Goal: Task Accomplishment & Management: Complete application form

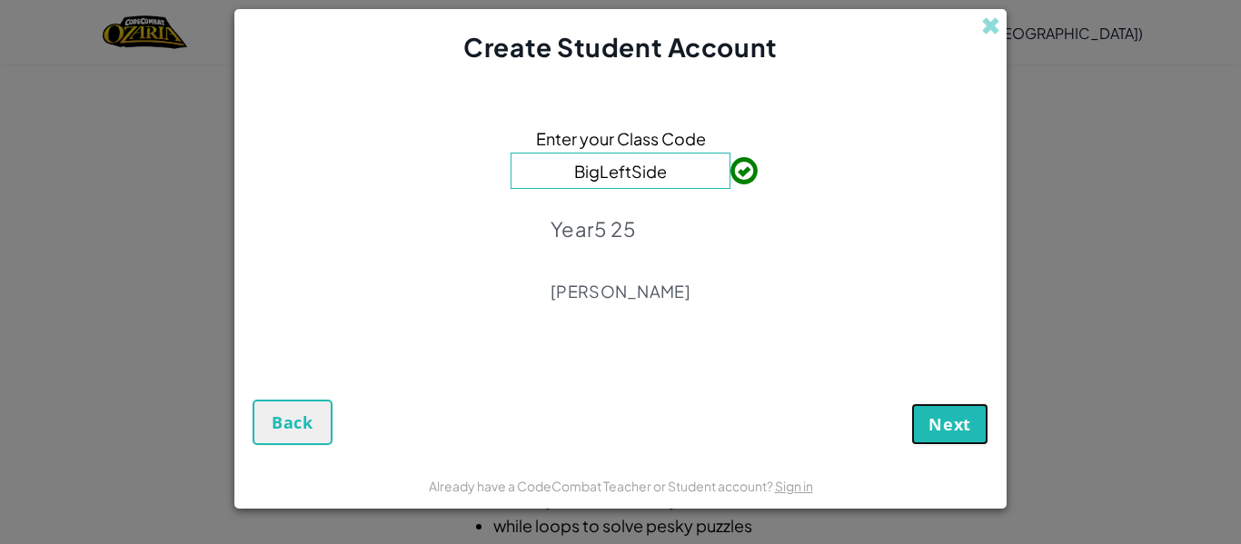
click at [920, 425] on button "Next" at bounding box center [950, 425] width 77 height 42
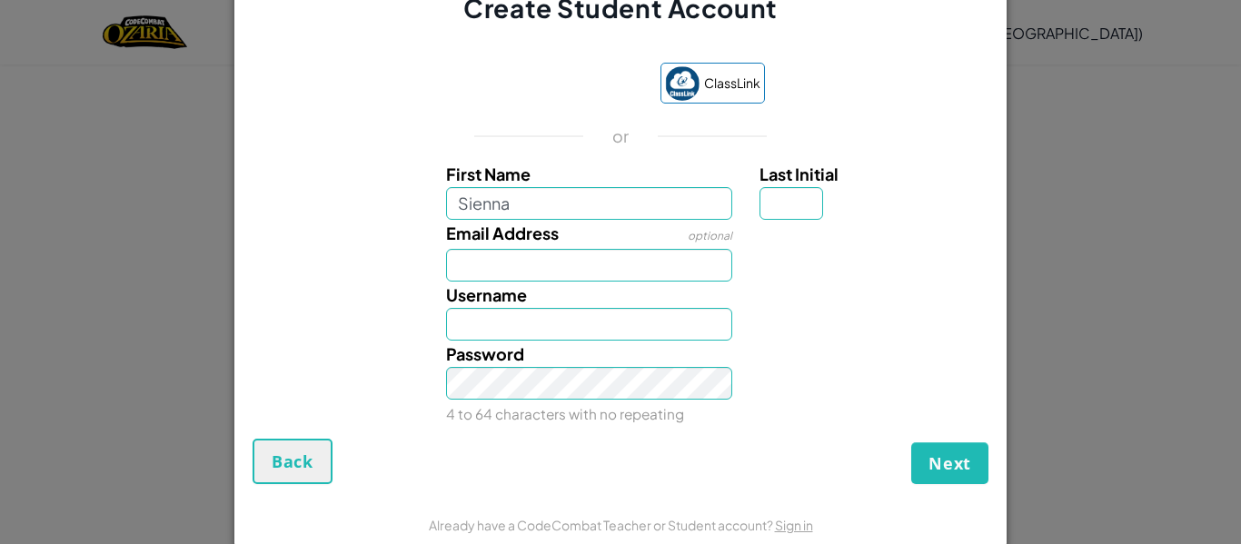
type input "Sienna"
click at [788, 194] on input "Last Initial" at bounding box center [792, 203] width 64 height 33
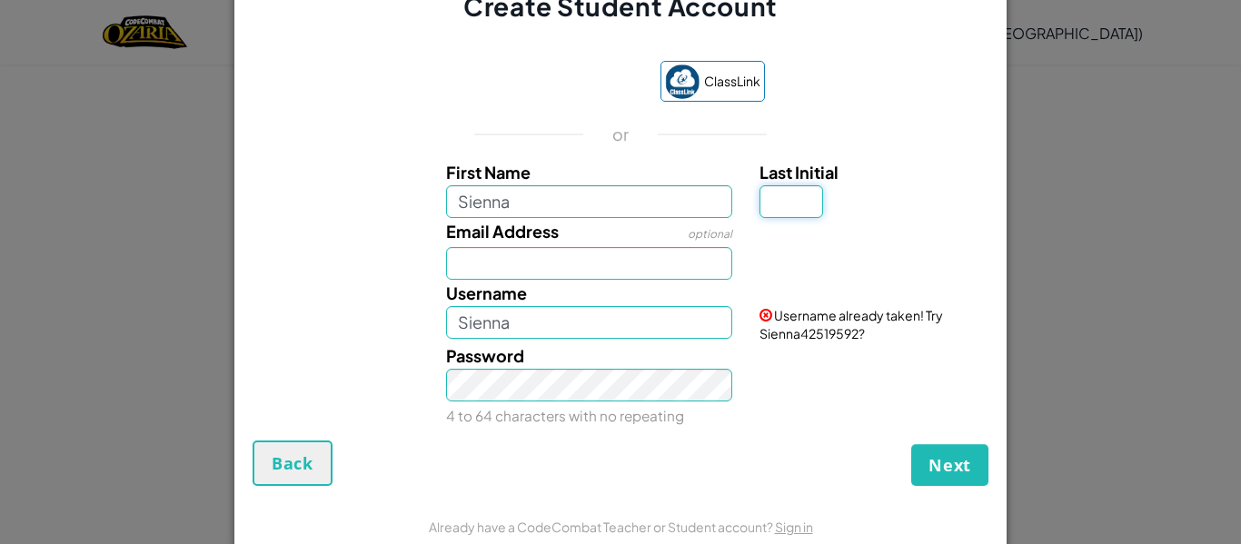
type input "s"
click at [523, 264] on input "Email Address" at bounding box center [589, 263] width 287 height 33
click at [538, 334] on input "SiennaS" at bounding box center [589, 322] width 287 height 33
click at [966, 467] on span "Next" at bounding box center [950, 465] width 43 height 22
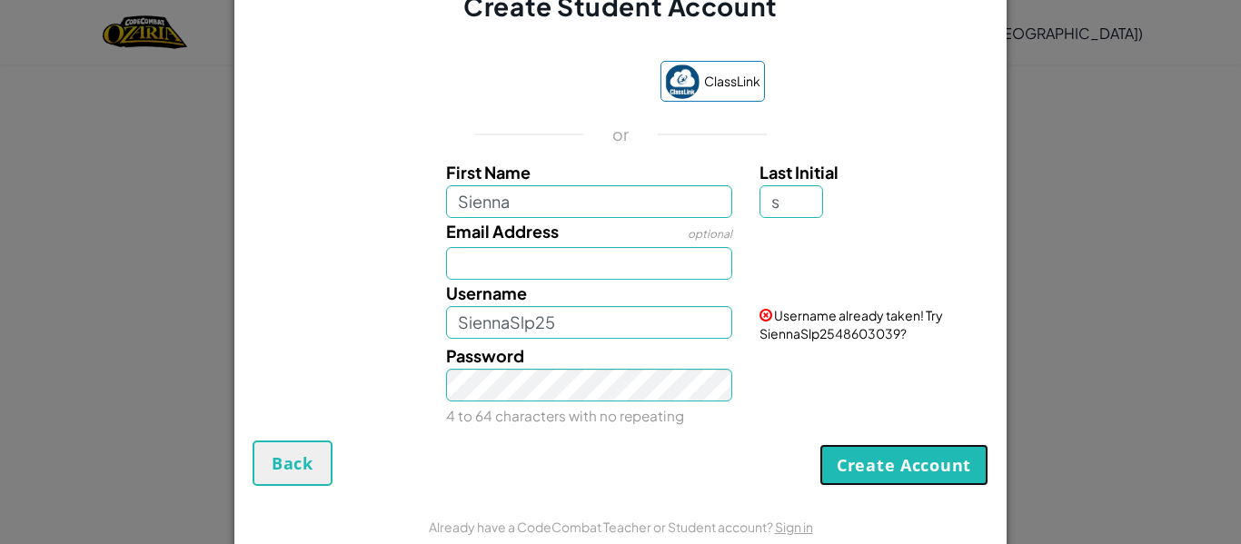
click at [927, 449] on button "Create Account" at bounding box center [904, 465] width 169 height 42
click at [930, 453] on button "Create Account" at bounding box center [904, 465] width 169 height 42
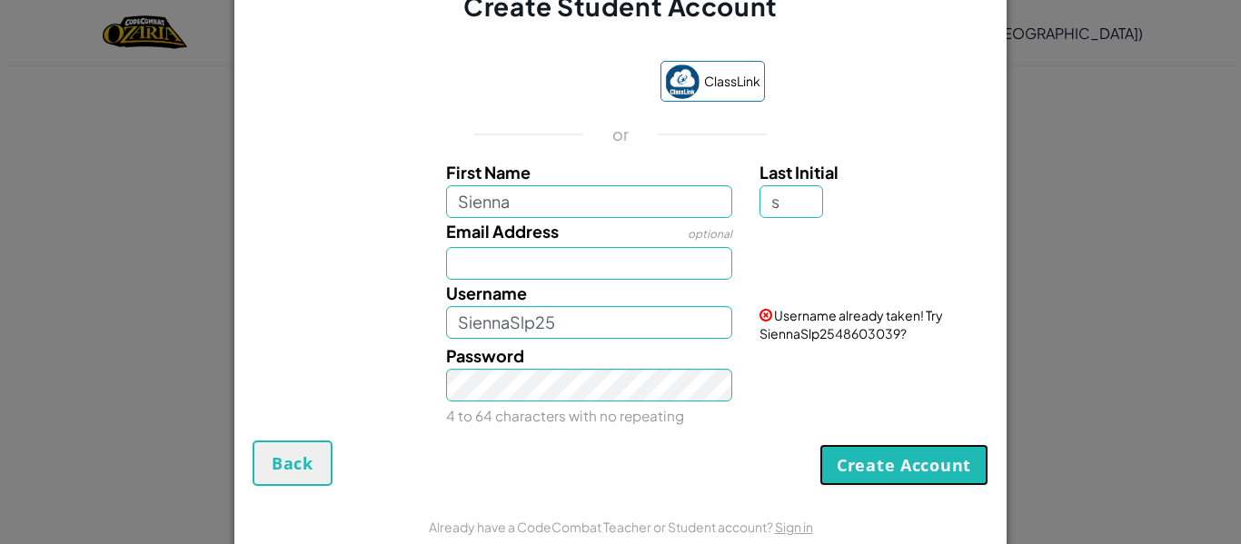
click at [930, 453] on button "Create Account" at bounding box center [904, 465] width 169 height 42
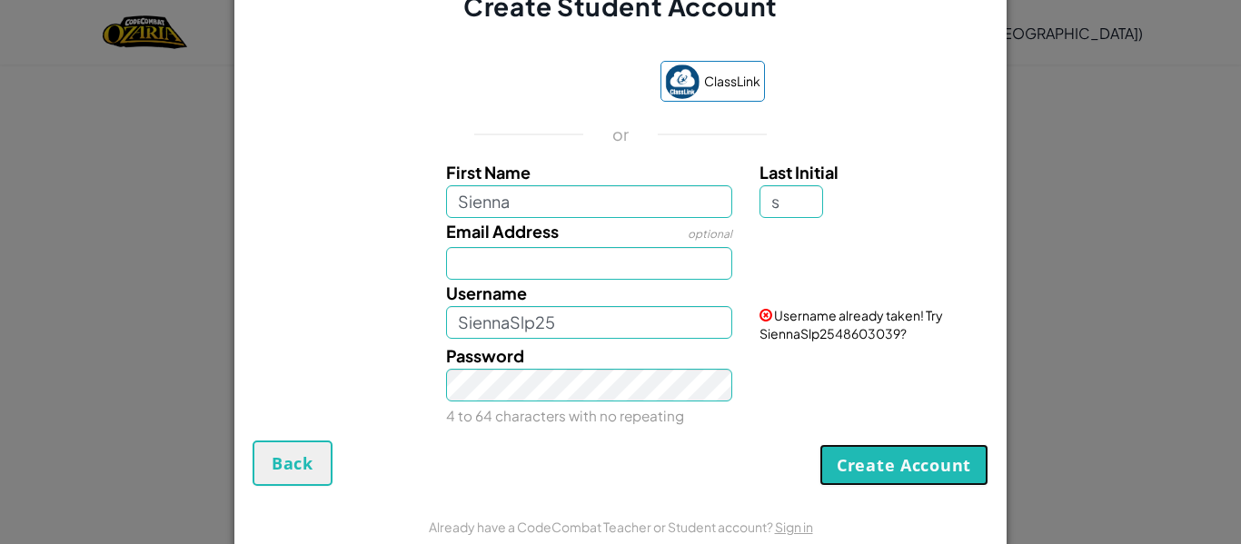
click at [930, 453] on button "Create Account" at bounding box center [904, 465] width 169 height 42
drag, startPoint x: 927, startPoint y: 451, endPoint x: 622, endPoint y: 327, distance: 329.4
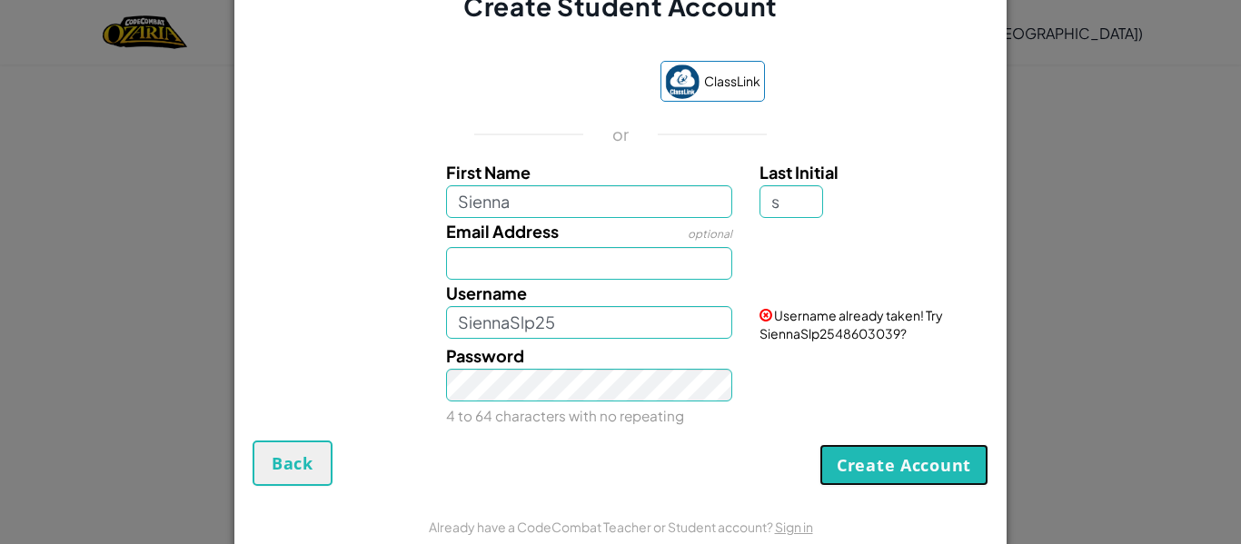
click at [622, 327] on form "ClassLink or First Name Sienna Last Initial s Email Address optional Username S…" at bounding box center [620, 264] width 772 height 479
click at [623, 327] on input "SiennaSlp25" at bounding box center [589, 322] width 287 height 33
type input "SiennaSlp2542891723"
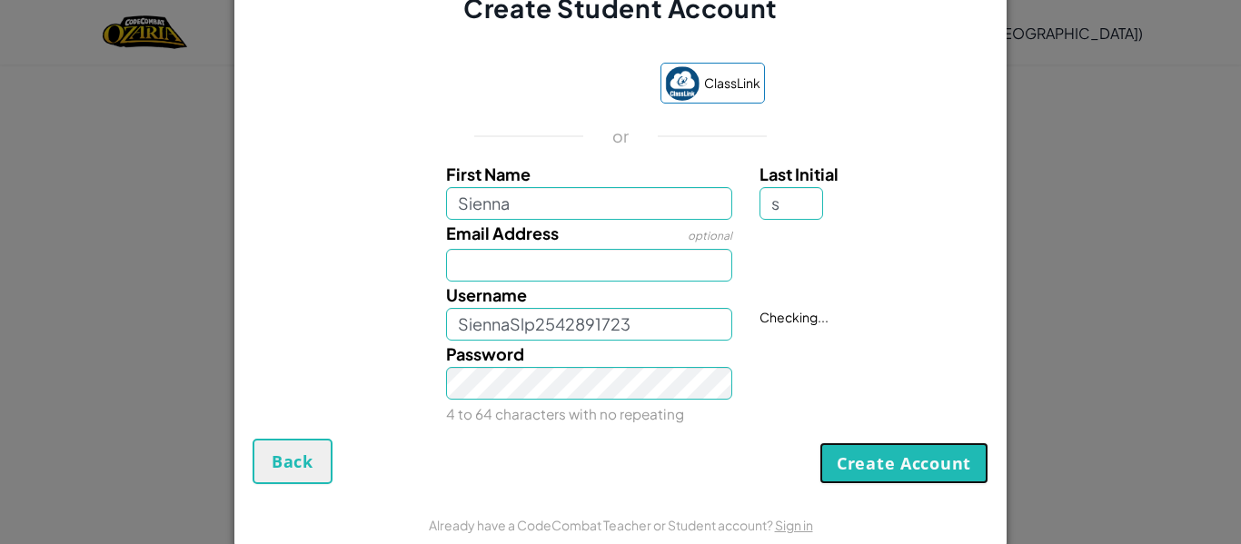
click at [883, 448] on button "Create Account" at bounding box center [904, 464] width 169 height 42
click at [886, 453] on button "Create Account" at bounding box center [904, 464] width 169 height 42
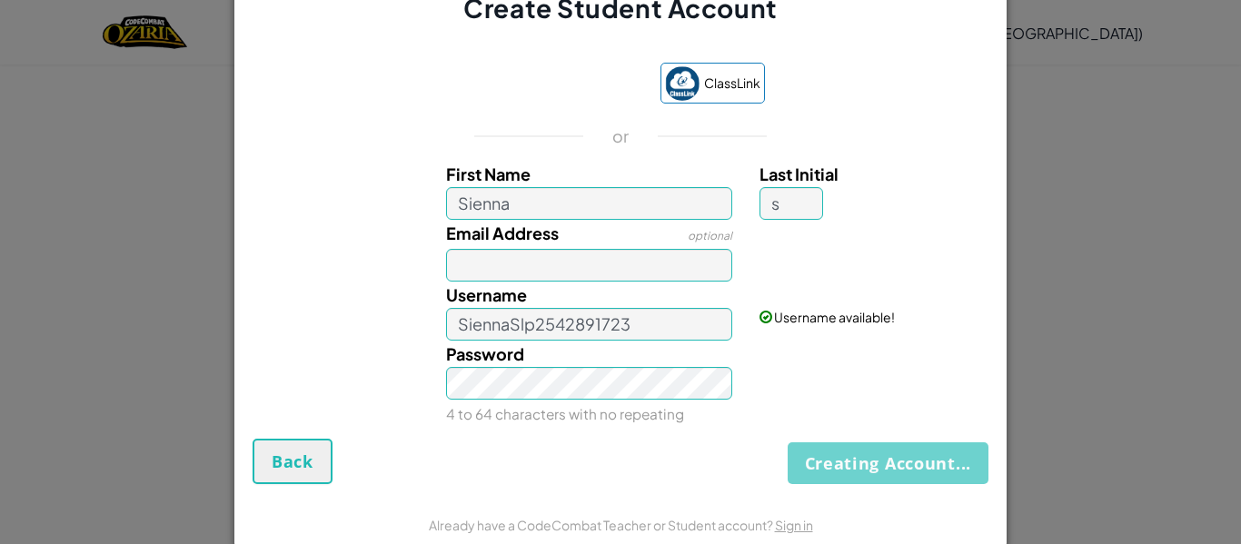
click at [886, 453] on div "Creating Account... Back" at bounding box center [621, 461] width 736 height 45
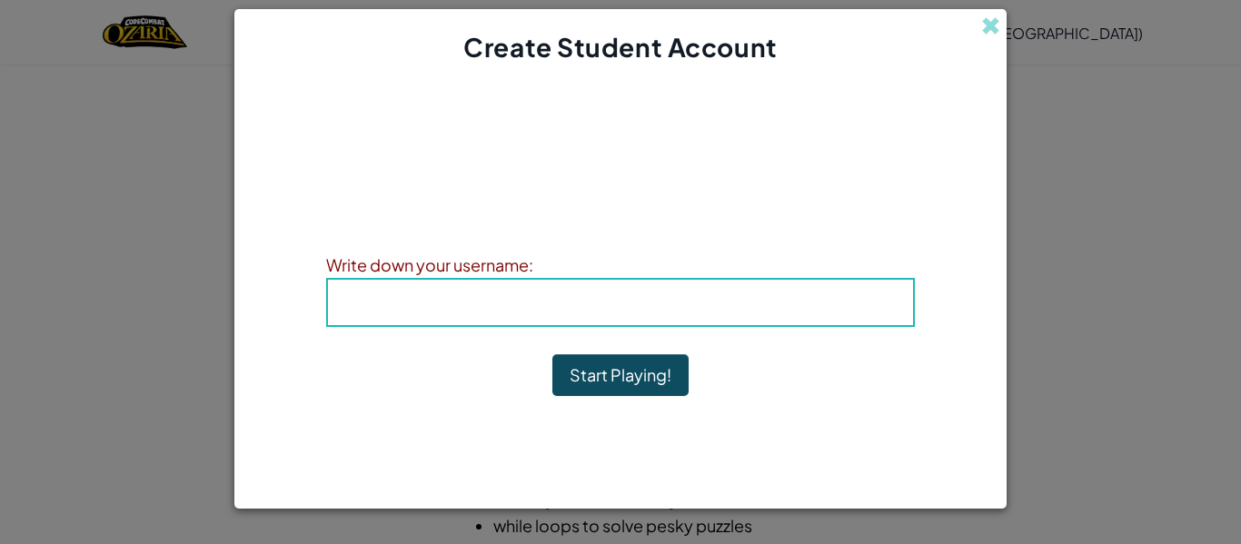
click at [594, 310] on b "Username : SiennaSlp2542891723" at bounding box center [621, 302] width 300 height 21
click at [595, 311] on b "Username : SiennaSlp2542891723" at bounding box center [621, 302] width 300 height 21
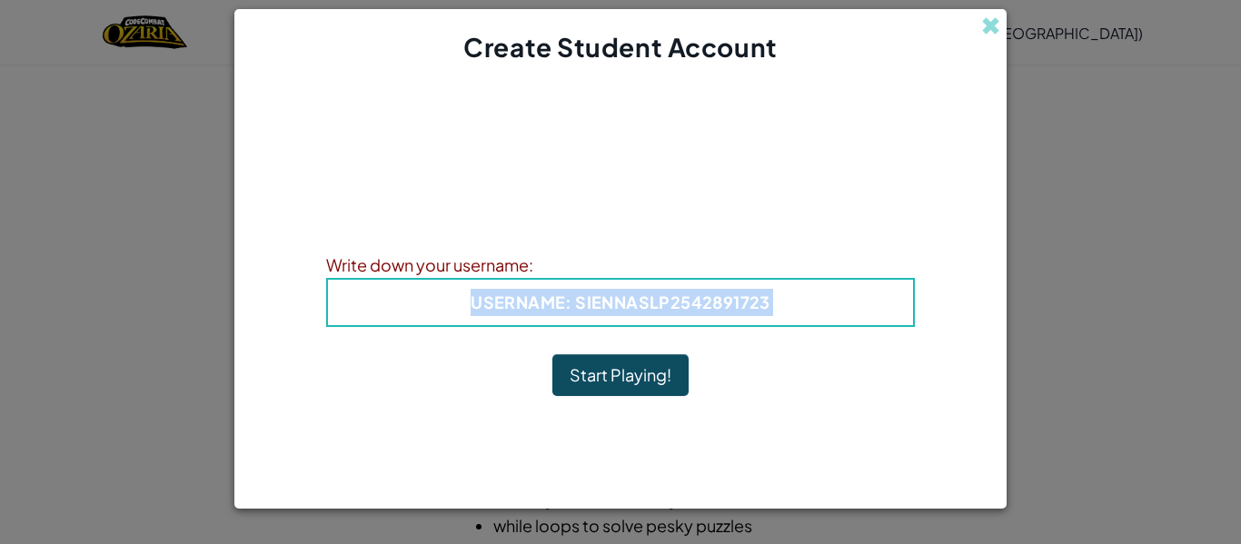
click at [595, 311] on b "Username : SiennaSlp2542891723" at bounding box center [621, 302] width 300 height 21
click at [616, 389] on button "Start Playing!" at bounding box center [621, 375] width 136 height 42
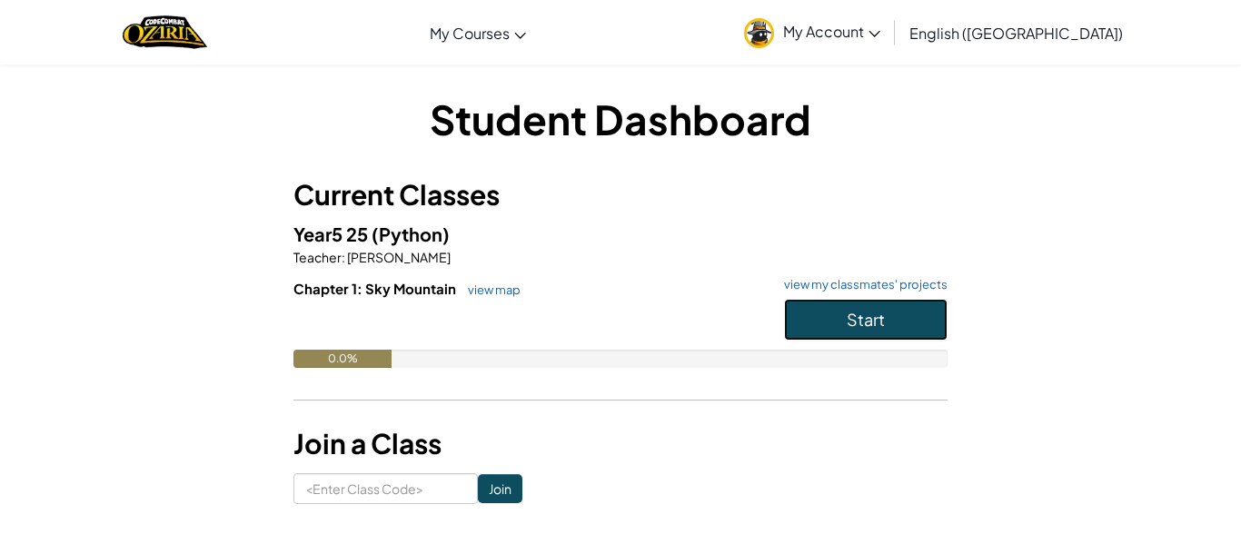
click at [890, 314] on button "Start" at bounding box center [866, 320] width 164 height 42
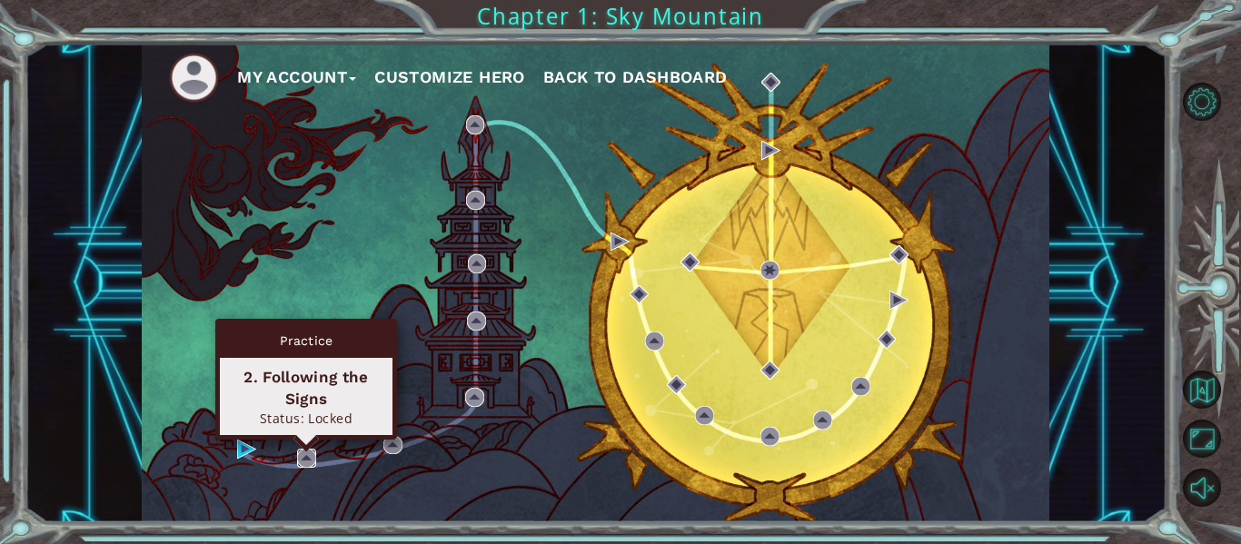
click at [300, 457] on img at bounding box center [306, 458] width 19 height 19
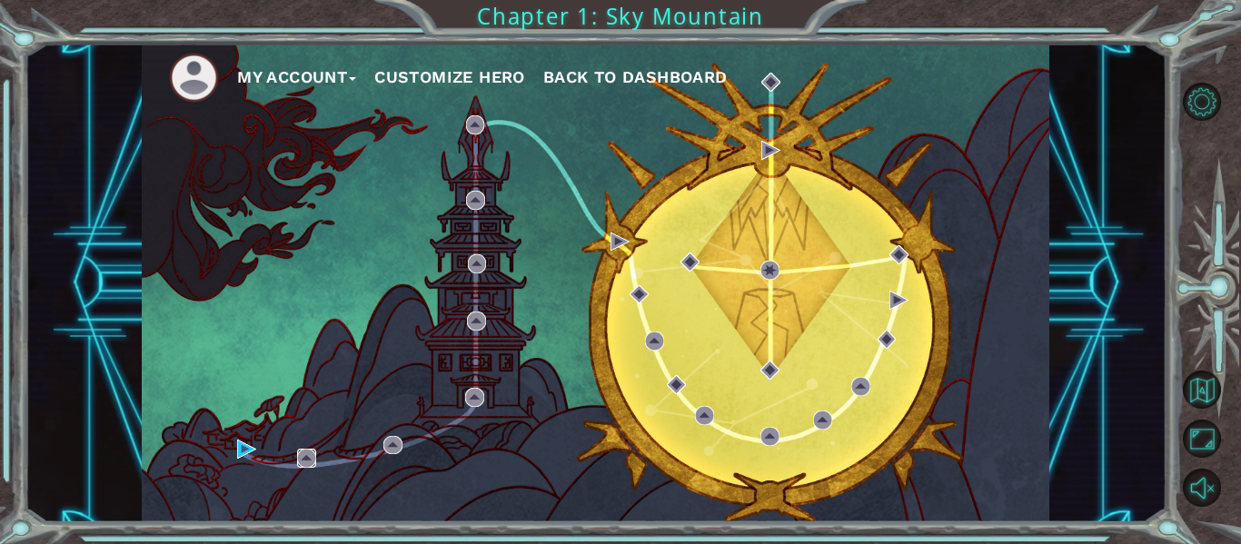
click at [300, 457] on img at bounding box center [306, 458] width 19 height 19
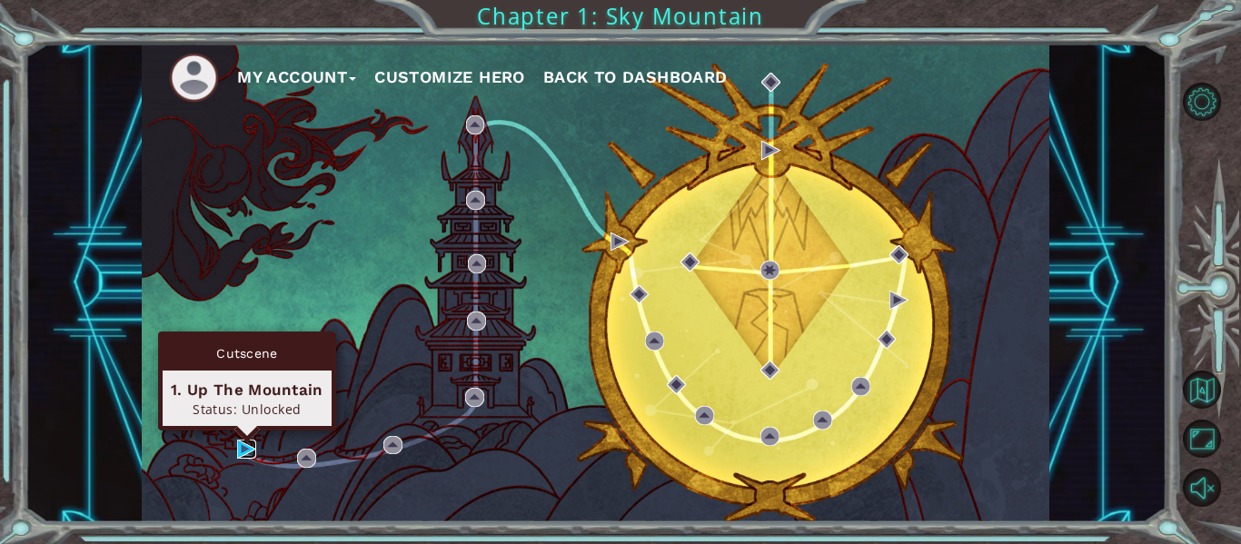
click at [240, 449] on img at bounding box center [246, 449] width 19 height 19
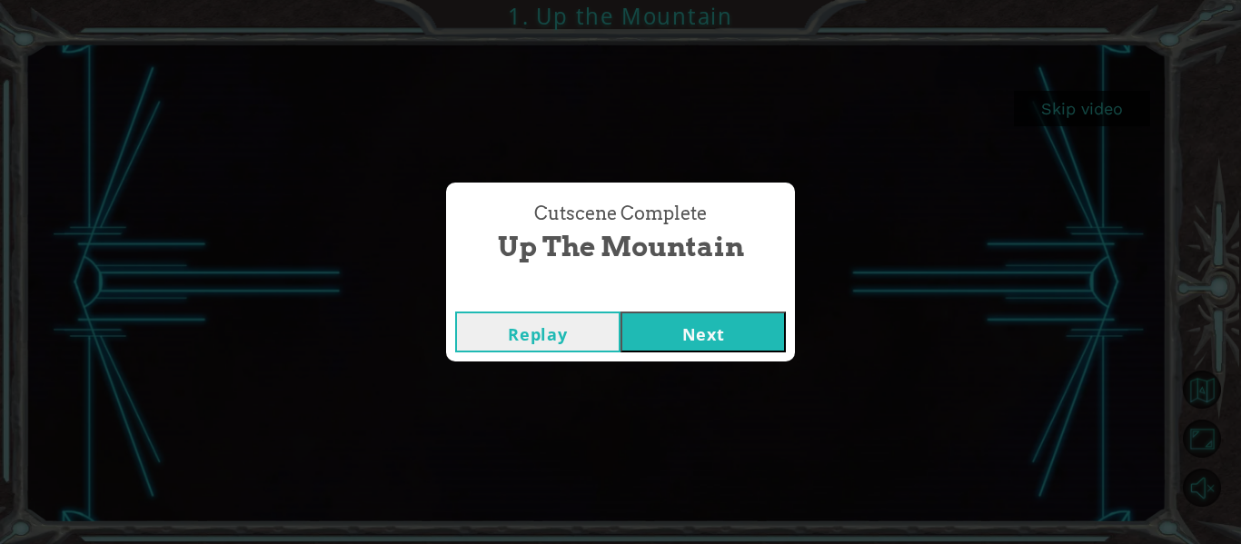
click at [685, 334] on button "Next" at bounding box center [703, 332] width 165 height 41
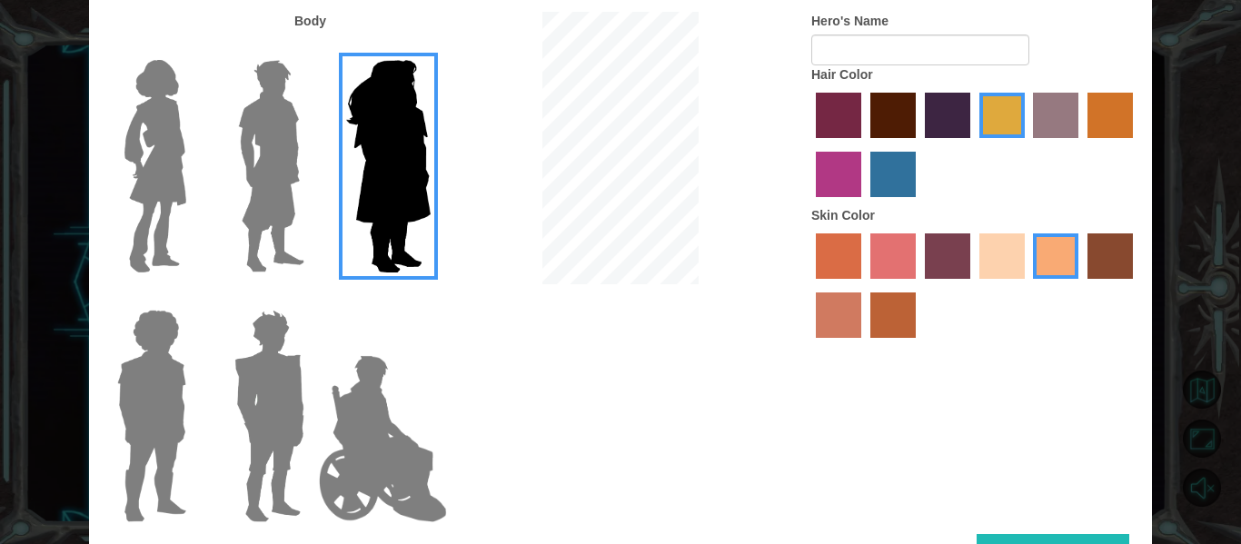
click at [153, 137] on img at bounding box center [155, 166] width 76 height 227
click at [194, 48] on input "Hero Connie" at bounding box center [194, 48] width 0 height 0
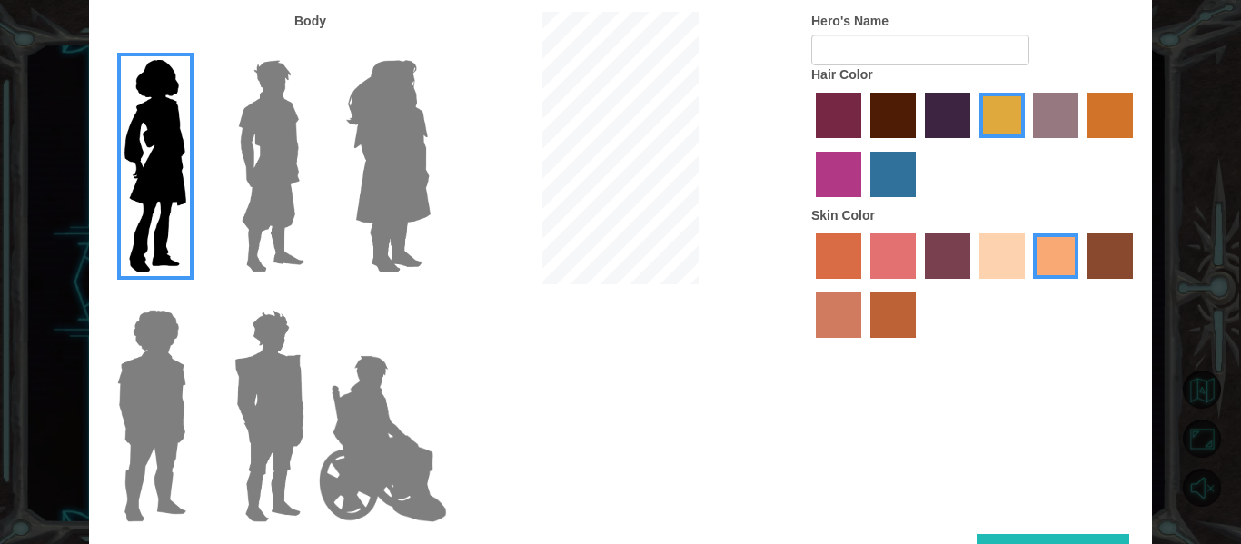
click at [903, 118] on label "maroon hair color" at bounding box center [893, 115] width 45 height 45
click at [864, 145] on input "maroon hair color" at bounding box center [864, 145] width 0 height 0
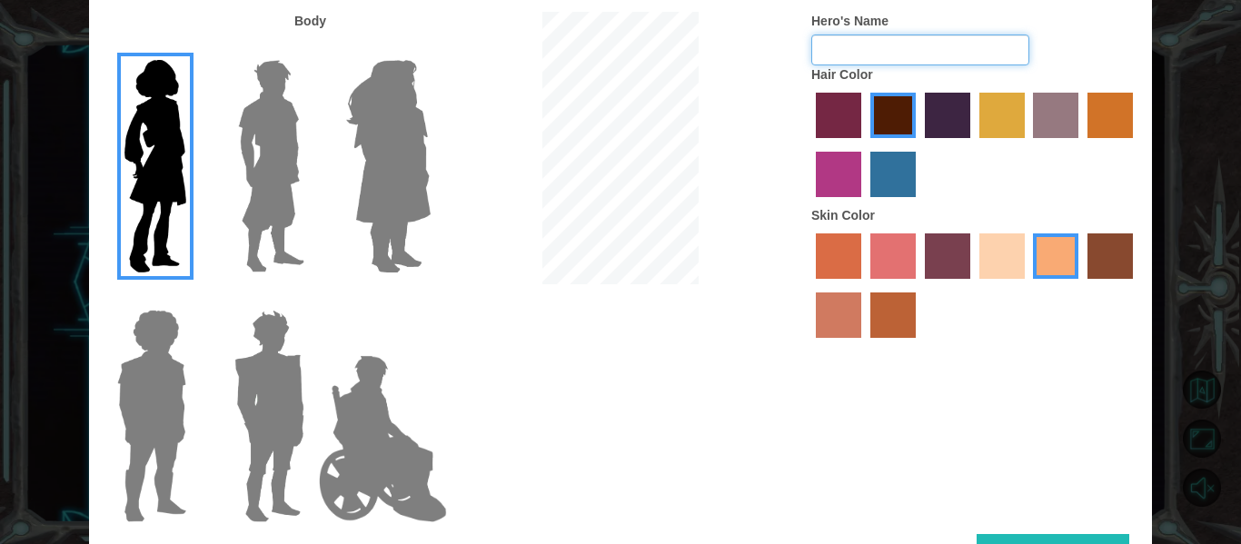
click at [869, 53] on input "Hero's Name" at bounding box center [921, 50] width 218 height 31
type input "Sisi"
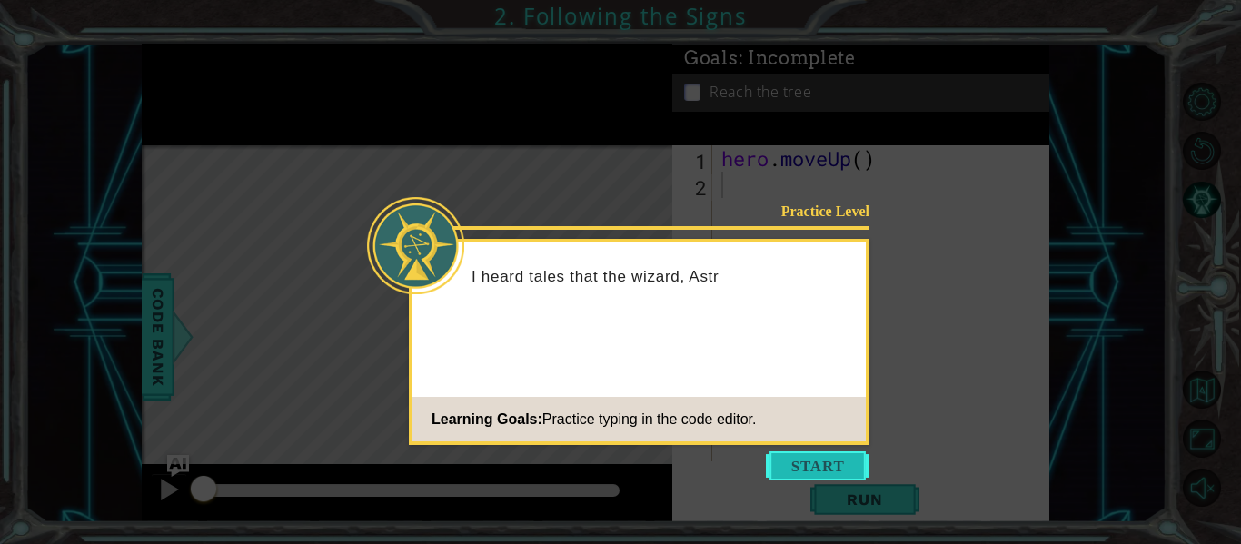
click at [806, 473] on button "Start" at bounding box center [818, 466] width 104 height 29
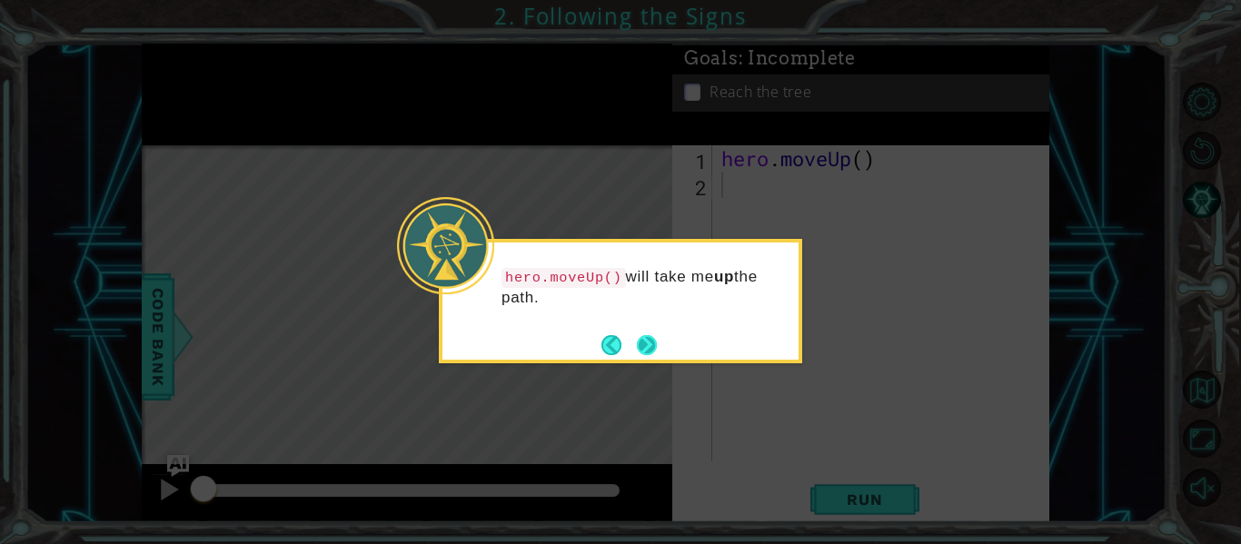
click at [648, 346] on button "Next" at bounding box center [647, 345] width 20 height 20
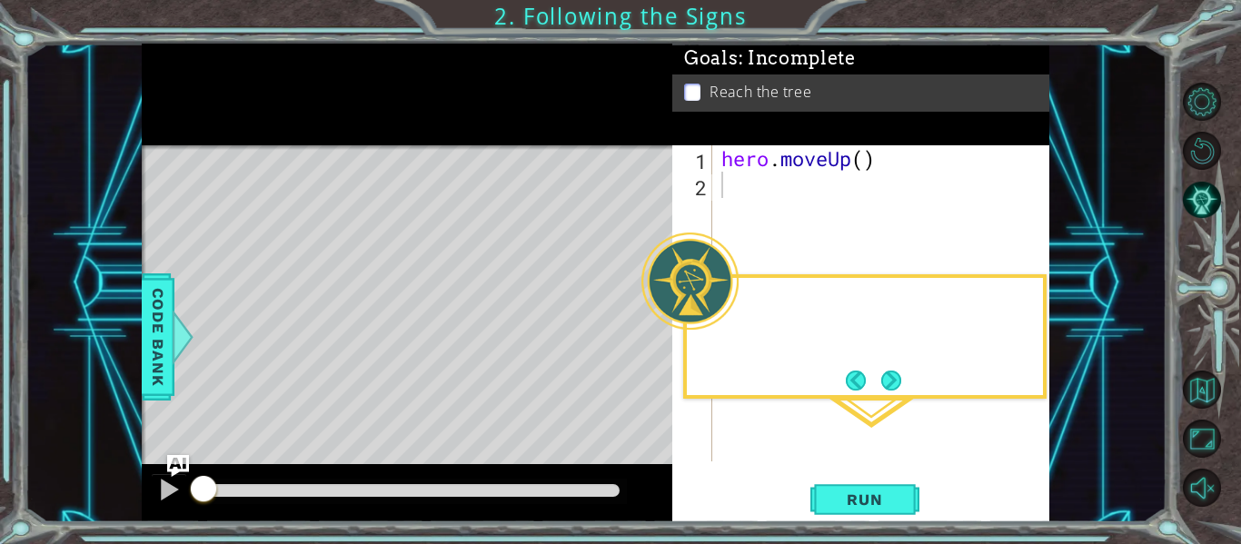
click at [648, 346] on div "Level Map" at bounding box center [562, 412] width 840 height 535
click at [896, 377] on button "Next" at bounding box center [892, 381] width 20 height 20
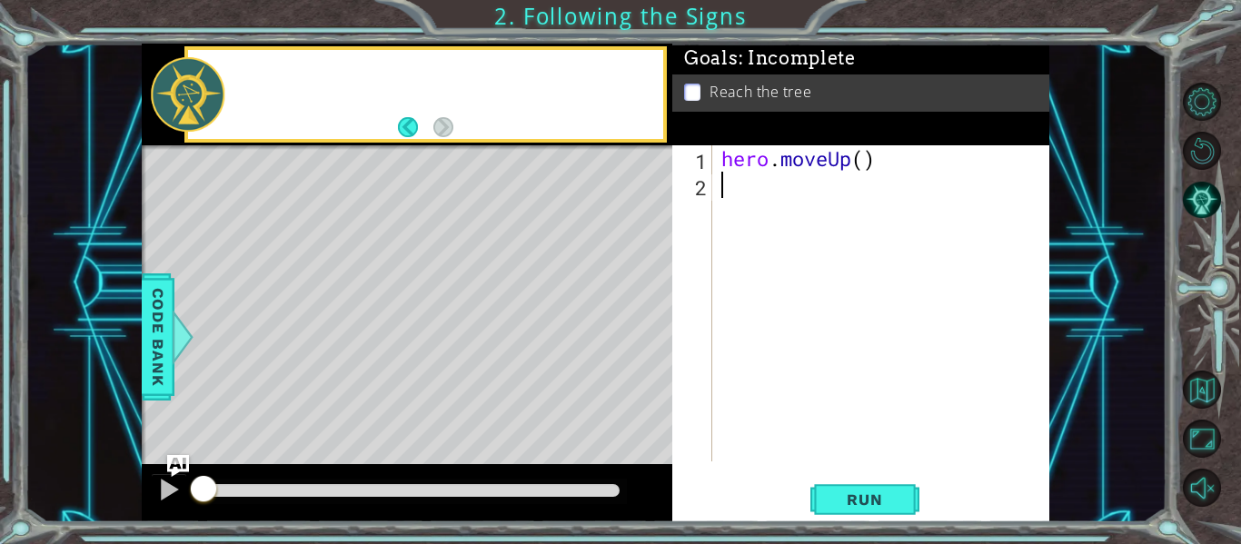
click at [896, 377] on div "hero . moveUp ( )" at bounding box center [886, 329] width 337 height 369
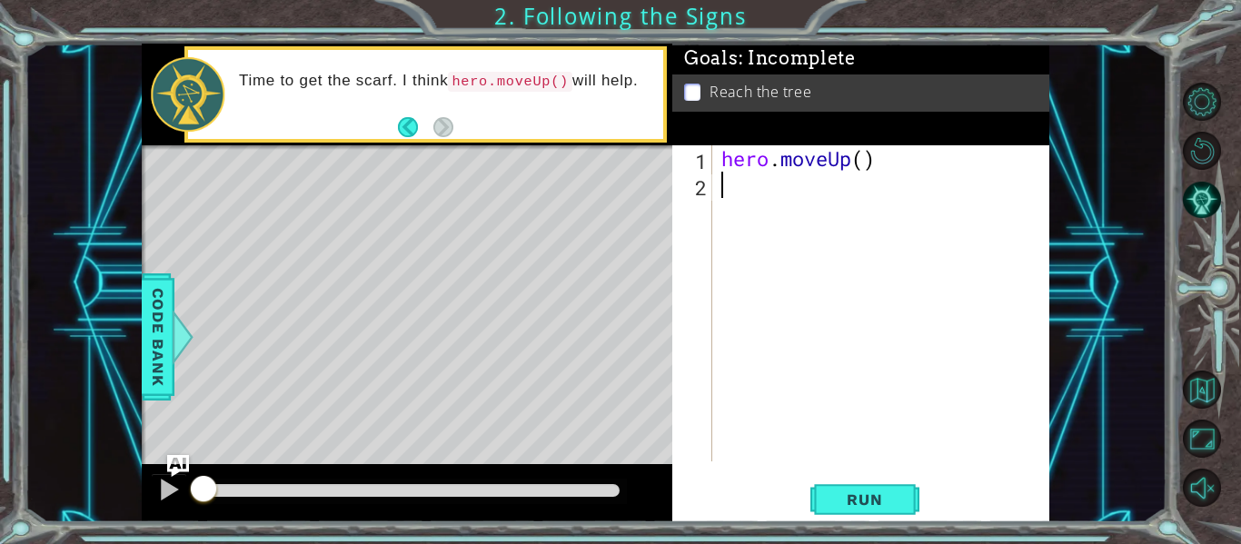
click at [865, 160] on div "hero . moveUp ( )" at bounding box center [886, 329] width 337 height 369
type textarea "hero.moveUp(2)"
click at [878, 492] on span "Run" at bounding box center [865, 500] width 72 height 18
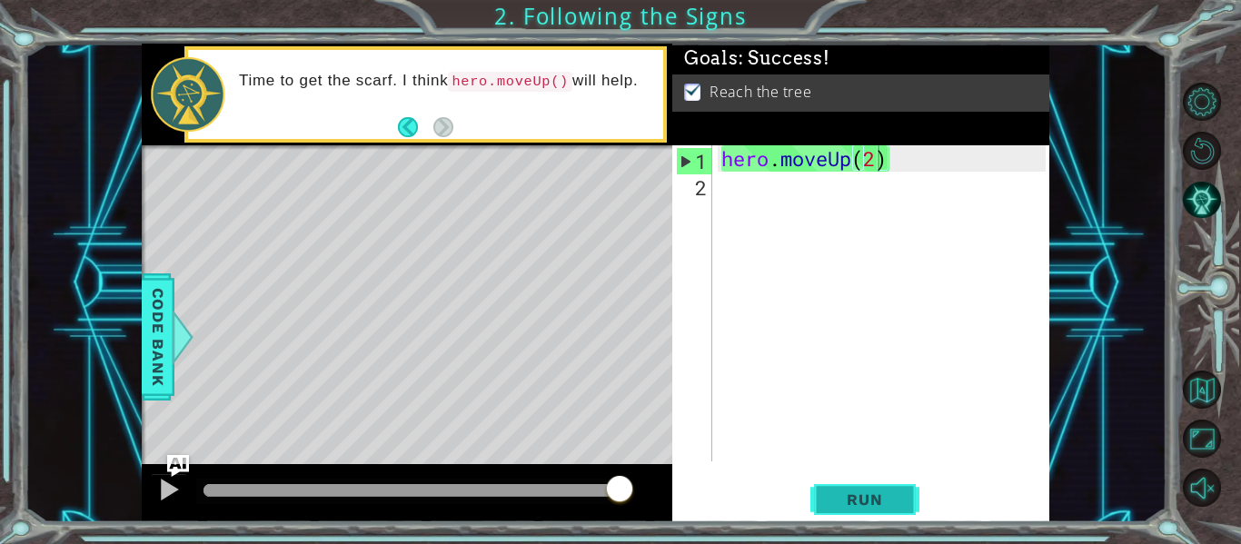
click at [878, 492] on span "Run" at bounding box center [865, 500] width 72 height 18
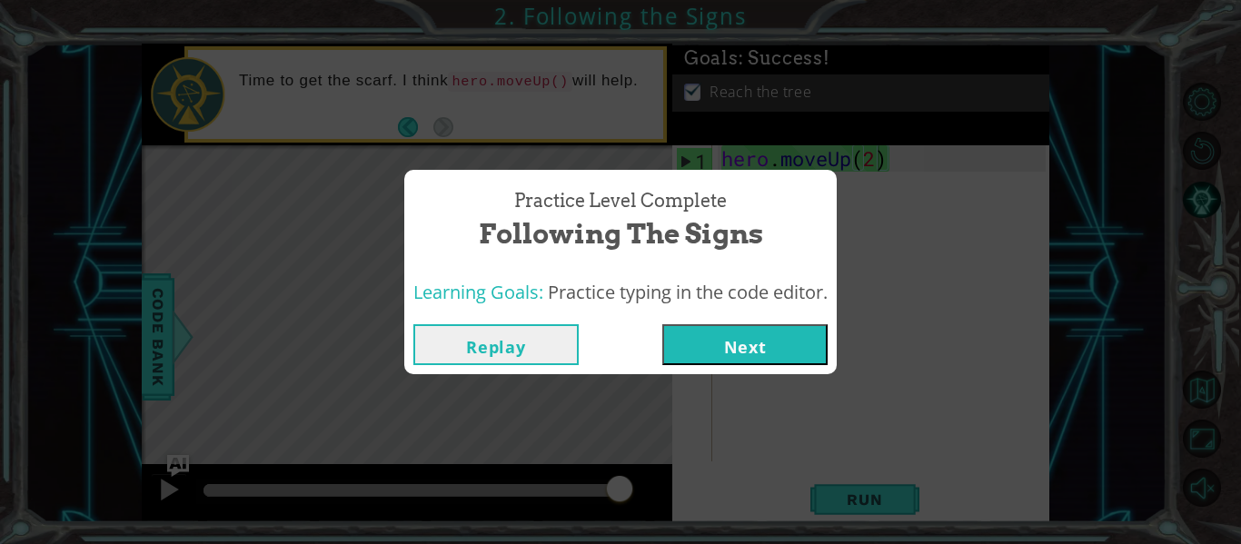
click at [778, 347] on button "Next" at bounding box center [745, 344] width 165 height 41
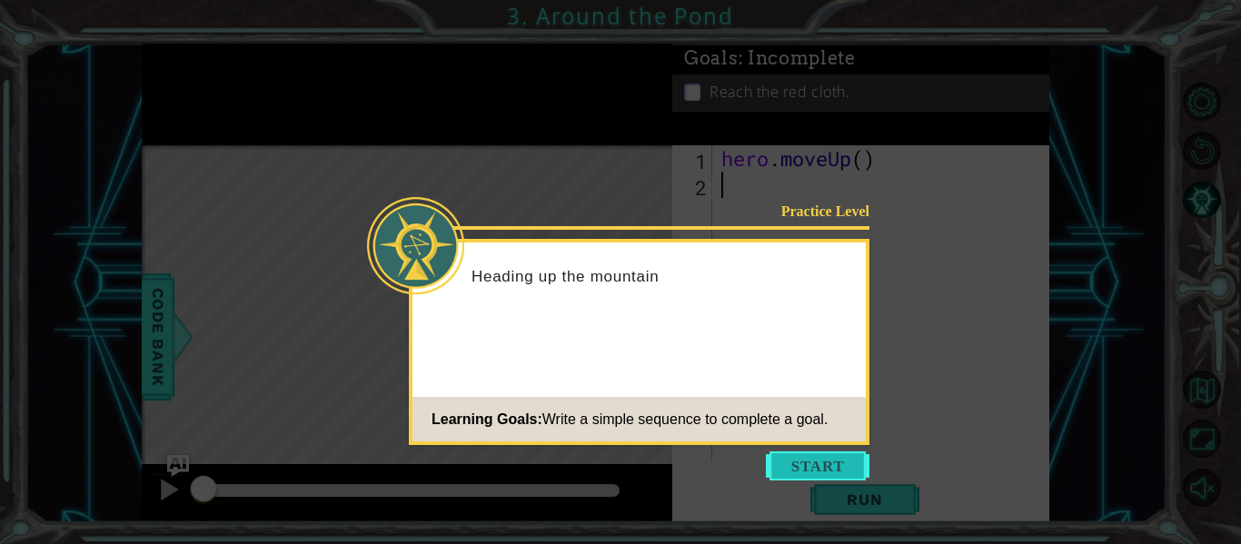
click at [816, 463] on button "Start" at bounding box center [818, 466] width 104 height 29
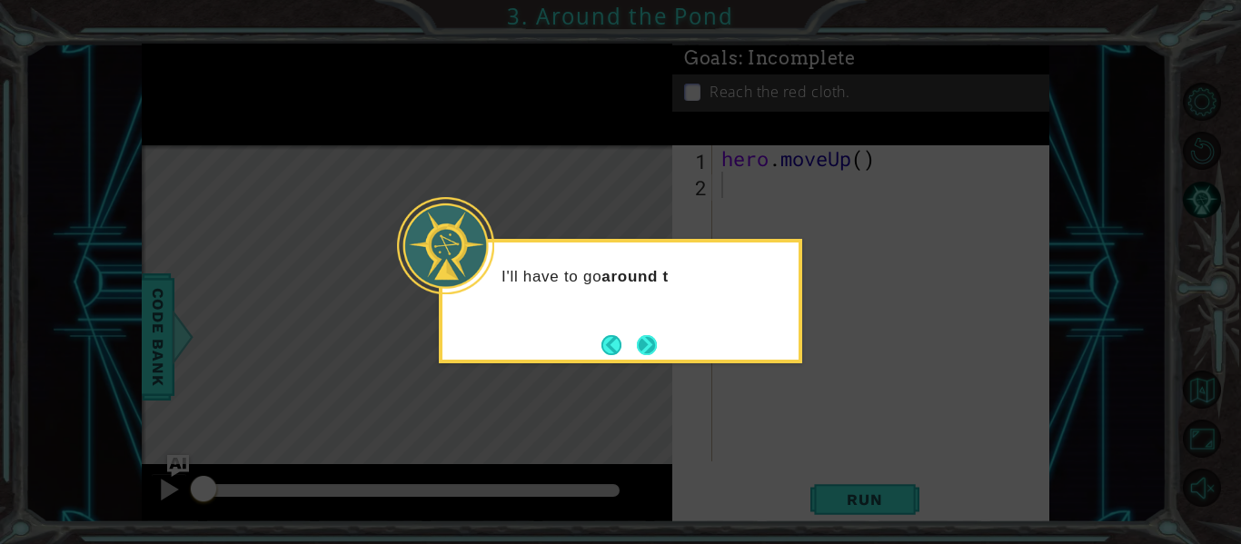
click at [637, 338] on button "Next" at bounding box center [647, 345] width 20 height 20
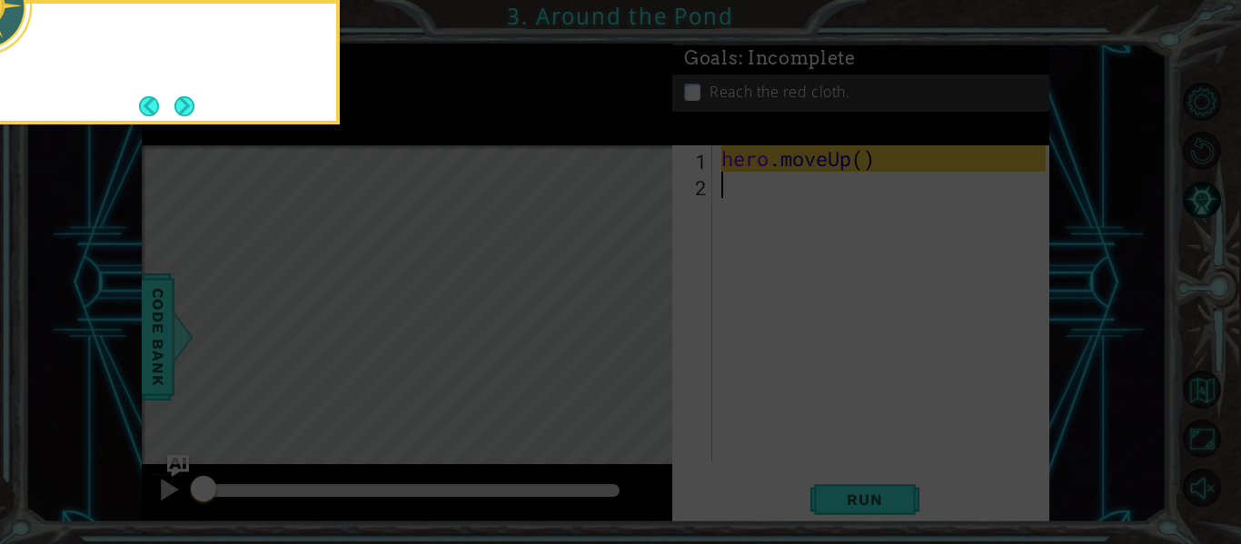
click at [632, 338] on icon at bounding box center [620, 81] width 1241 height 926
click at [204, 100] on div "If I need to move up on the map, I can use h" at bounding box center [158, 57] width 356 height 93
click at [178, 105] on button "Next" at bounding box center [184, 106] width 20 height 20
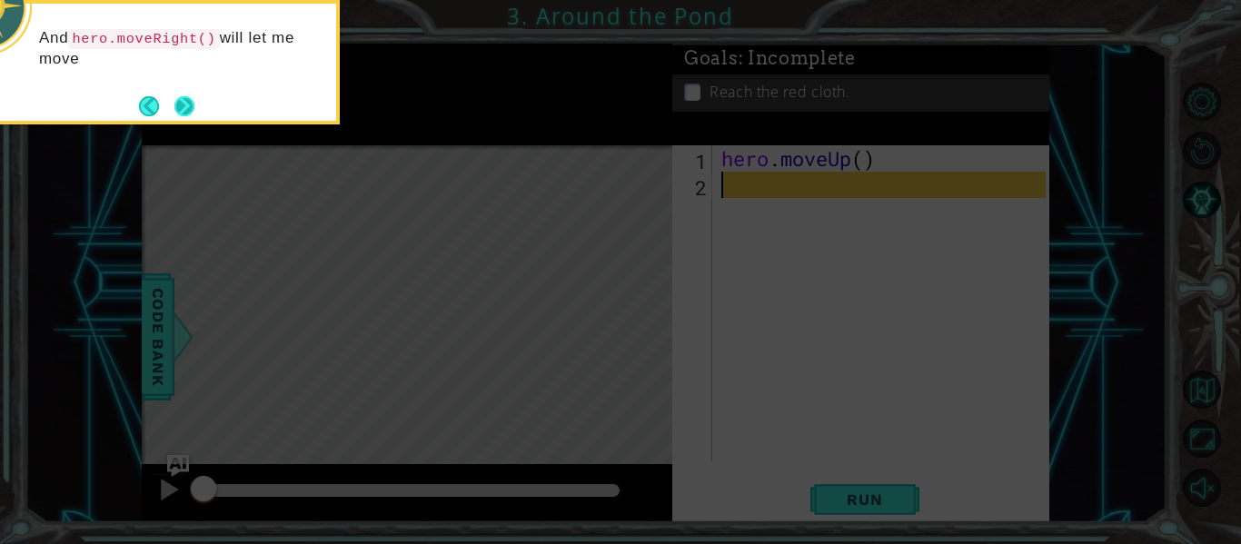
click at [177, 109] on button "Next" at bounding box center [184, 106] width 20 height 20
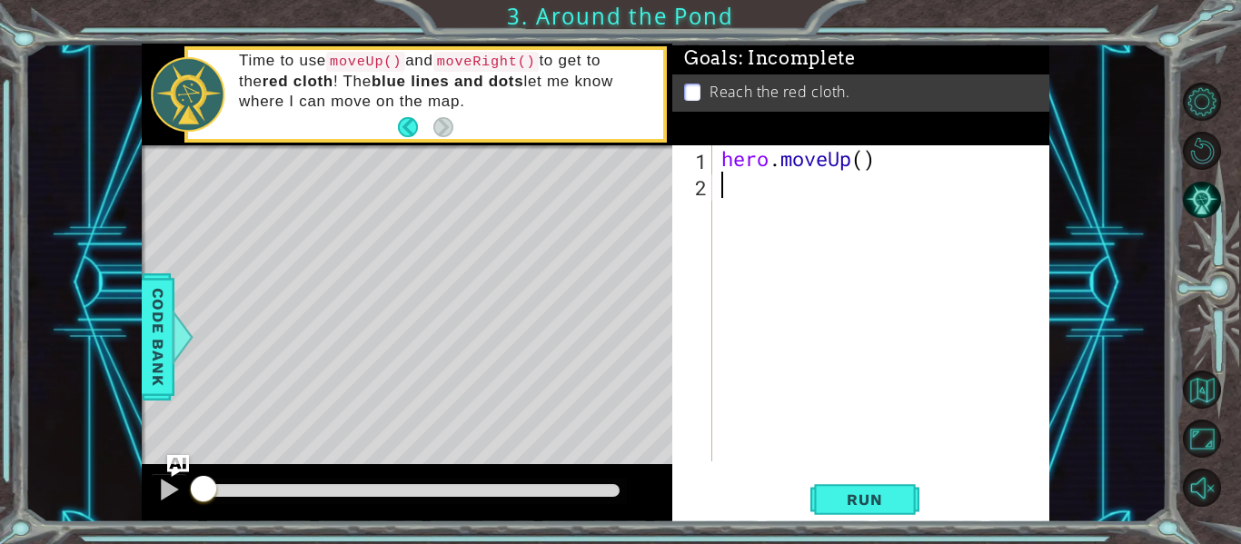
click at [865, 174] on div "hero . moveUp ( )" at bounding box center [886, 329] width 337 height 369
click at [868, 161] on div "hero . moveUp ( ) 2" at bounding box center [886, 329] width 337 height 369
click at [762, 194] on div "hero . moveUp ( 2 ) 2" at bounding box center [886, 329] width 337 height 369
type textarea "2"
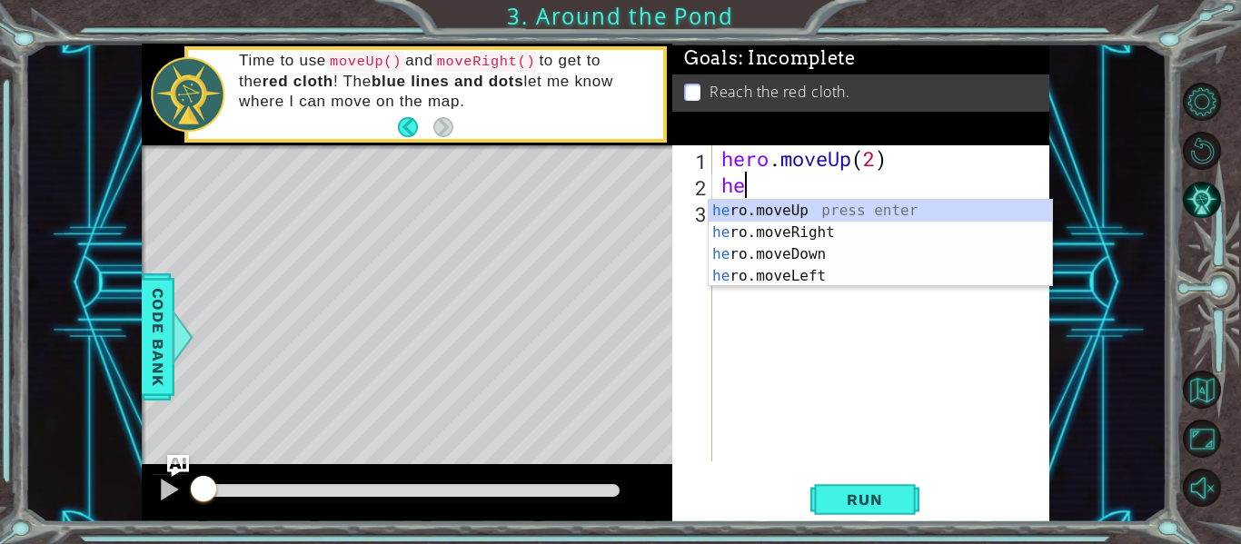
scroll to position [0, 1]
type textarea "hero"
click at [785, 234] on div "hero .moveUp press enter hero .moveRight press enter hero .moveDown press enter…" at bounding box center [881, 265] width 344 height 131
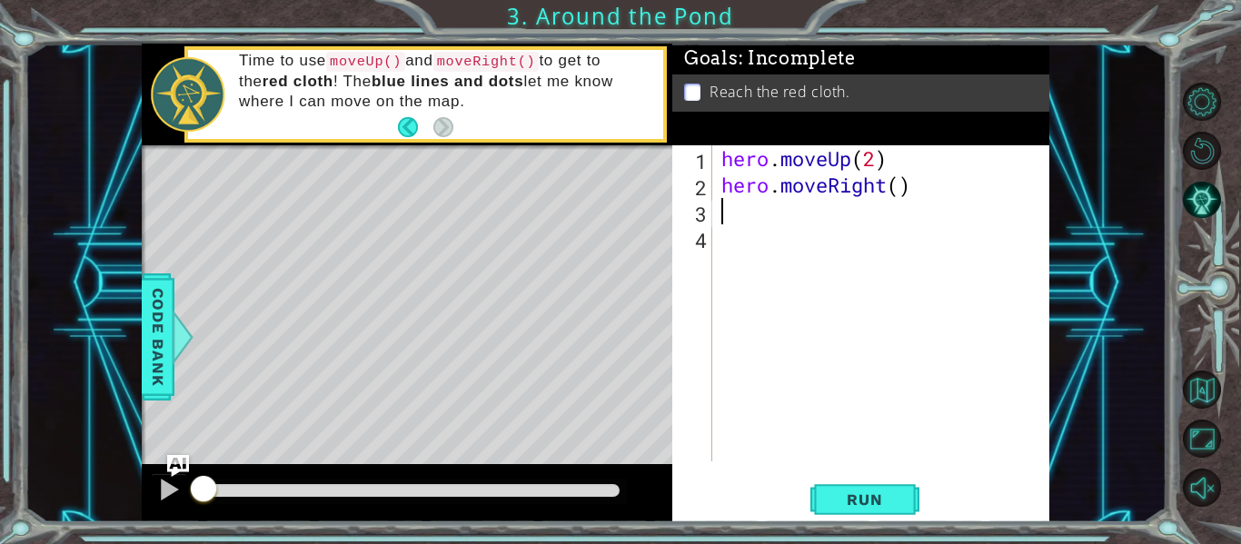
scroll to position [0, 0]
type textarea "h"
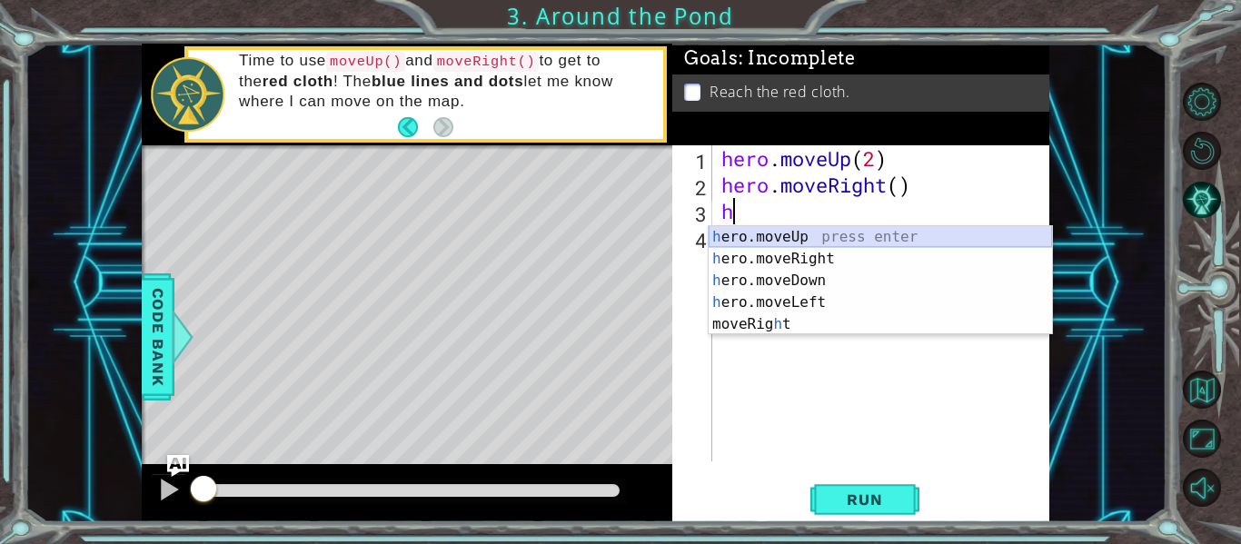
click at [798, 234] on div "h ero.moveUp press enter h ero.moveRight press enter h ero.moveDown press enter…" at bounding box center [881, 302] width 344 height 153
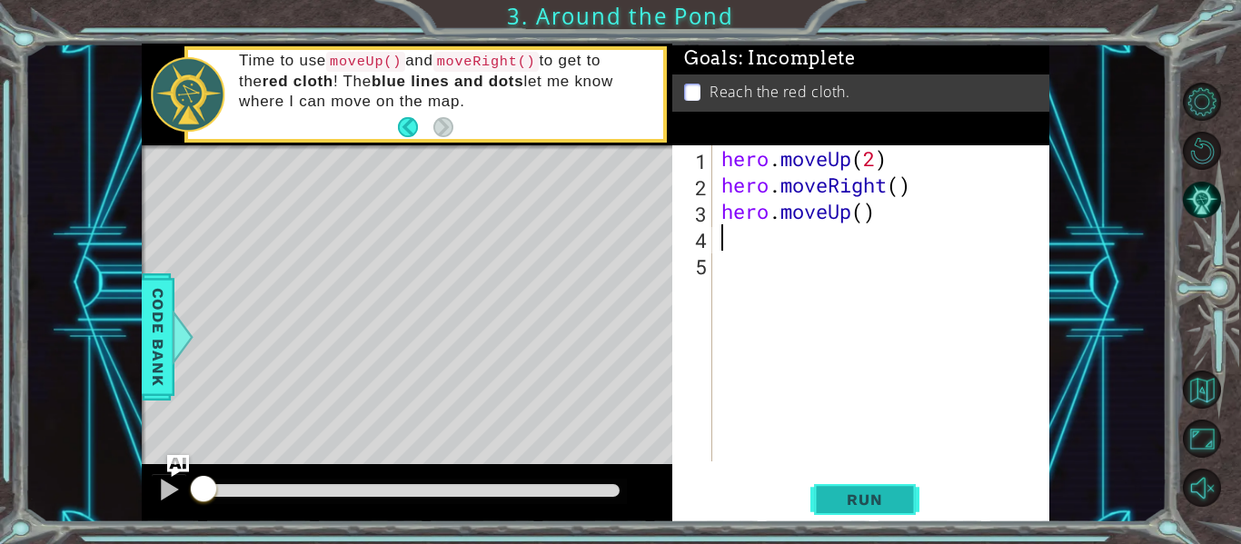
click at [844, 493] on span "Run" at bounding box center [865, 500] width 72 height 18
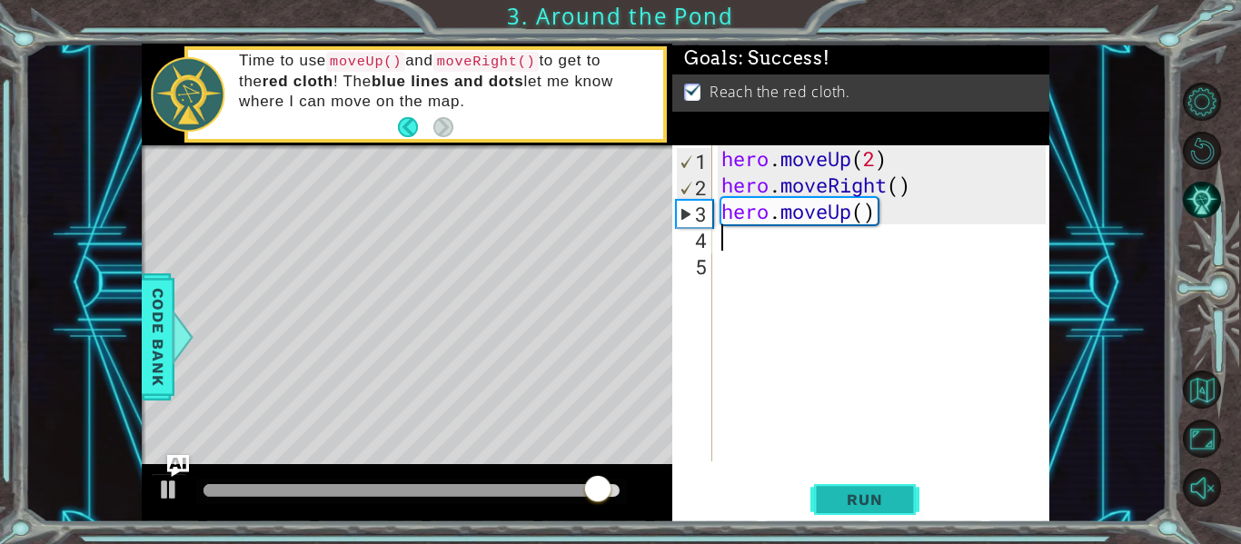
click at [885, 492] on span "Run" at bounding box center [865, 500] width 72 height 18
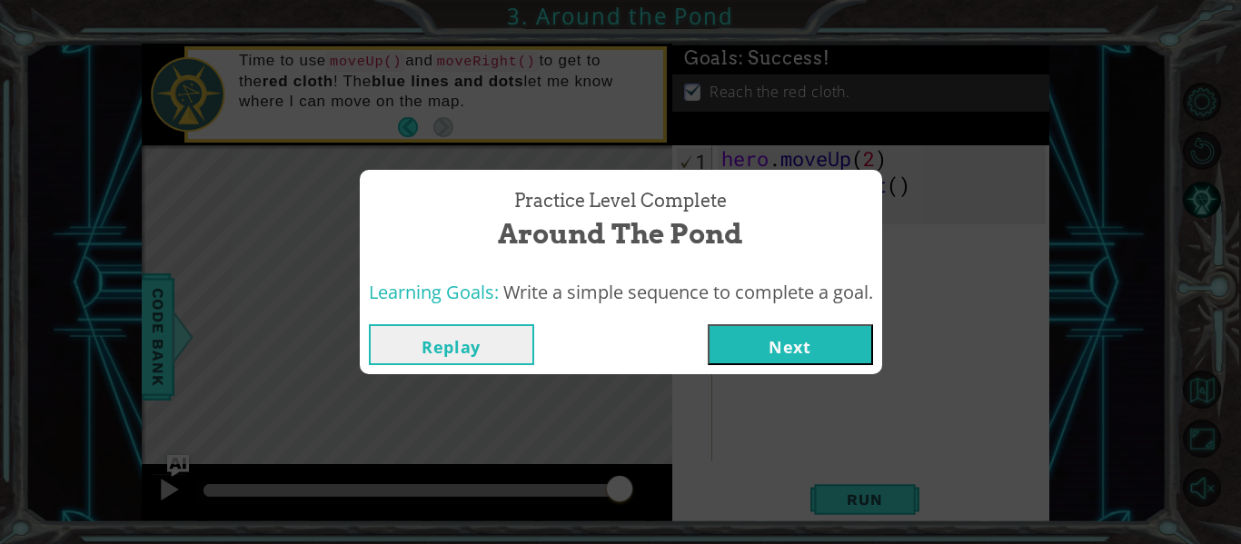
click at [754, 344] on button "Next" at bounding box center [790, 344] width 165 height 41
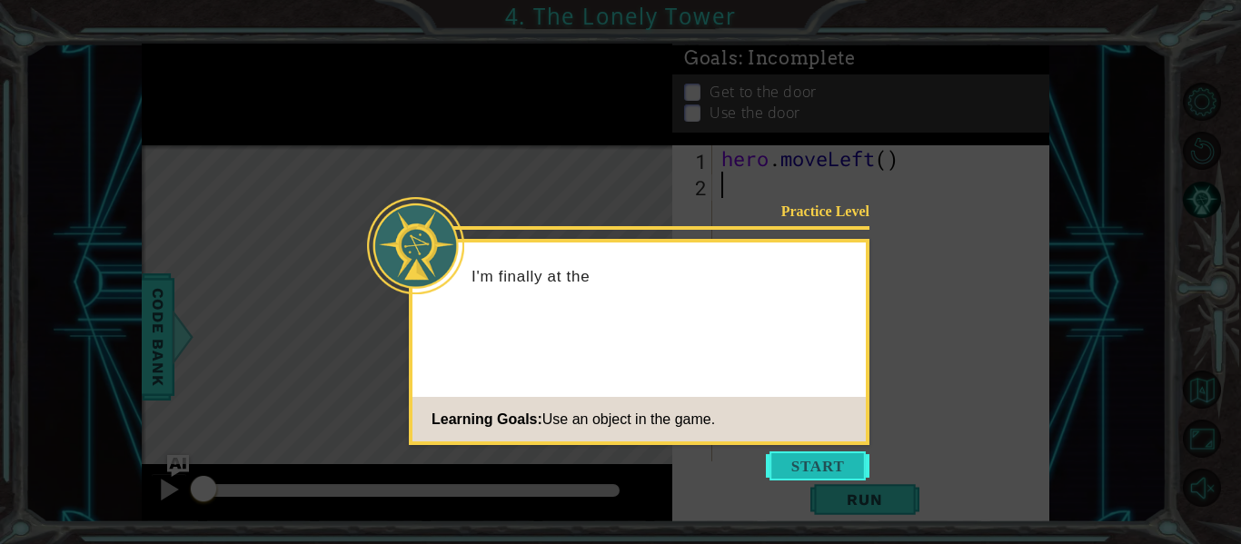
click at [813, 463] on button "Start" at bounding box center [818, 466] width 104 height 29
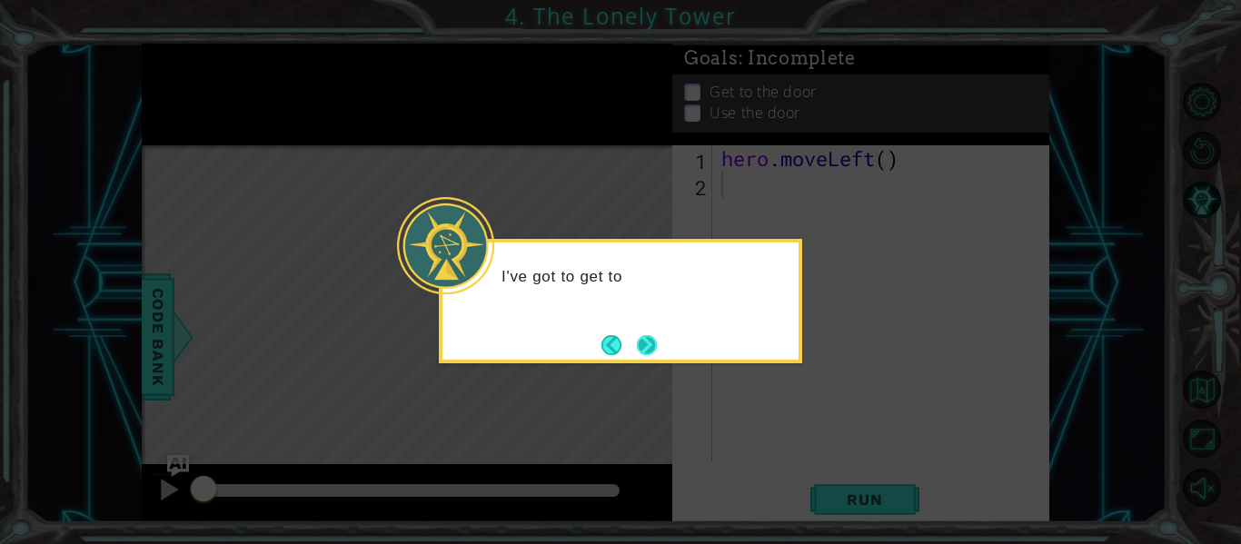
click at [648, 339] on button "Next" at bounding box center [647, 345] width 20 height 20
click at [647, 344] on button "Next" at bounding box center [647, 345] width 20 height 20
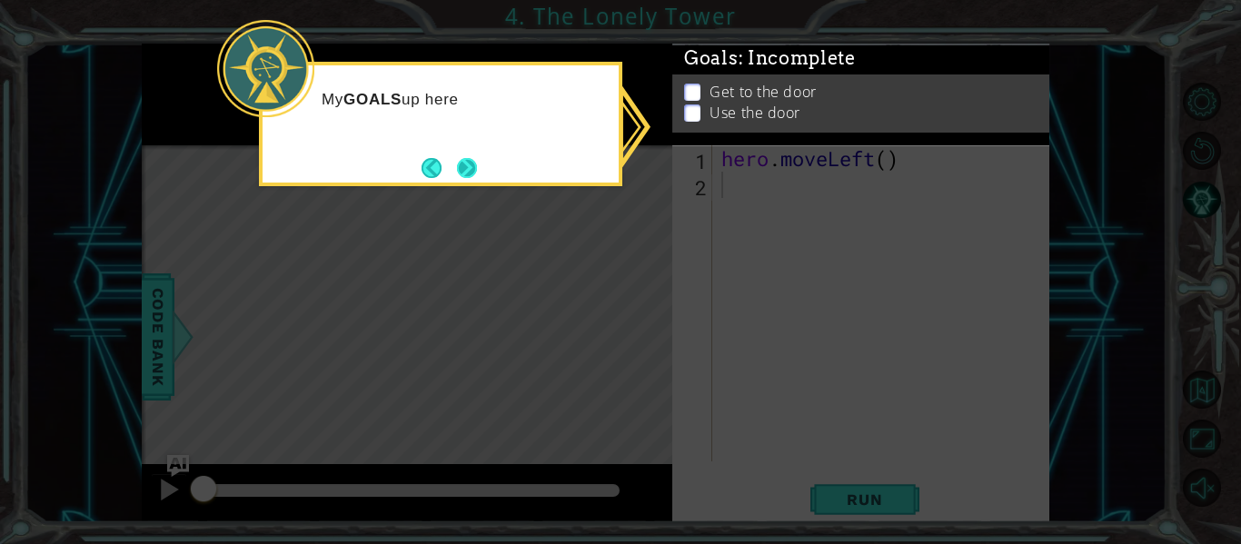
click at [459, 166] on button "Next" at bounding box center [467, 168] width 20 height 20
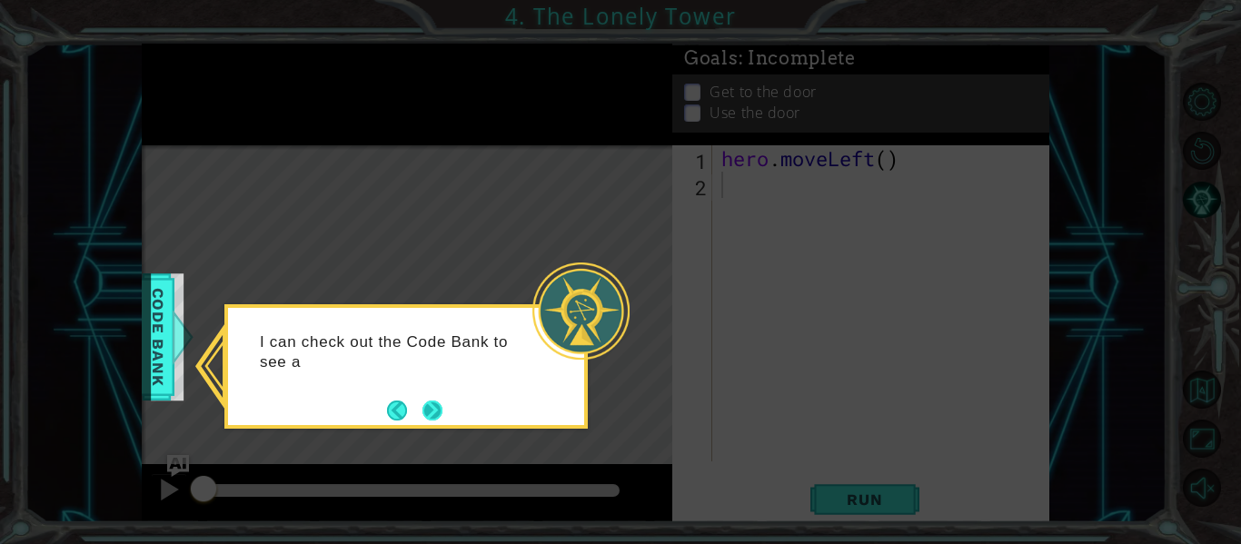
click at [431, 420] on button "Next" at bounding box center [433, 411] width 20 height 20
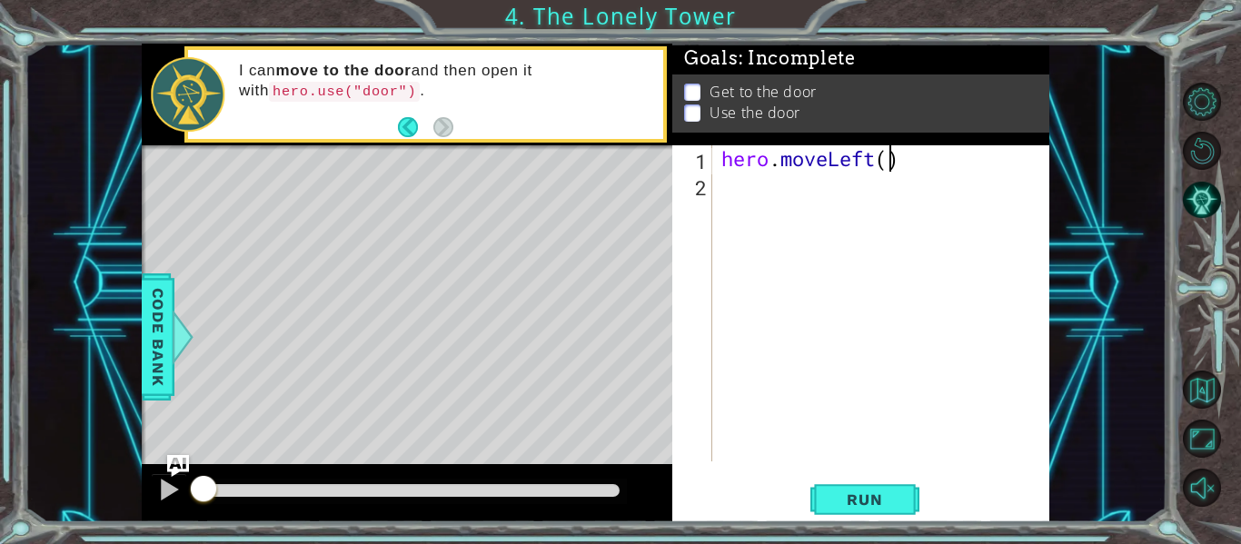
click at [891, 162] on div "hero . moveLeft ( )" at bounding box center [886, 329] width 337 height 369
type textarea "hero.moveLeft(3)"
click at [742, 193] on div "hero . moveLeft ( 3 )" at bounding box center [886, 329] width 337 height 369
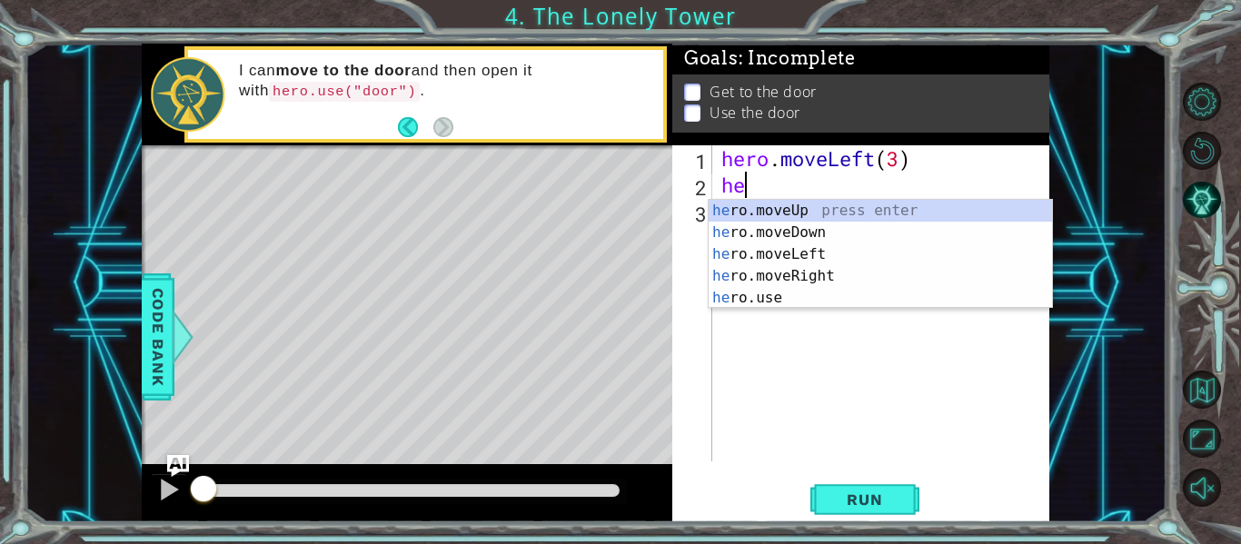
type textarea "her"
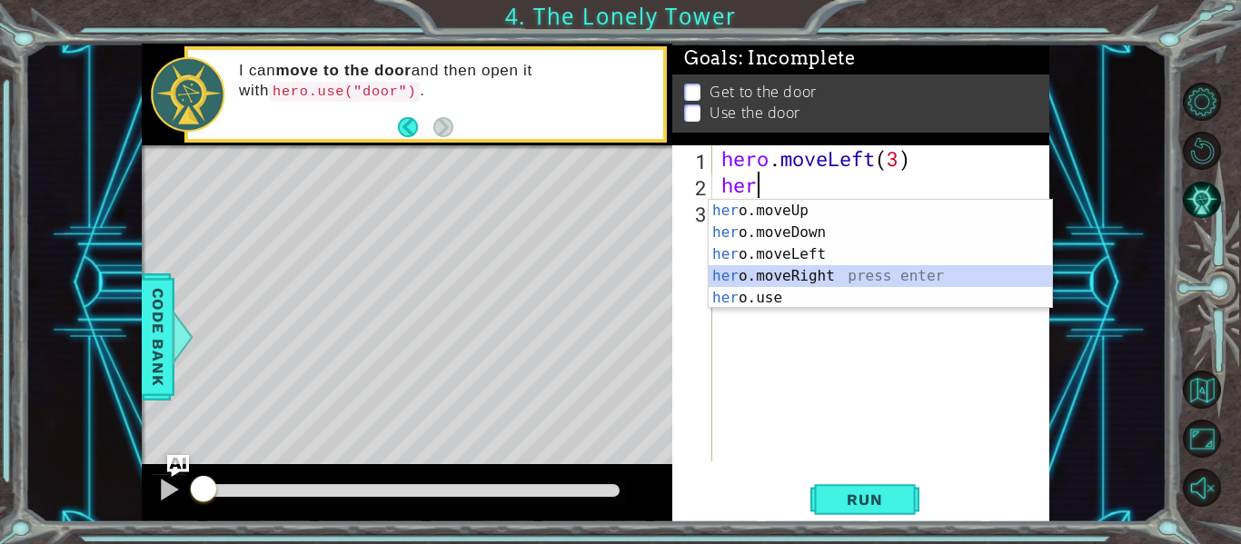
click at [831, 276] on div "her o.moveUp press enter her o.moveDown press enter her o.moveLeft press enter …" at bounding box center [881, 276] width 344 height 153
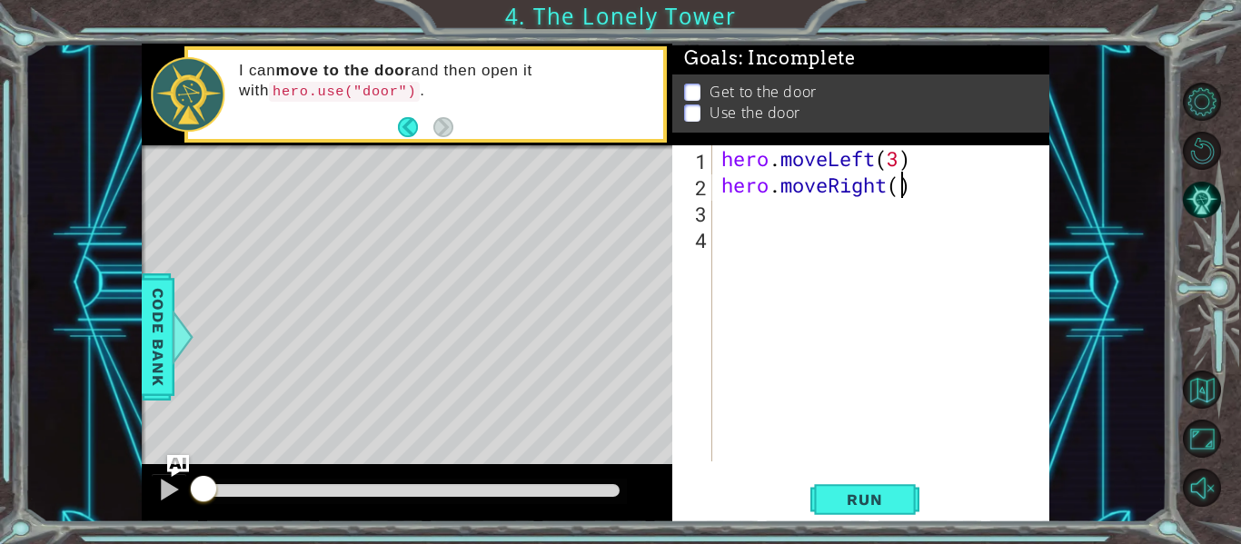
click at [900, 180] on div "hero . moveLeft ( 3 ) hero . moveRight ( )" at bounding box center [886, 329] width 337 height 369
type textarea "hero.moveRight(2)"
click at [742, 211] on div "hero . moveLeft ( 3 ) hero . moveRight ( 2 )" at bounding box center [886, 329] width 337 height 369
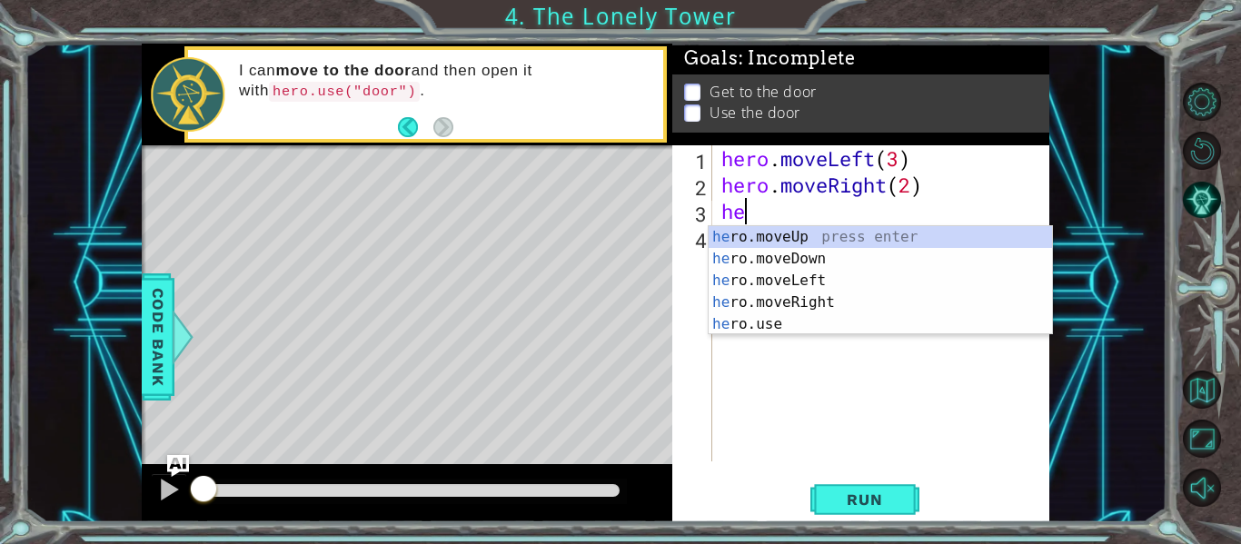
scroll to position [0, 1]
type textarea "hero"
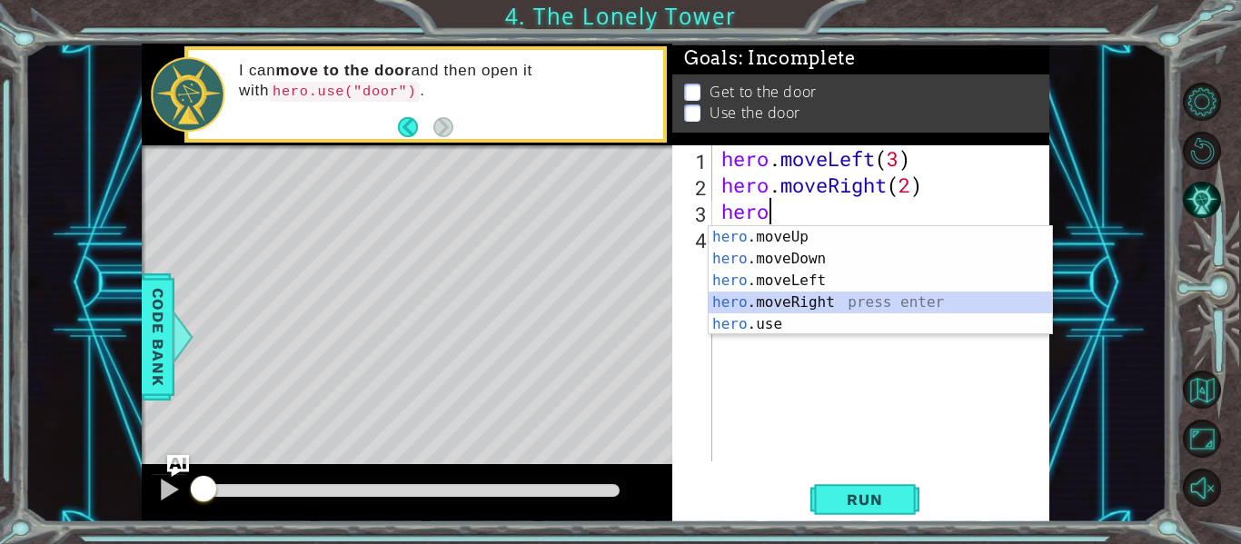
click at [782, 301] on div "hero .moveUp press enter hero .moveDown press enter hero .moveLeft press enter …" at bounding box center [881, 302] width 344 height 153
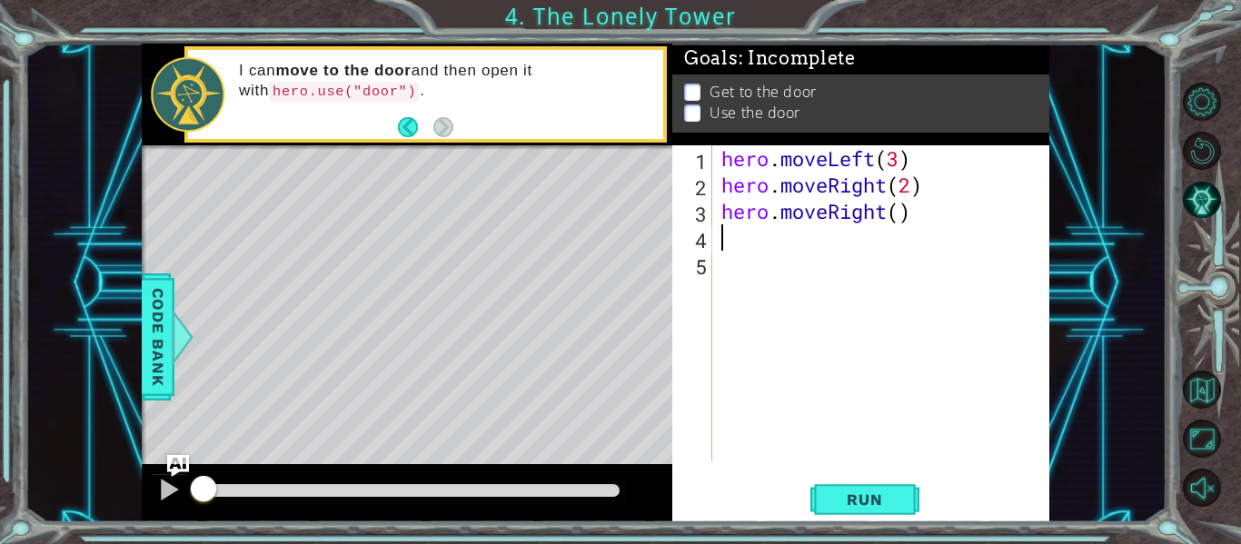
click at [902, 215] on div "hero . moveLeft ( 3 ) hero . moveRight ( 2 ) hero . moveRight ( )" at bounding box center [886, 329] width 337 height 369
click at [866, 498] on span "Run" at bounding box center [865, 500] width 72 height 18
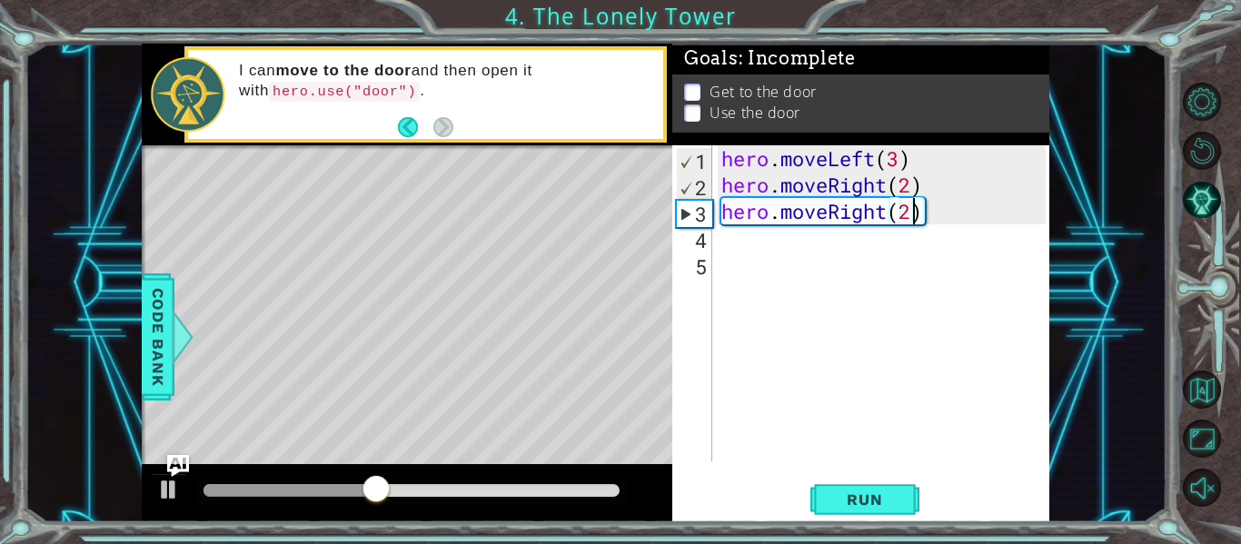
click at [889, 224] on div "hero . moveLeft ( 3 ) hero . moveRight ( 2 ) hero . moveRight ( 2 )" at bounding box center [886, 329] width 337 height 369
drag, startPoint x: 890, startPoint y: 223, endPoint x: 833, endPoint y: 224, distance: 56.4
click at [833, 224] on div "hero . moveLeft ( 3 ) hero . moveRight ( 2 ) hero . moveRight ( 2 )" at bounding box center [886, 329] width 337 height 369
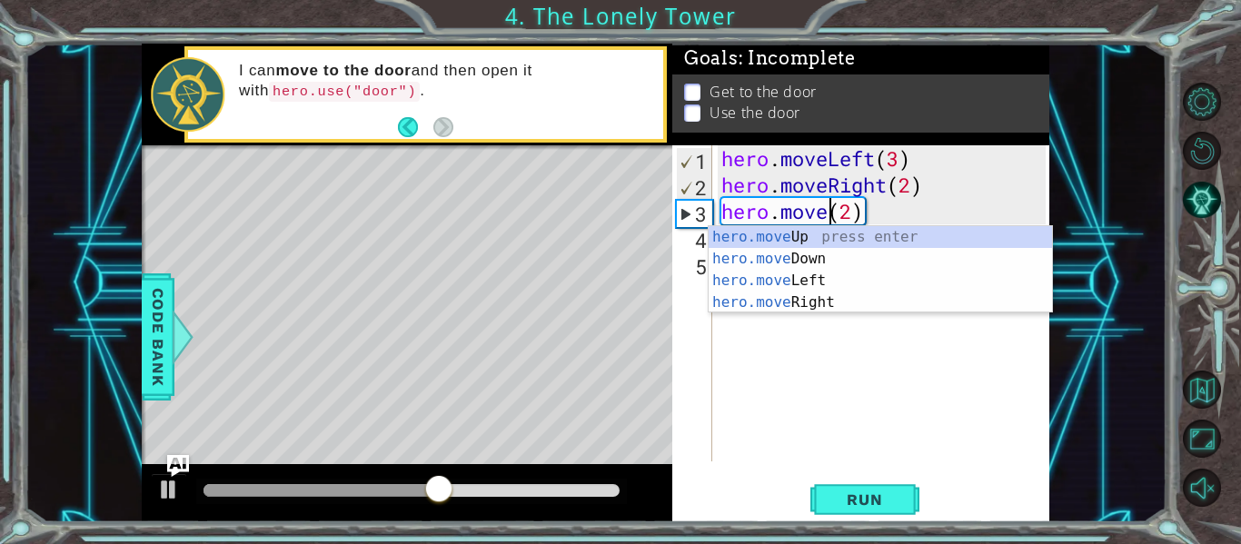
scroll to position [0, 5]
click at [846, 281] on div "hero.move Up press enter hero.move Down press enter hero.move Left press enter …" at bounding box center [881, 291] width 344 height 131
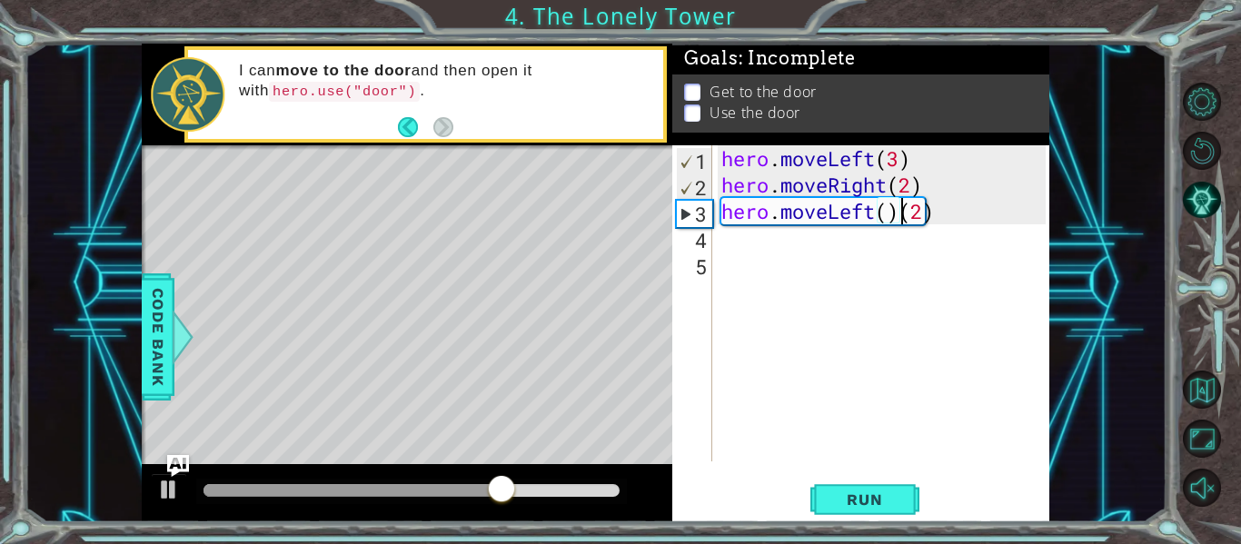
click at [874, 186] on div "hero . moveLeft ( 3 ) hero . moveRight ( 2 ) hero . moveLeft ( ) ( 2 )" at bounding box center [886, 329] width 337 height 369
click at [884, 185] on div "hero . moveLeft ( 3 ) hero . moveRight ( 2 ) hero . moveLeft ( ) ( 2 )" at bounding box center [886, 329] width 337 height 369
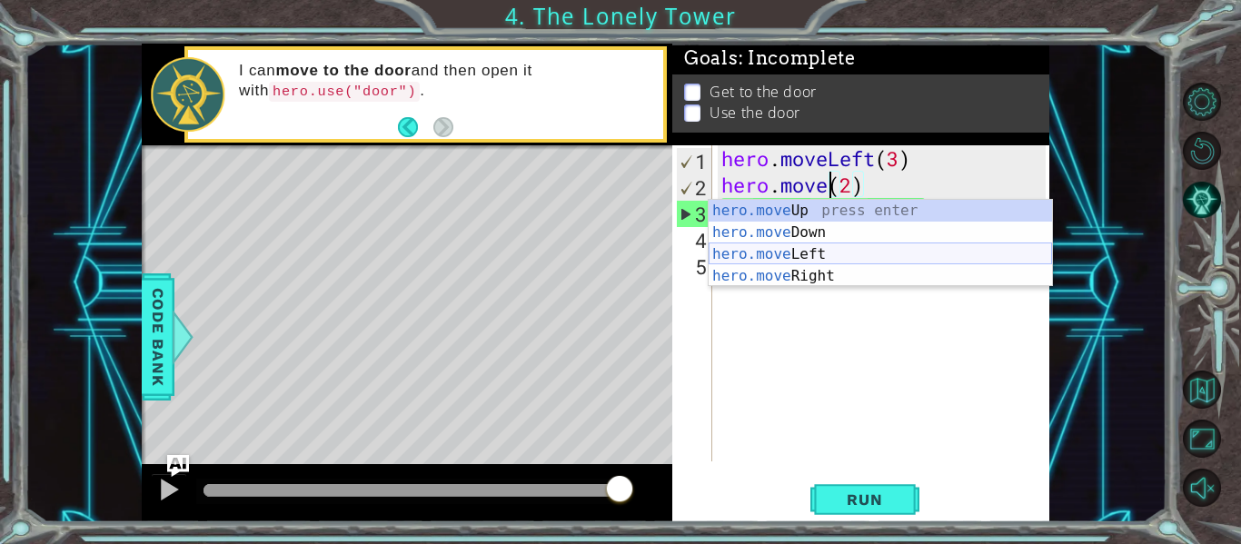
click at [880, 250] on div "hero.move Up press enter hero.move Down press enter hero.move Left press enter …" at bounding box center [881, 265] width 344 height 131
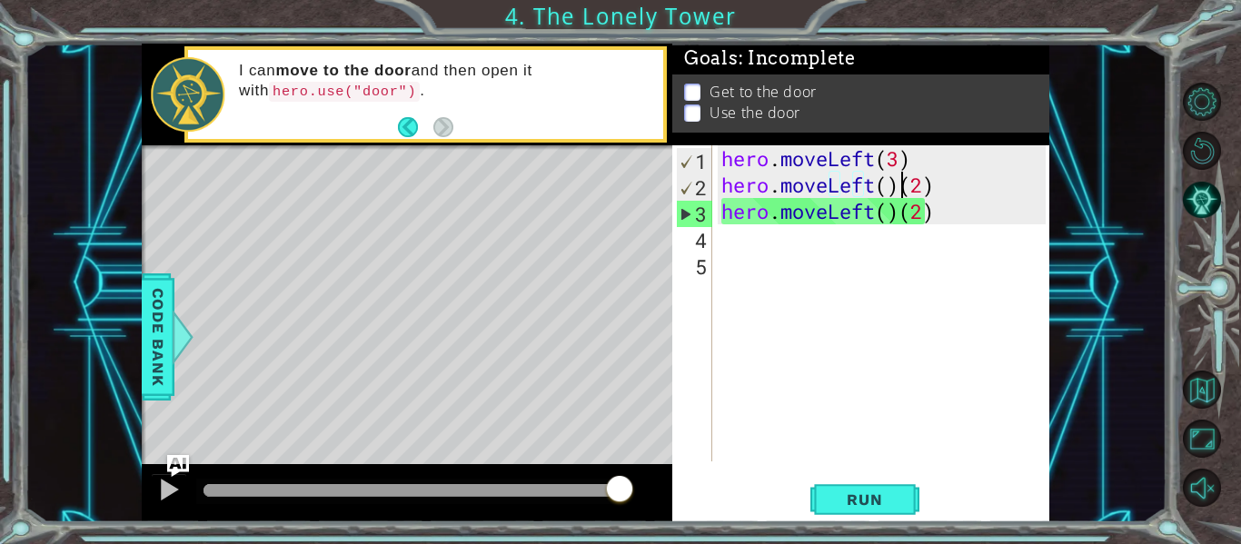
type textarea "hero.moveLeft()(2)"
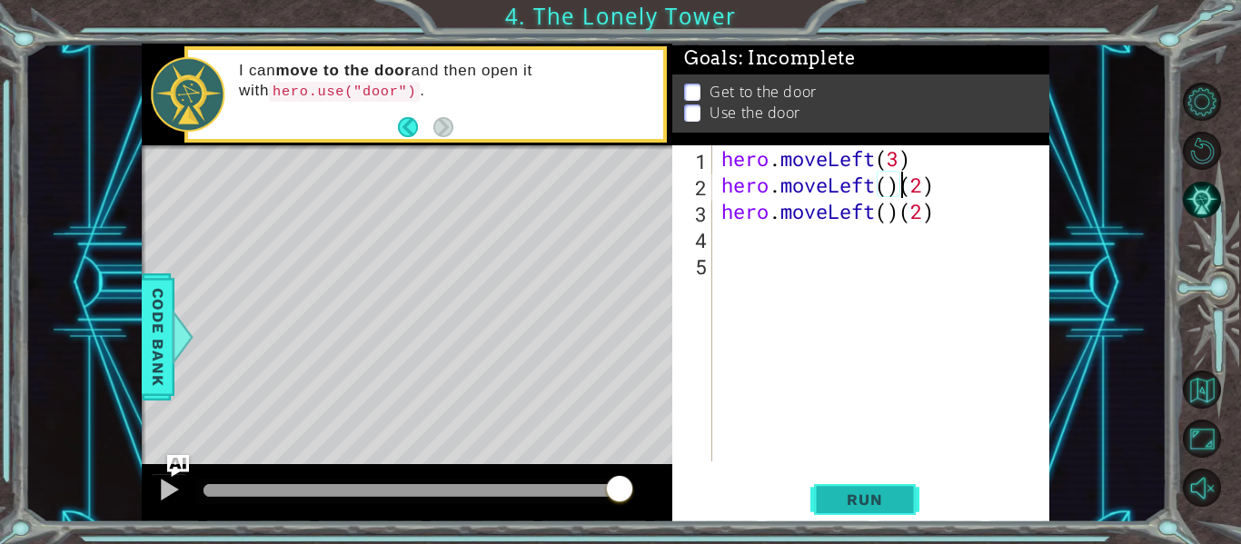
click at [860, 483] on button "Run" at bounding box center [865, 500] width 109 height 37
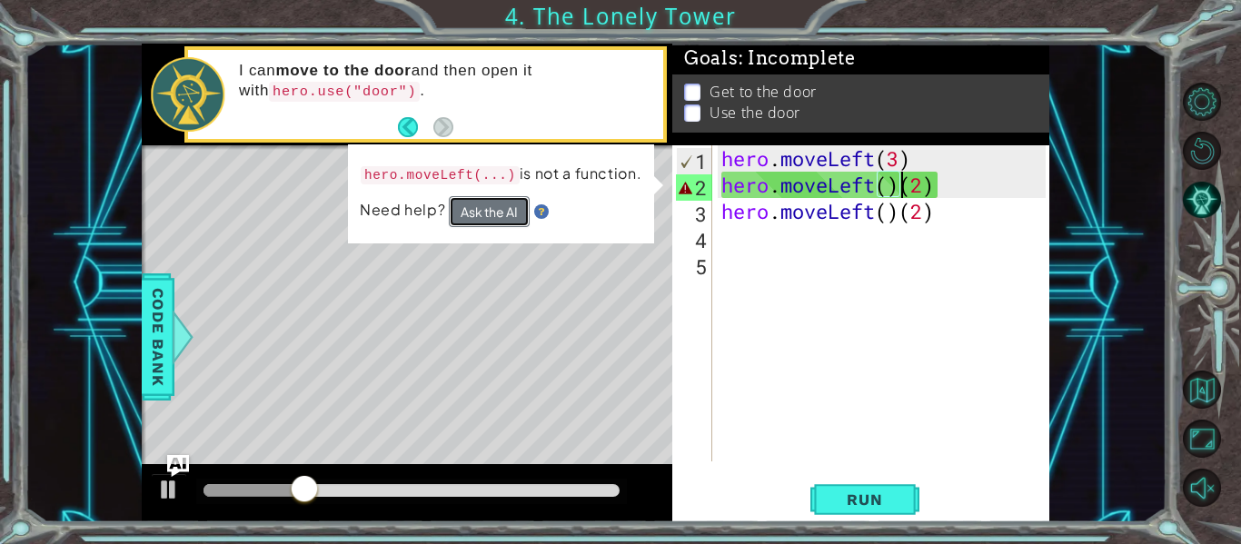
click at [491, 227] on button "Ask the AI" at bounding box center [489, 211] width 81 height 31
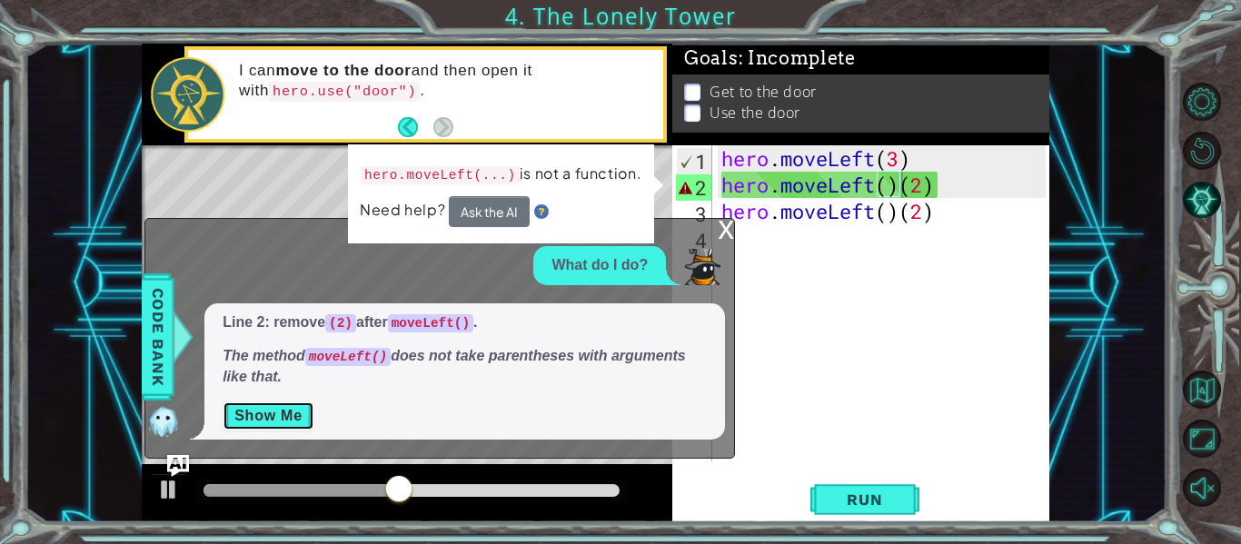
click at [274, 419] on button "Show Me" at bounding box center [269, 416] width 92 height 29
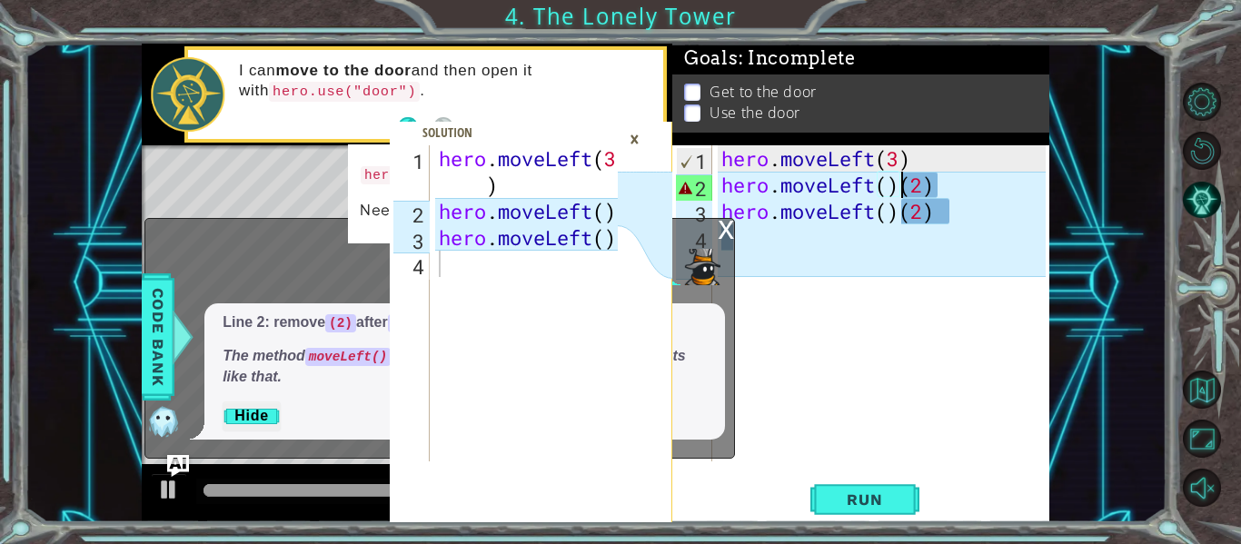
click at [637, 139] on div "×" at bounding box center [635, 139] width 28 height 31
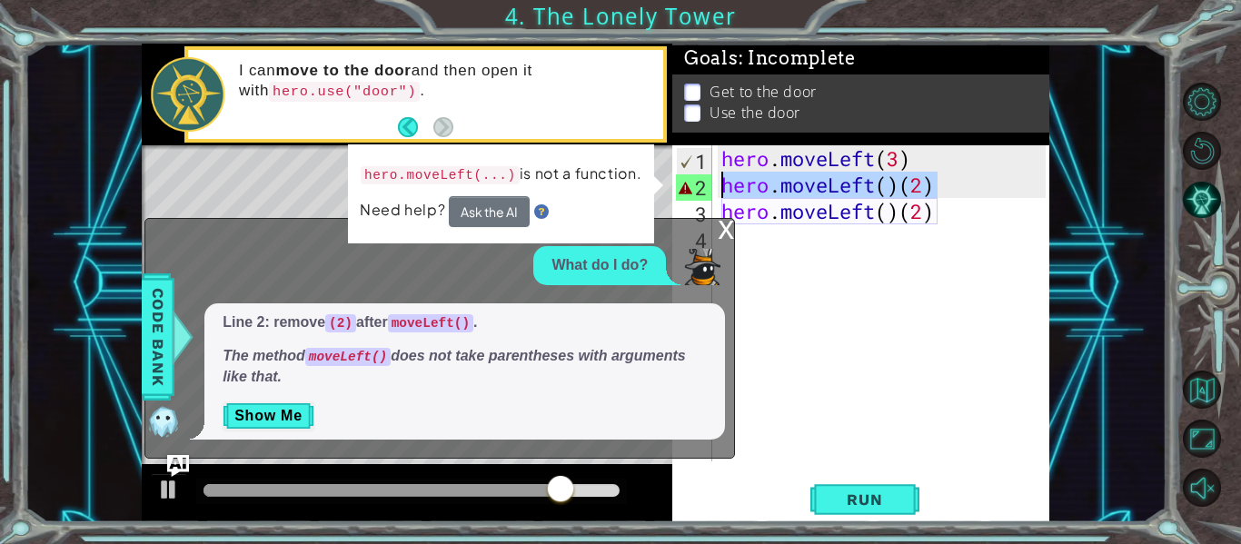
drag, startPoint x: 954, startPoint y: 197, endPoint x: 724, endPoint y: 191, distance: 230.0
click at [724, 191] on div "hero . moveLeft ( 3 ) hero . moveLeft ( ) ( 2 ) hero . moveLeft ( ) ( 2 )" at bounding box center [886, 329] width 337 height 369
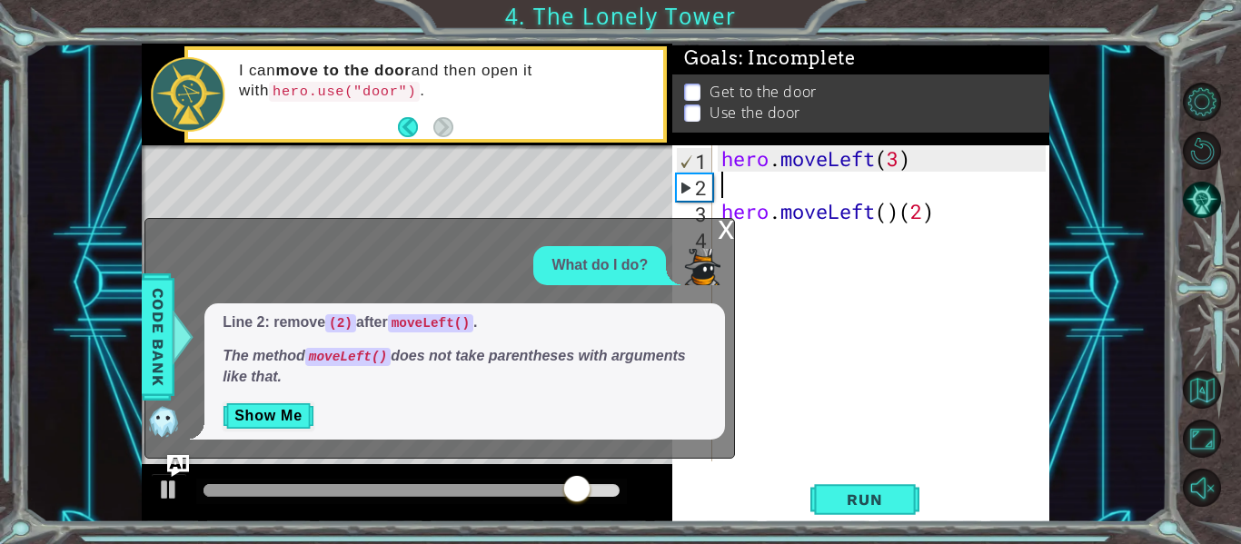
scroll to position [0, 0]
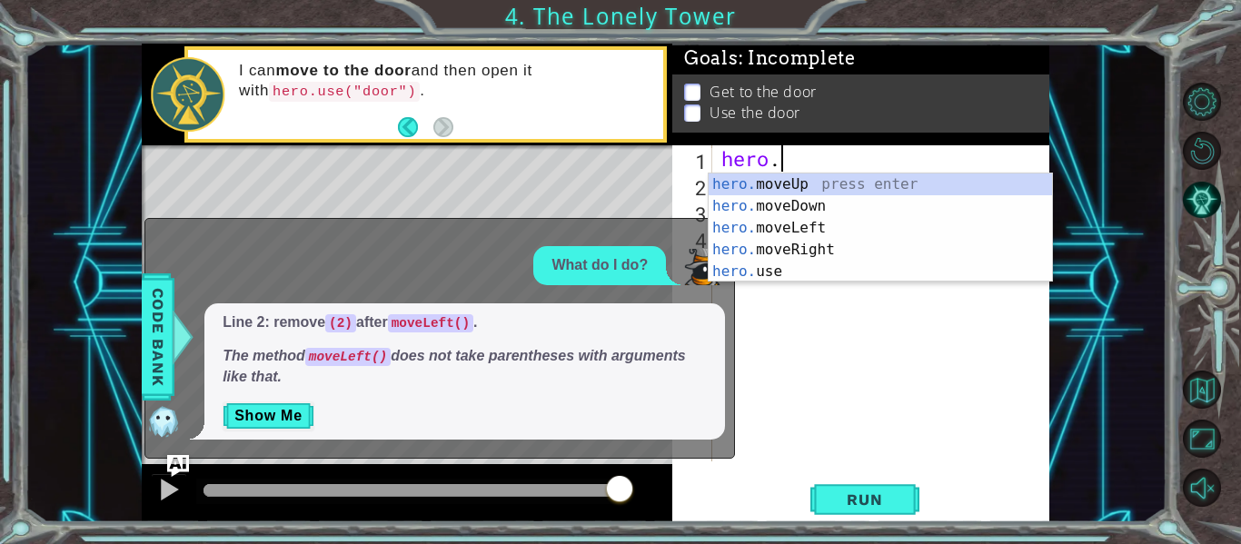
type textarea "h"
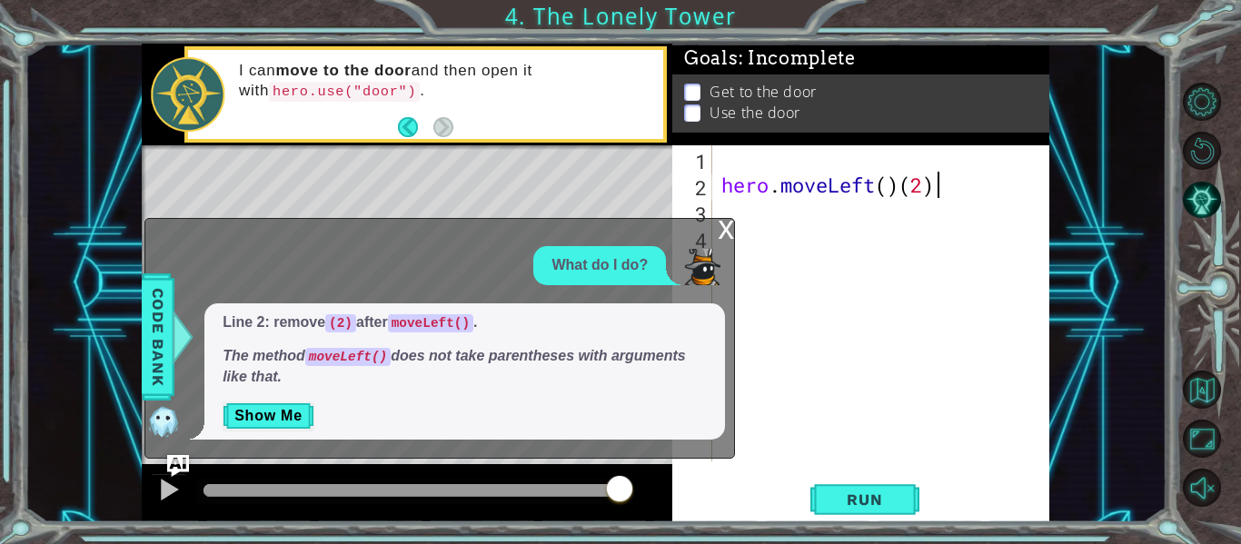
click at [939, 193] on div "hero . moveLeft ( ) ( 2 )" at bounding box center [886, 329] width 337 height 369
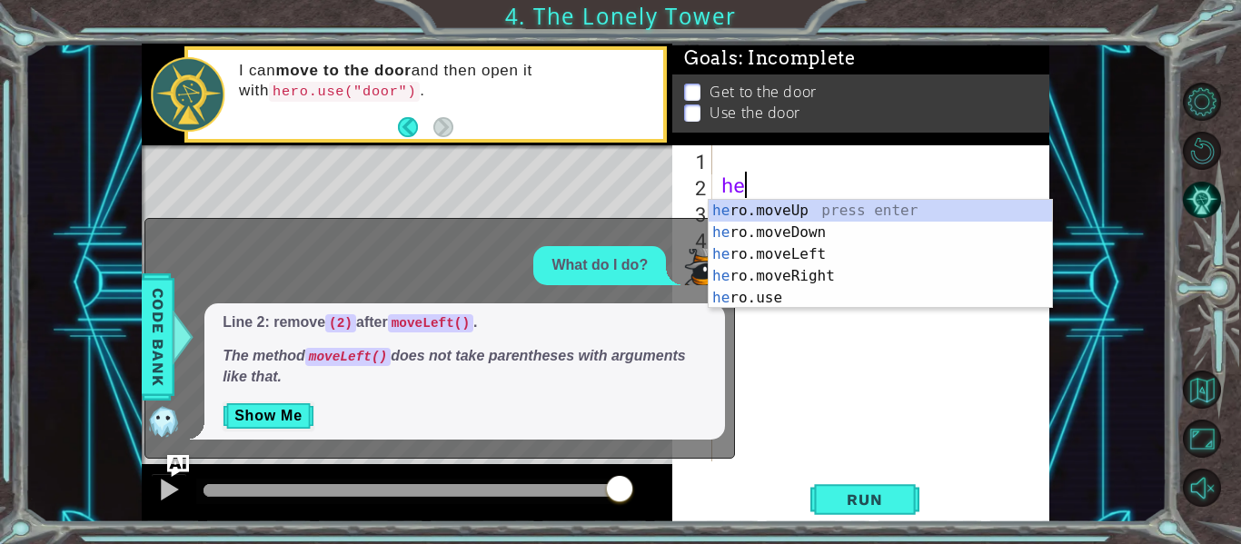
type textarea "h"
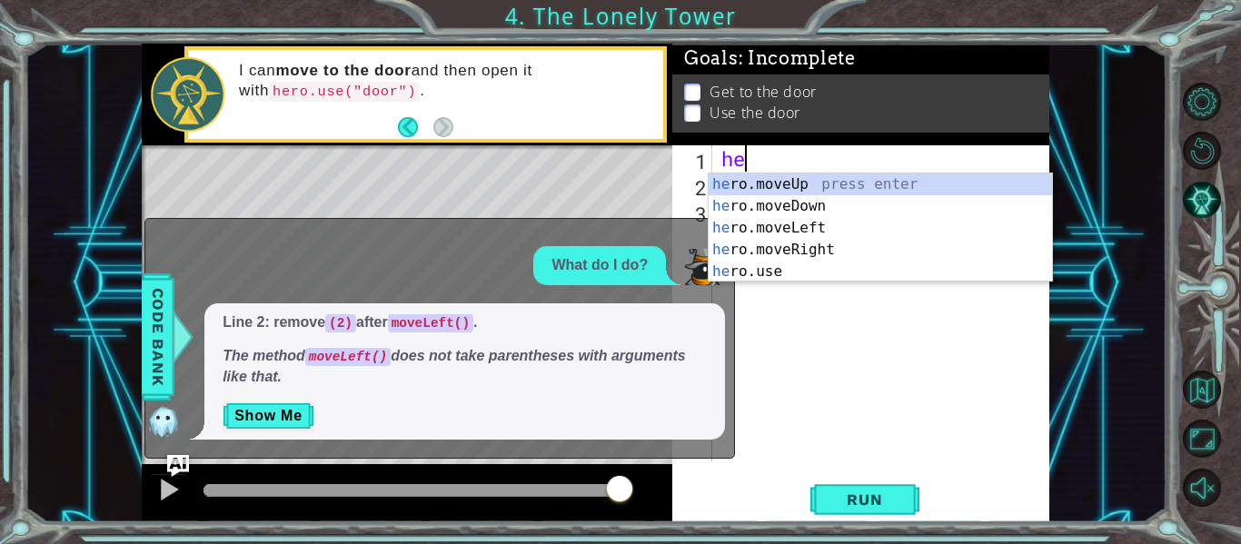
type textarea "her"
click at [933, 220] on div "her o.moveUp press enter her o.moveDown press enter her o.moveLeft press enter …" at bounding box center [881, 250] width 344 height 153
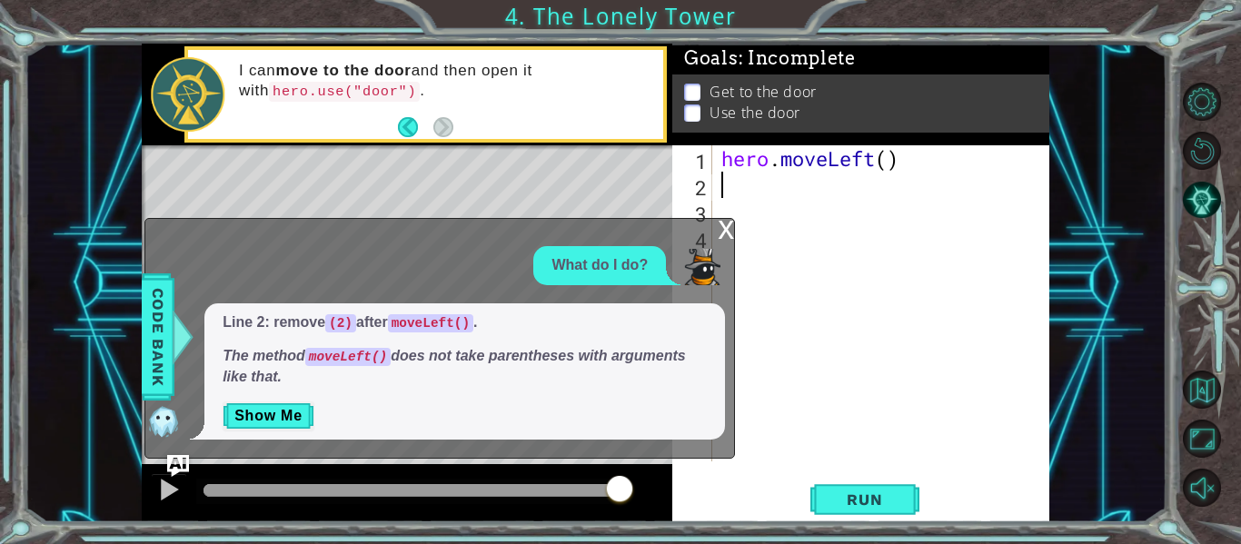
scroll to position [0, 0]
click at [722, 228] on div "x" at bounding box center [726, 228] width 16 height 18
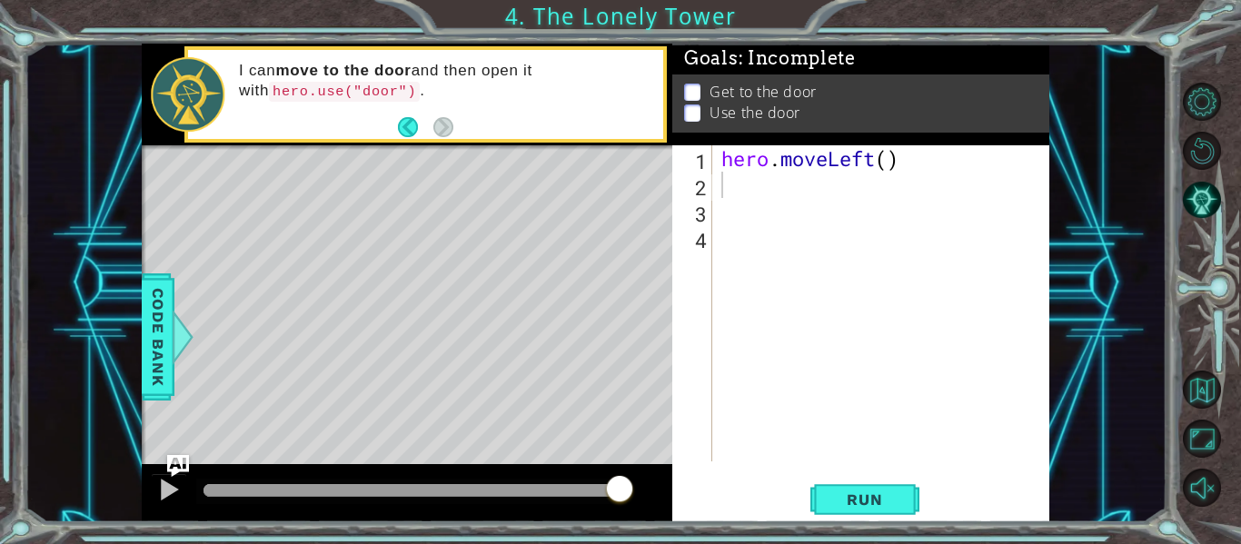
click at [891, 161] on div "hero . moveLeft ( )" at bounding box center [886, 329] width 337 height 369
type textarea "hero.moveLeft(3)"
click at [768, 186] on div "hero . moveLeft ( 3 )" at bounding box center [886, 329] width 337 height 369
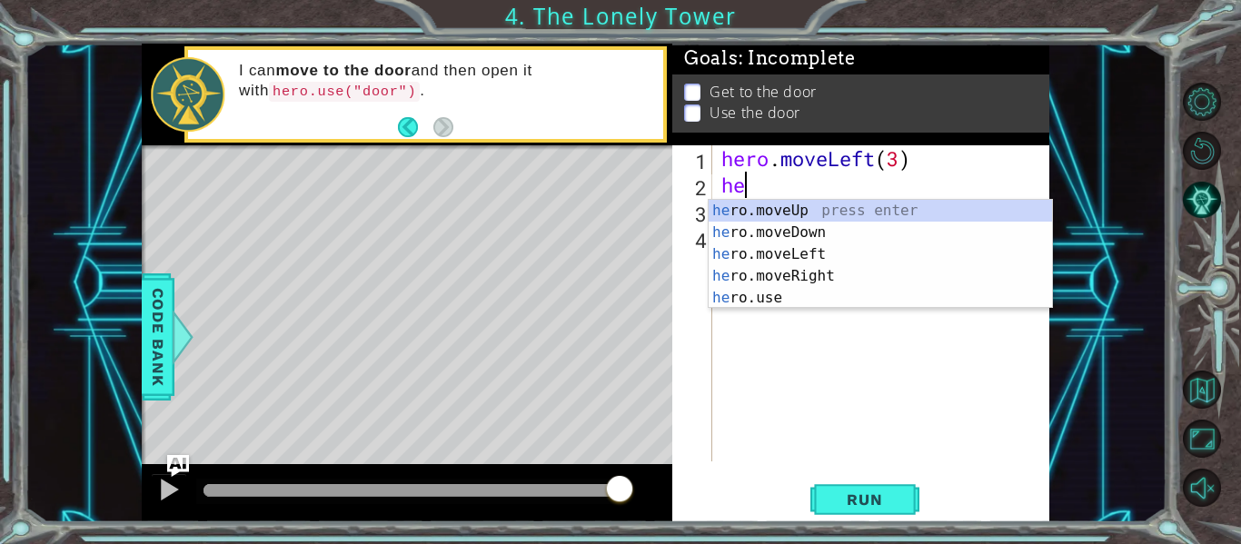
type textarea "her"
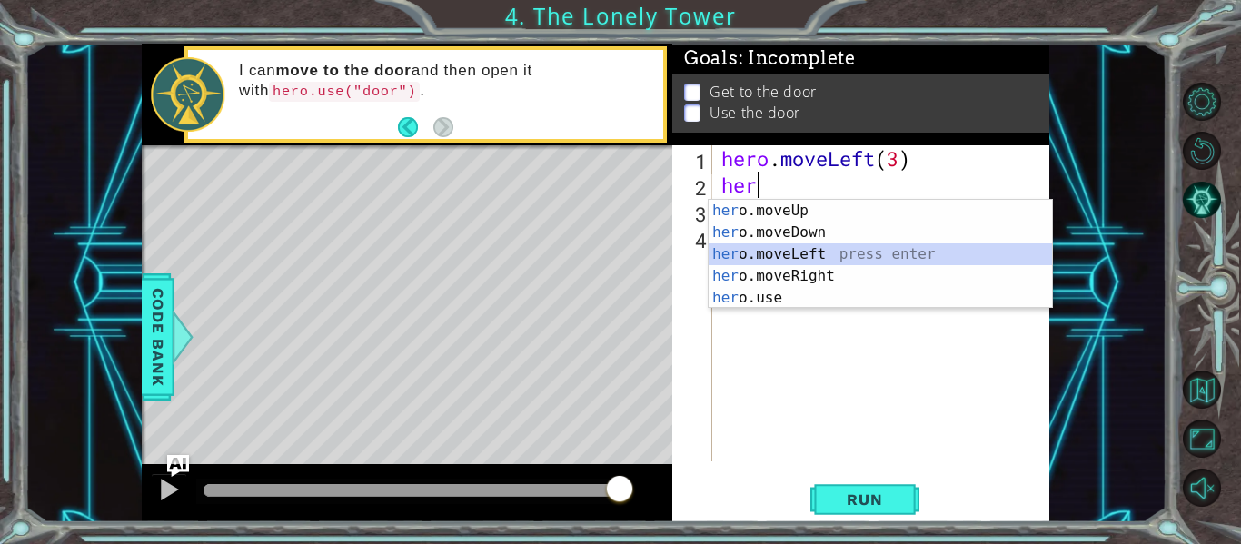
click at [801, 250] on div "her o.moveUp press enter her o.moveDown press enter her o.moveLeft press enter …" at bounding box center [881, 276] width 344 height 153
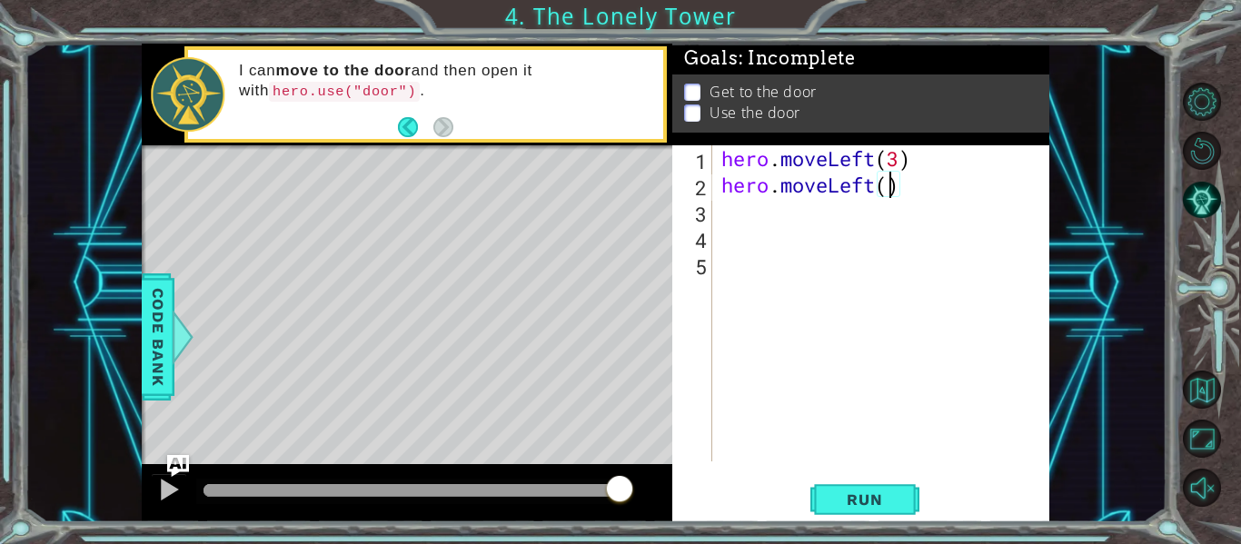
click at [889, 190] on div "hero . moveLeft ( 3 ) hero . moveLeft ( )" at bounding box center [886, 329] width 337 height 369
type textarea "hero.moveLeft(2)"
click at [796, 213] on div "hero . moveLeft ( 3 ) hero . moveLeft ( 2 )" at bounding box center [886, 329] width 337 height 369
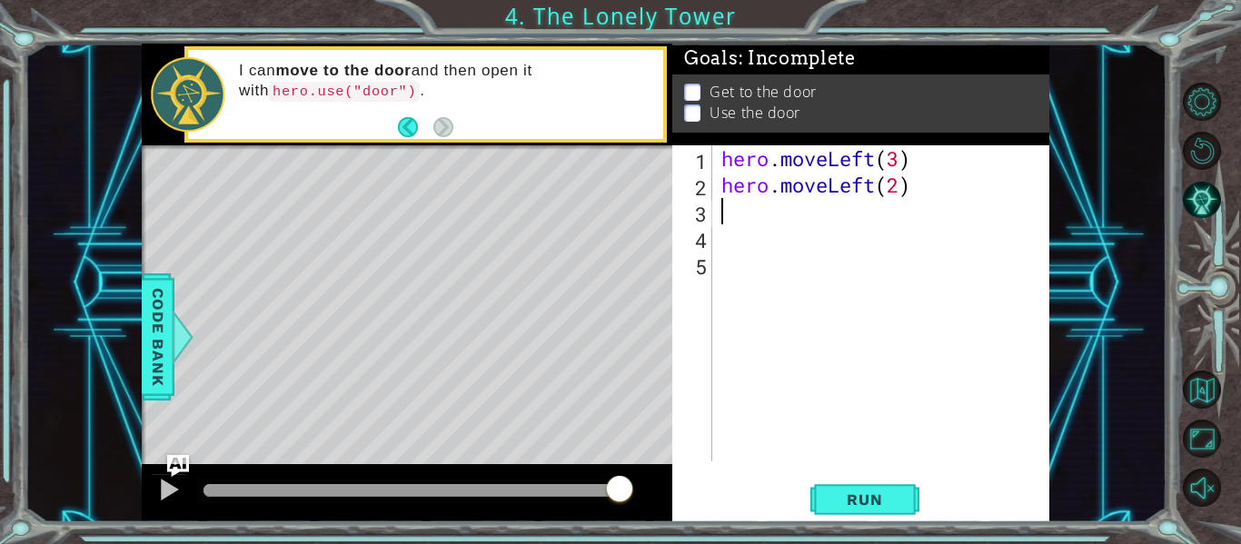
type textarea "h"
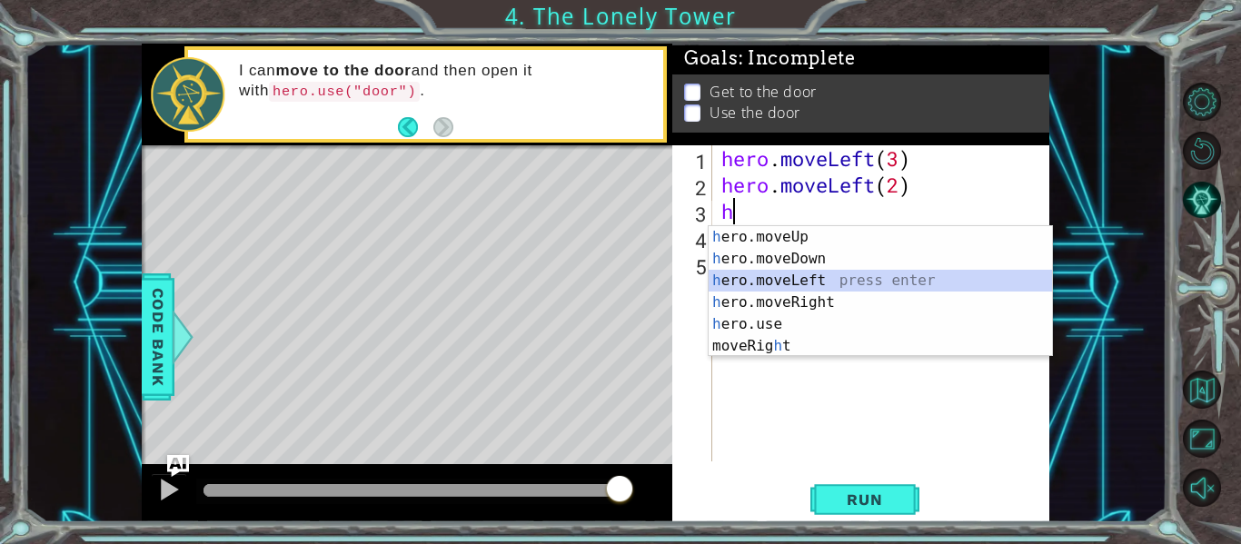
click at [802, 280] on div "h ero.moveUp press enter h ero.moveDown press enter h ero.moveLeft press enter …" at bounding box center [881, 313] width 344 height 174
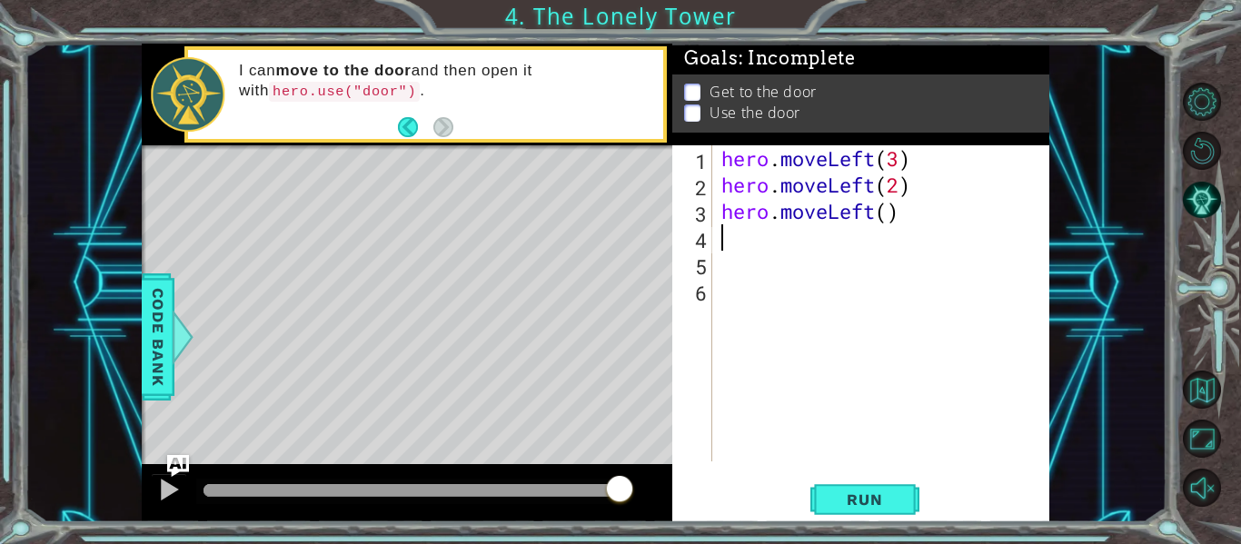
click at [892, 215] on div "hero . moveLeft ( 3 ) hero . moveLeft ( 2 ) hero . moveLeft ( )" at bounding box center [886, 329] width 337 height 369
click at [889, 495] on span "Run" at bounding box center [865, 500] width 72 height 18
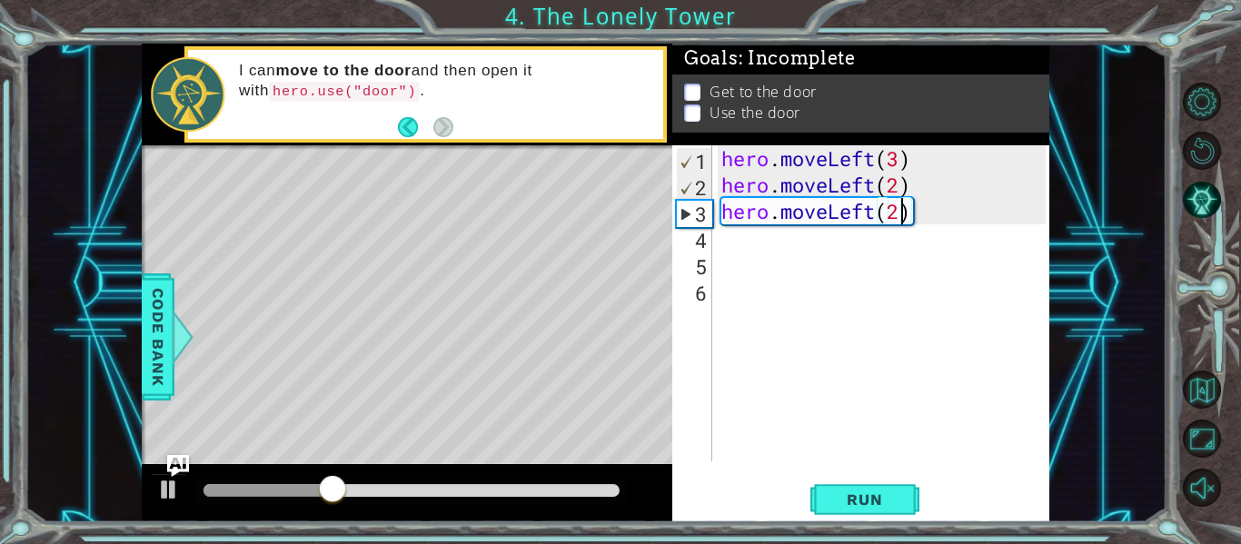
click at [875, 209] on div "hero . moveLeft ( 3 ) hero . moveLeft ( 2 ) hero . moveLeft ( 2 )" at bounding box center [886, 329] width 337 height 369
click at [875, 209] on div "hero . moveLeft ( 3 ) hero . moveLeft ( 2 ) hero . moveLeft ( 2 )" at bounding box center [882, 303] width 328 height 316
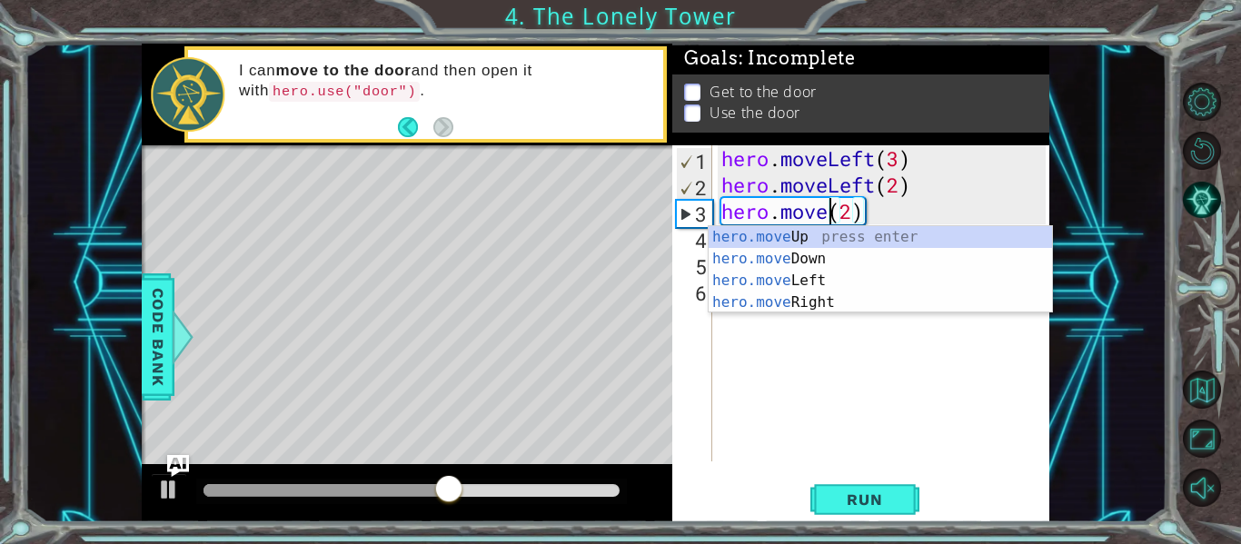
scroll to position [0, 5]
click at [845, 301] on div "hero.move Up press enter hero.move Down press enter hero.move Left press enter …" at bounding box center [881, 291] width 344 height 131
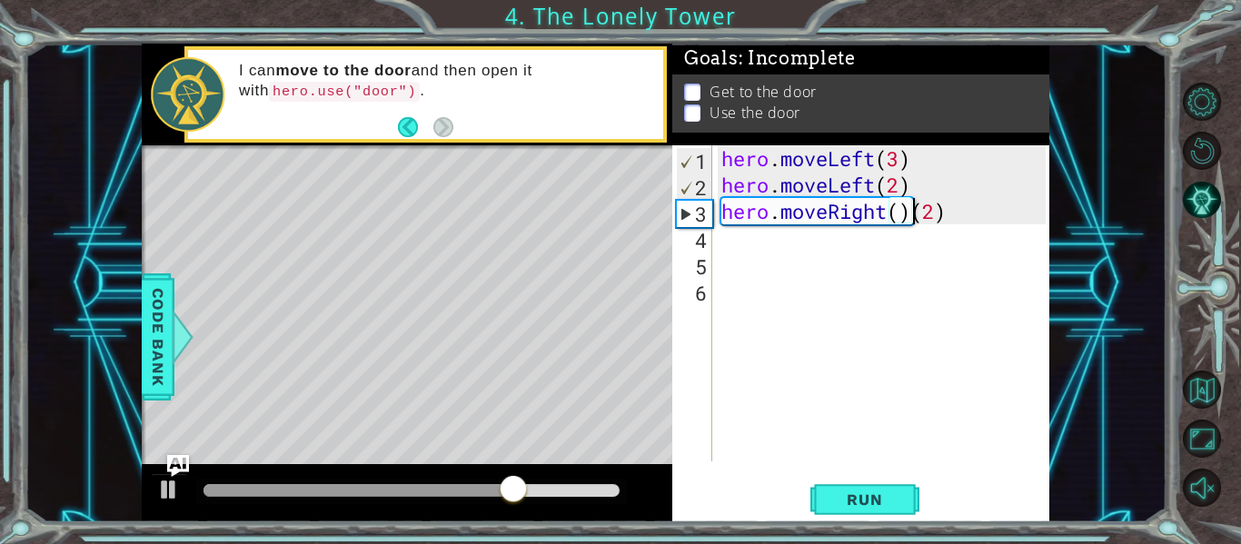
click at [872, 191] on div "hero . moveLeft ( 3 ) hero . moveLeft ( 2 ) hero . moveRight ( ) ( 2 )" at bounding box center [886, 329] width 337 height 369
click at [877, 503] on span "Run" at bounding box center [865, 500] width 72 height 18
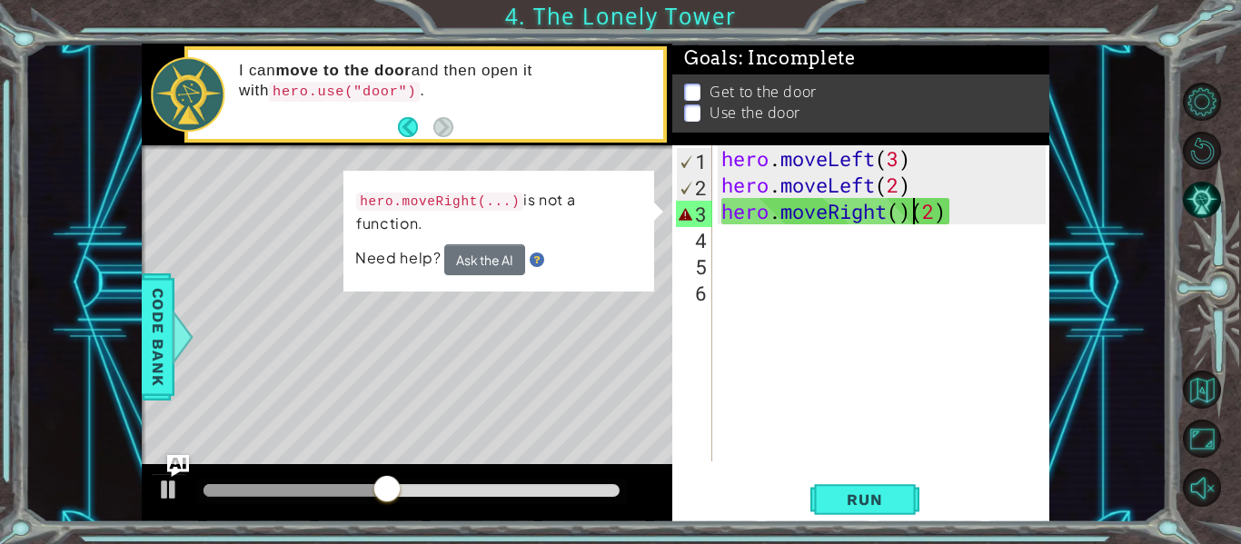
click at [908, 214] on div "hero . moveLeft ( 3 ) hero . moveLeft ( 2 ) hero . moveRight ( ) ( 2 )" at bounding box center [886, 329] width 337 height 369
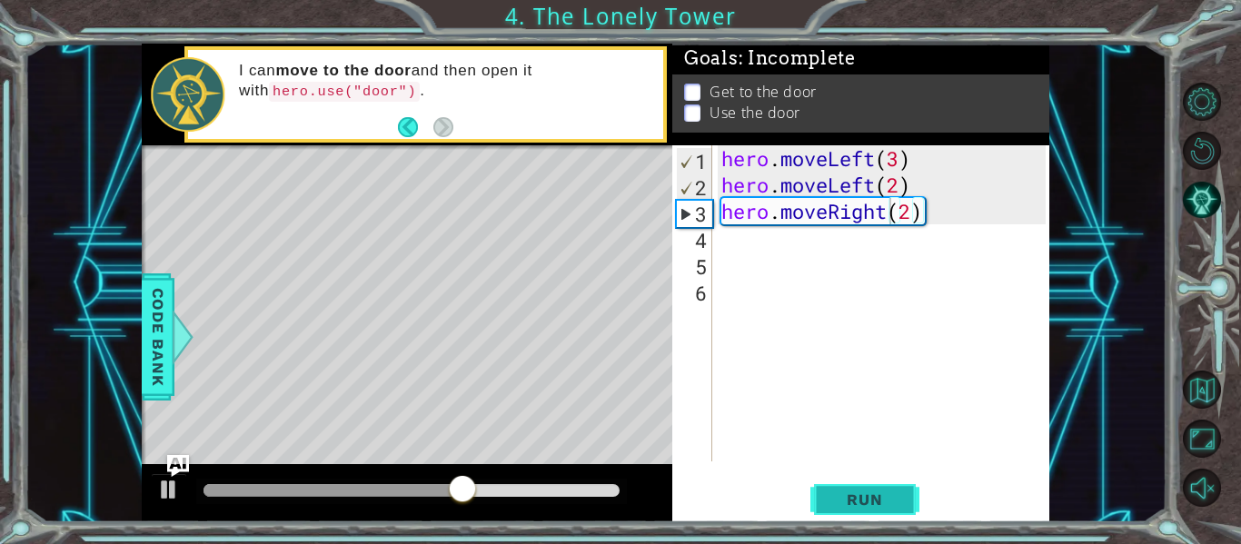
click at [872, 499] on span "Run" at bounding box center [865, 500] width 72 height 18
click at [874, 180] on div "hero . moveLeft ( 3 ) hero . moveLeft ( 2 ) hero . moveRight ( 2 )" at bounding box center [886, 329] width 337 height 369
drag, startPoint x: 874, startPoint y: 180, endPoint x: 829, endPoint y: 183, distance: 45.5
click at [829, 183] on div "hero . moveLeft ( 3 ) hero . moveLeft ( 2 ) hero . moveRight ( 2 )" at bounding box center [886, 329] width 337 height 369
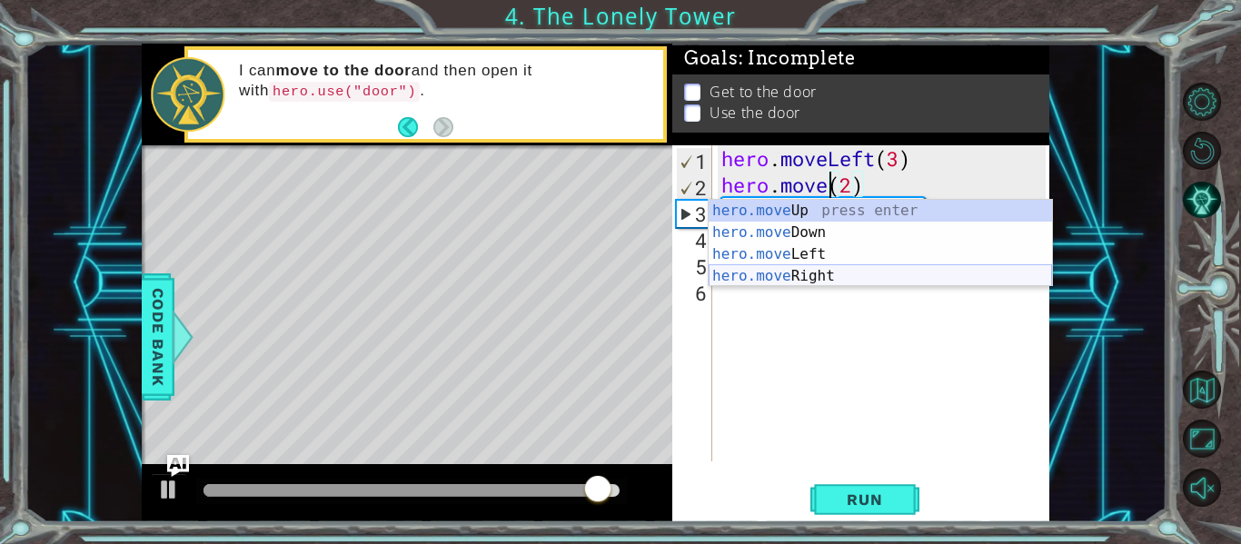
click at [811, 266] on div "hero.move Up press enter hero.move Down press enter hero.move Left press enter …" at bounding box center [881, 265] width 344 height 131
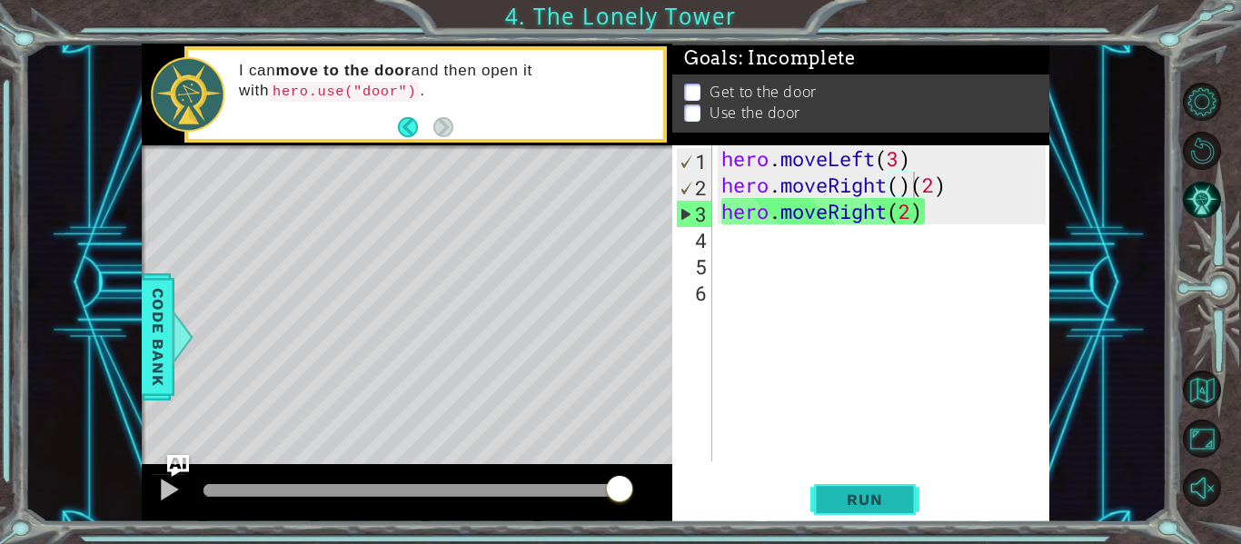
click at [875, 489] on button "Run" at bounding box center [865, 500] width 109 height 37
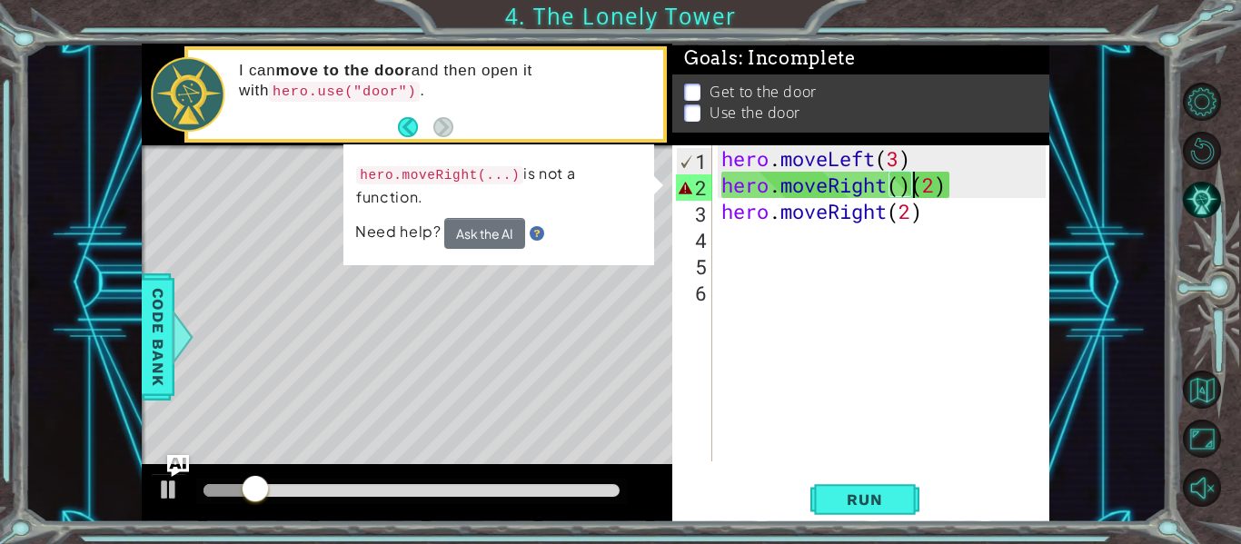
click at [913, 186] on div "hero . moveLeft ( 3 ) hero . moveRight ( ) ( 2 ) hero . moveRight ( 2 )" at bounding box center [886, 329] width 337 height 369
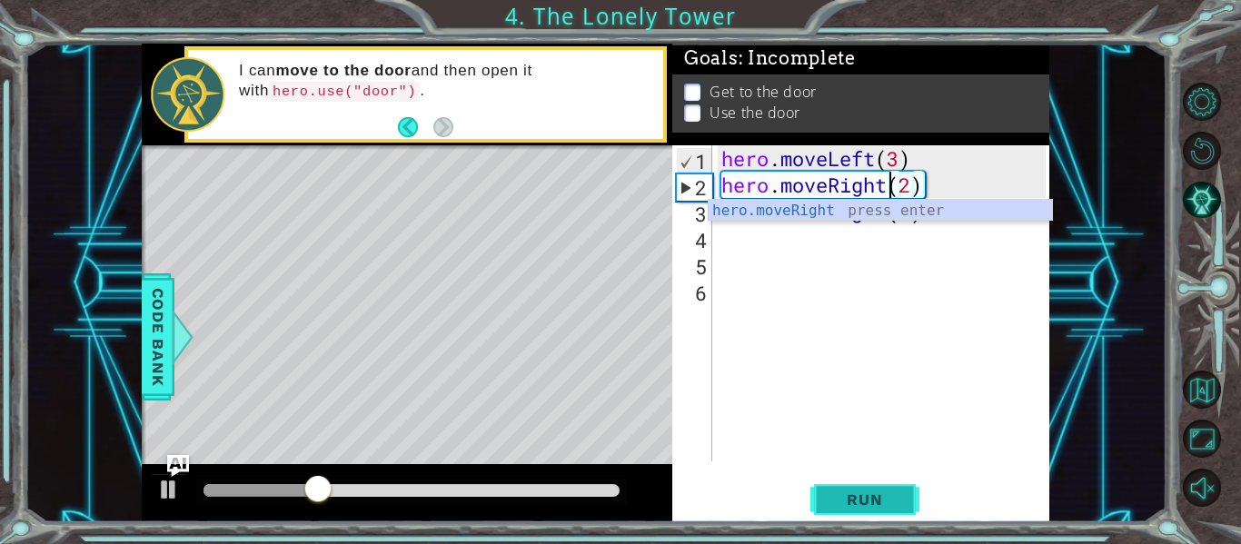
click at [820, 505] on button "Run" at bounding box center [865, 500] width 109 height 37
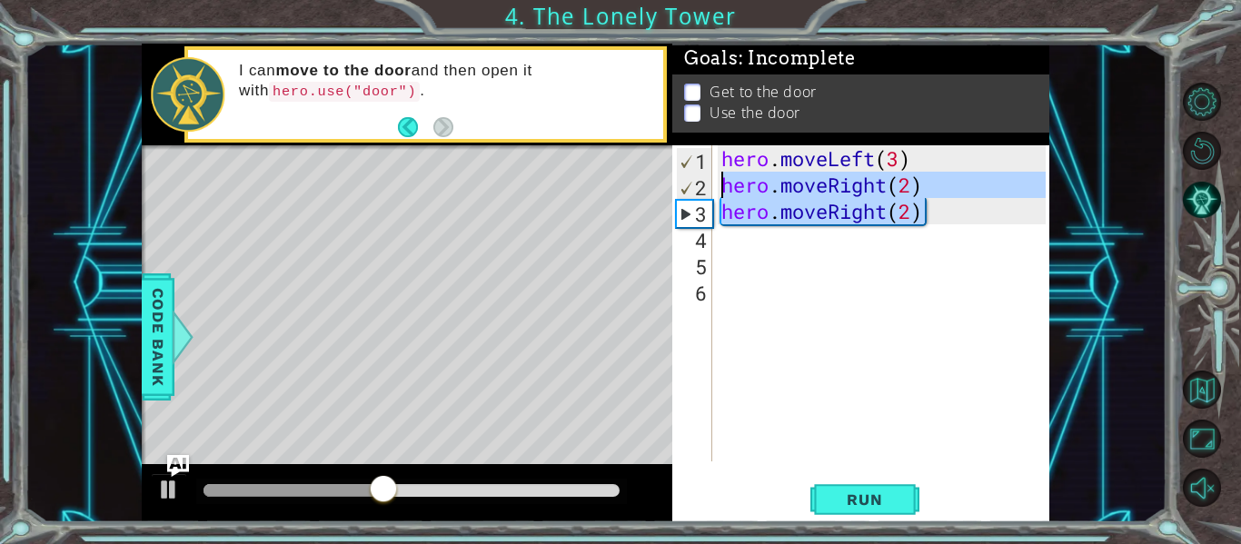
drag, startPoint x: 930, startPoint y: 218, endPoint x: 716, endPoint y: 189, distance: 215.5
click at [716, 189] on div "hero.moveRight(2) 1 2 3 4 5 6 hero . moveLeft ( 3 ) hero . moveRight ( 2 ) hero…" at bounding box center [860, 303] width 374 height 316
type textarea "hero.moveRight(2) hero.moveRight(2)"
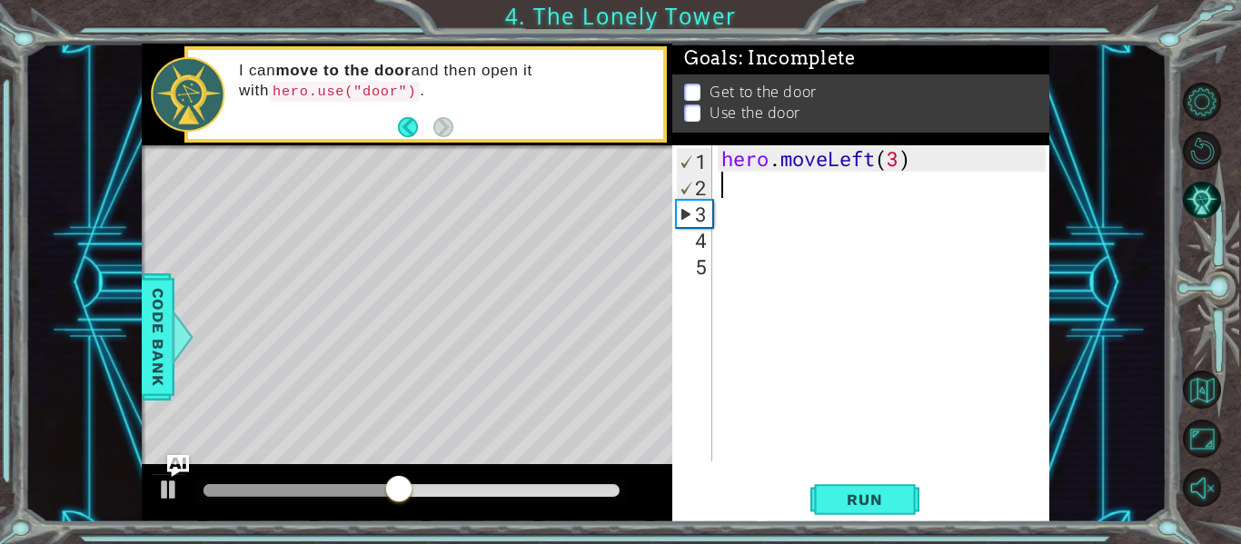
scroll to position [0, 0]
click at [204, 489] on div at bounding box center [338, 490] width 268 height 13
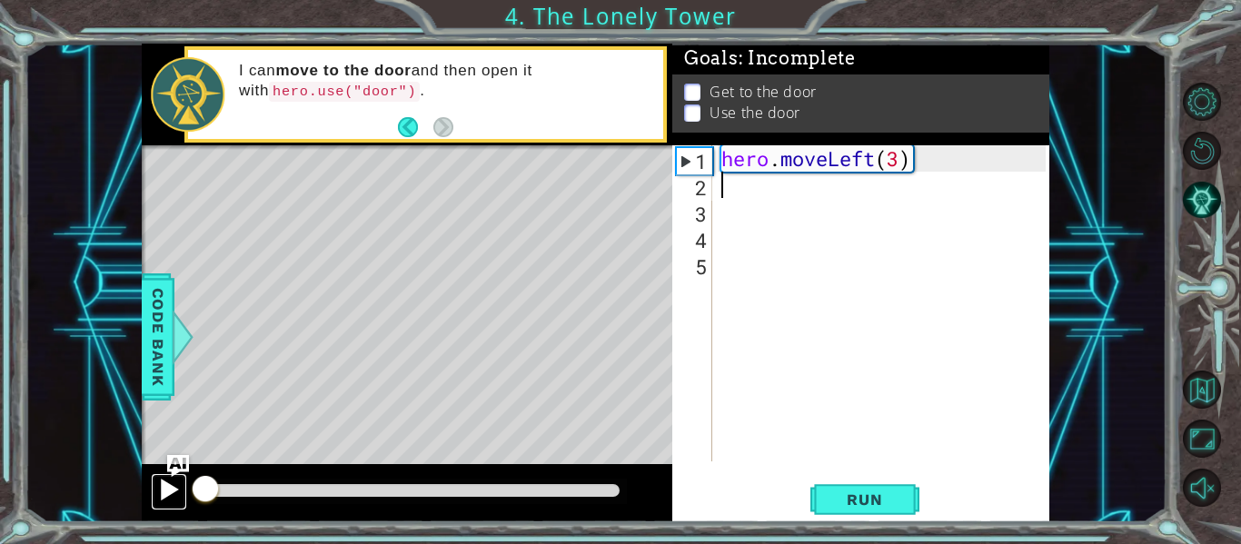
click at [165, 487] on div at bounding box center [169, 490] width 24 height 24
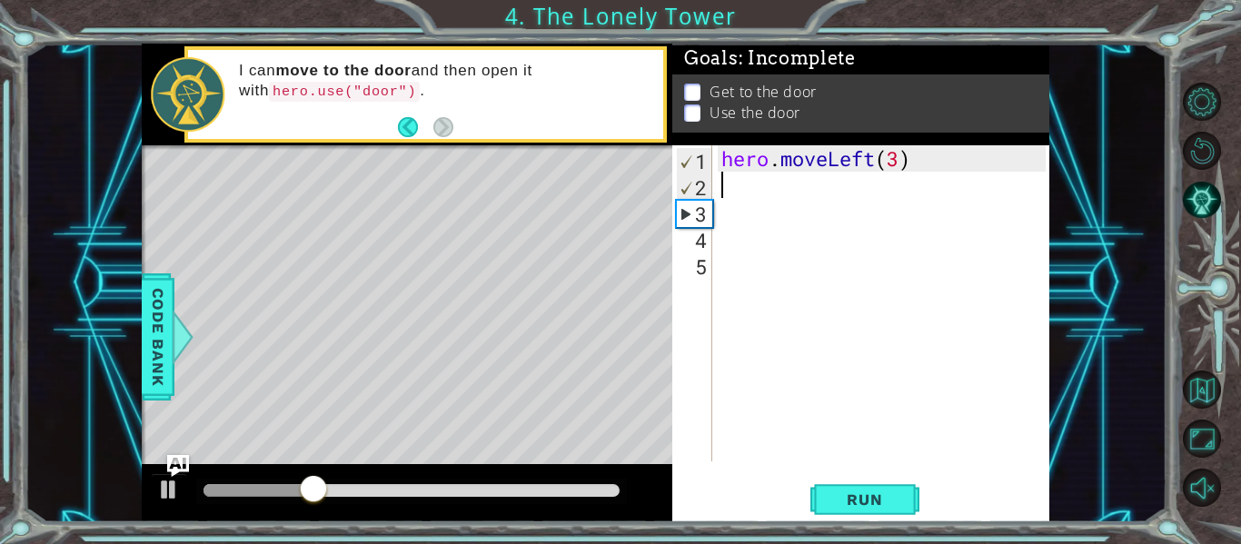
click at [682, 212] on div "3" at bounding box center [694, 214] width 35 height 26
click at [684, 184] on div "2" at bounding box center [694, 187] width 35 height 26
click at [682, 218] on div "3" at bounding box center [694, 214] width 35 height 26
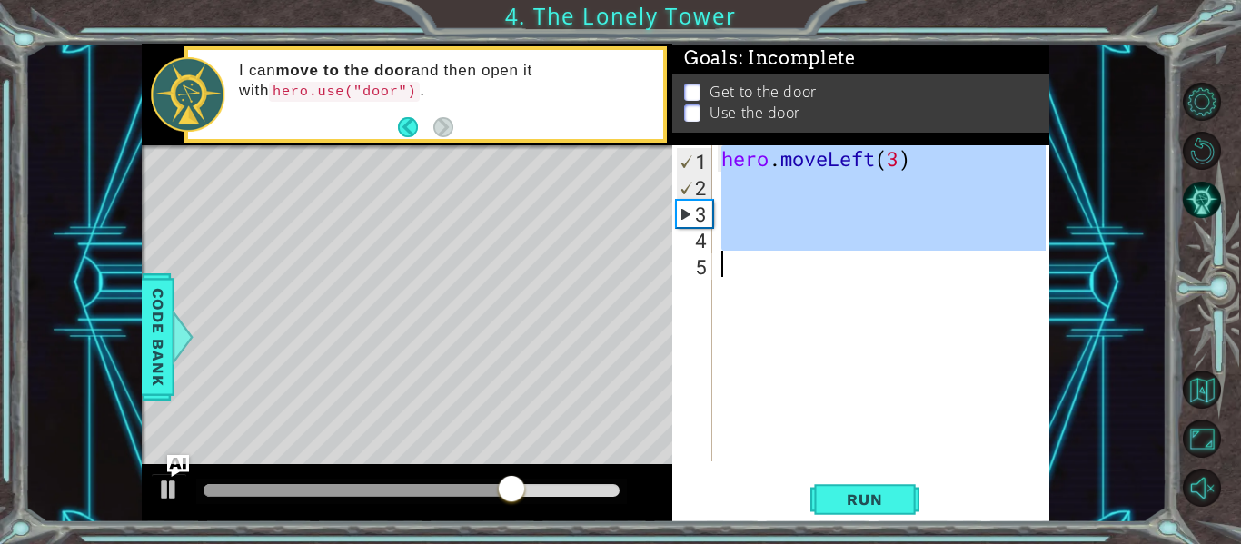
click at [682, 218] on div "3" at bounding box center [694, 214] width 35 height 26
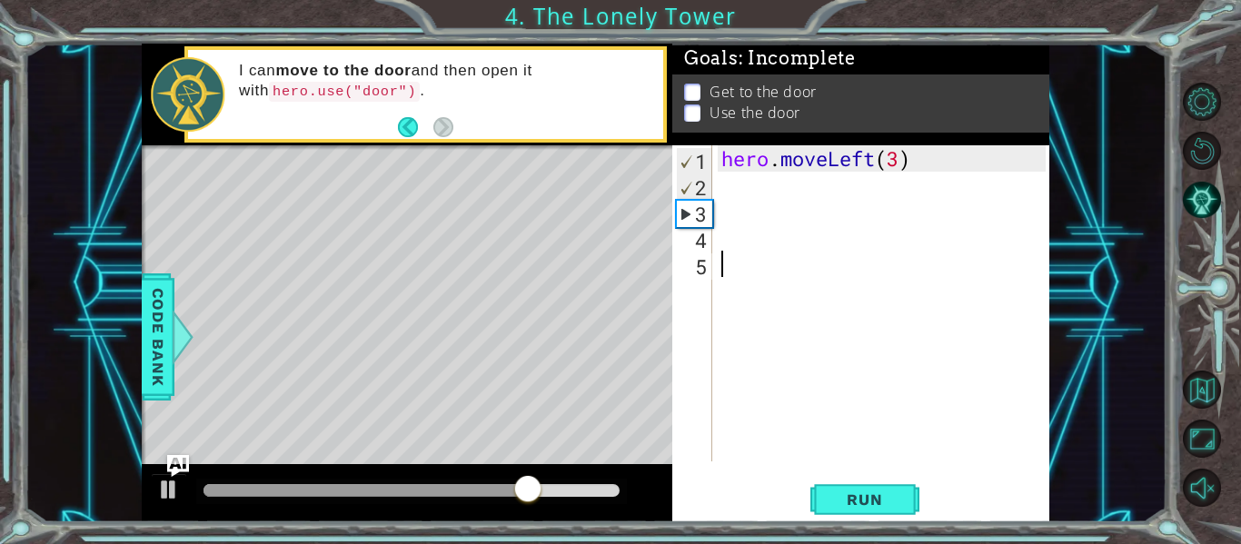
click at [938, 413] on div "hero . moveLeft ( 3 )" at bounding box center [886, 329] width 337 height 369
click at [731, 189] on div "hero . moveLeft ( 3 )" at bounding box center [886, 329] width 337 height 369
type textarea "h"
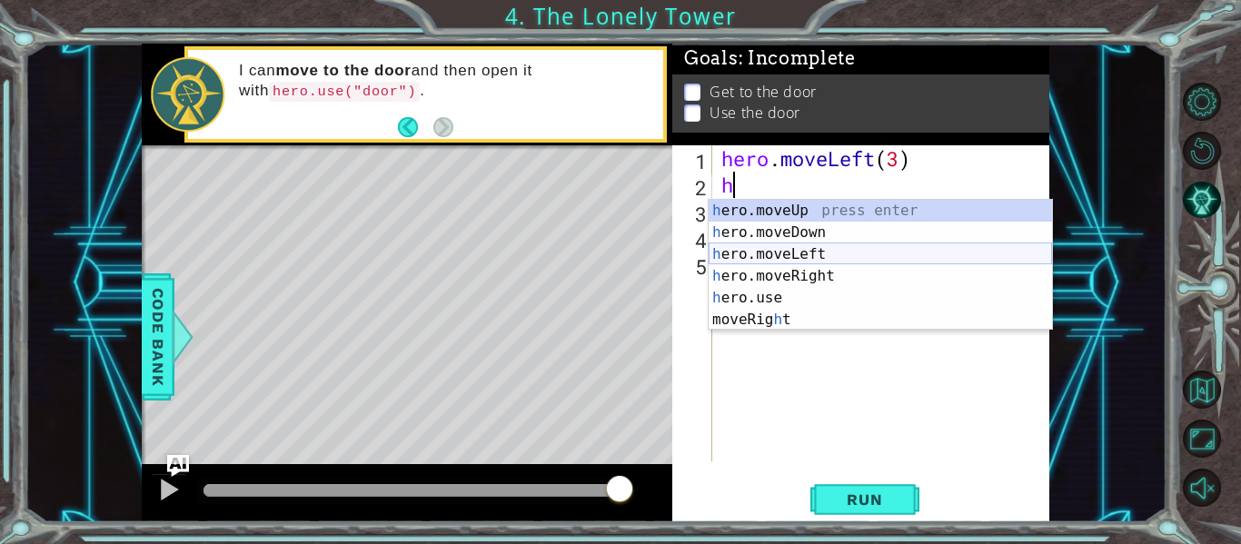
click at [777, 248] on div "h ero.moveUp press enter h ero.moveDown press enter h ero.moveLeft press enter …" at bounding box center [881, 287] width 344 height 174
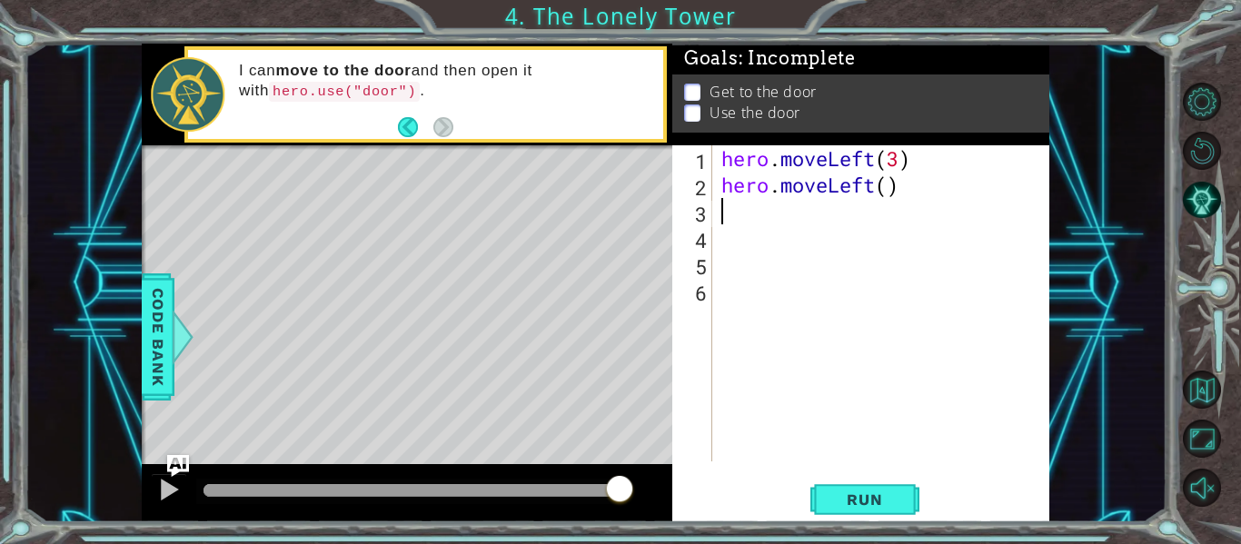
type textarea "h"
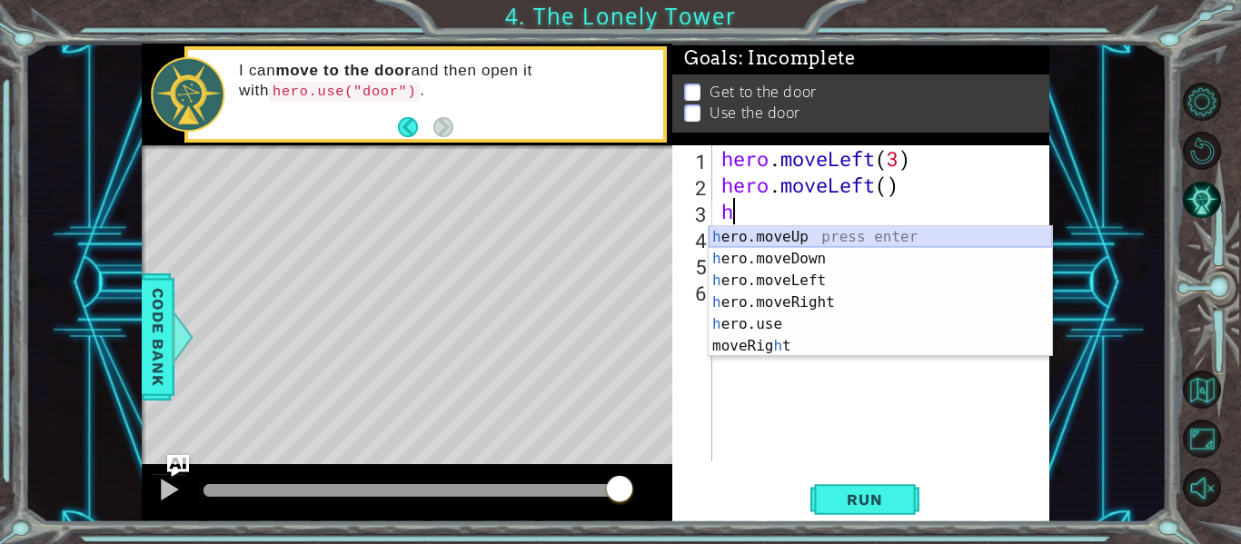
click at [796, 234] on div "h ero.moveUp press enter h ero.moveDown press enter h ero.moveLeft press enter …" at bounding box center [881, 313] width 344 height 174
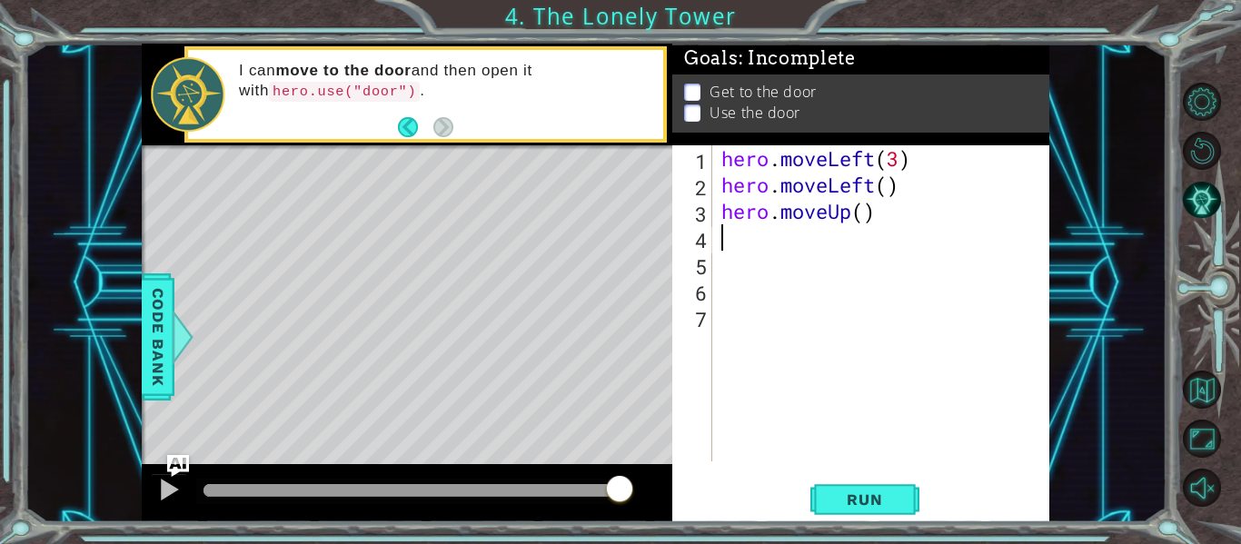
click at [746, 247] on div "hero . moveLeft ( 3 ) hero . moveLeft ( ) hero . moveUp ( )" at bounding box center [886, 329] width 337 height 369
type textarea "h"
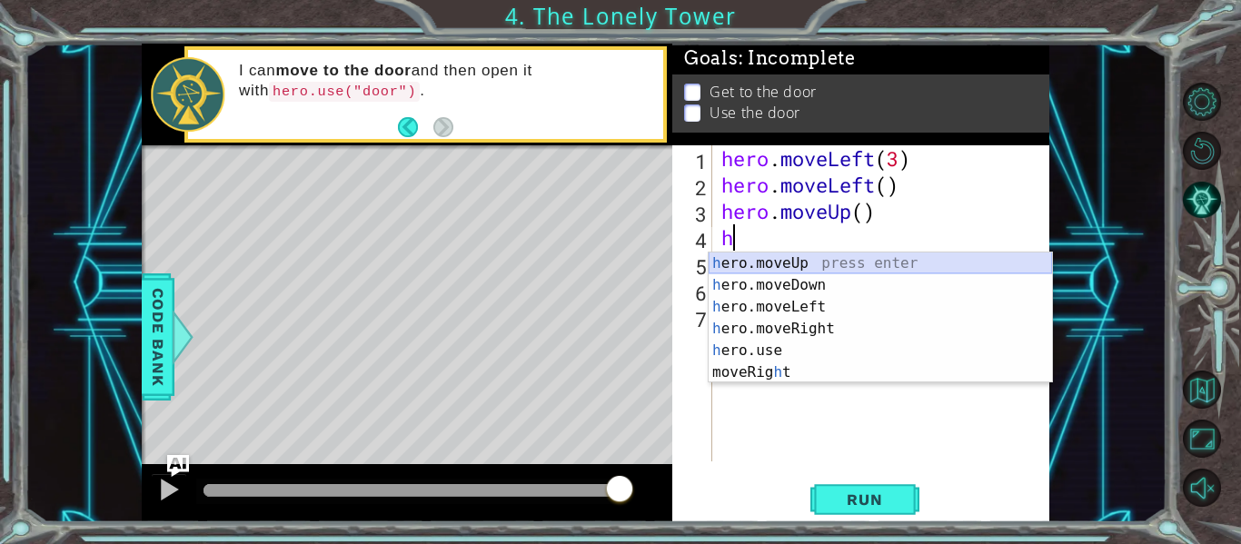
click at [748, 265] on div "h ero.moveUp press enter h ero.moveDown press enter h ero.moveLeft press enter …" at bounding box center [881, 340] width 344 height 174
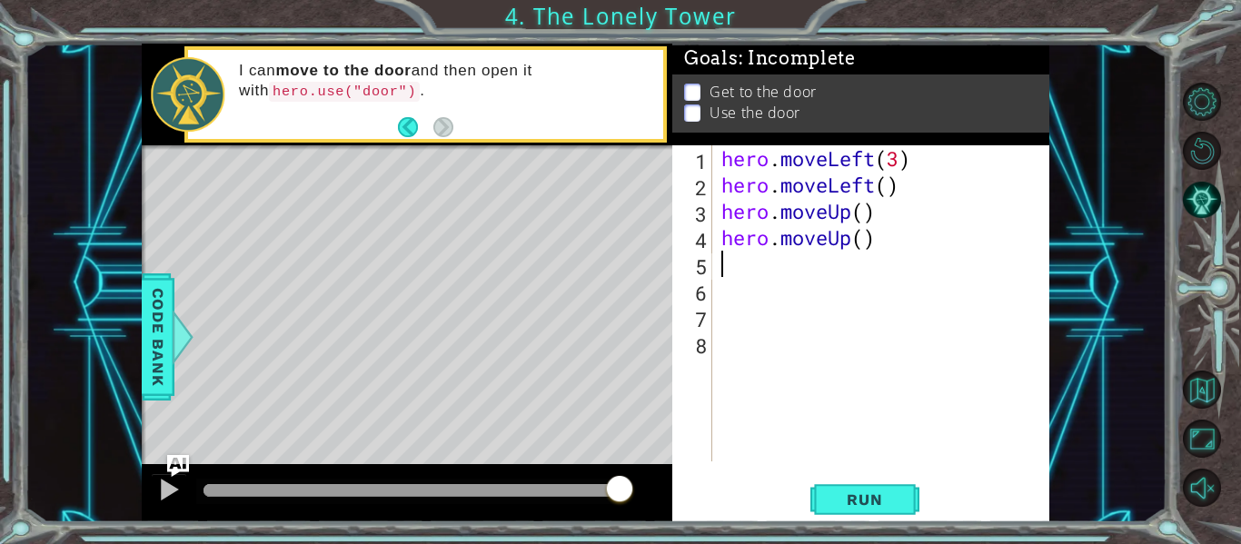
click at [730, 261] on div "hero . moveLeft ( 3 ) hero . moveLeft ( ) hero . moveUp ( ) hero . moveUp ( )" at bounding box center [886, 329] width 337 height 369
type textarea "h"
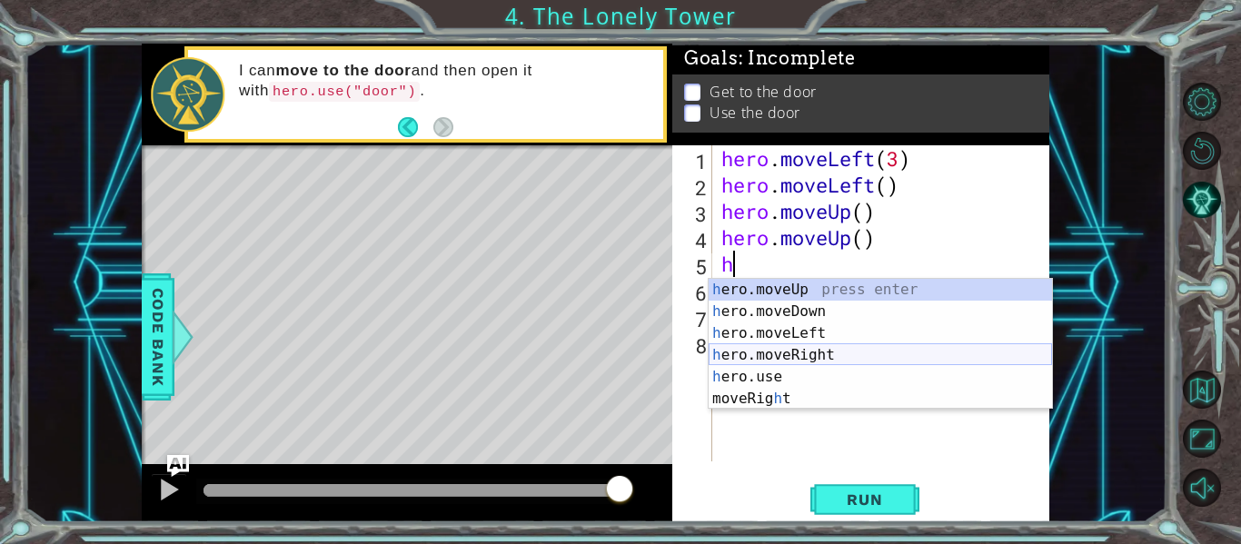
click at [822, 354] on div "h ero.moveUp press enter h ero.moveDown press enter h ero.moveLeft press enter …" at bounding box center [881, 366] width 344 height 174
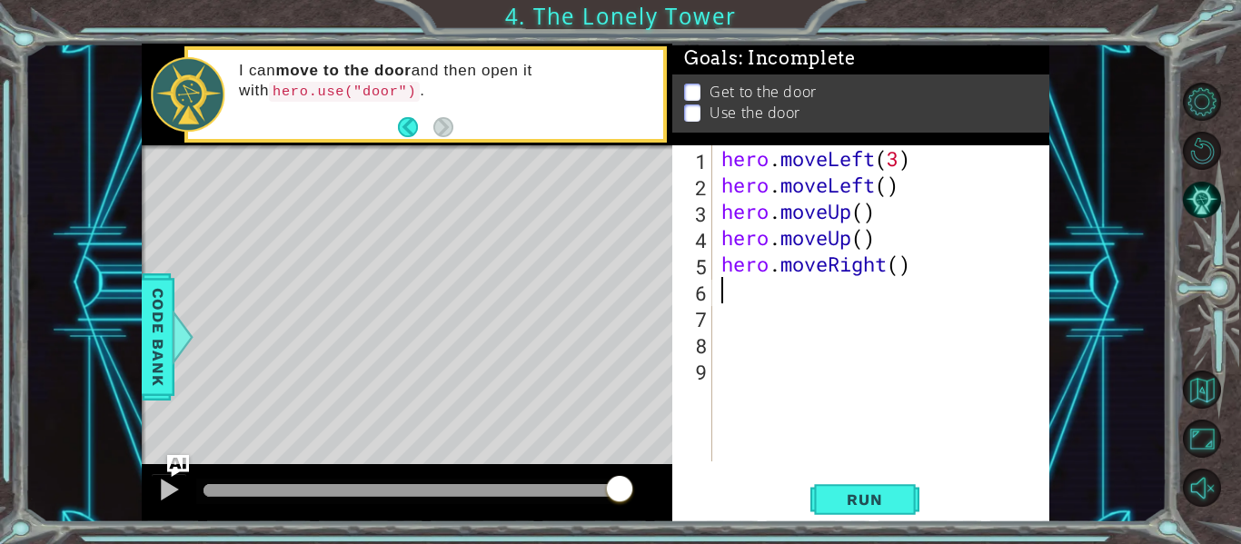
type textarea "h"
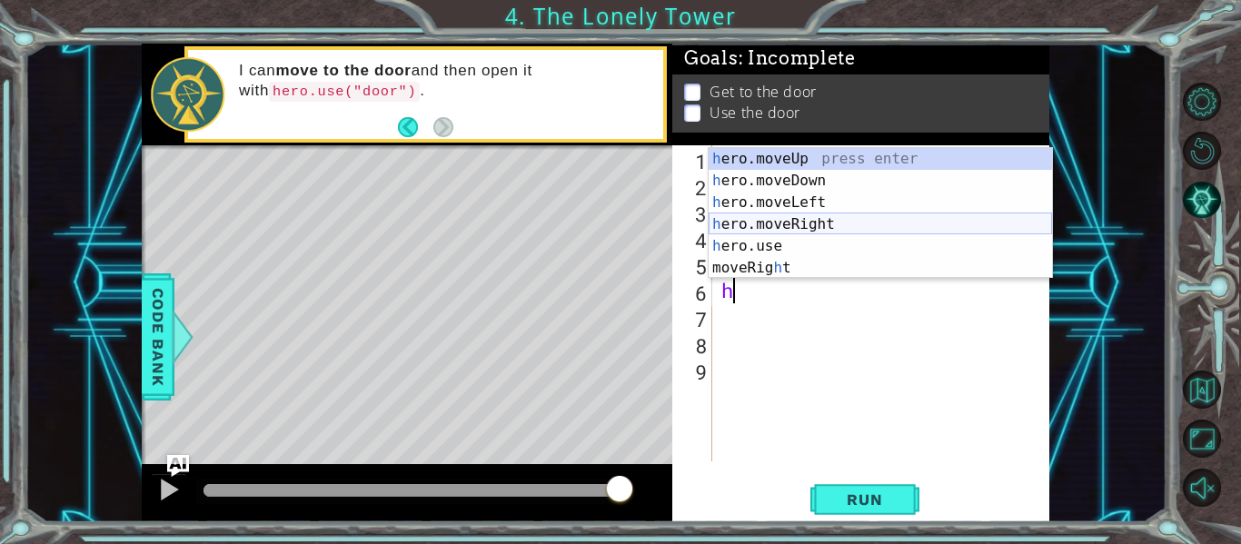
click at [788, 214] on div "h ero.moveUp press enter h ero.moveDown press enter h ero.moveLeft press enter …" at bounding box center [881, 235] width 344 height 174
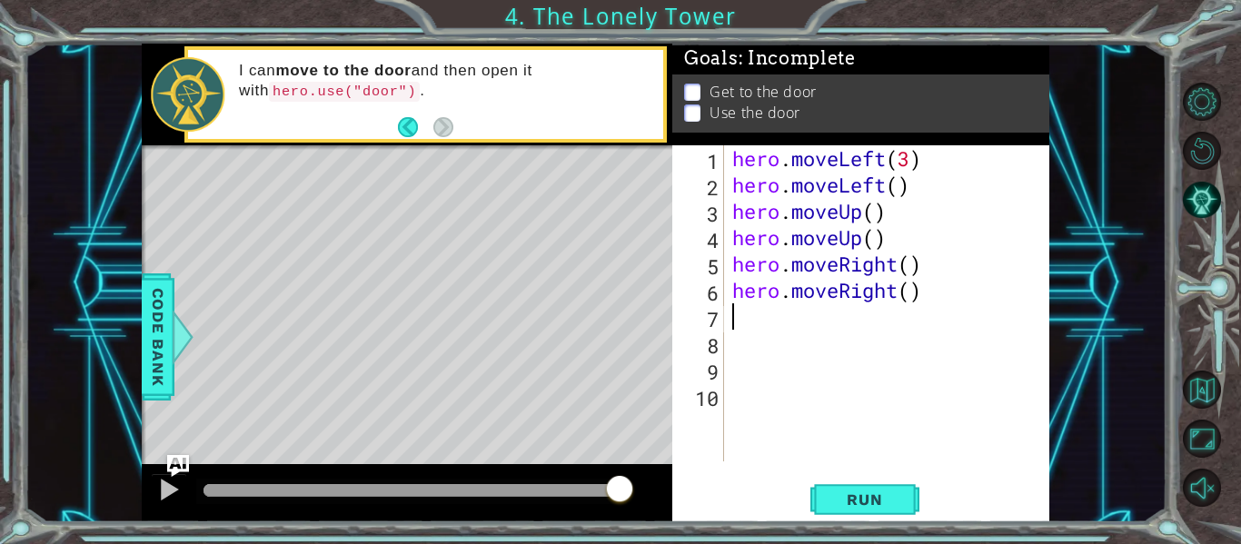
click at [744, 315] on div "hero . moveLeft ( 3 ) hero . moveLeft ( ) hero . moveUp ( ) hero . moveUp ( ) h…" at bounding box center [892, 329] width 326 height 369
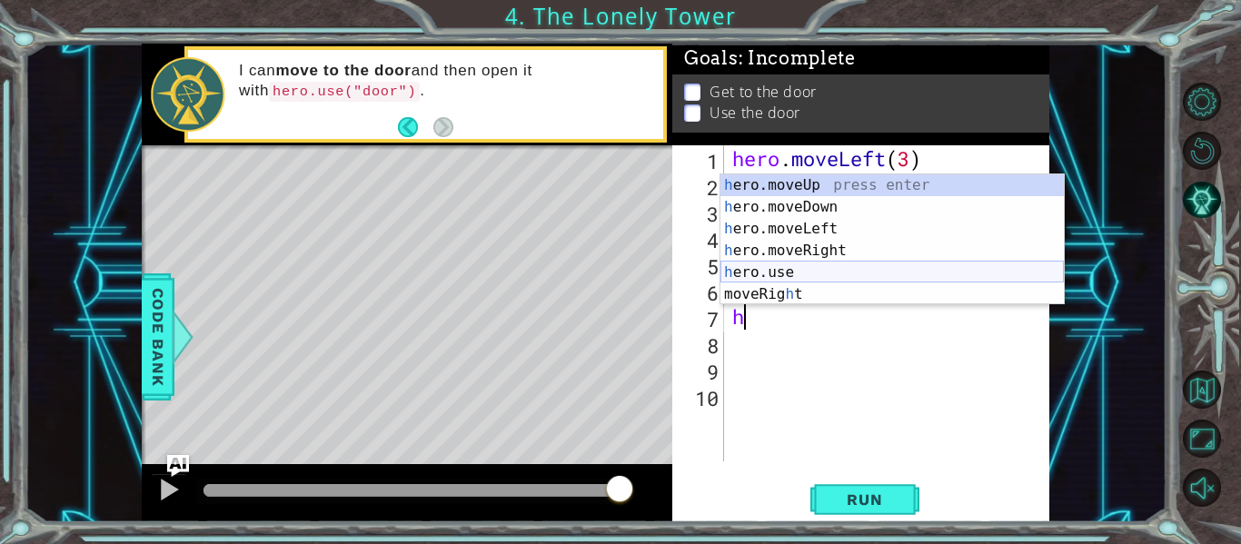
click at [770, 272] on div "h ero.moveUp press enter h ero.moveDown press enter h ero.moveLeft press enter …" at bounding box center [893, 261] width 344 height 174
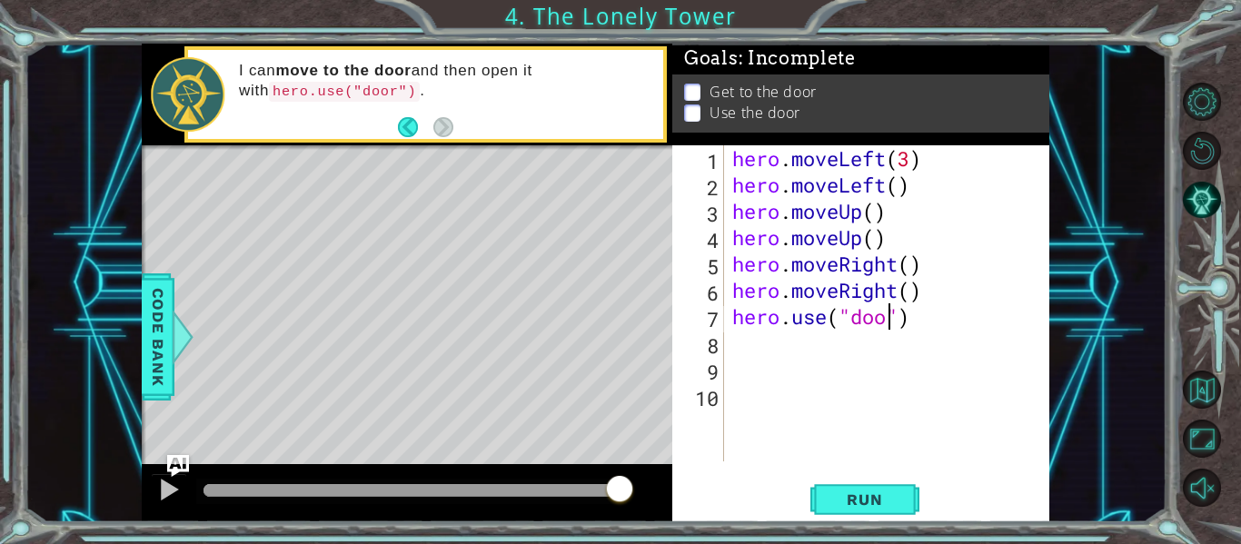
scroll to position [0, 8]
type textarea "hero.use("door")"
click at [877, 511] on button "Run" at bounding box center [865, 500] width 109 height 37
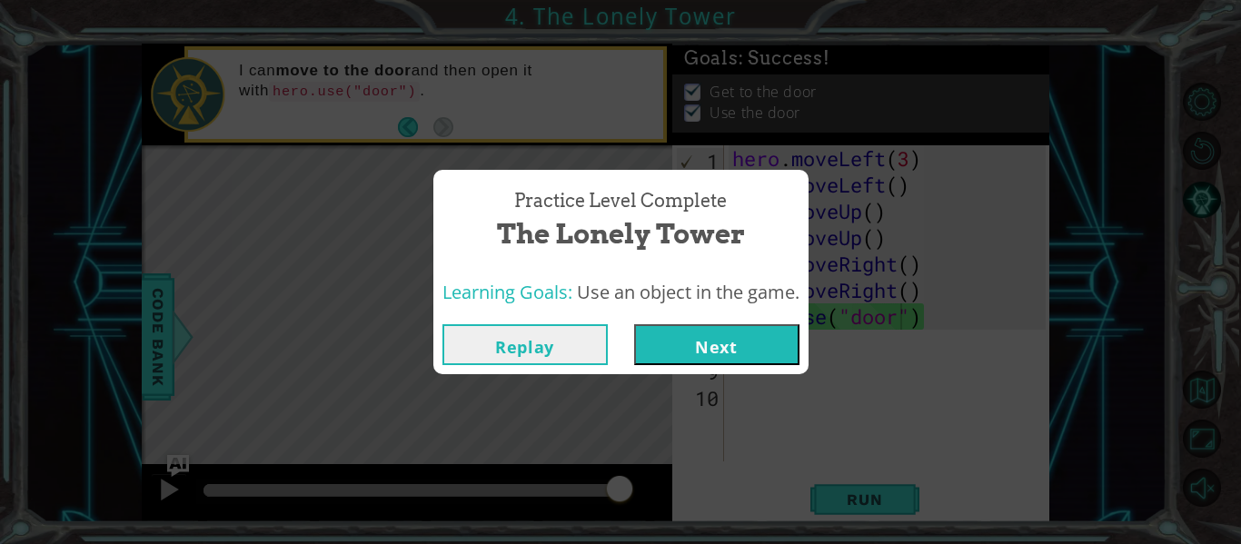
click at [763, 338] on button "Next" at bounding box center [716, 344] width 165 height 41
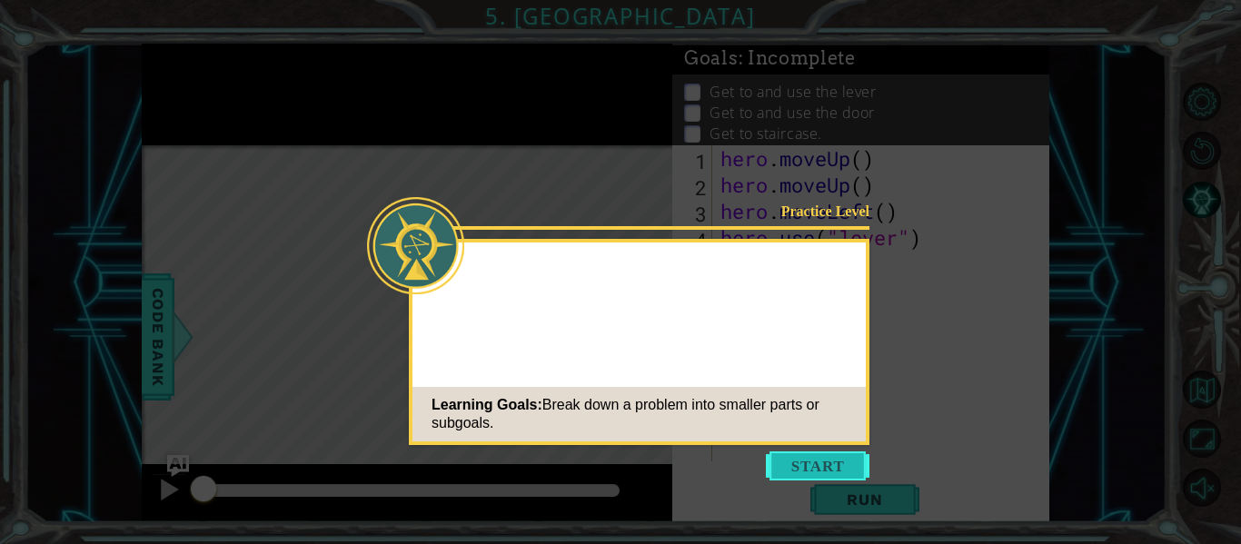
click at [838, 457] on button "Start" at bounding box center [818, 466] width 104 height 29
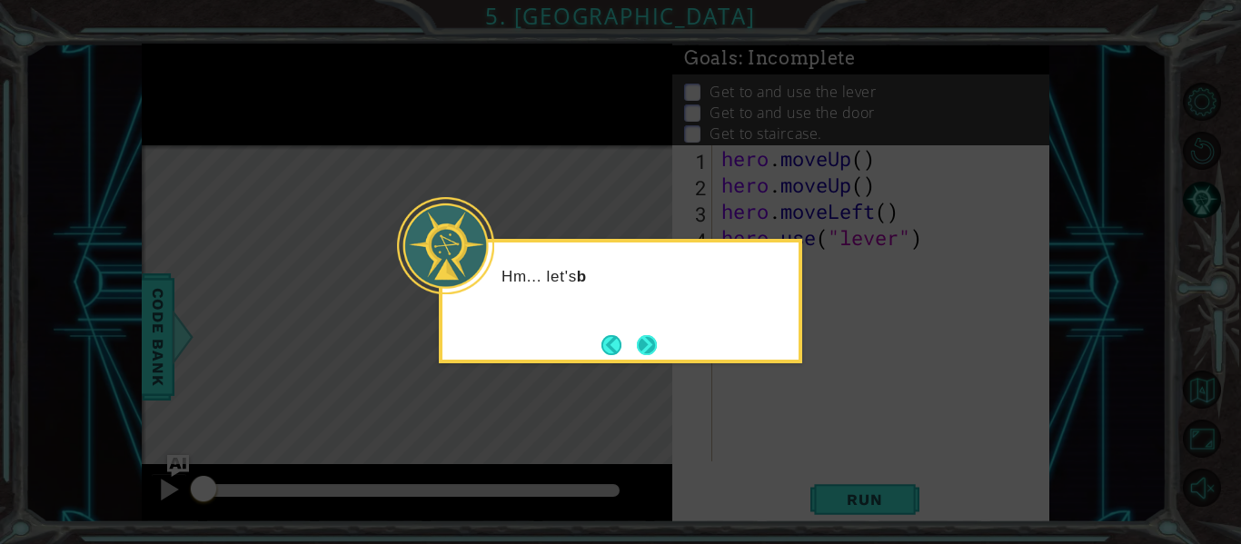
click at [646, 340] on button "Next" at bounding box center [647, 345] width 20 height 20
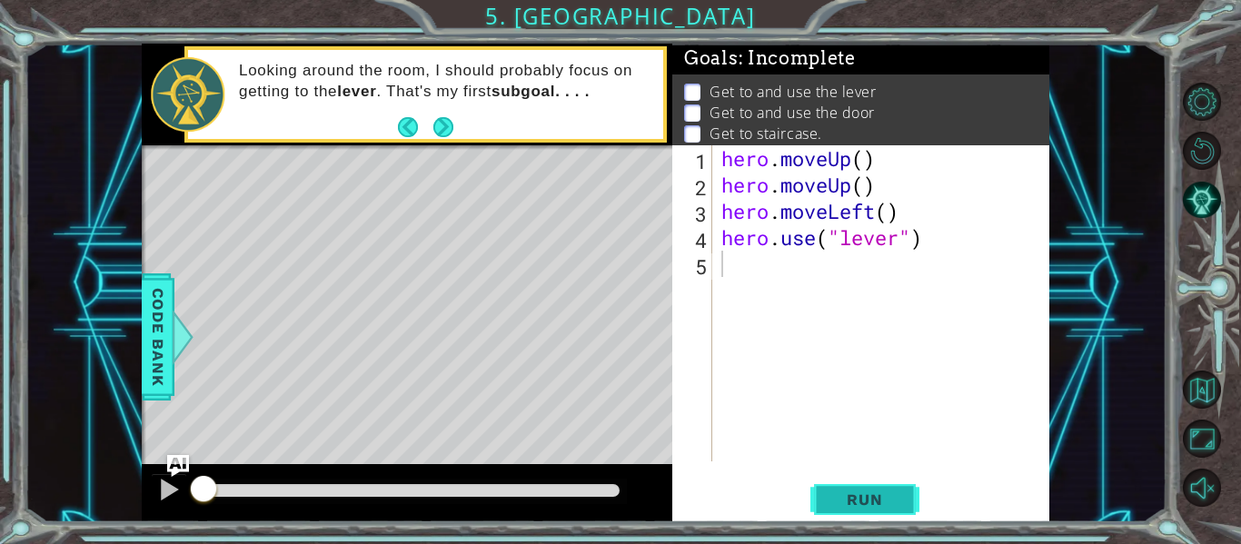
click at [862, 491] on span "Run" at bounding box center [865, 500] width 72 height 18
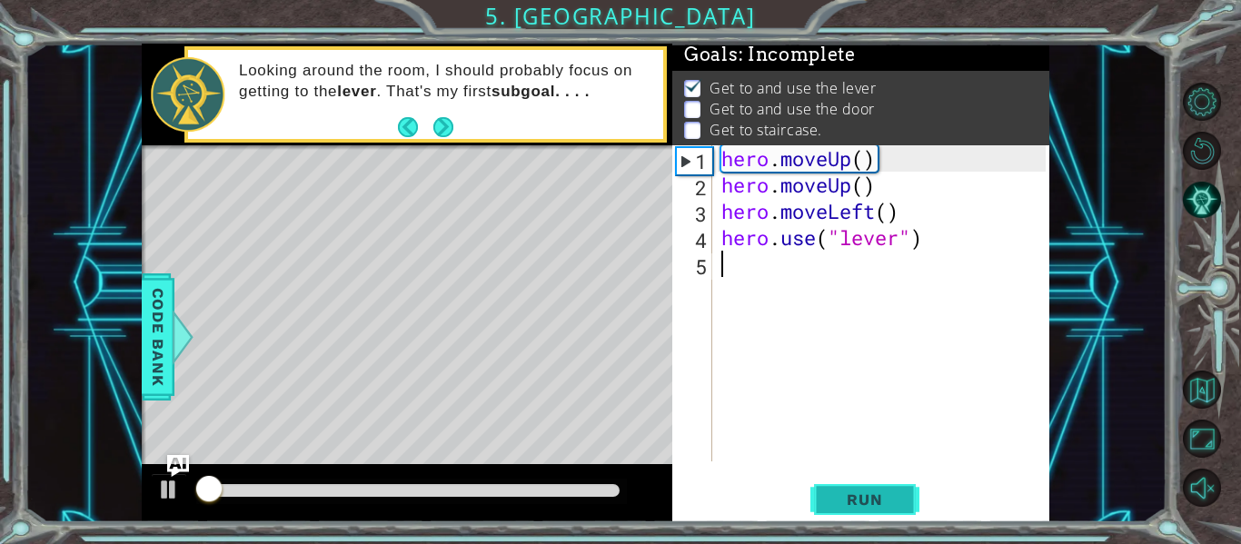
scroll to position [5, 0]
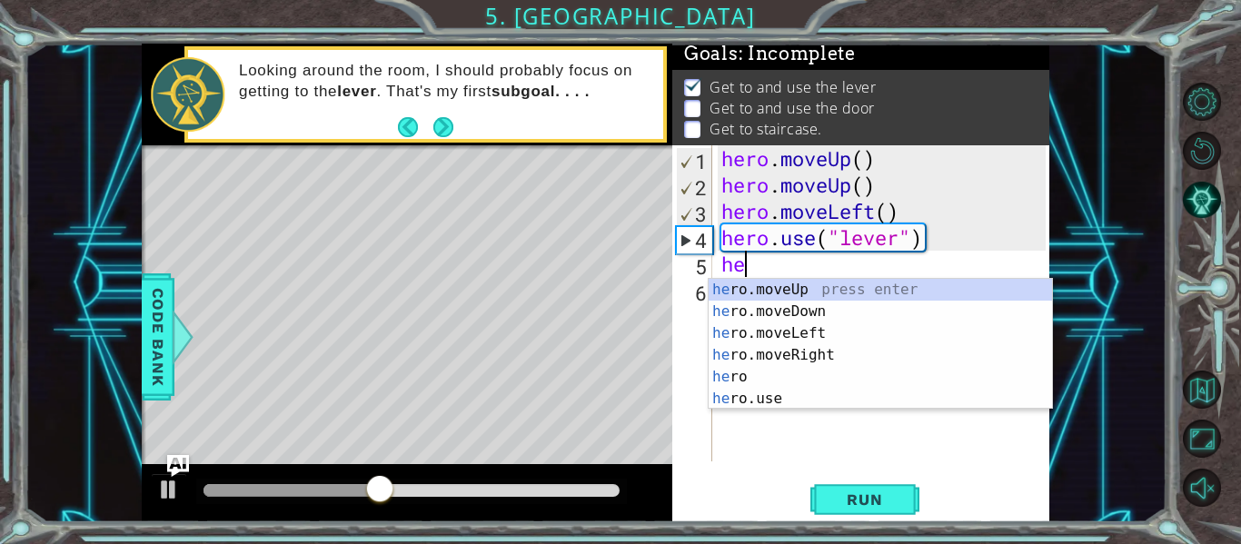
type textarea "her"
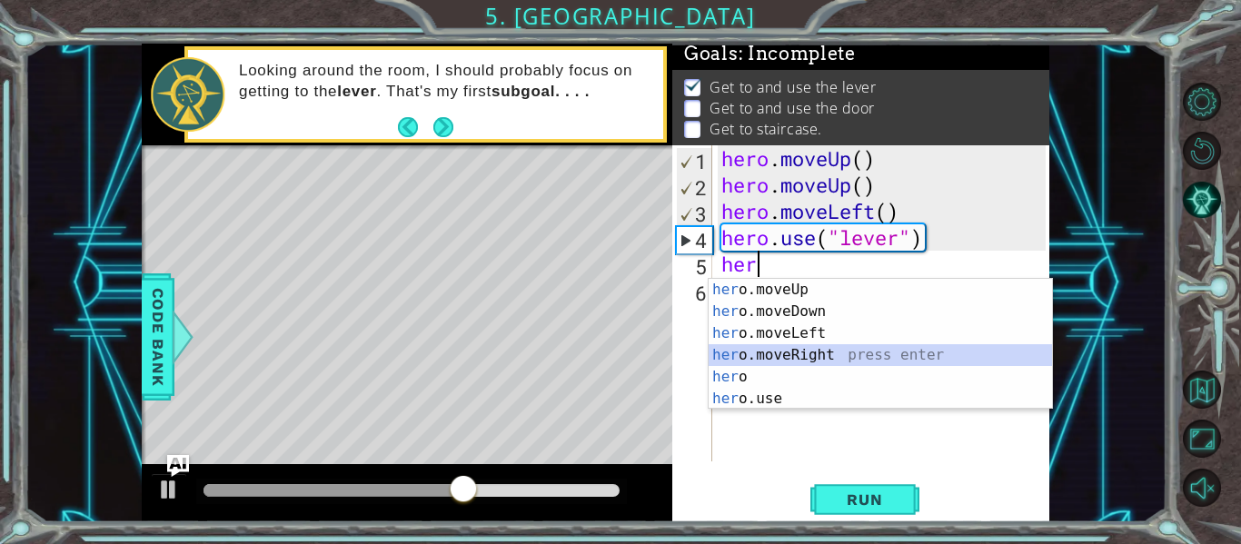
click at [855, 353] on div "her o.moveUp press enter her o.moveDown press enter her o.moveLeft press enter …" at bounding box center [881, 366] width 344 height 174
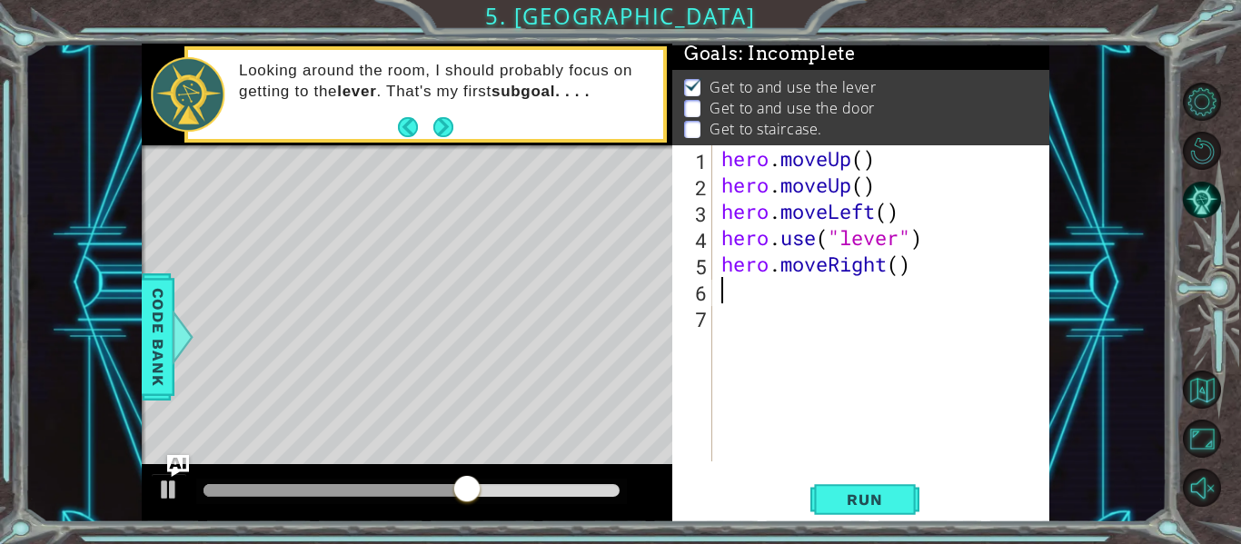
scroll to position [0, 0]
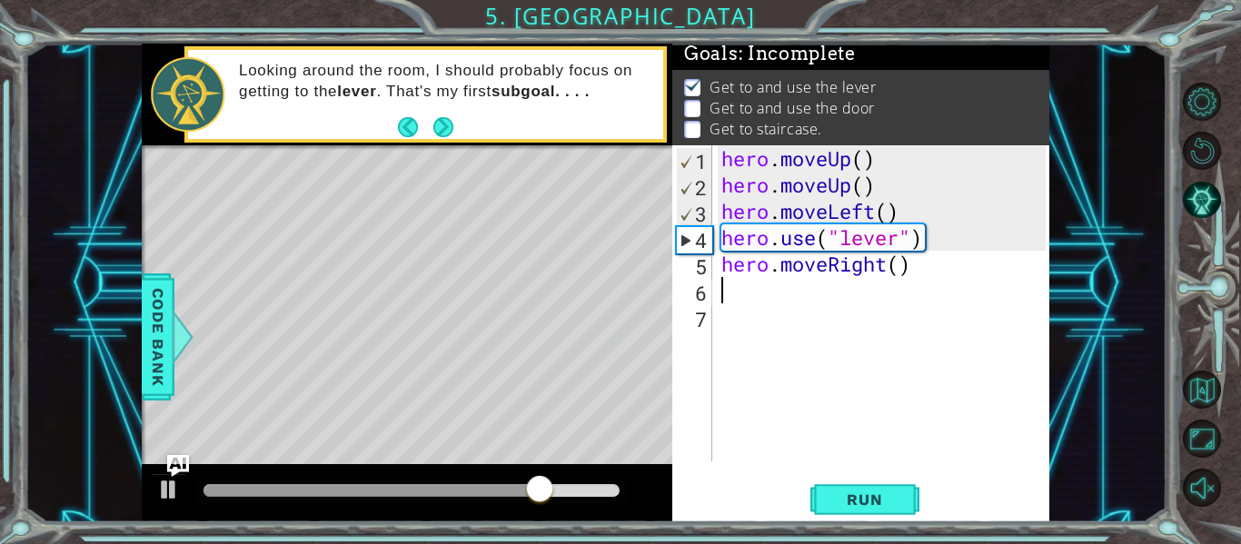
click at [899, 265] on div "hero . moveUp ( ) hero . moveUp ( ) hero . moveLeft ( ) hero . use ( "lever" ) …" at bounding box center [886, 329] width 337 height 369
type textarea "hero.moveRight(3)"
click at [765, 309] on div "hero . moveUp ( ) hero . moveUp ( ) hero . moveLeft ( ) hero . use ( "lever" ) …" at bounding box center [886, 329] width 337 height 369
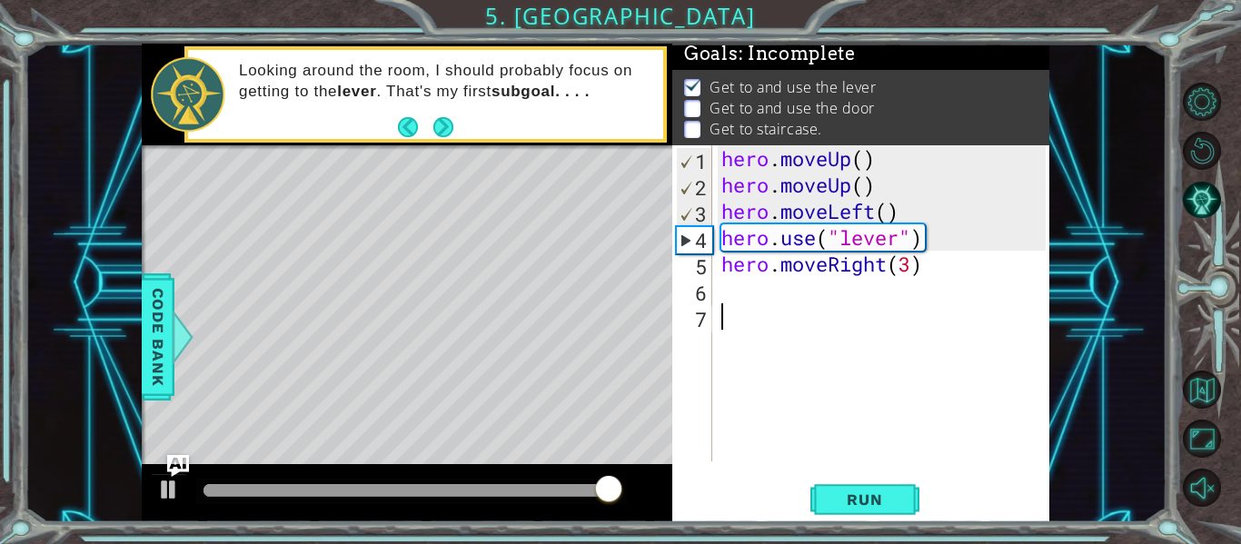
click at [749, 293] on div "hero . moveUp ( ) hero . moveUp ( ) hero . moveLeft ( ) hero . use ( "lever" ) …" at bounding box center [886, 329] width 337 height 369
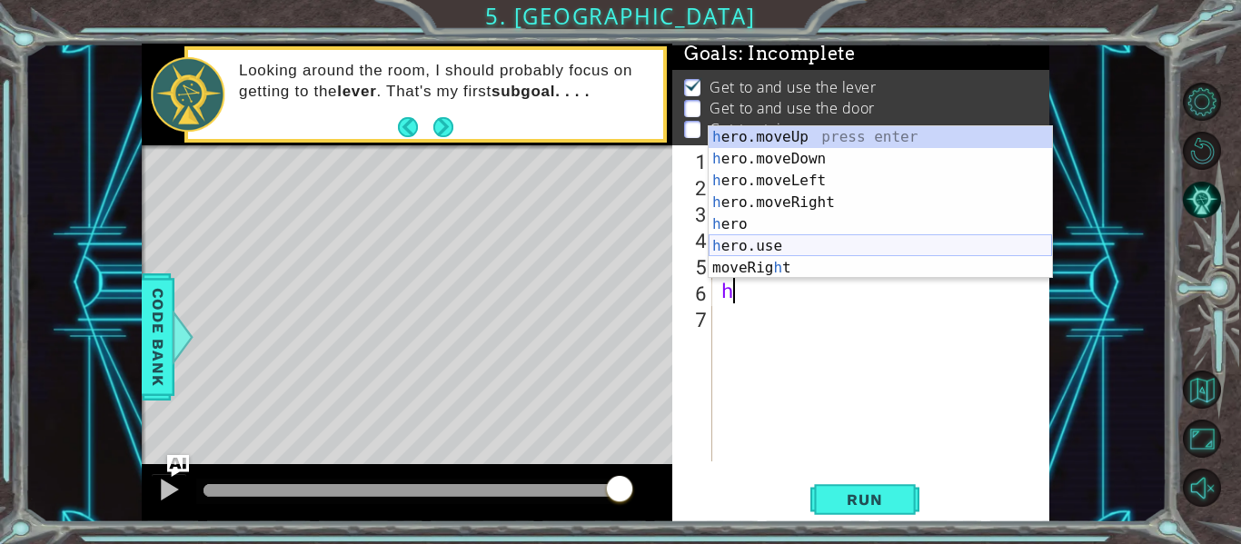
click at [801, 247] on div "h ero.moveUp press enter h ero.moveDown press enter h ero.moveLeft press enter …" at bounding box center [881, 224] width 344 height 196
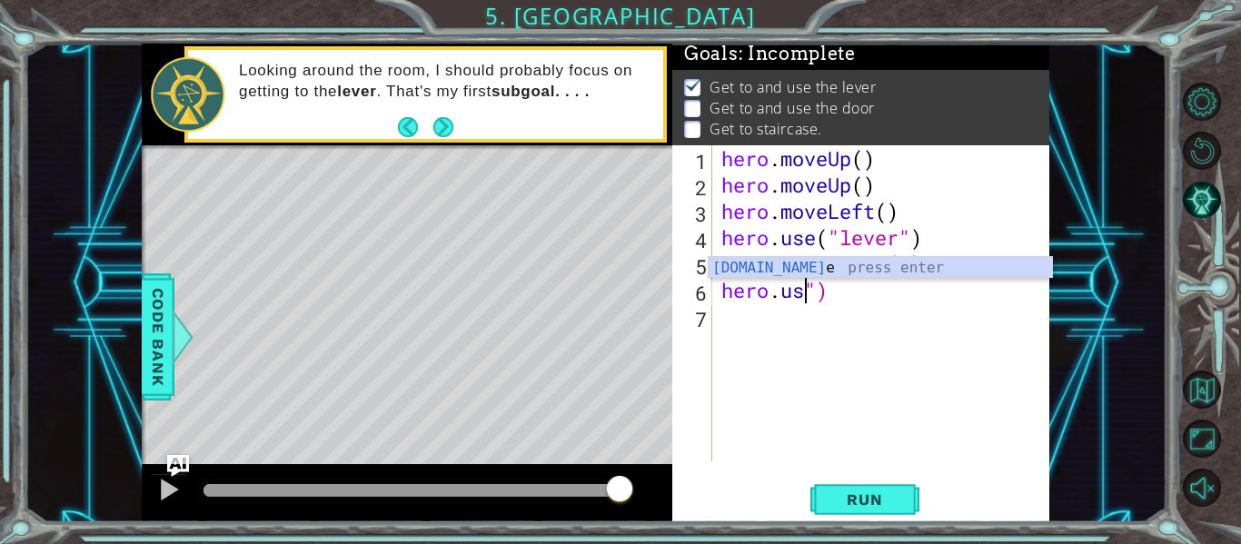
click at [838, 291] on div "hero . moveUp ( ) hero . moveUp ( ) hero . moveLeft ( ) hero . use ( "lever" ) …" at bounding box center [886, 329] width 337 height 369
click at [795, 304] on div "hero . moveUp ( ) hero . moveUp ( ) hero . moveLeft ( ) hero . use ( "lever" ) …" at bounding box center [886, 329] width 337 height 369
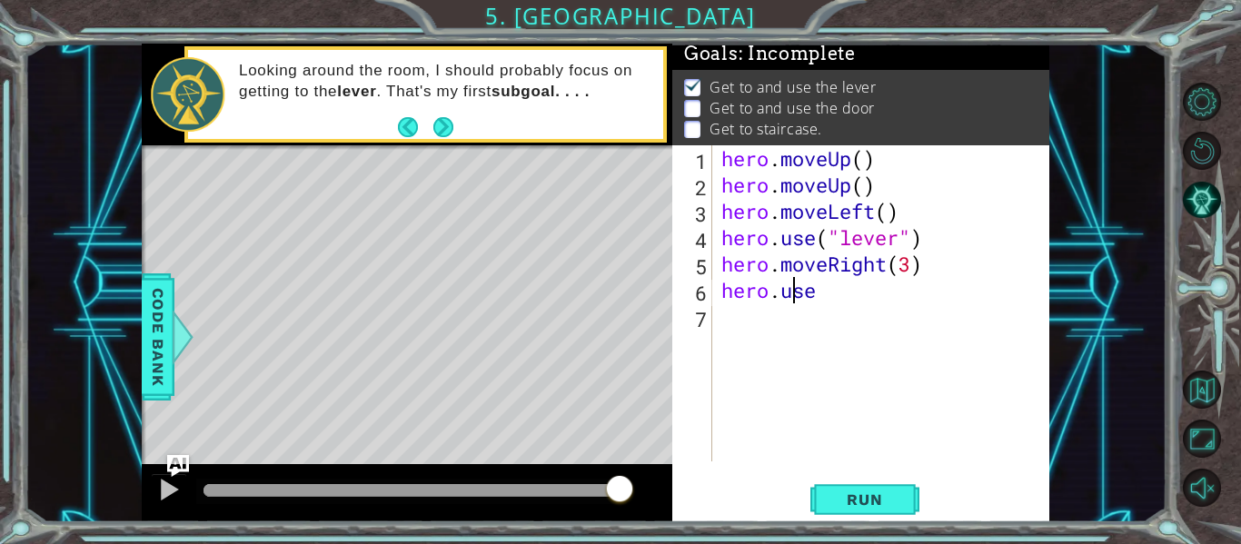
click at [818, 300] on div "hero . moveUp ( ) hero . moveUp ( ) hero . moveLeft ( ) hero . use ( "lever" ) …" at bounding box center [886, 329] width 337 height 369
drag, startPoint x: 817, startPoint y: 300, endPoint x: 772, endPoint y: 302, distance: 45.5
click at [772, 302] on div "hero . moveUp ( ) hero . moveUp ( ) hero . moveLeft ( ) hero . use ( "lever" ) …" at bounding box center [886, 329] width 337 height 369
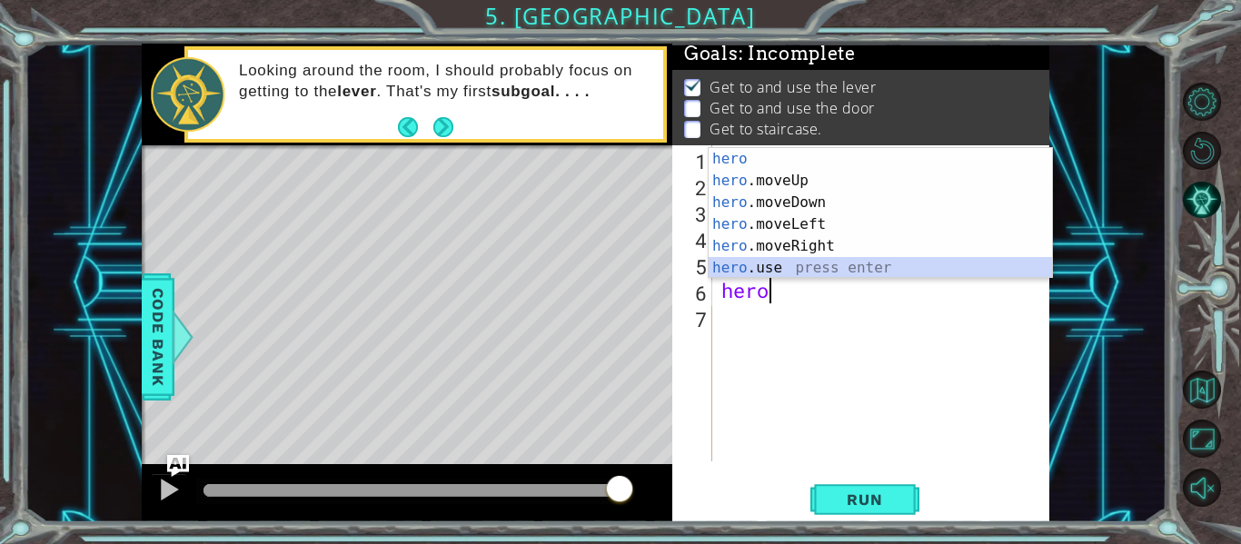
click at [764, 264] on div "hero press enter hero .moveUp press enter hero .moveDown press enter hero .move…" at bounding box center [881, 235] width 344 height 174
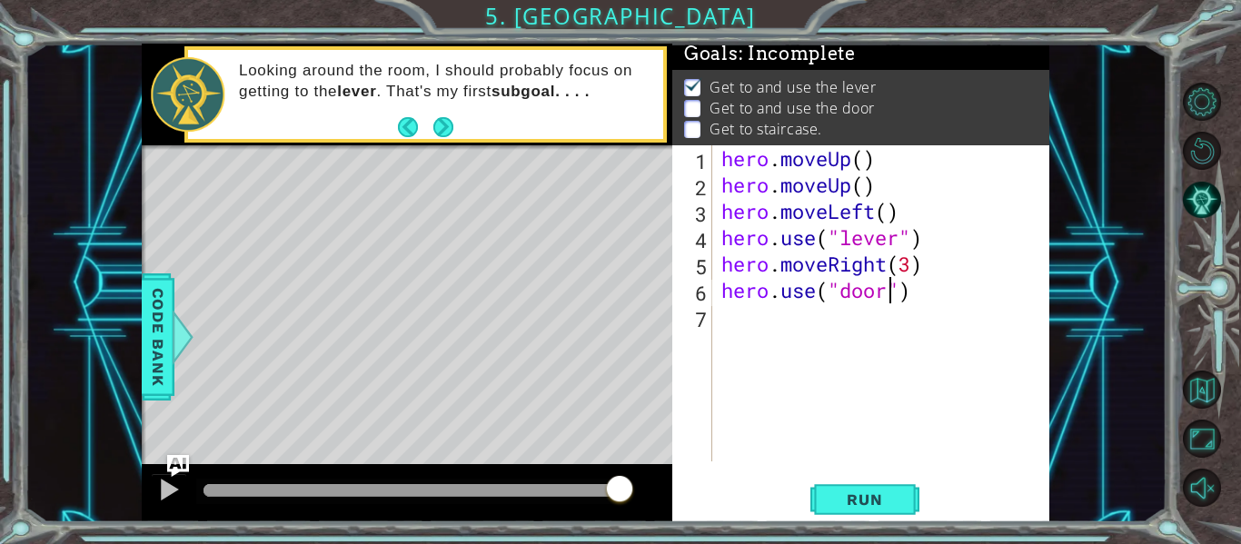
scroll to position [0, 8]
type textarea "hero.use("door")"
click at [857, 496] on span "Run" at bounding box center [865, 500] width 72 height 18
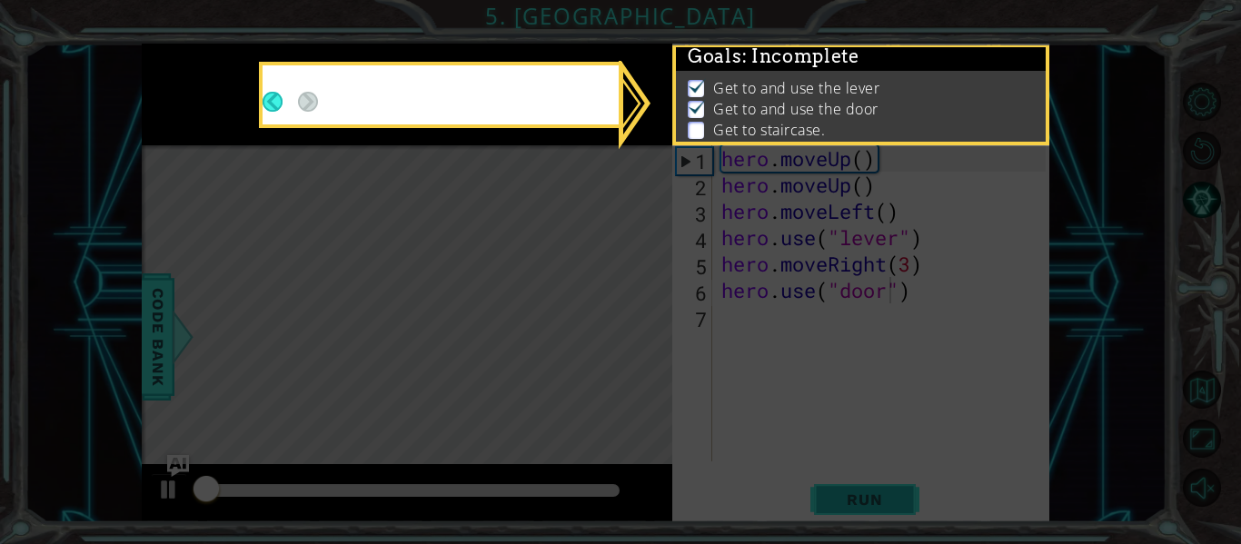
scroll to position [5, 0]
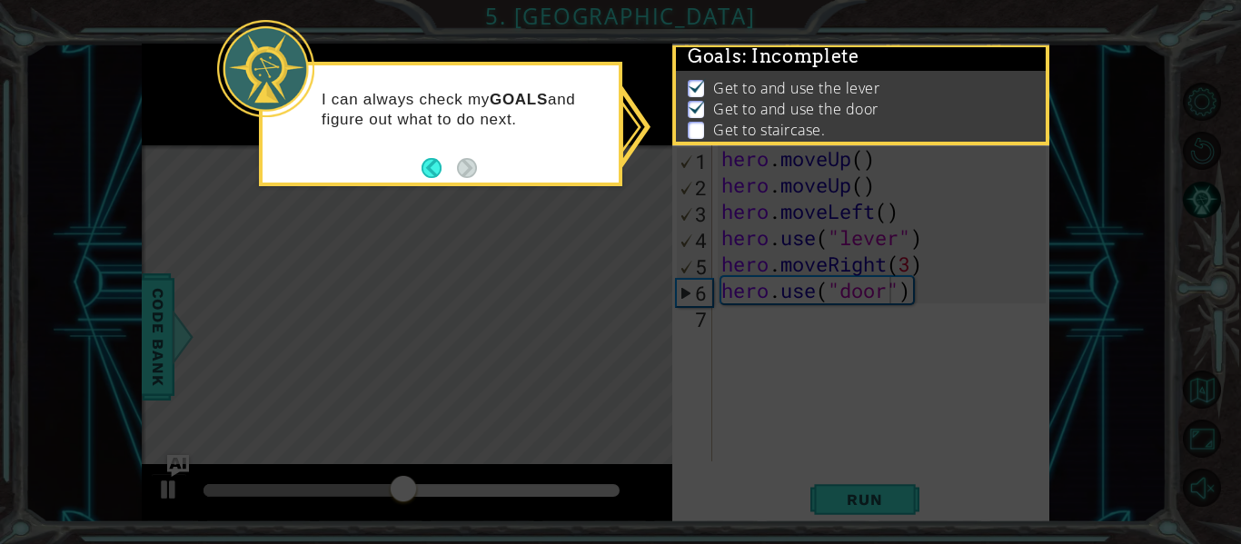
click at [449, 435] on icon at bounding box center [620, 272] width 1241 height 544
click at [424, 165] on button "Back" at bounding box center [439, 168] width 35 height 20
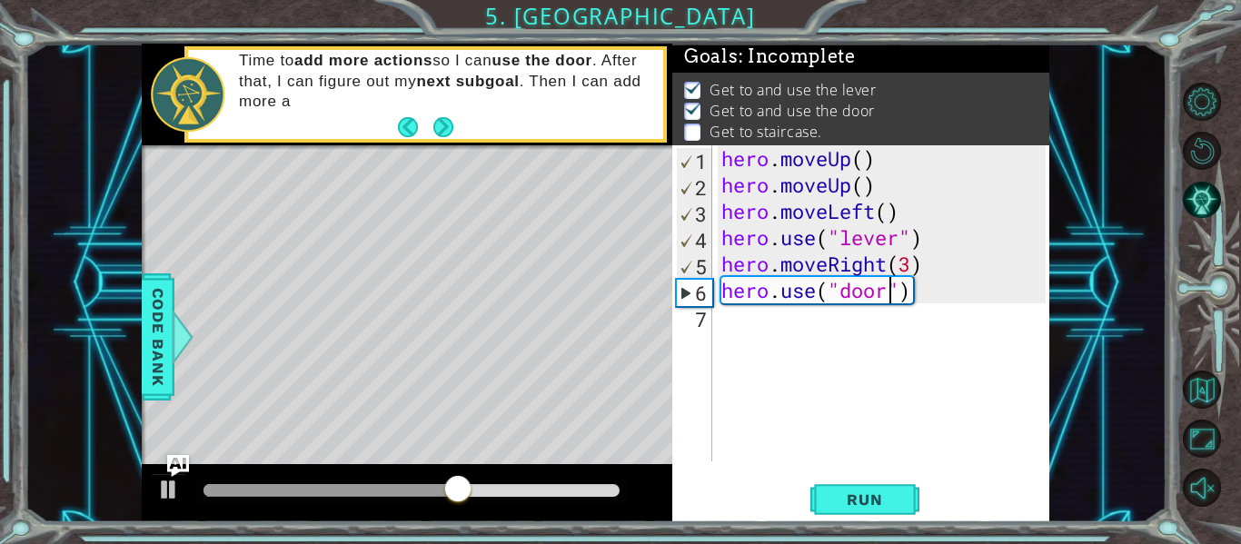
click at [737, 344] on div "hero . moveUp ( ) hero . moveUp ( ) hero . moveLeft ( ) hero . use ( "lever" ) …" at bounding box center [886, 329] width 337 height 369
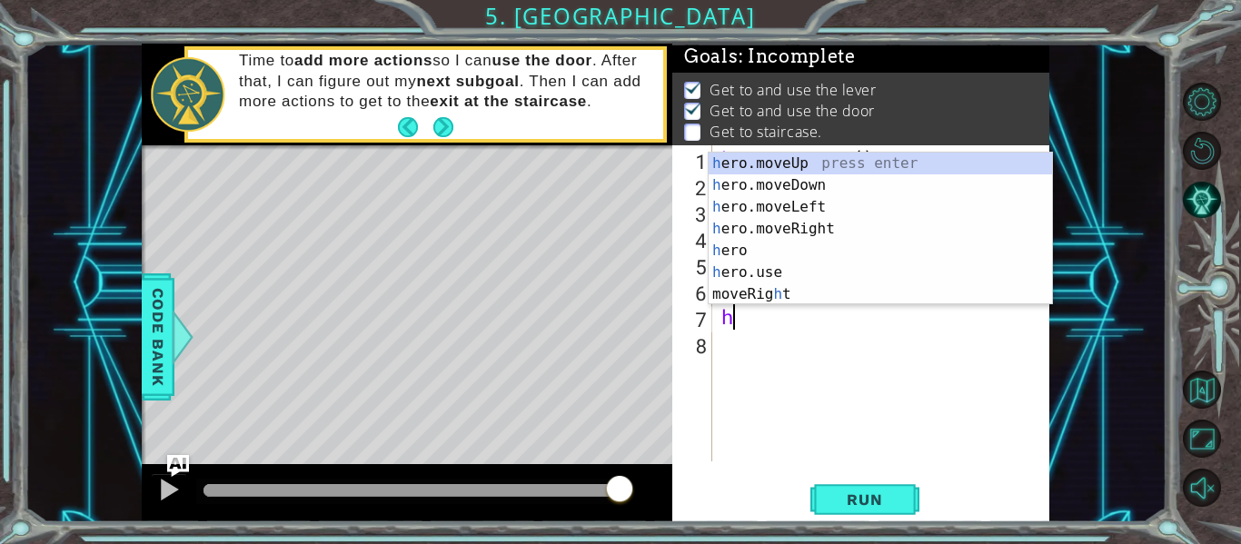
type textarea "he"
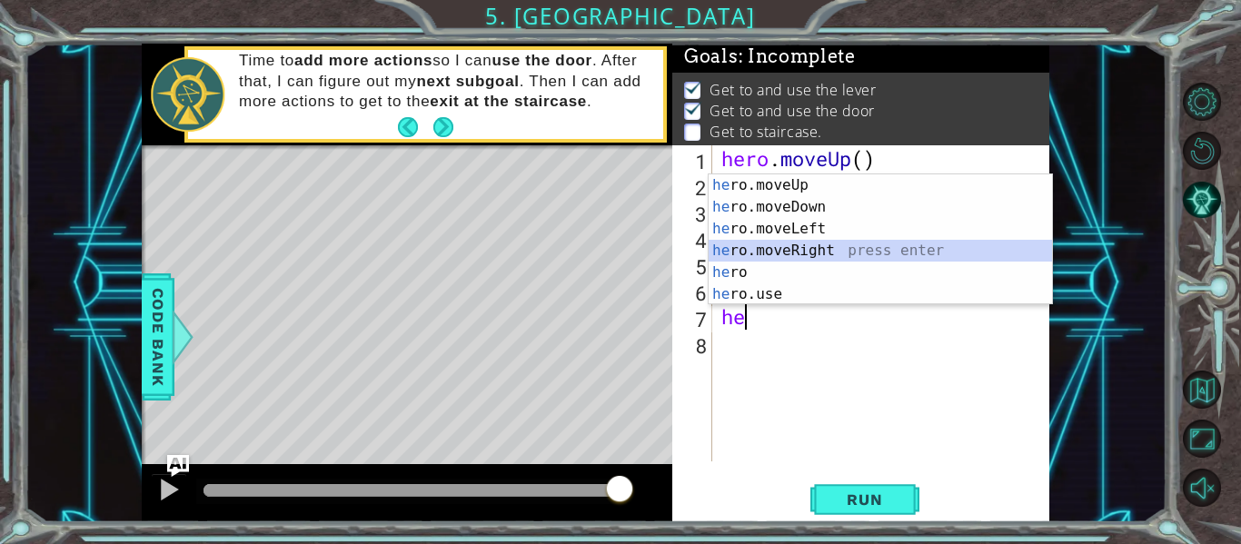
click at [752, 244] on div "he ro.moveUp press enter he ro.moveDown press enter he ro.moveLeft press enter …" at bounding box center [881, 261] width 344 height 174
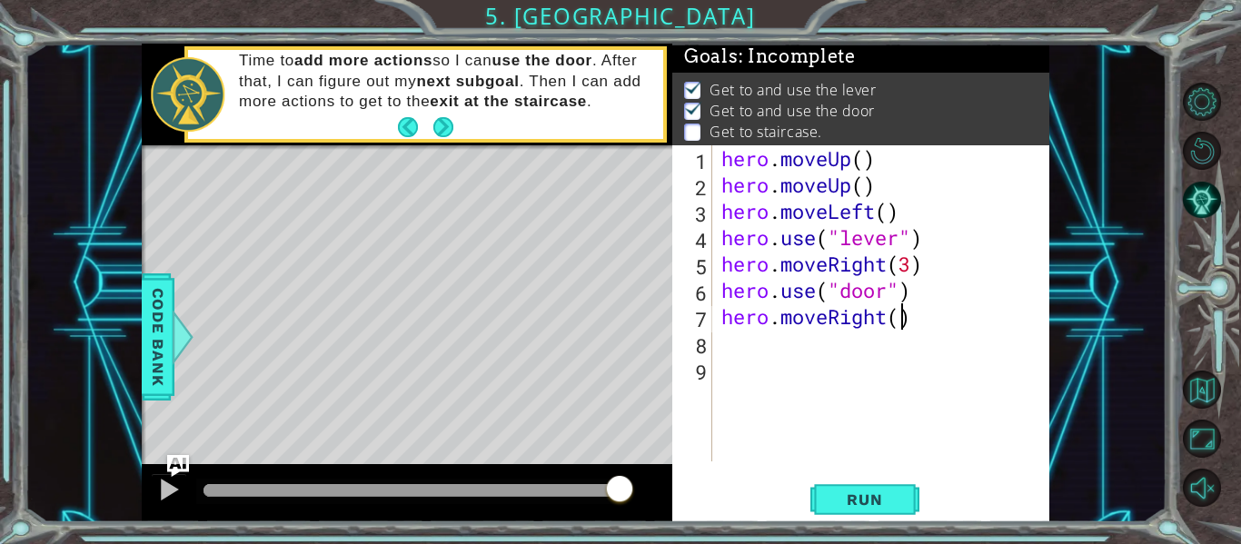
click at [902, 314] on div "hero . moveUp ( ) hero . moveUp ( ) hero . moveLeft ( ) hero . use ( "lever" ) …" at bounding box center [886, 329] width 337 height 369
type textarea "hero.moveRight(2)"
click at [750, 350] on div "hero . moveUp ( ) hero . moveUp ( ) hero . moveLeft ( ) hero . use ( "lever" ) …" at bounding box center [886, 329] width 337 height 369
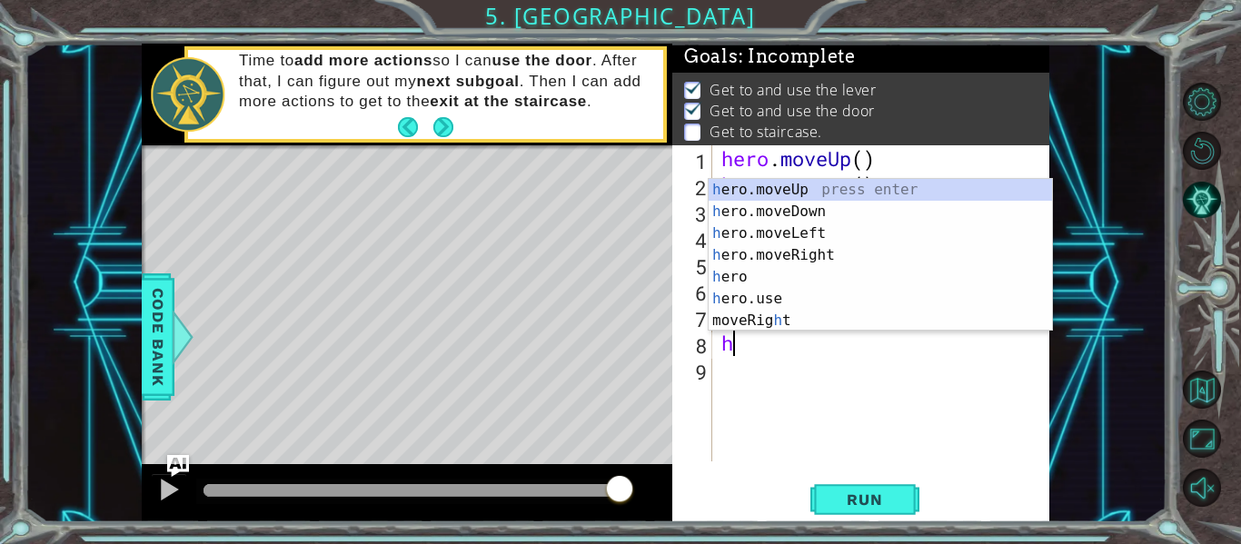
type textarea "he"
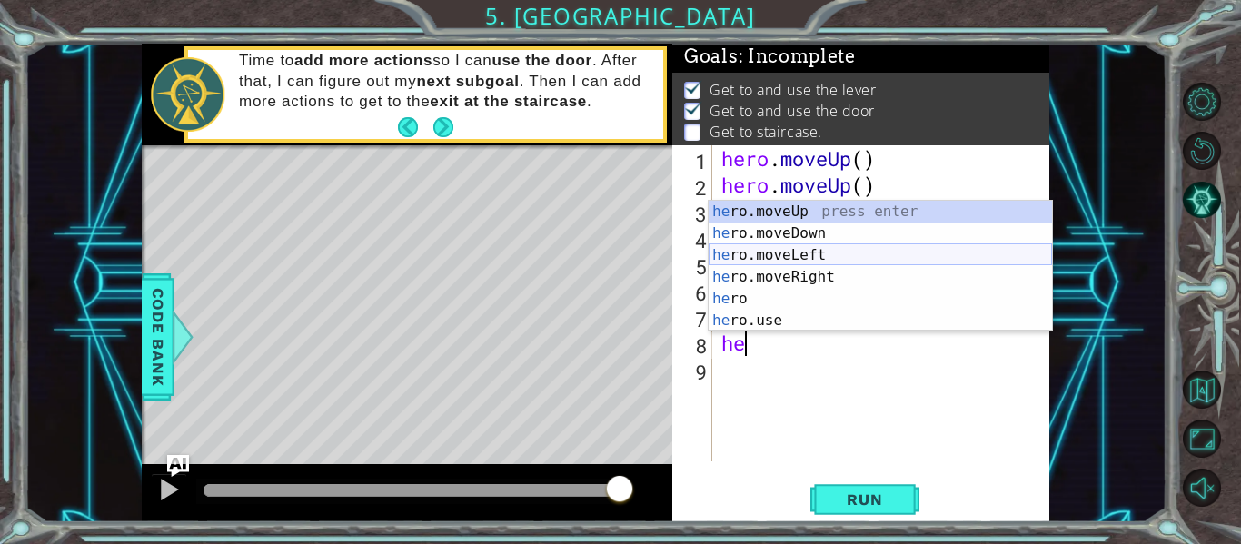
click at [759, 257] on div "he ro.moveUp press enter he ro.moveDown press enter he ro.moveLeft press enter …" at bounding box center [881, 288] width 344 height 174
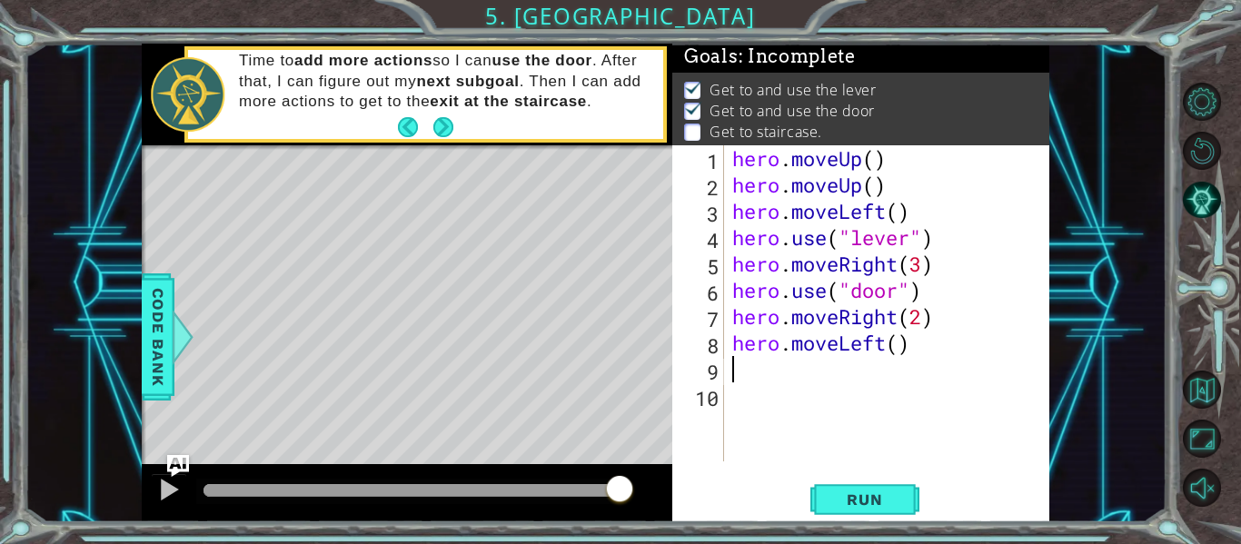
click at [902, 336] on div "hero . moveUp ( ) hero . moveUp ( ) hero . moveLeft ( ) hero . use ( "lever" ) …" at bounding box center [892, 329] width 326 height 369
click at [877, 507] on span "Run" at bounding box center [865, 500] width 72 height 18
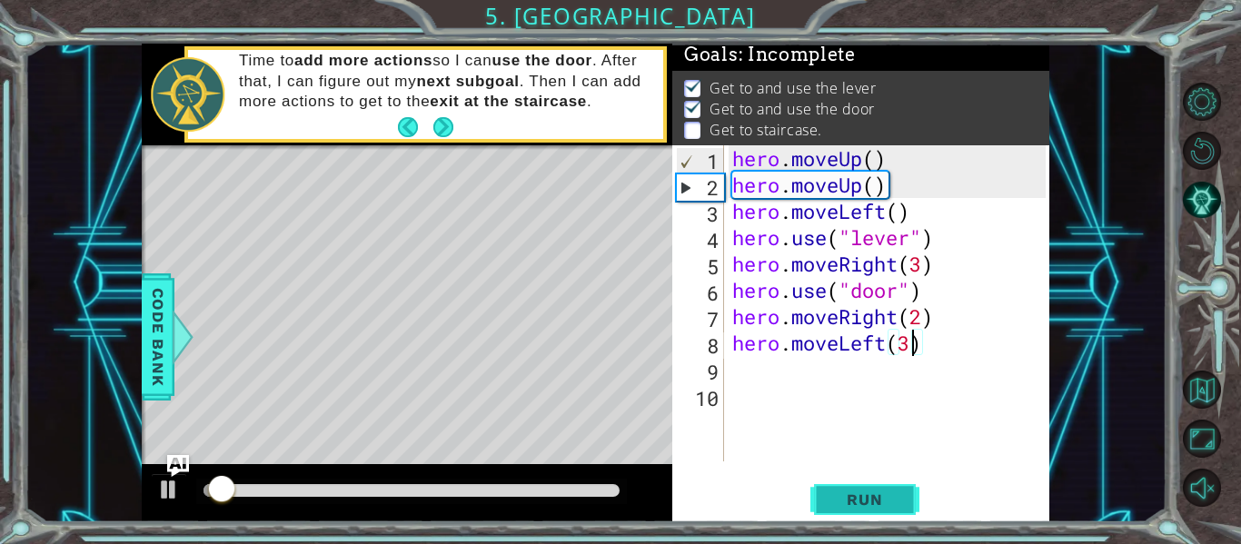
scroll to position [5, 0]
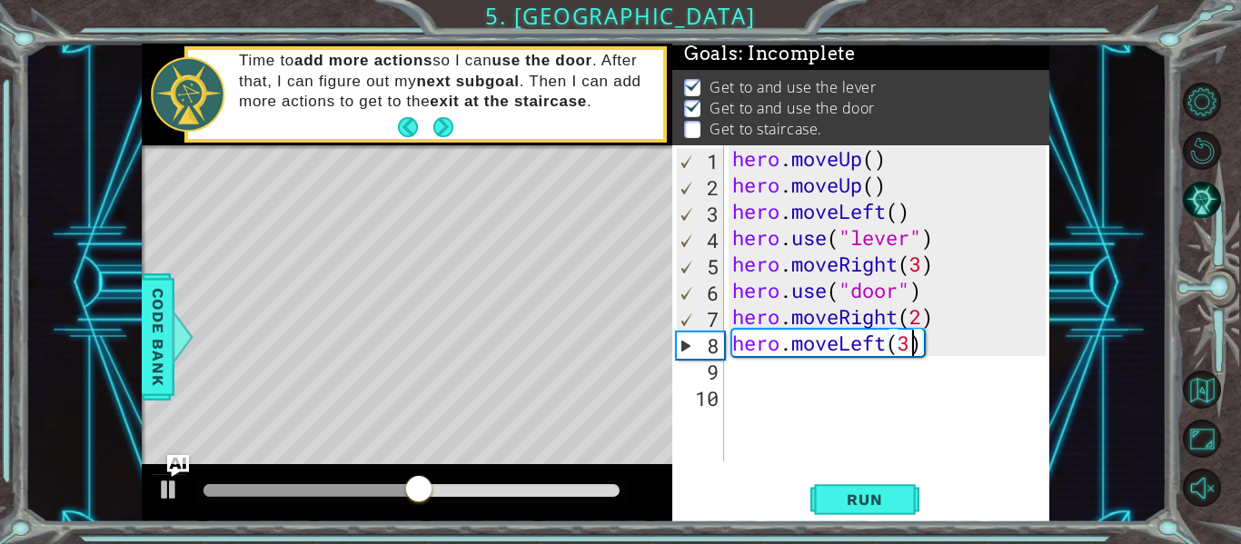
click at [942, 349] on div "hero . moveUp ( ) hero . moveUp ( ) hero . moveLeft ( ) hero . use ( "lever" ) …" at bounding box center [892, 329] width 326 height 369
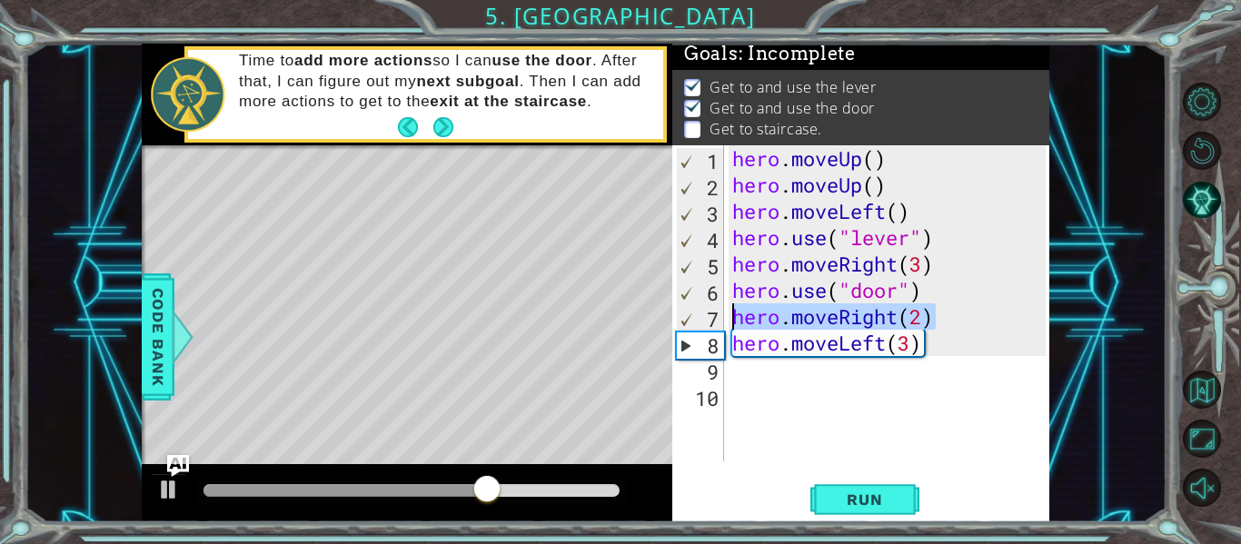
drag, startPoint x: 942, startPoint y: 324, endPoint x: 734, endPoint y: 324, distance: 207.2
click at [734, 324] on div "hero . moveUp ( ) hero . moveUp ( ) hero . moveLeft ( ) hero . use ( "lever" ) …" at bounding box center [892, 329] width 326 height 369
type textarea "hero.moveRight(2)"
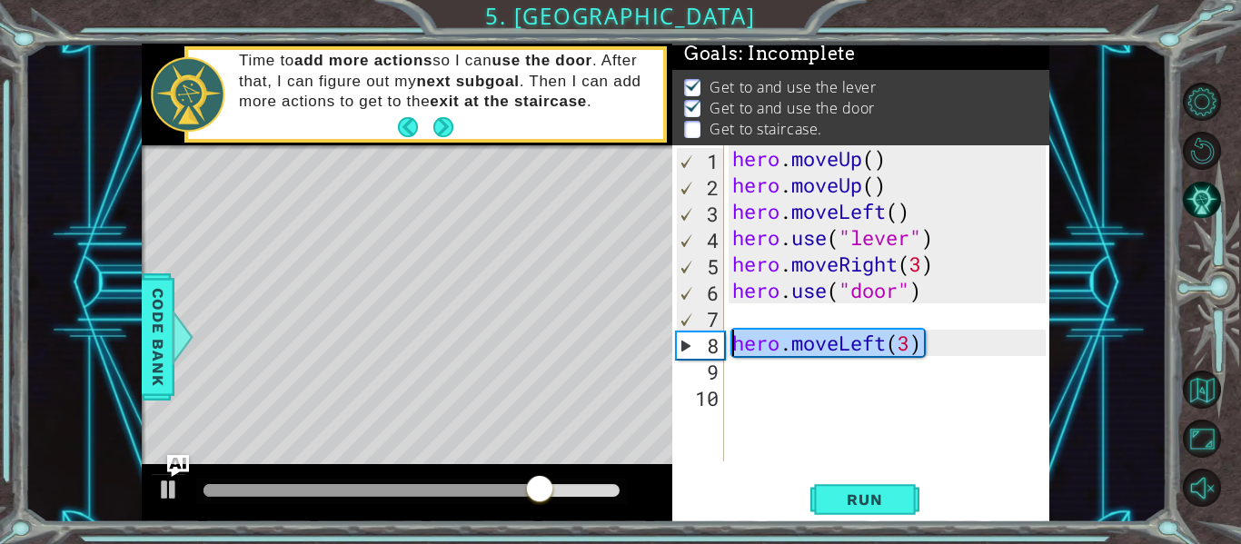
drag, startPoint x: 935, startPoint y: 355, endPoint x: 704, endPoint y: 347, distance: 231.0
click at [704, 347] on div "1 2 3 4 5 6 7 8 9 10 hero . moveUp ( ) hero . moveUp ( ) hero . moveLeft ( ) he…" at bounding box center [860, 303] width 374 height 316
type textarea "hero.moveLeft(3)"
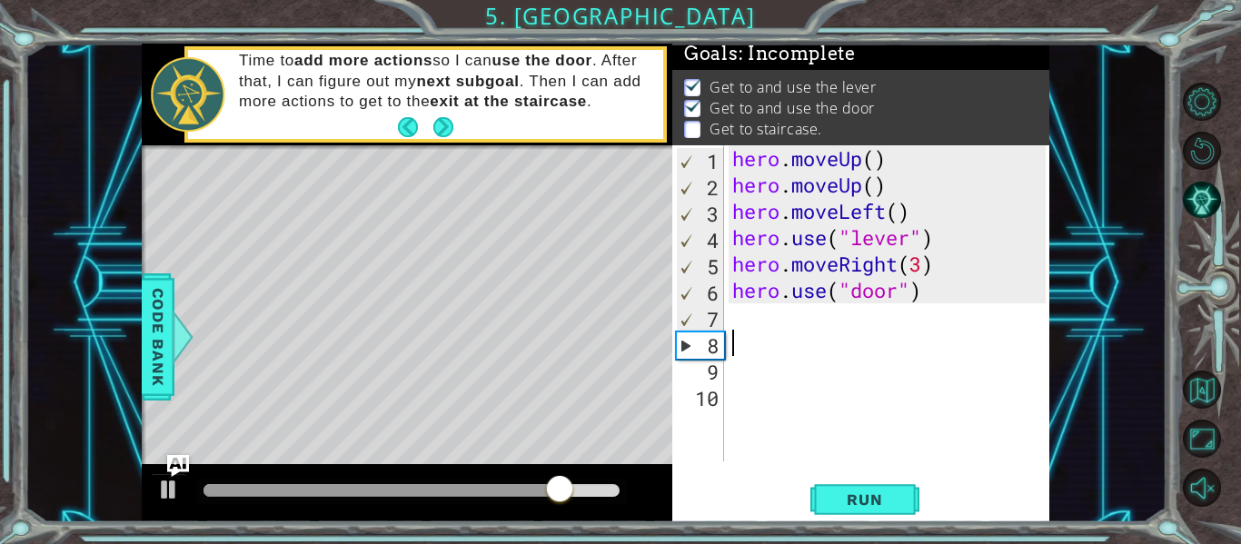
click at [750, 318] on div "hero . moveUp ( ) hero . moveUp ( ) hero . moveLeft ( ) hero . use ( "lever" ) …" at bounding box center [892, 329] width 326 height 369
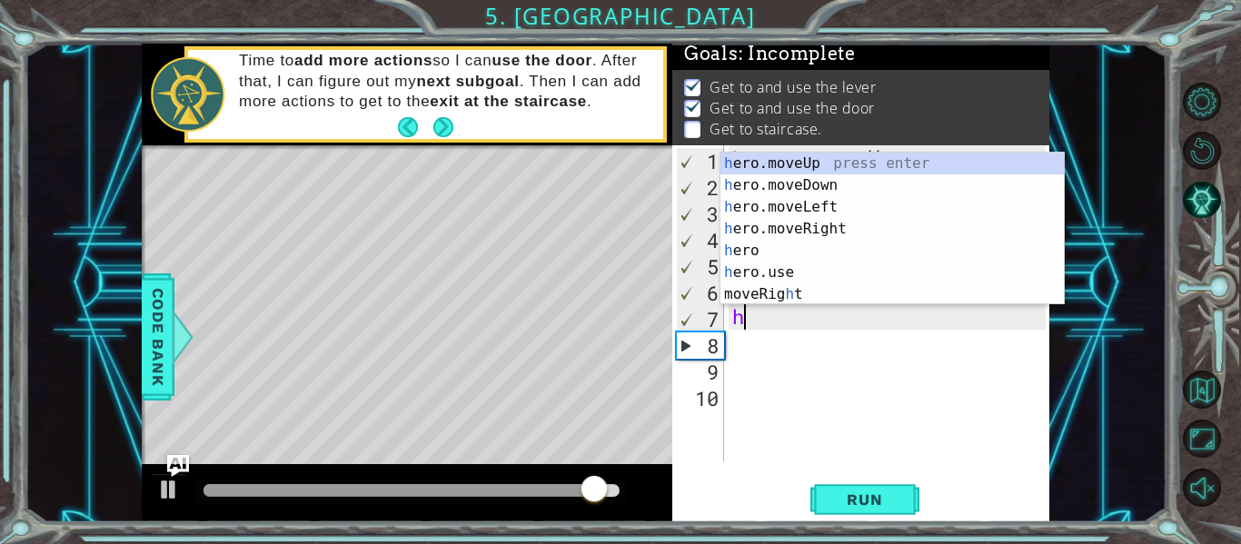
type textarea "he"
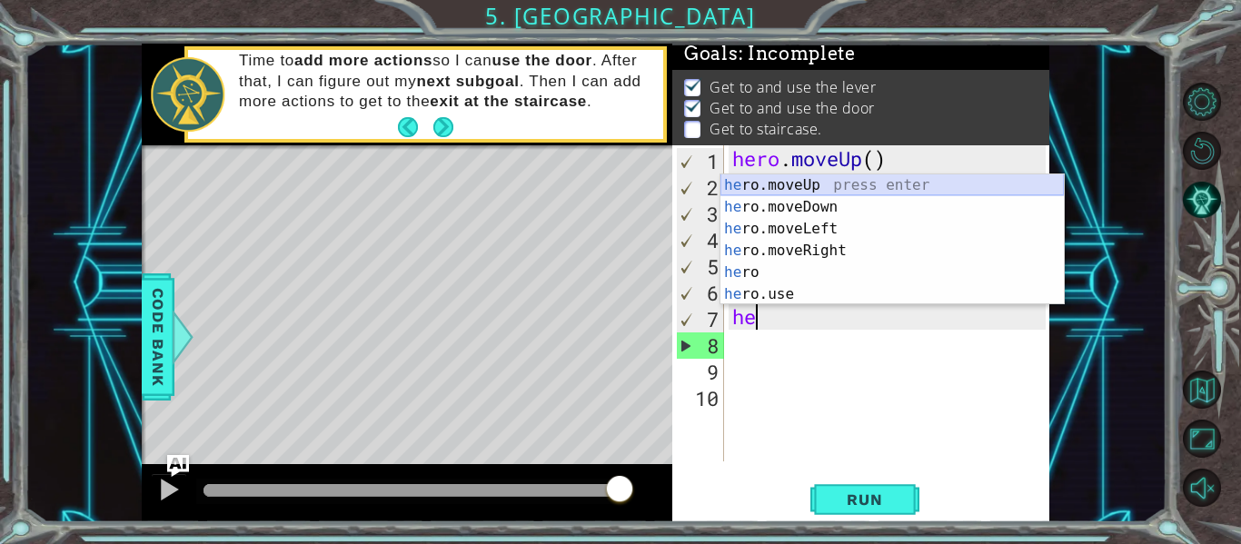
click at [731, 185] on div "he ro.moveUp press enter he ro.moveDown press enter he ro.moveLeft press enter …" at bounding box center [893, 261] width 344 height 174
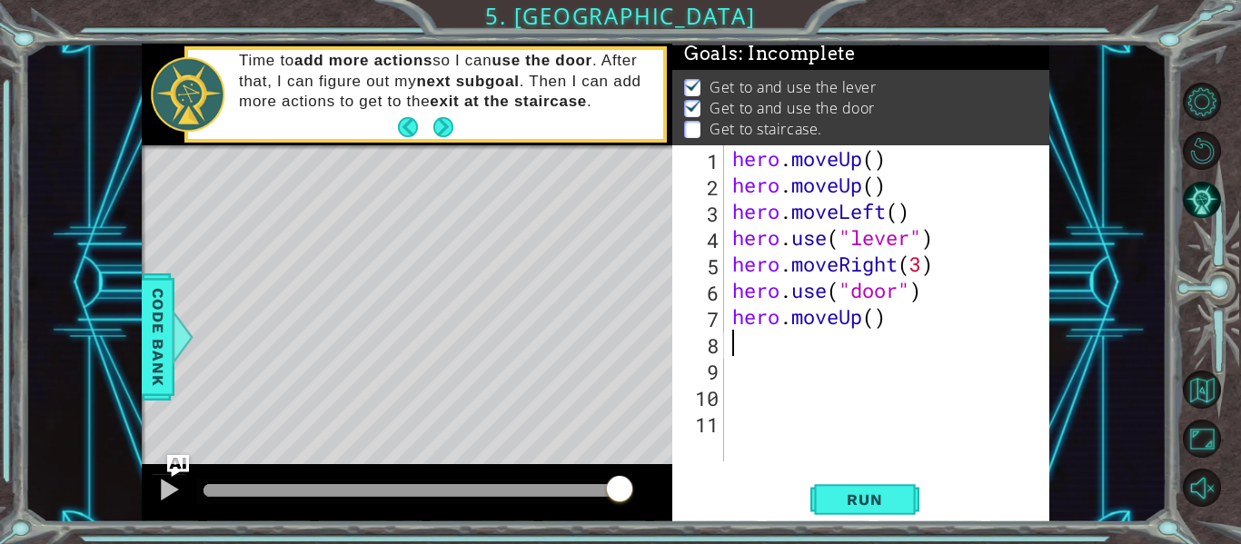
click at [875, 322] on div "hero . moveUp ( ) hero . moveUp ( ) hero . moveLeft ( ) hero . use ( "lever" ) …" at bounding box center [892, 329] width 326 height 369
type textarea "hero.moveUp(2)"
click at [798, 344] on div "hero . moveUp ( ) hero . moveUp ( ) hero . moveLeft ( ) hero . use ( "lever" ) …" at bounding box center [892, 329] width 326 height 369
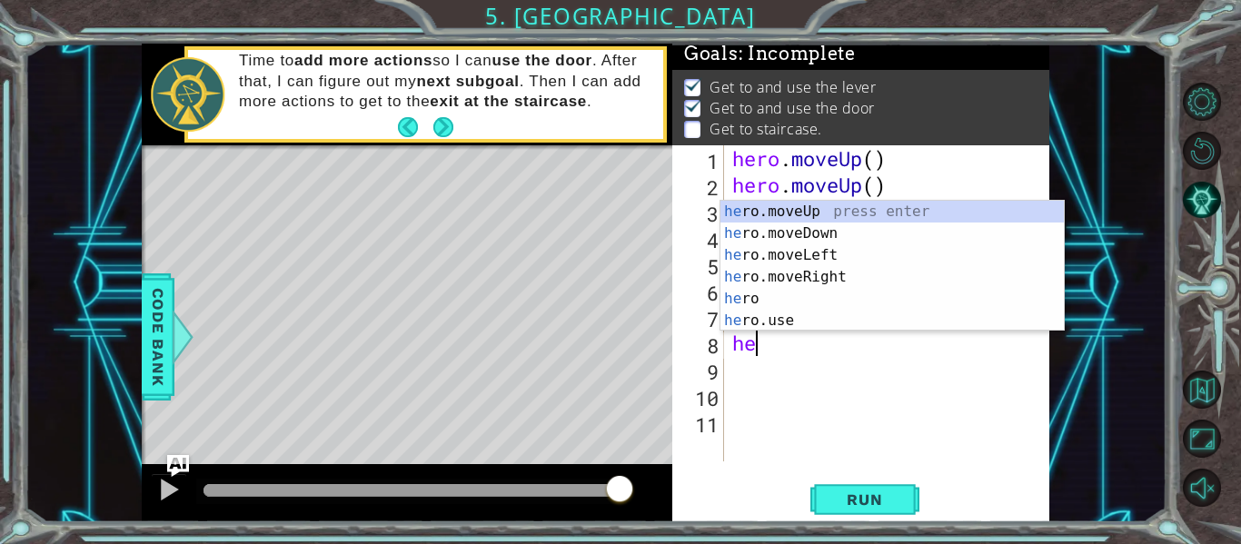
type textarea "her"
click at [838, 254] on div "her o.moveUp press enter her o.moveDown press enter her o.moveLeft press enter …" at bounding box center [893, 288] width 344 height 174
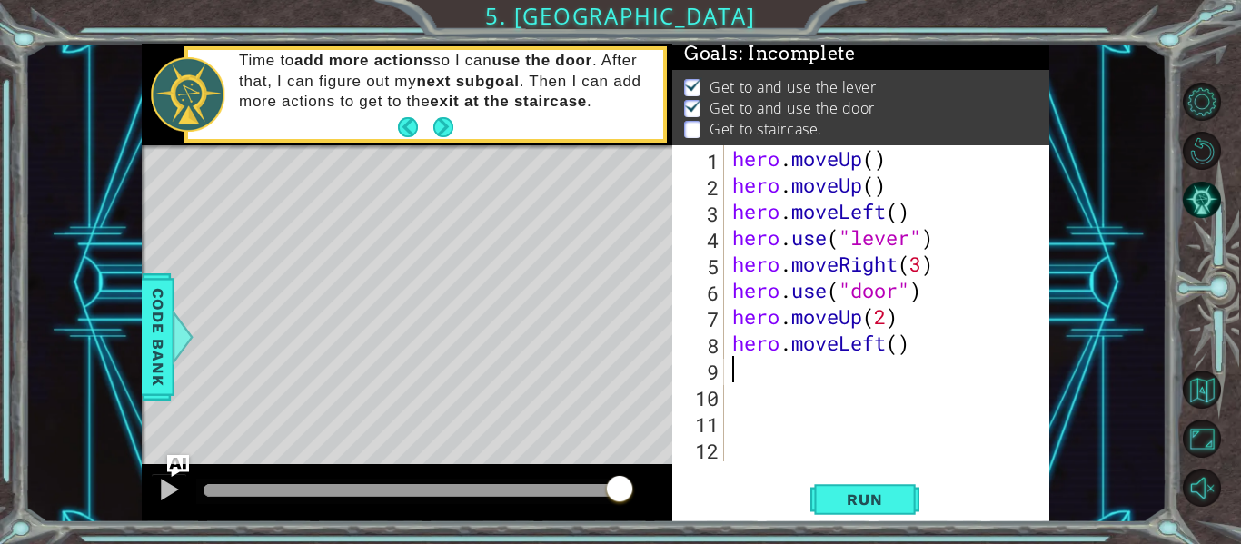
click at [902, 349] on div "hero . moveUp ( ) hero . moveUp ( ) hero . moveLeft ( ) hero . use ( "lever" ) …" at bounding box center [892, 329] width 326 height 369
type textarea "hero.moveLeft(3)"
click at [877, 488] on button "Run" at bounding box center [865, 500] width 109 height 37
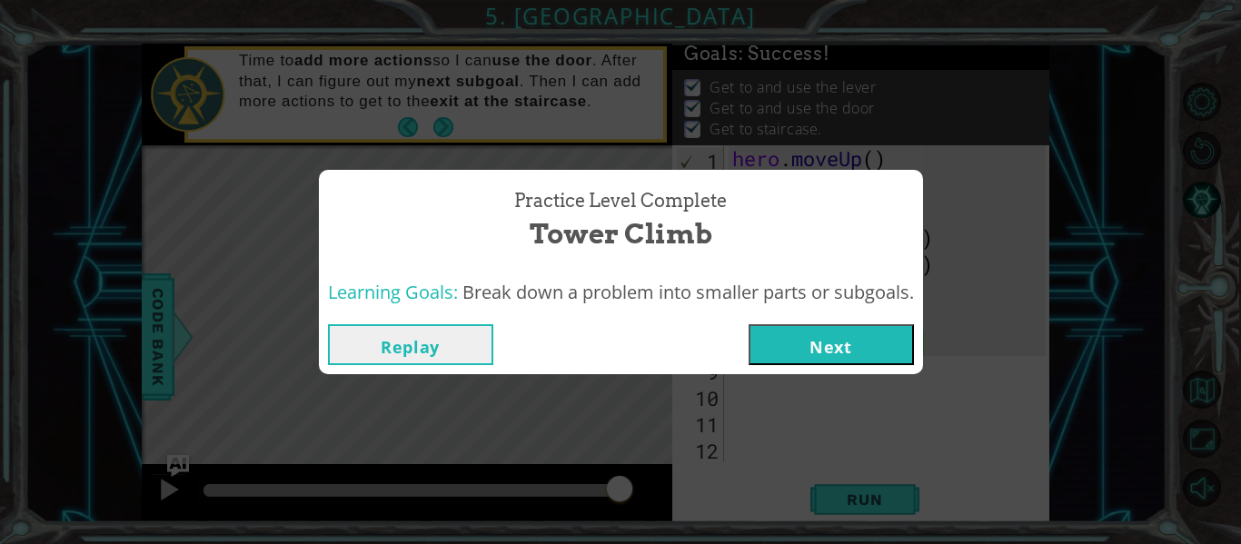
click at [865, 343] on button "Next" at bounding box center [831, 344] width 165 height 41
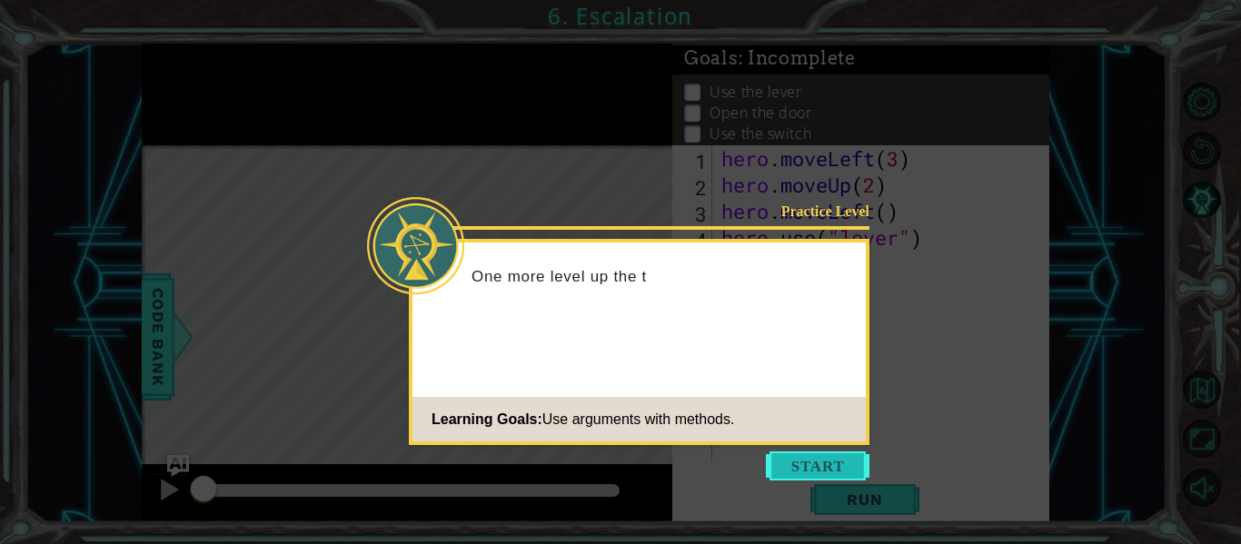
click at [799, 471] on button "Start" at bounding box center [818, 466] width 104 height 29
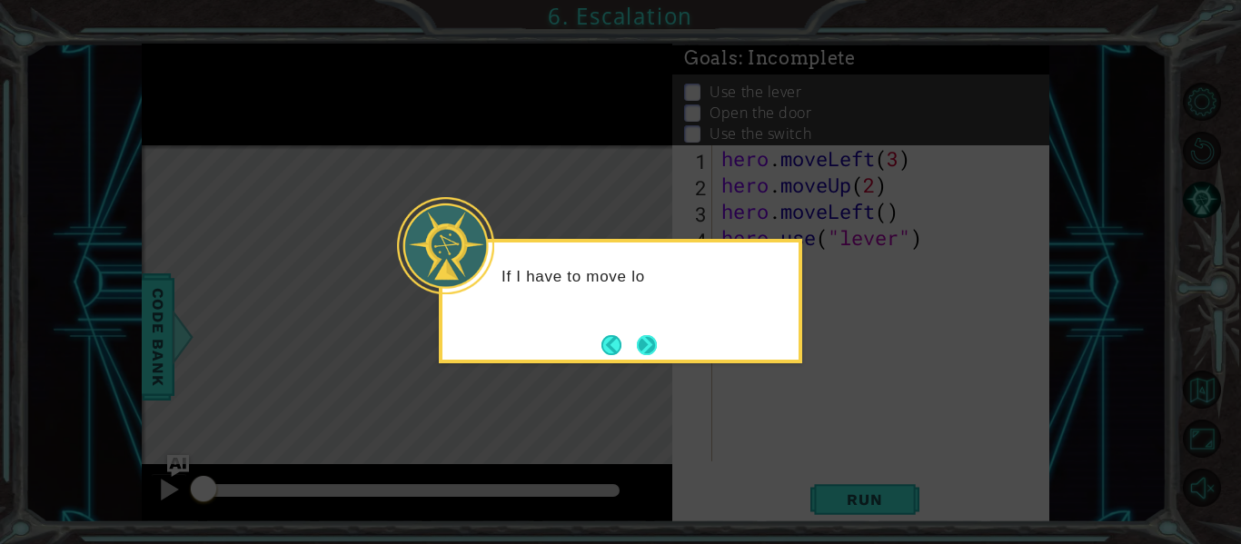
click at [647, 343] on button "Next" at bounding box center [647, 345] width 20 height 20
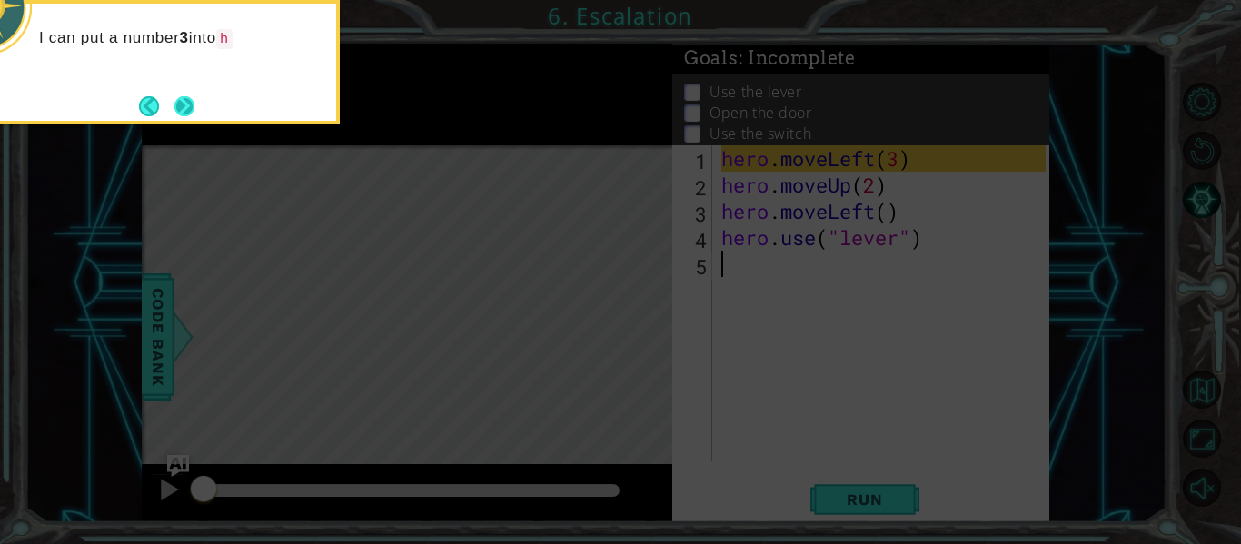
click at [175, 99] on button "Next" at bounding box center [184, 106] width 20 height 20
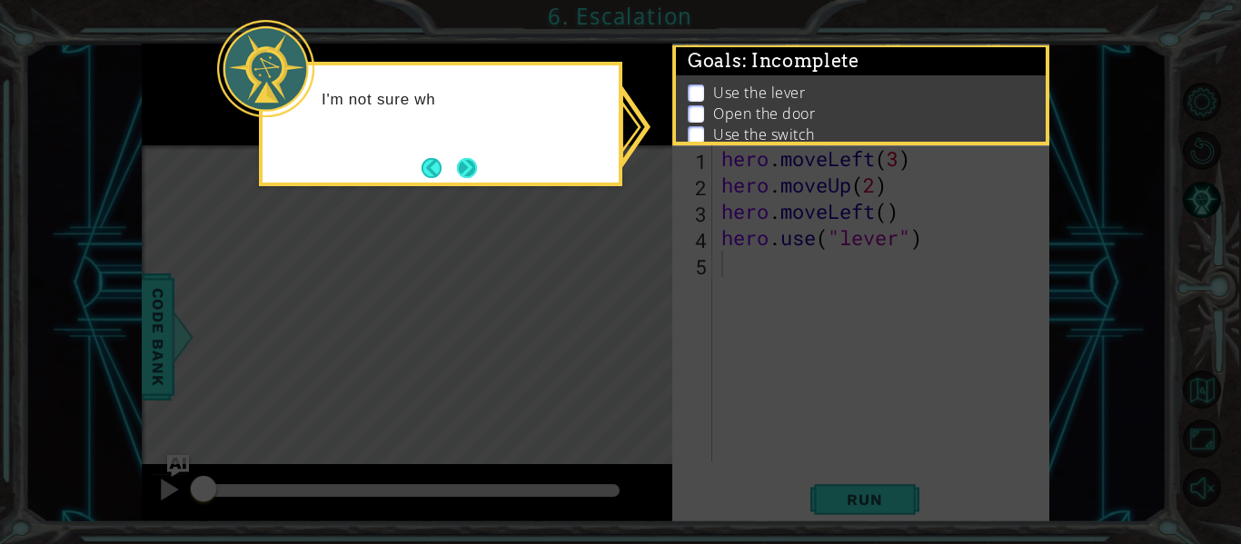
click at [464, 165] on button "Next" at bounding box center [467, 168] width 20 height 20
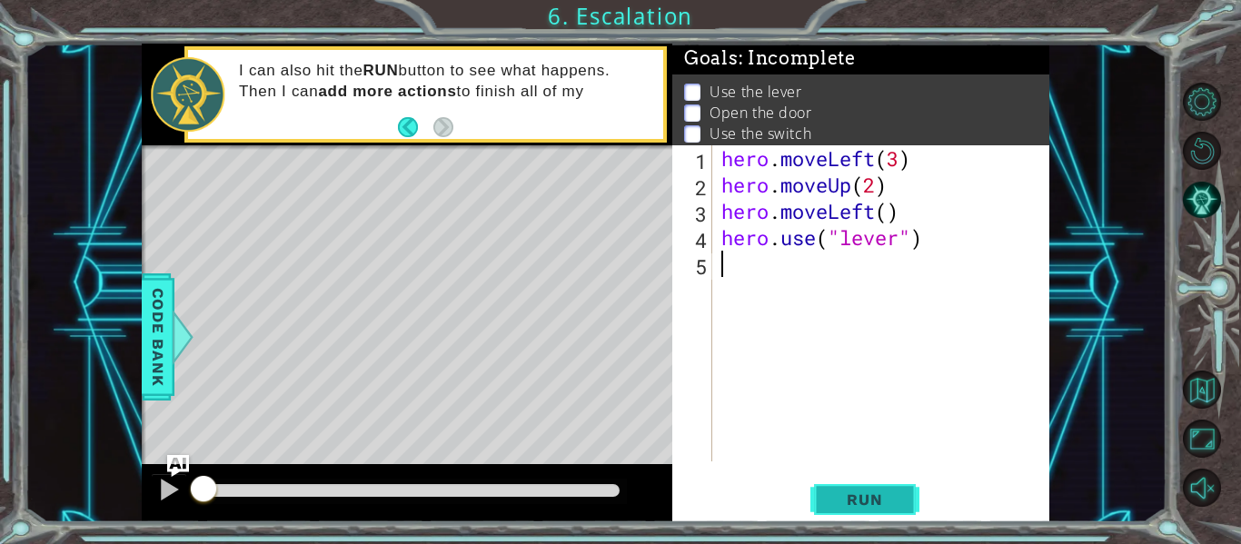
click at [868, 512] on button "Run" at bounding box center [865, 500] width 109 height 37
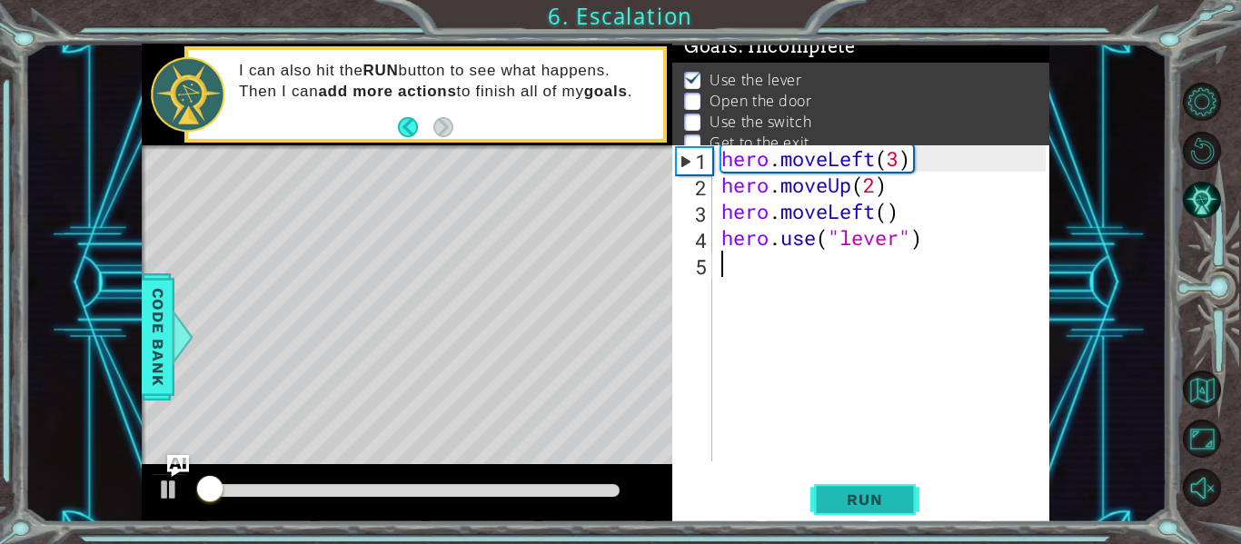
scroll to position [15, 0]
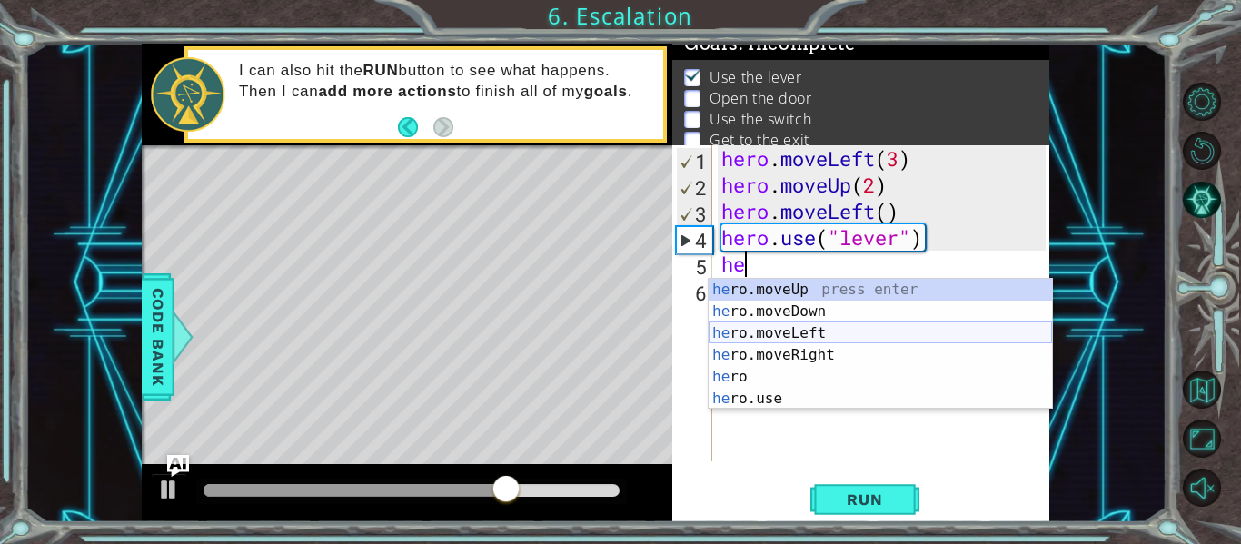
click at [812, 336] on div "he ro.moveUp press enter he ro.moveDown press enter he ro.moveLeft press enter …" at bounding box center [881, 366] width 344 height 174
type textarea "hero.moveLeft(1)"
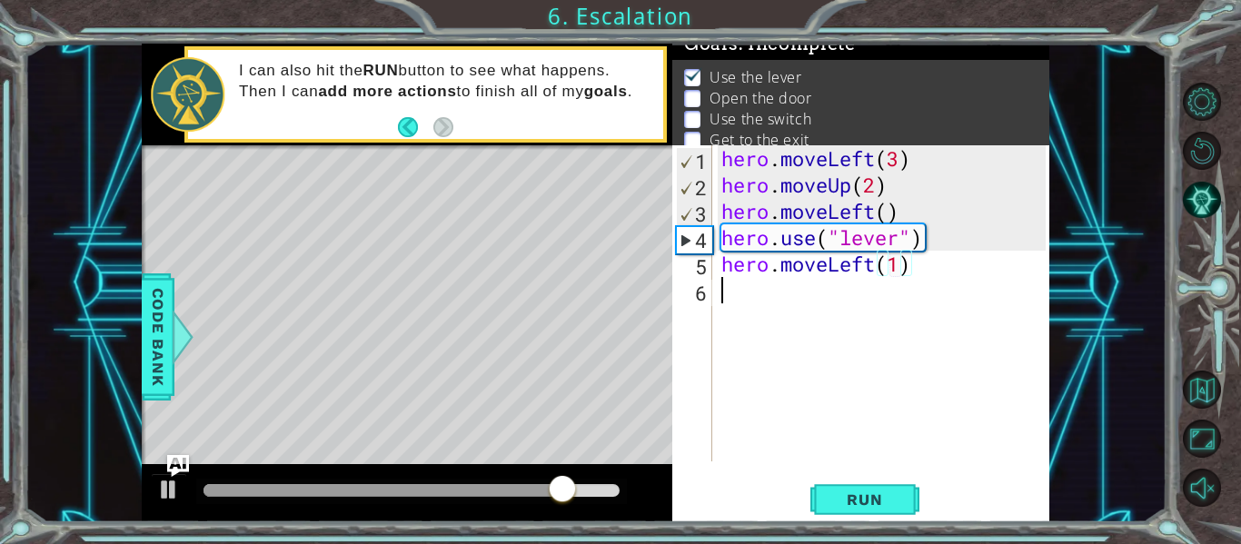
click at [761, 289] on div "hero . moveLeft ( 3 ) hero . moveUp ( 2 ) hero . moveLeft ( ) hero . use ( "lev…" at bounding box center [886, 329] width 337 height 369
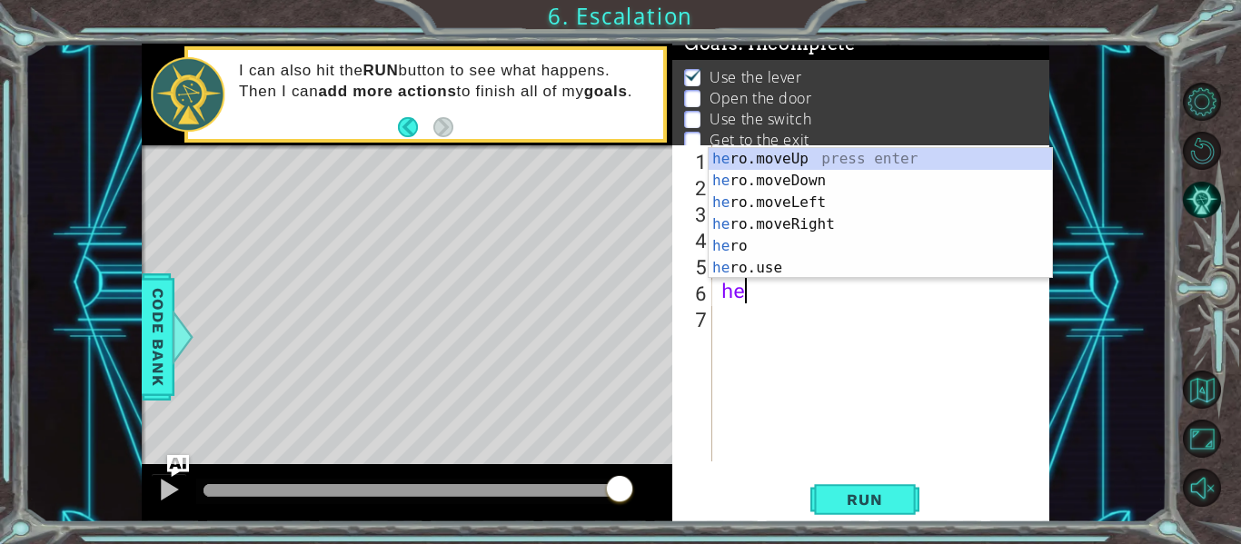
scroll to position [0, 1]
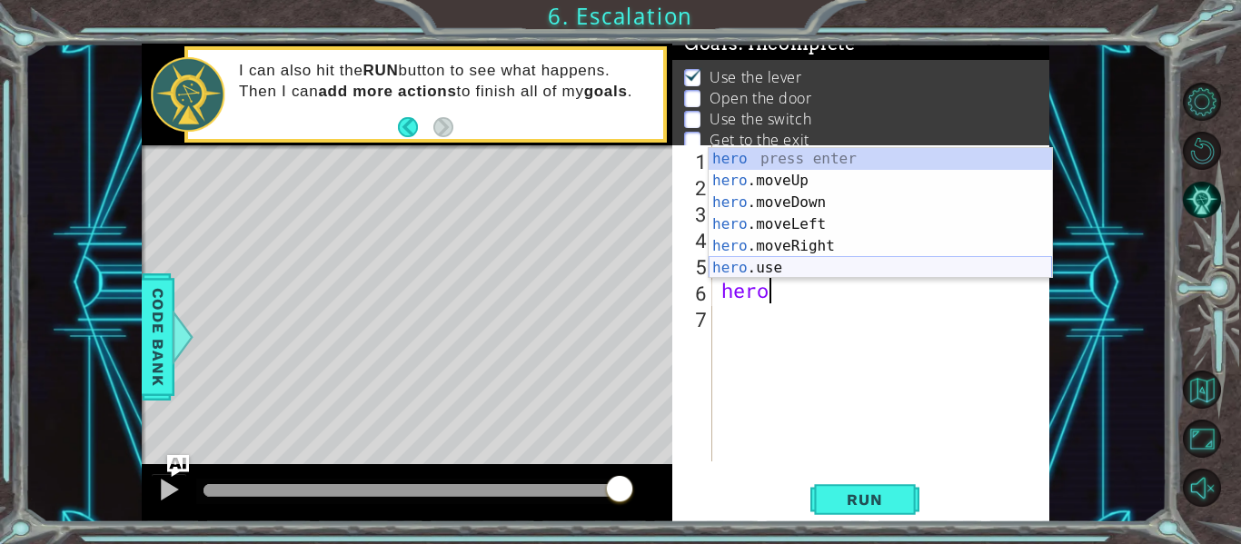
click at [760, 267] on div "hero press enter hero .moveUp press enter hero .moveDown press enter hero .move…" at bounding box center [881, 235] width 344 height 174
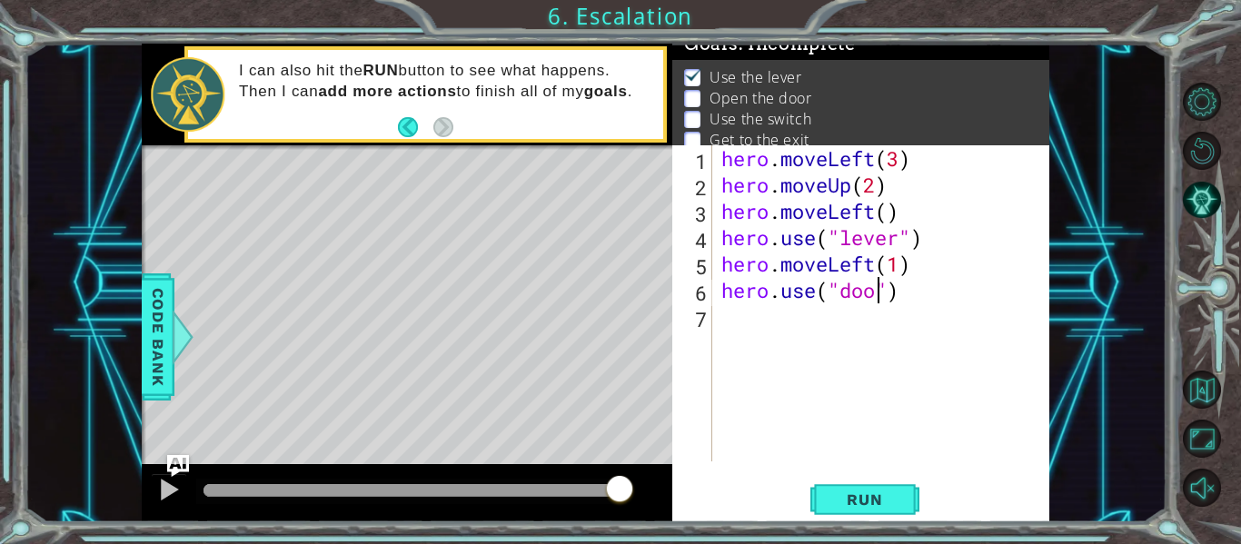
scroll to position [0, 8]
type textarea "hero.use("door")"
click at [859, 495] on span "Run" at bounding box center [865, 500] width 72 height 18
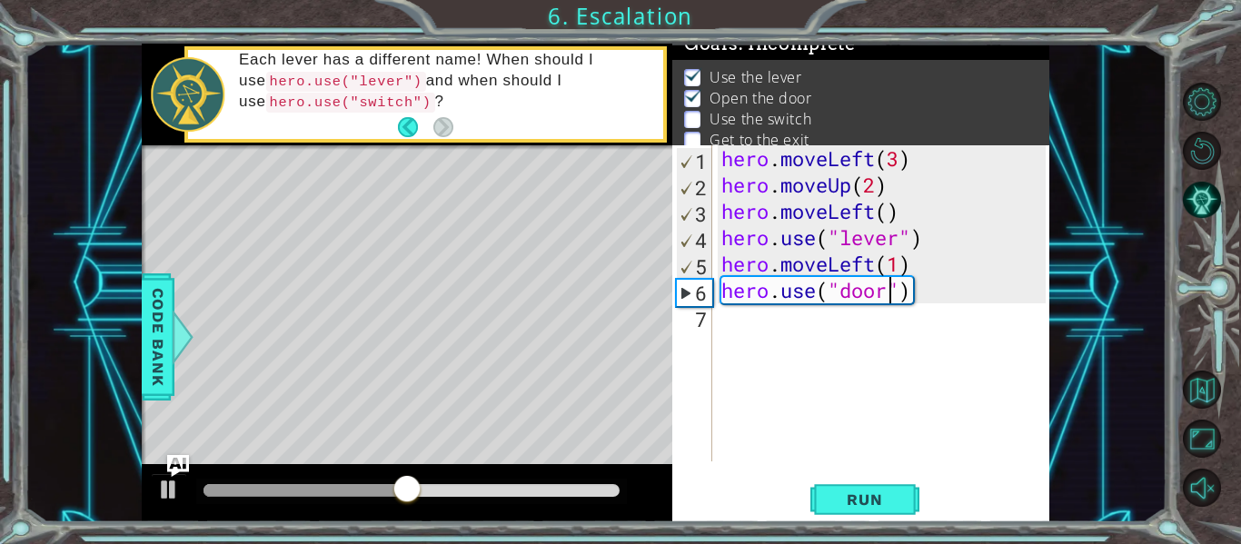
click at [768, 338] on div "hero . moveLeft ( 3 ) hero . moveUp ( 2 ) hero . moveLeft ( ) hero . use ( "lev…" at bounding box center [886, 329] width 337 height 369
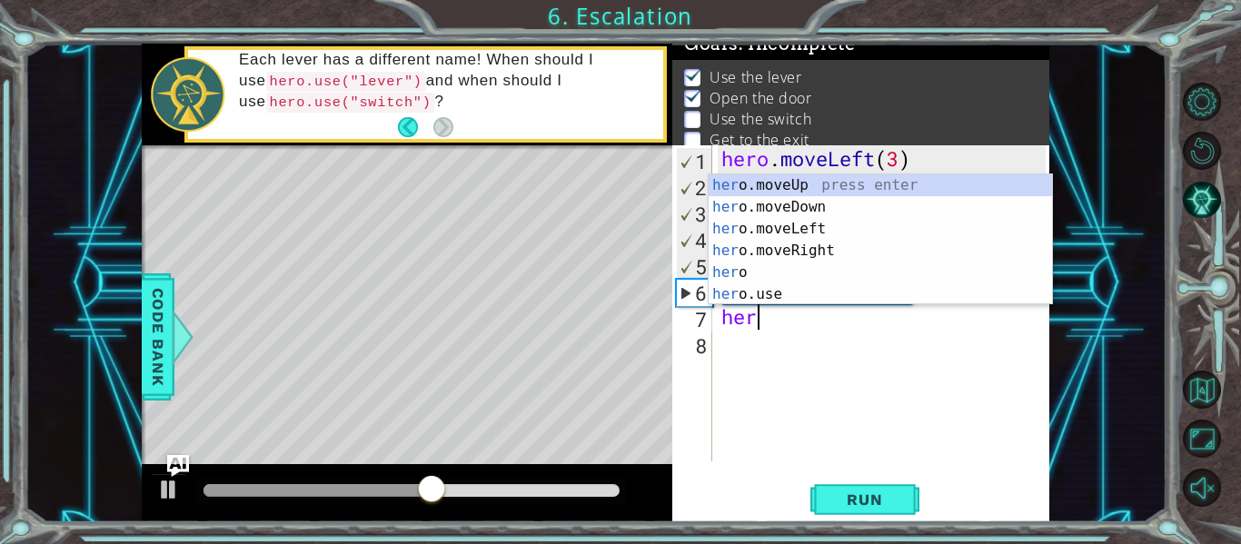
scroll to position [0, 1]
click at [733, 186] on div "her o.moveUp press enter her o.moveDown press enter her o.moveLeft press enter …" at bounding box center [881, 261] width 344 height 174
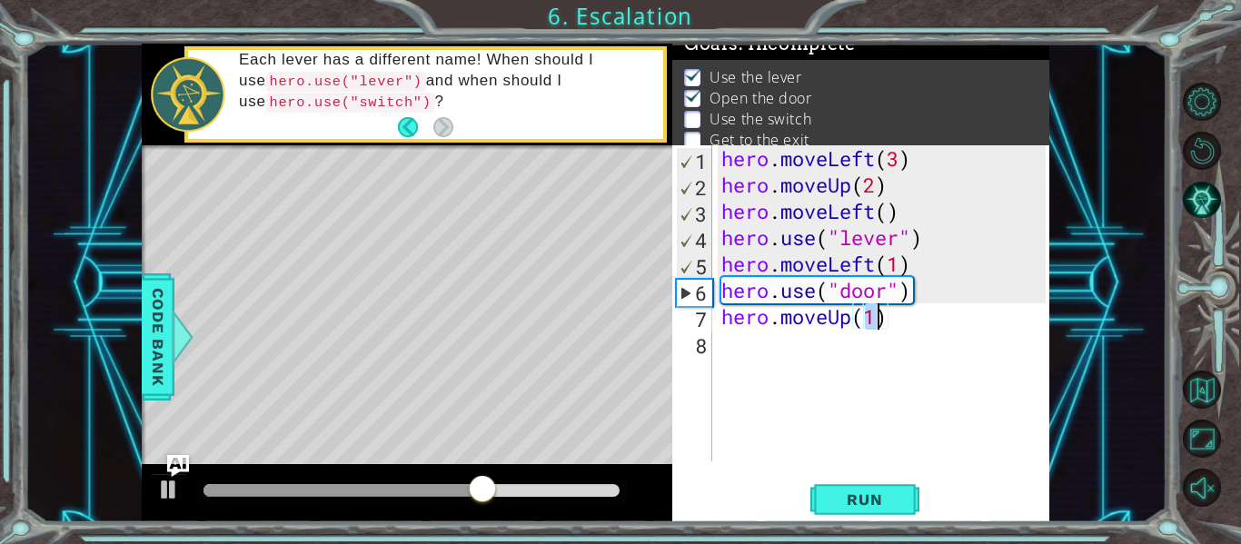
click at [879, 321] on div "hero . moveLeft ( 3 ) hero . moveUp ( 2 ) hero . moveLeft ( ) hero . use ( "lev…" at bounding box center [882, 303] width 328 height 316
click at [879, 321] on div "hero . moveLeft ( 3 ) hero . moveUp ( 2 ) hero . moveLeft ( ) hero . use ( "lev…" at bounding box center [886, 329] width 337 height 369
type textarea "hero.moveUp(2)"
click at [737, 346] on div "hero . moveLeft ( 3 ) hero . moveUp ( 2 ) hero . moveLeft ( ) hero . use ( "lev…" at bounding box center [886, 329] width 337 height 369
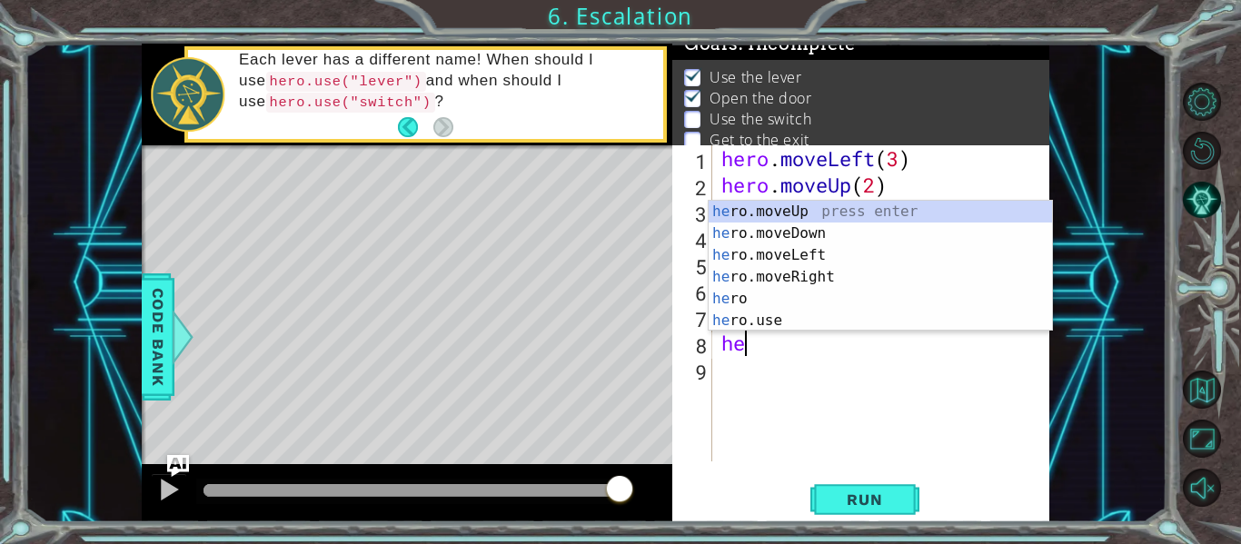
scroll to position [0, 1]
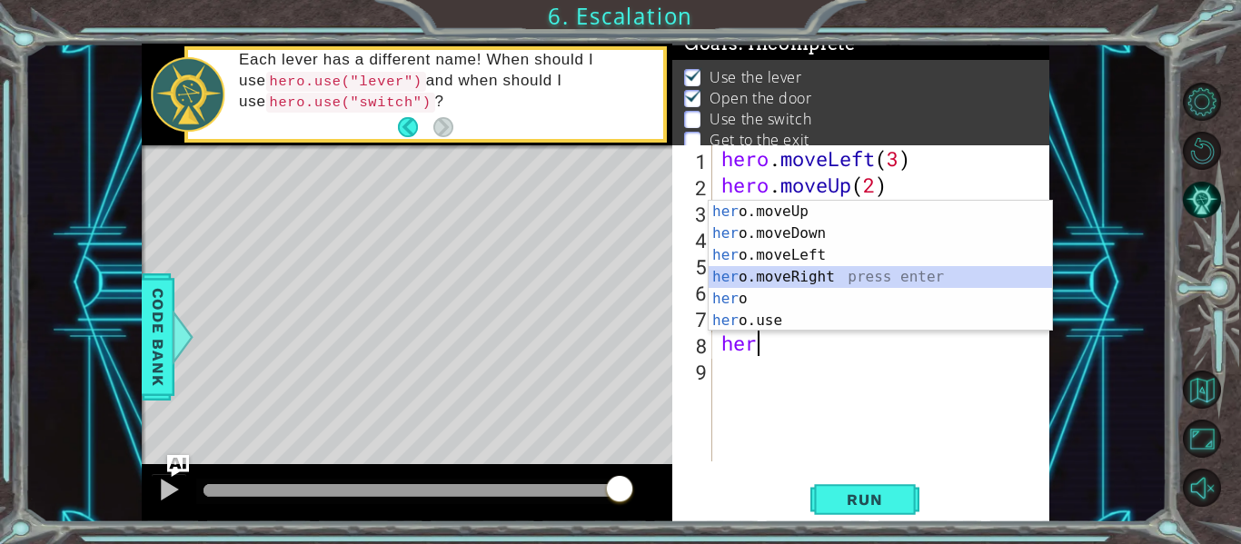
click at [771, 280] on div "her o.moveUp press enter her o.moveDown press enter her o.moveLeft press enter …" at bounding box center [881, 288] width 344 height 174
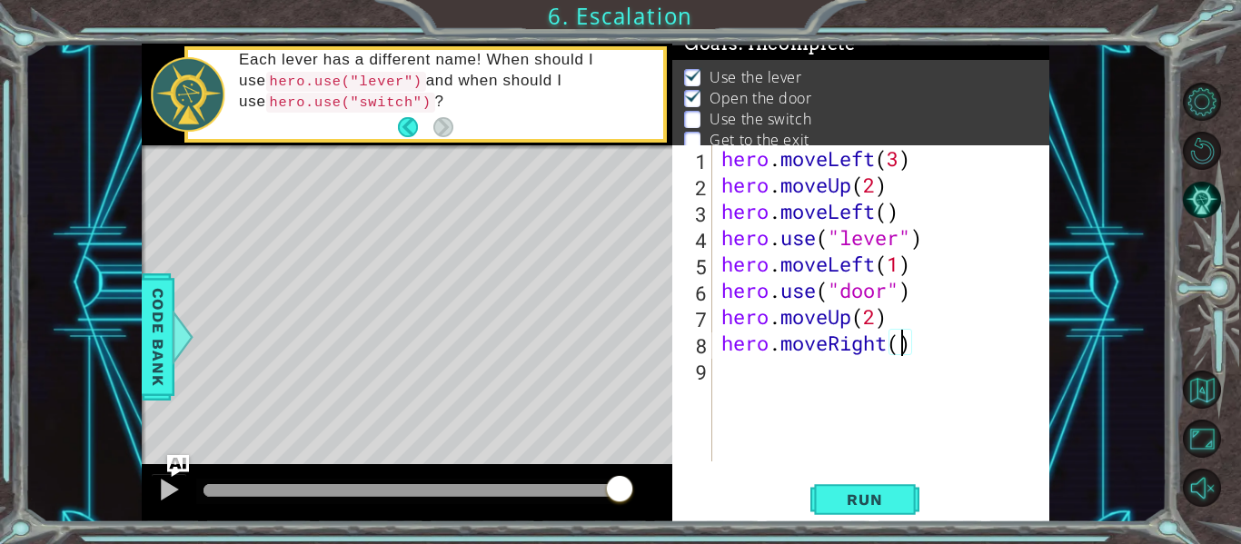
type textarea "hero.moveRight(2)"
click at [749, 371] on div "hero . moveLeft ( 3 ) hero . moveUp ( 2 ) hero . moveLeft ( ) hero . use ( "lev…" at bounding box center [886, 329] width 337 height 369
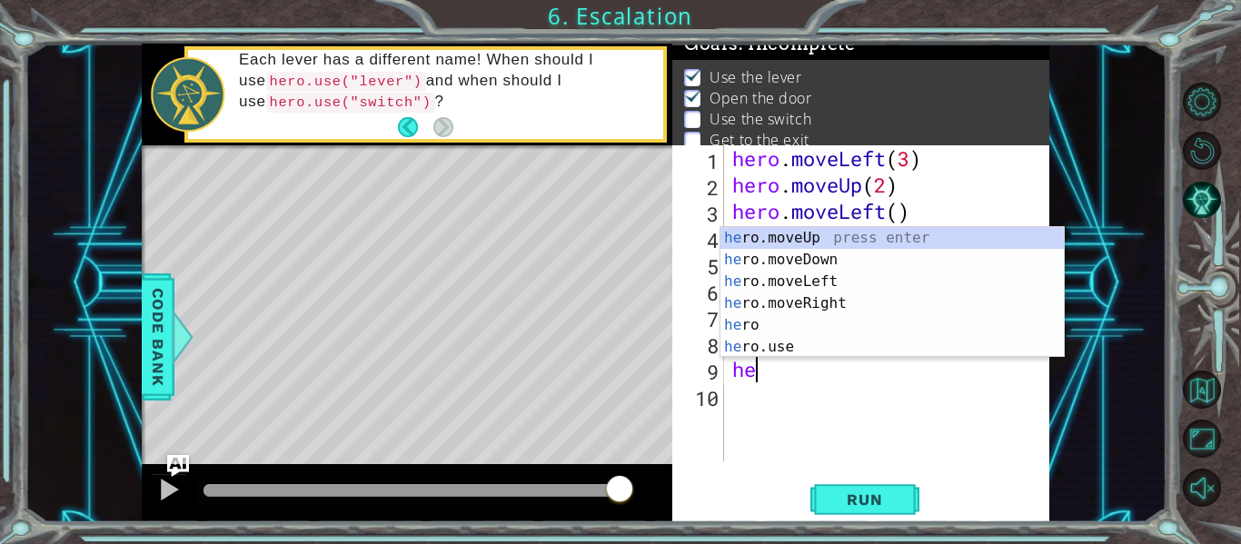
scroll to position [0, 1]
click at [752, 347] on div "her o.moveUp press enter her o.moveDown press enter her o.moveLeft press enter …" at bounding box center [893, 314] width 344 height 174
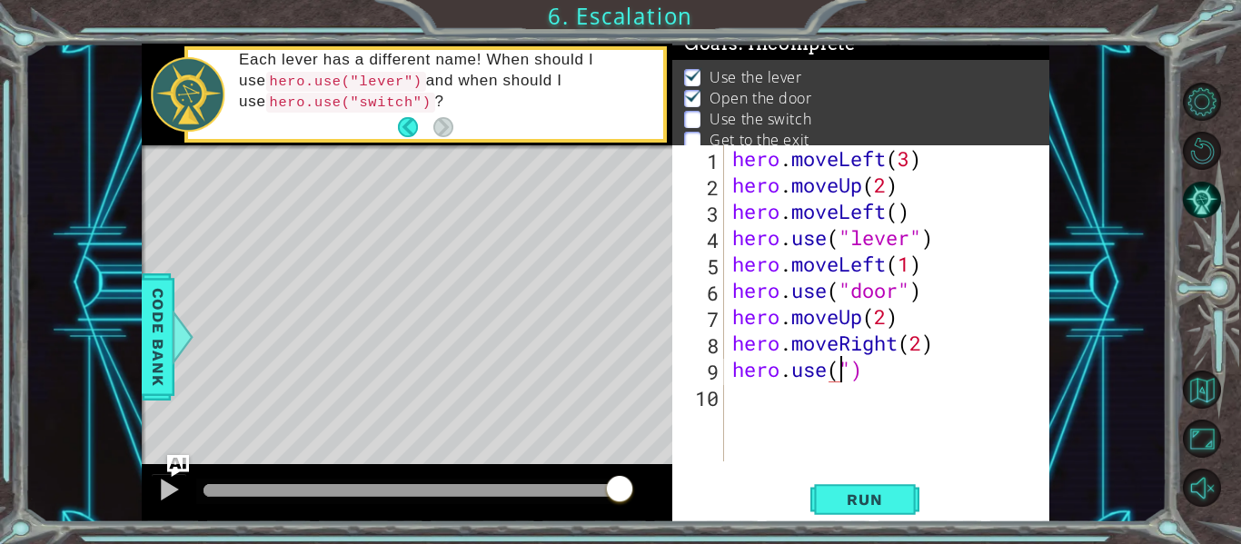
click at [893, 374] on div "hero . moveLeft ( 3 ) hero . moveUp ( 2 ) hero . moveLeft ( ) hero . use ( "lev…" at bounding box center [892, 329] width 326 height 369
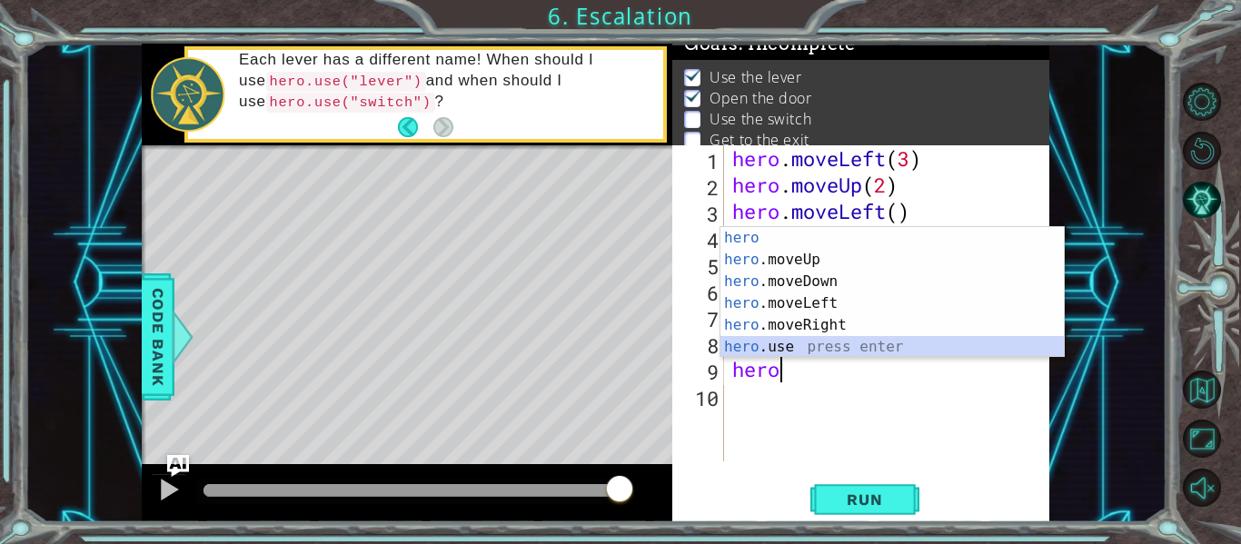
click at [806, 349] on div "hero press enter hero .moveUp press enter hero .moveDown press enter hero .move…" at bounding box center [893, 314] width 344 height 174
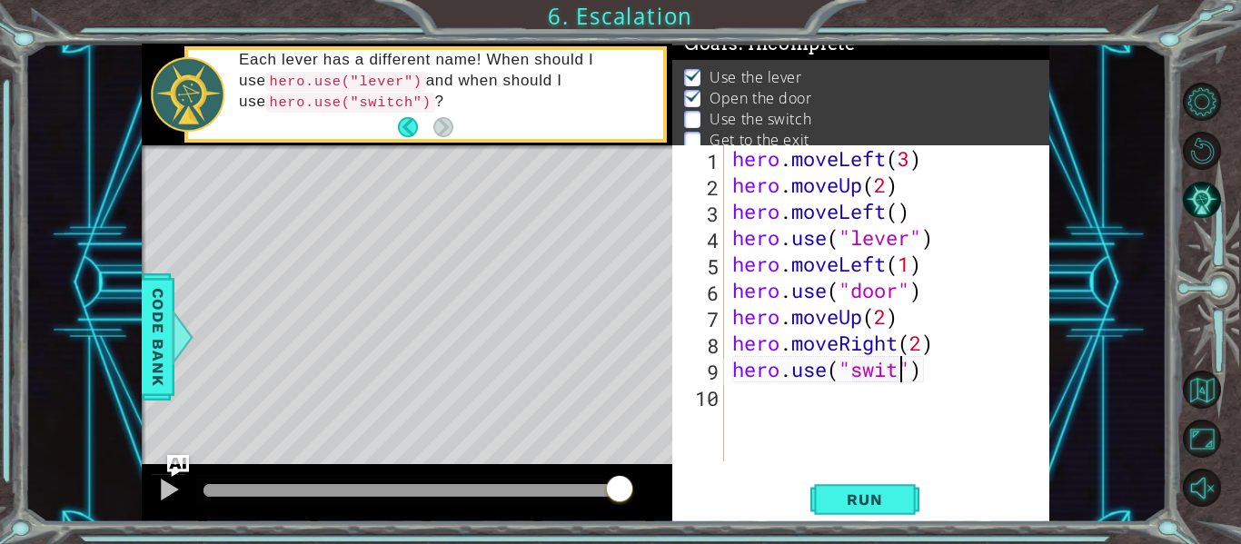
scroll to position [0, 8]
type textarea "hero.use("switch")"
click at [770, 404] on div "hero . moveLeft ( 3 ) hero . moveUp ( 2 ) hero . moveLeft ( ) hero . use ( "lev…" at bounding box center [892, 329] width 326 height 369
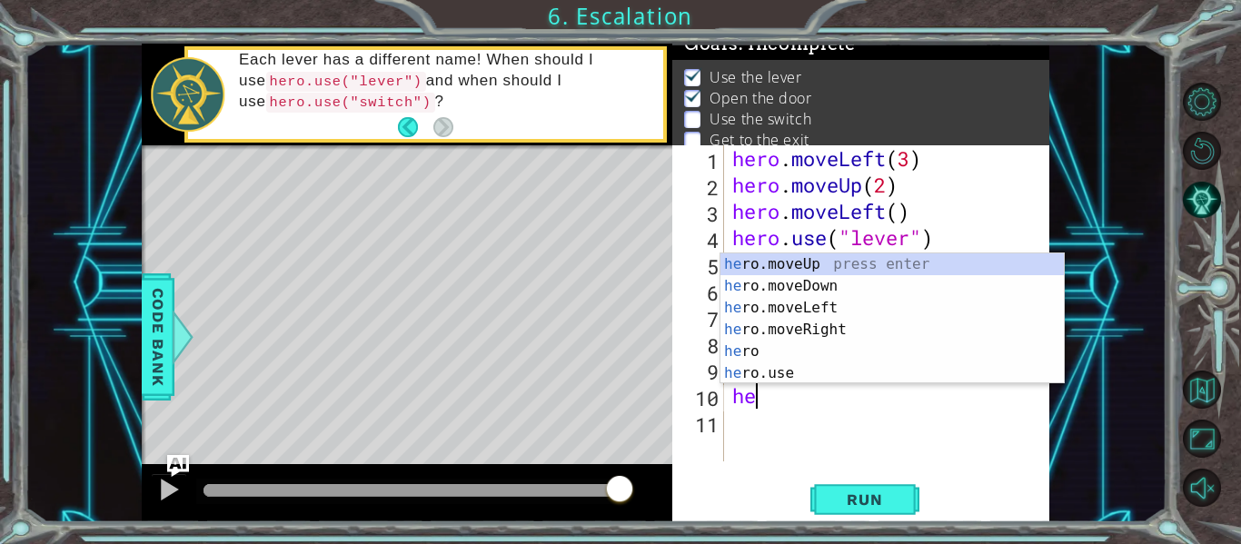
scroll to position [0, 1]
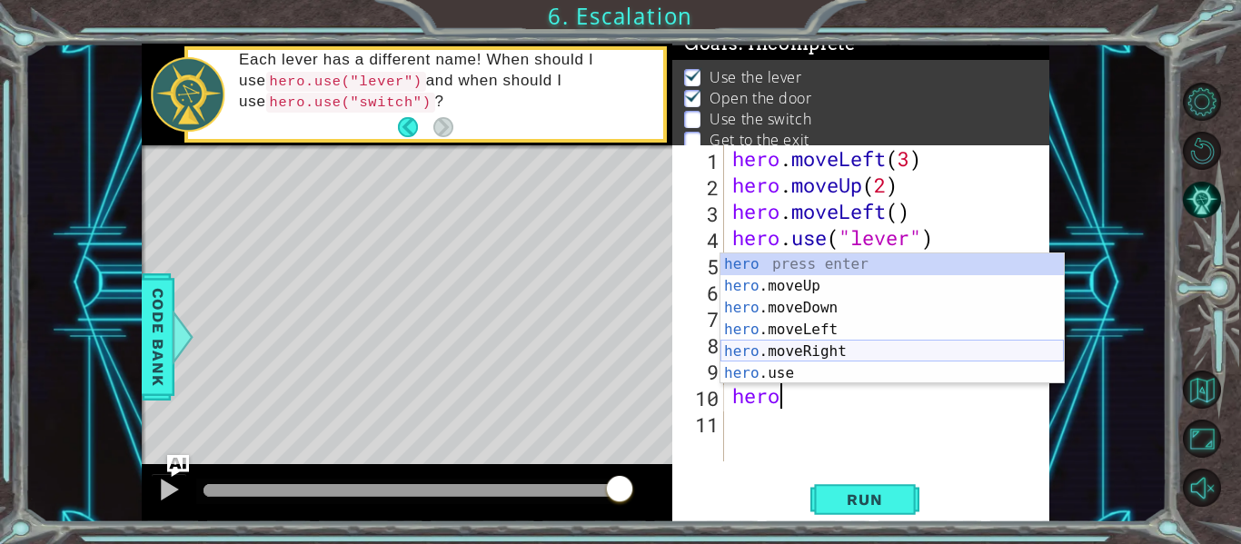
click at [780, 345] on div "hero press enter hero .moveUp press enter hero .moveDown press enter hero .move…" at bounding box center [893, 341] width 344 height 174
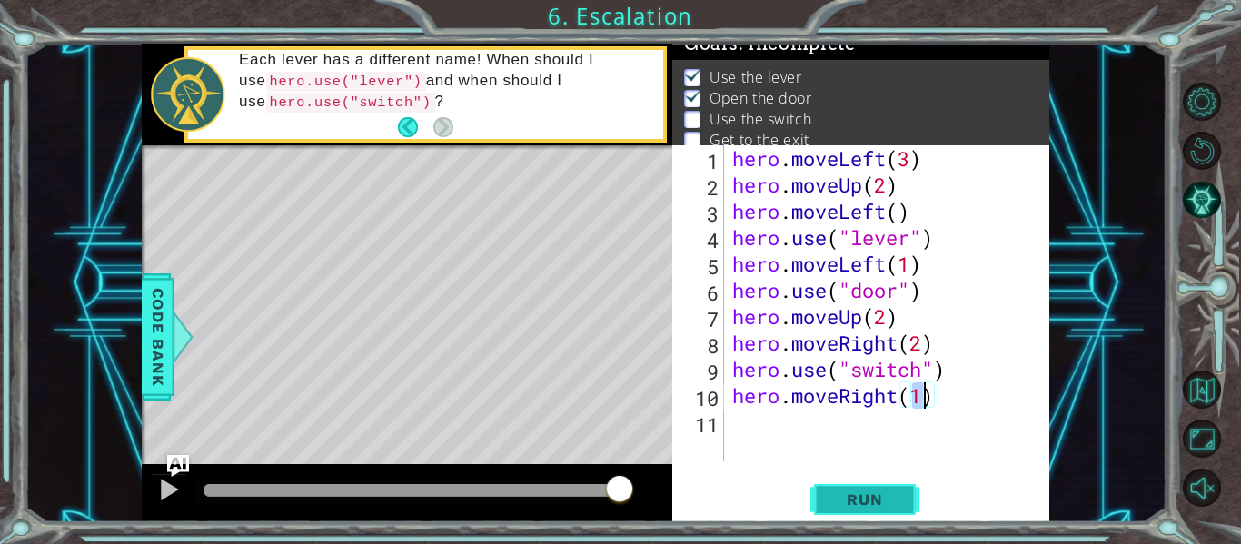
type textarea "hero.moveRight(1)"
click at [868, 503] on span "Run" at bounding box center [865, 500] width 72 height 18
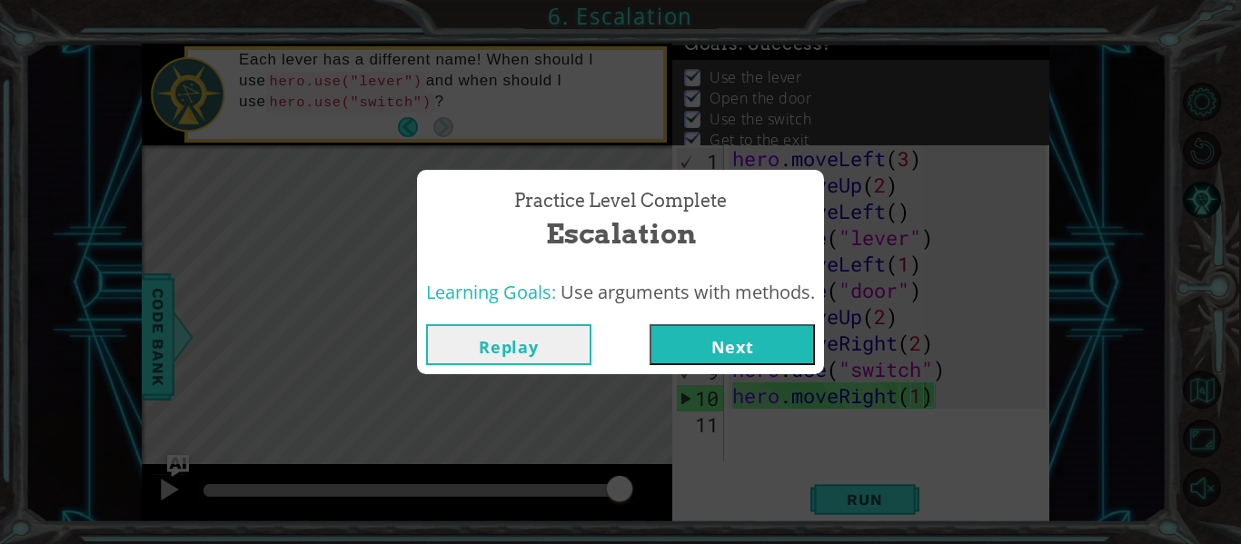
click at [731, 334] on button "Next" at bounding box center [732, 344] width 165 height 41
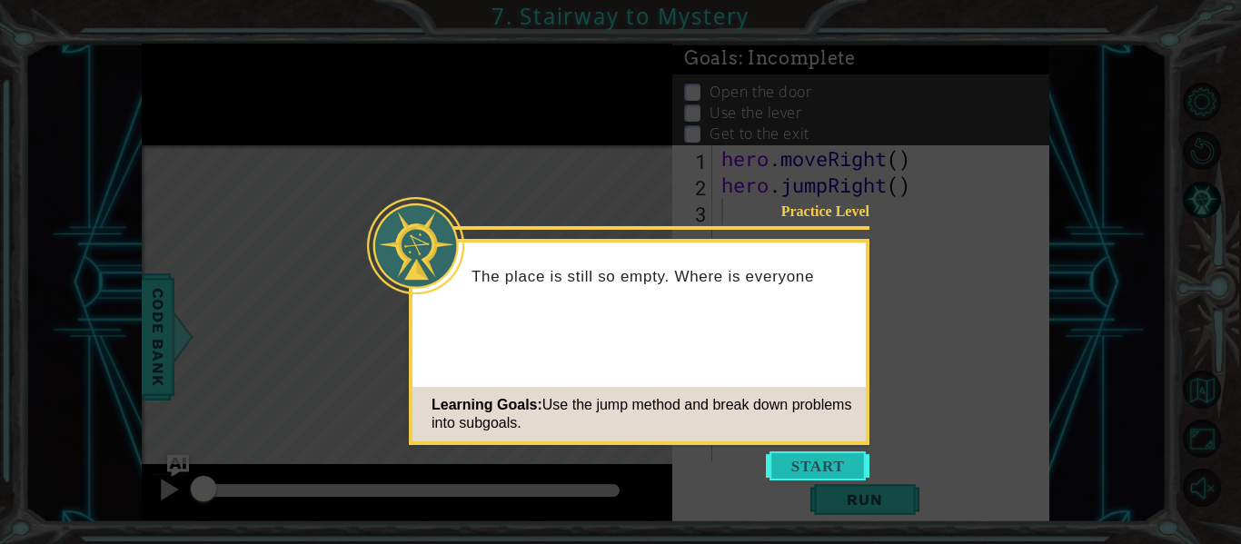
click at [848, 469] on button "Start" at bounding box center [818, 466] width 104 height 29
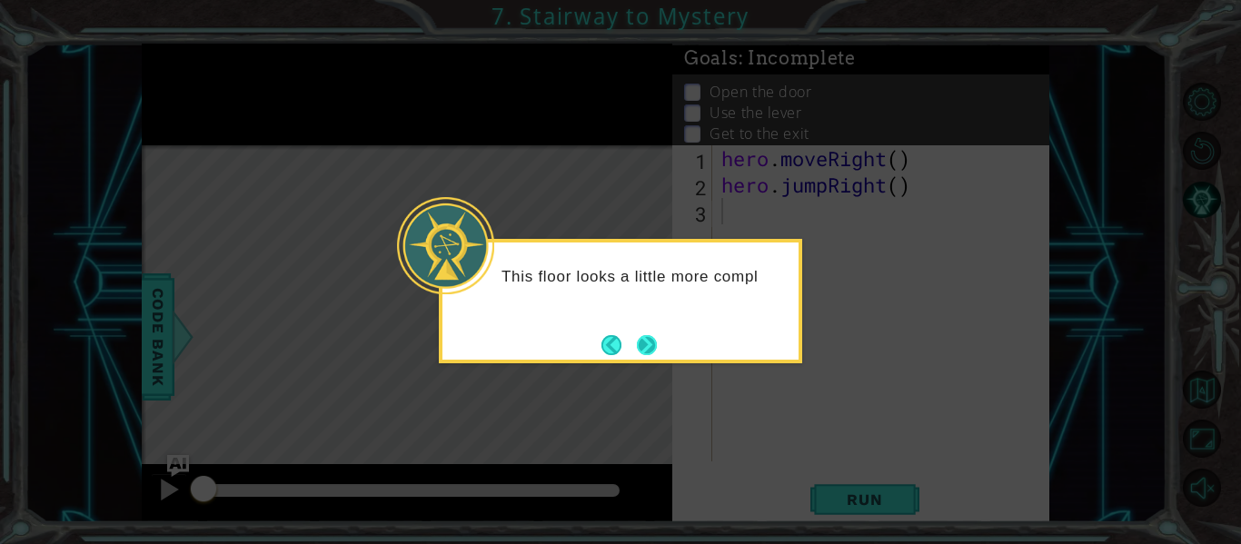
click at [643, 336] on button "Next" at bounding box center [647, 345] width 20 height 20
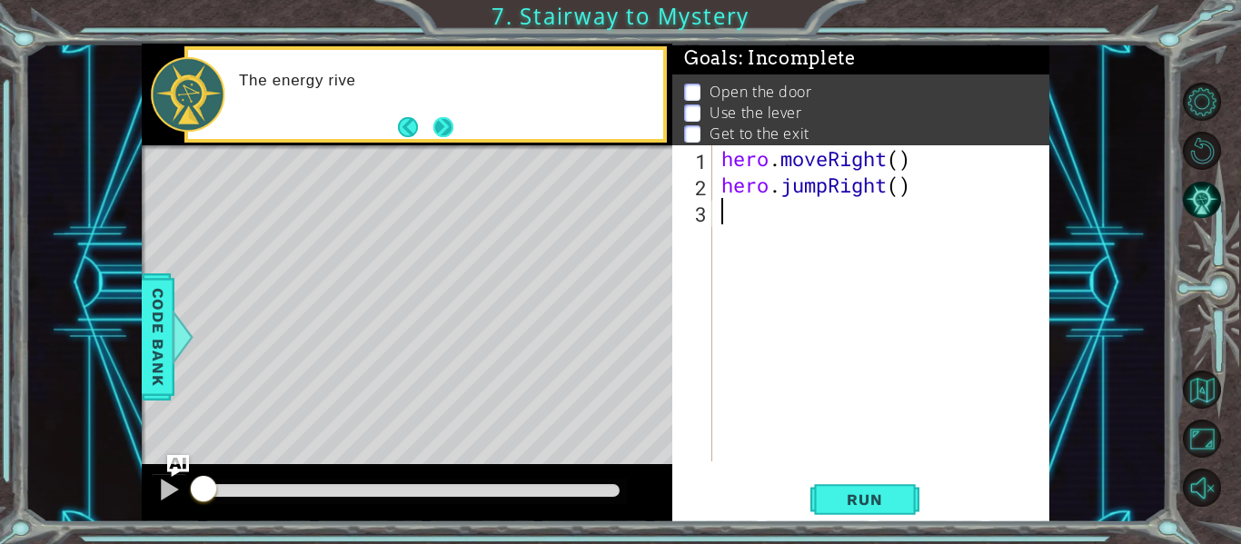
click at [451, 127] on button "Next" at bounding box center [444, 127] width 20 height 20
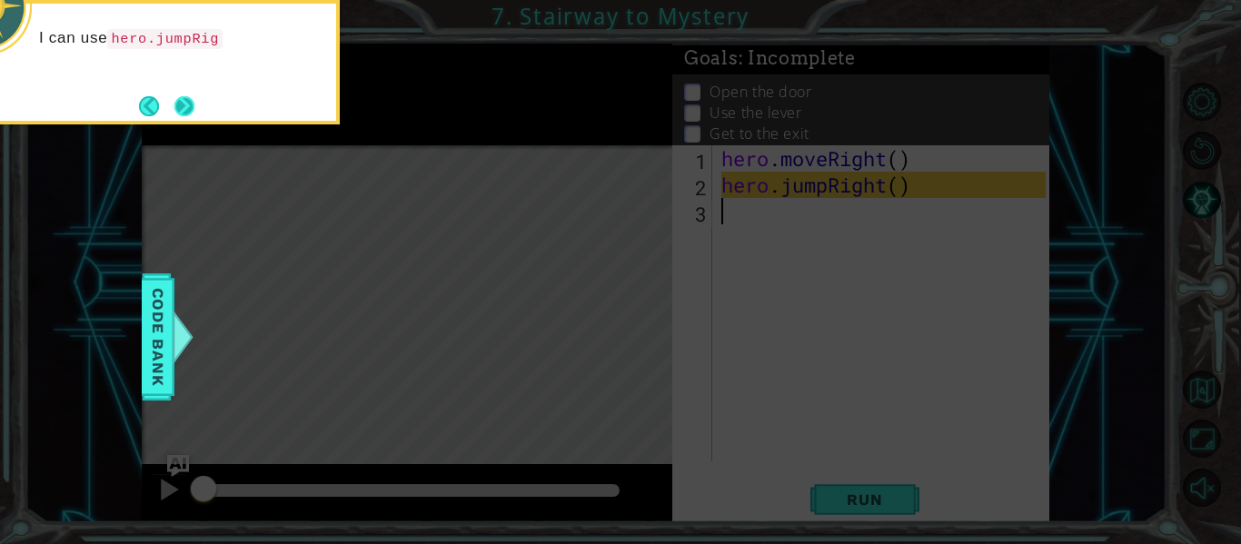
click at [186, 98] on button "Next" at bounding box center [184, 106] width 20 height 20
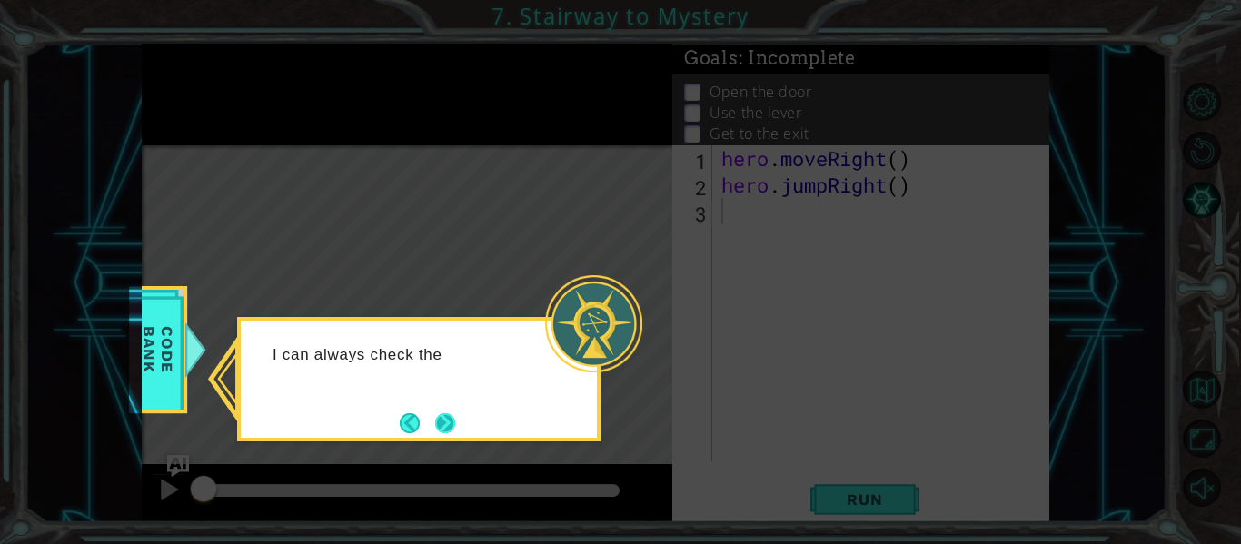
click at [443, 416] on button "Next" at bounding box center [445, 424] width 20 height 20
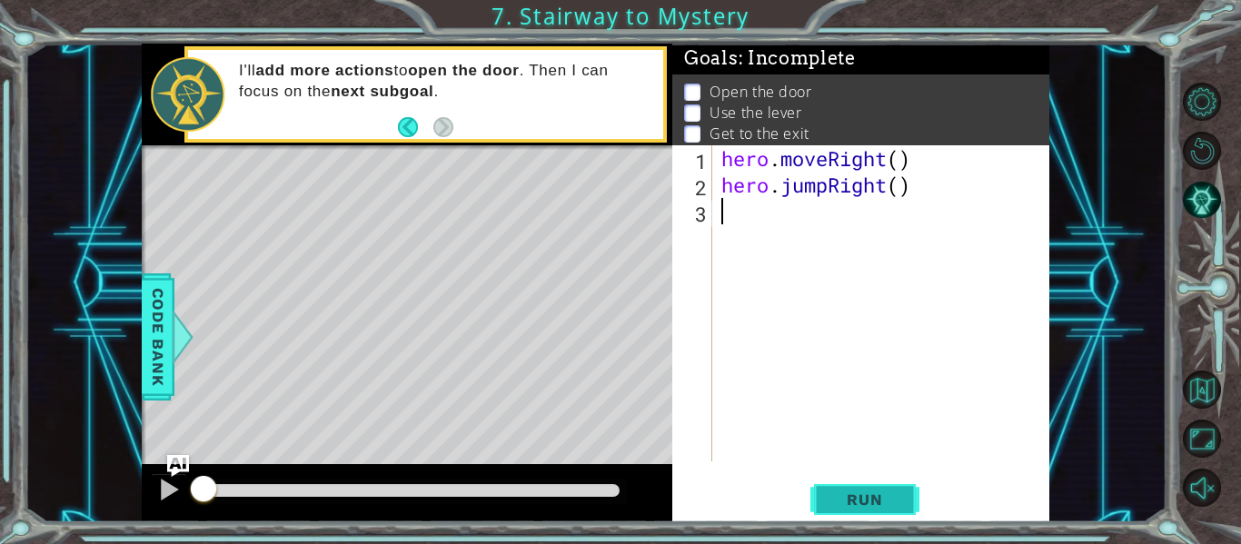
click at [878, 504] on span "Run" at bounding box center [865, 500] width 72 height 18
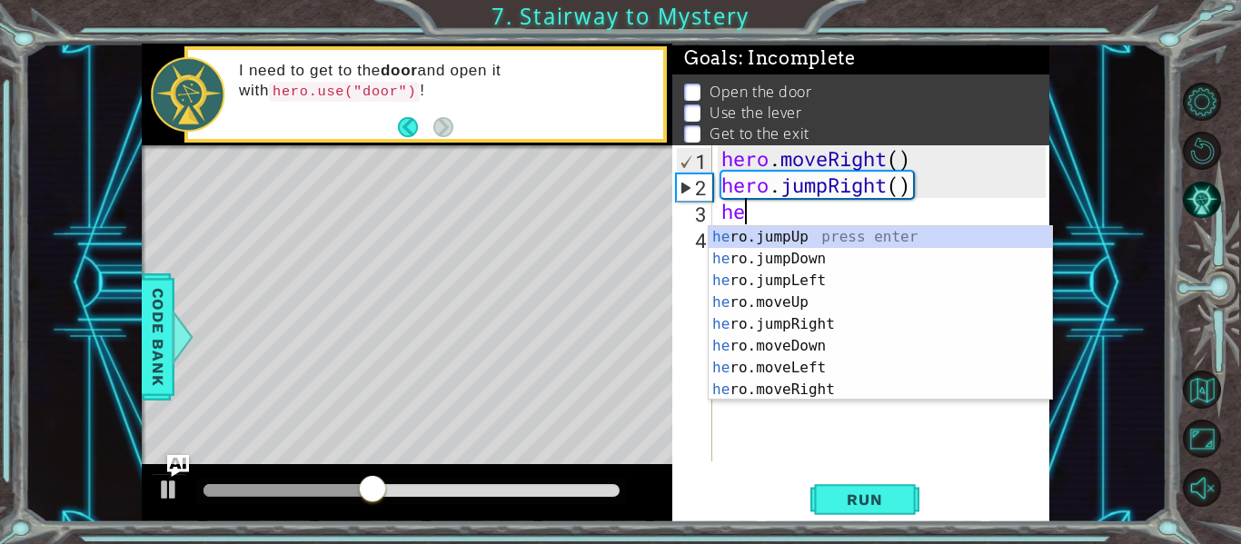
scroll to position [0, 1]
click at [792, 391] on div "her o.jumpUp press enter her o.jumpDown press enter her o.jumpLeft press enter …" at bounding box center [881, 335] width 344 height 218
type textarea "hero.moveRight(1)"
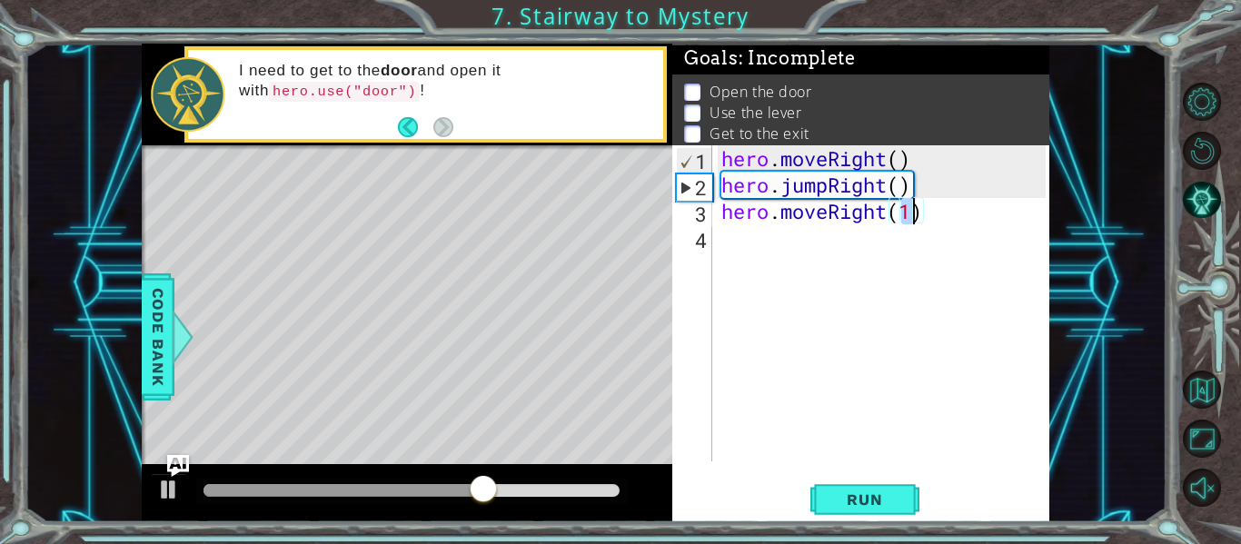
click at [721, 260] on div "hero . moveRight ( ) hero . jumpRight ( ) hero . moveRight ( 1 )" at bounding box center [886, 329] width 337 height 369
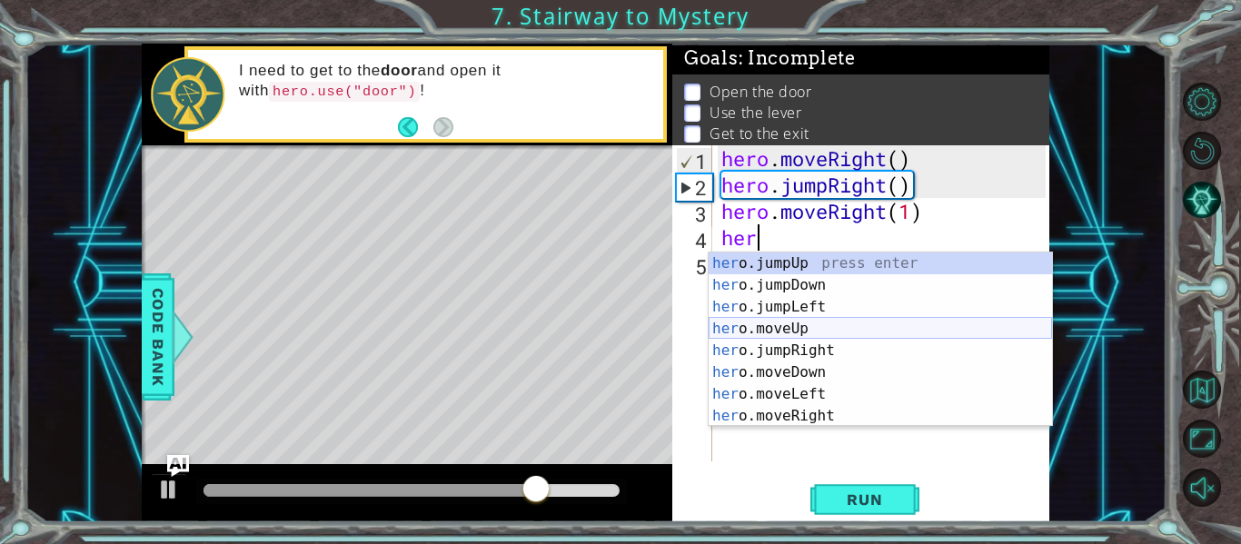
click at [752, 323] on div "her o.jumpUp press enter her o.jumpDown press enter her o.jumpLeft press enter …" at bounding box center [881, 362] width 344 height 218
type textarea "hero.moveUp(1)"
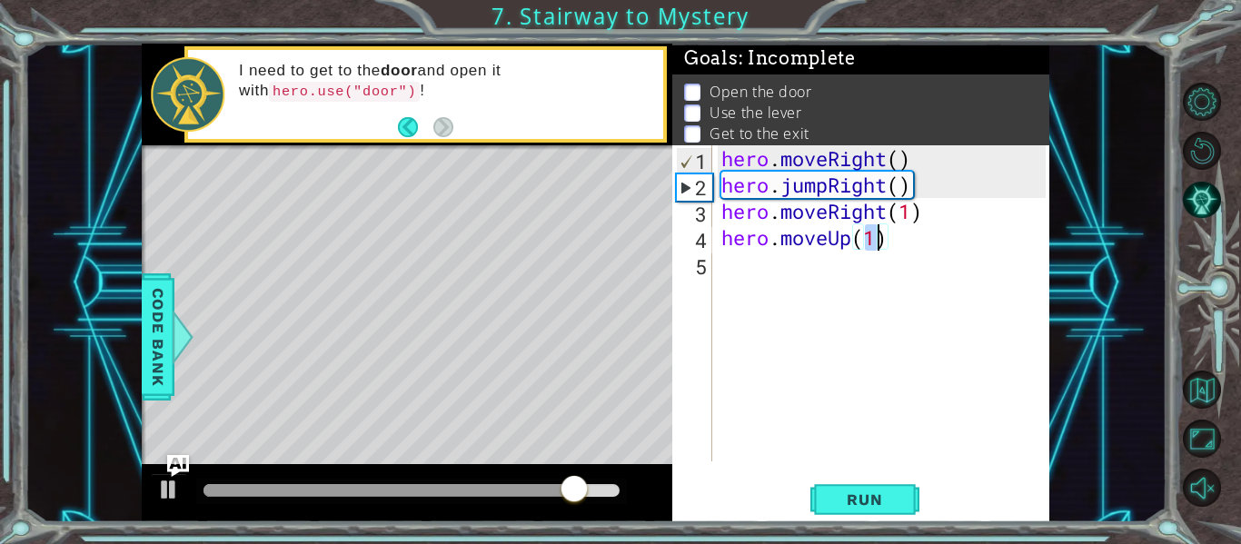
click at [733, 287] on div "hero . moveRight ( ) hero . jumpRight ( ) hero . moveRight ( 1 ) hero . moveUp …" at bounding box center [886, 329] width 337 height 369
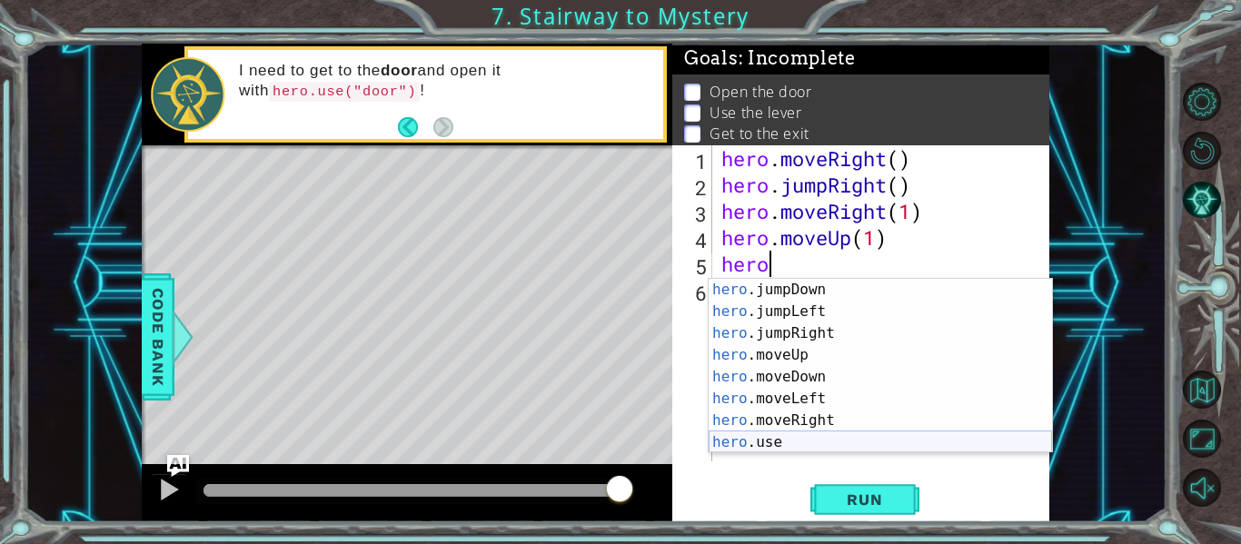
scroll to position [22, 0]
click at [803, 437] on div "hero .jumpDown press enter hero .jumpLeft press enter hero .jumpRight press ent…" at bounding box center [881, 388] width 344 height 218
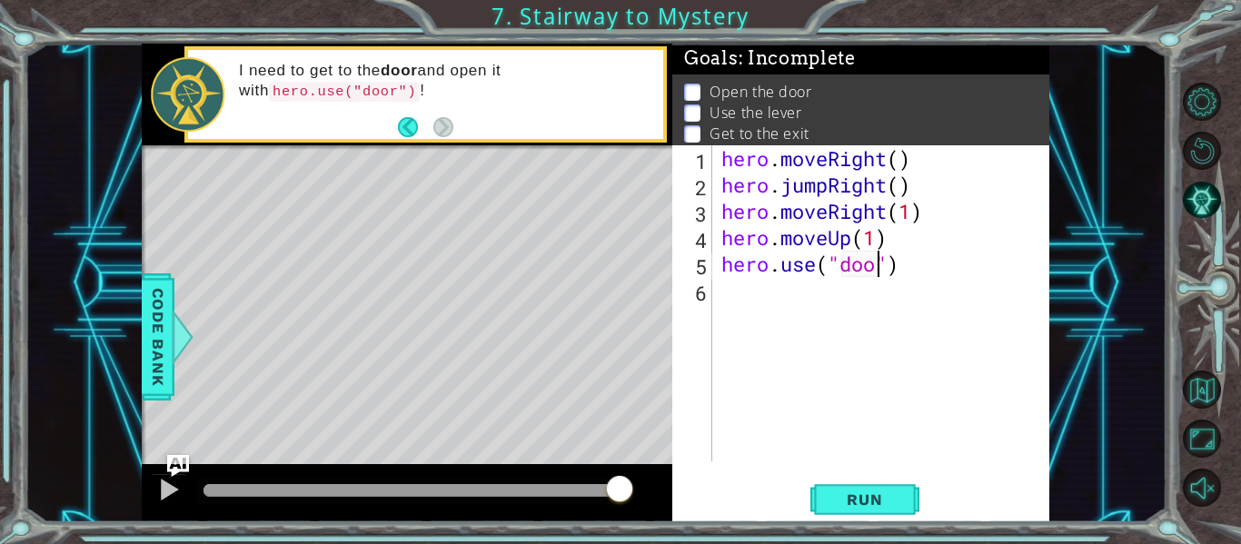
type textarea "hero.use("door")"
click at [742, 298] on div "hero . moveRight ( ) hero . jumpRight ( ) hero . moveRight ( 1 ) hero . moveUp …" at bounding box center [886, 329] width 337 height 369
click at [862, 491] on span "Run" at bounding box center [865, 500] width 72 height 18
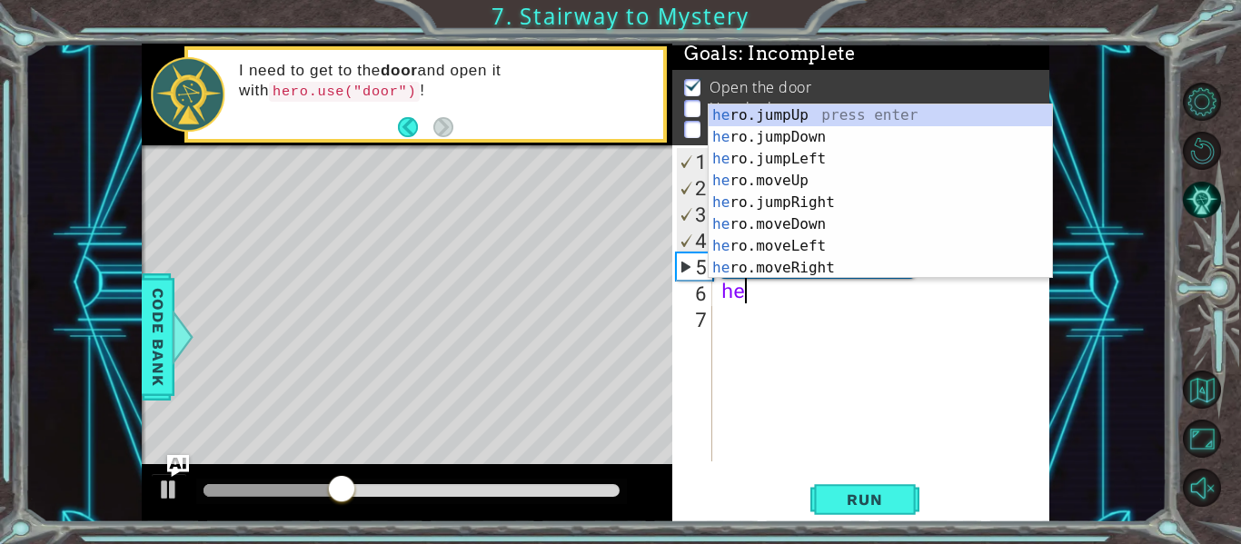
scroll to position [0, 1]
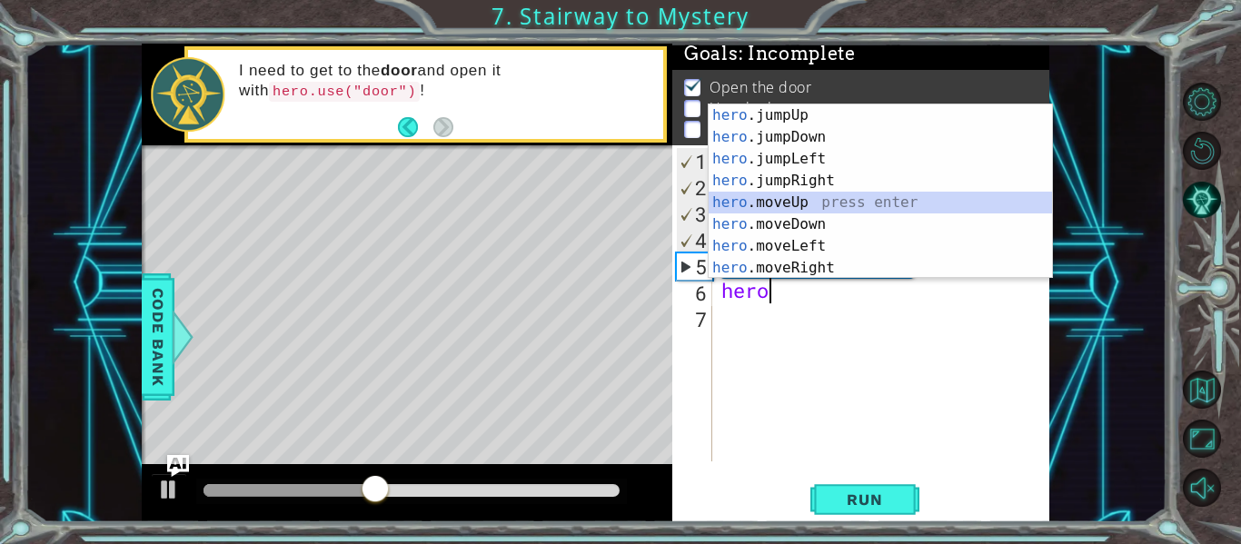
click at [754, 195] on div "hero .jumpUp press enter hero .jumpDown press enter hero .jumpLeft press enter …" at bounding box center [881, 214] width 344 height 218
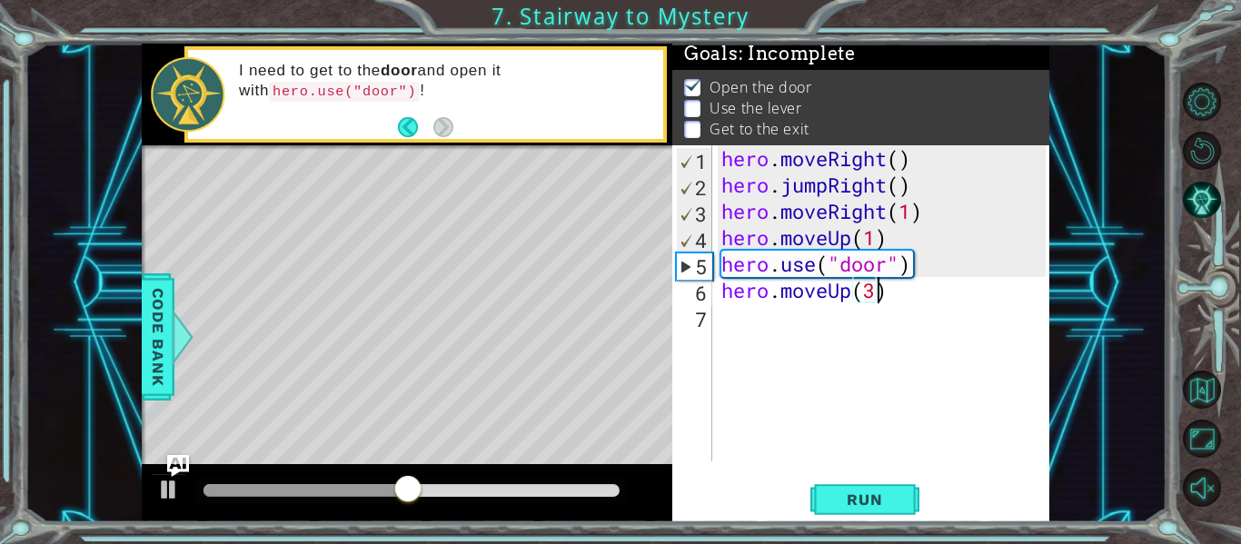
scroll to position [0, 6]
type textarea "hero.moveUp(2)"
click at [730, 321] on div "hero . moveRight ( ) hero . jumpRight ( ) hero . moveRight ( 1 ) hero . moveUp …" at bounding box center [886, 329] width 337 height 369
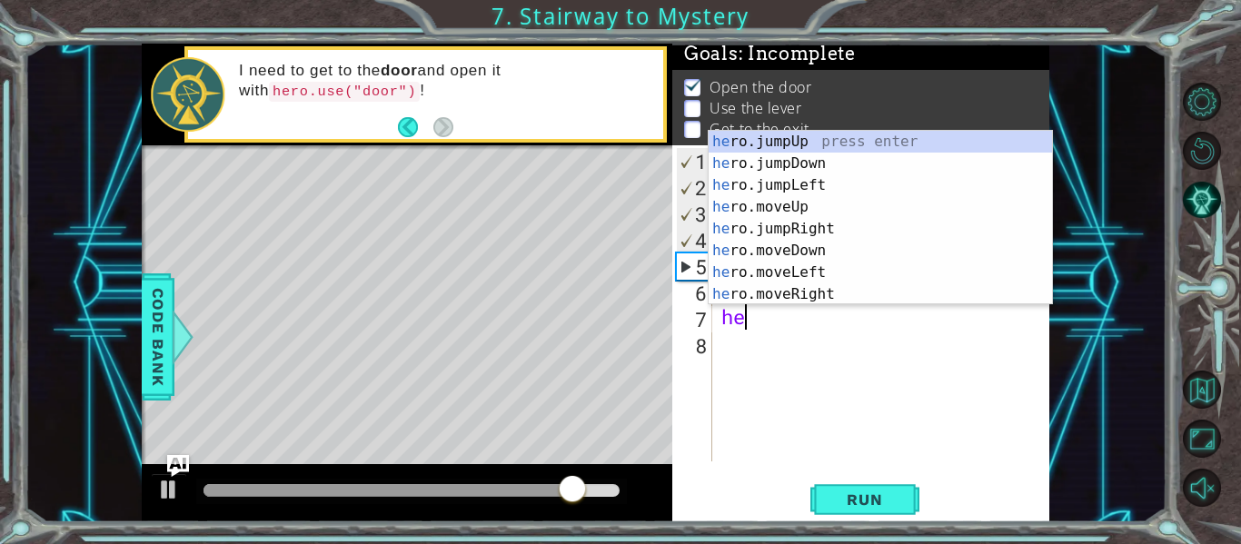
scroll to position [0, 1]
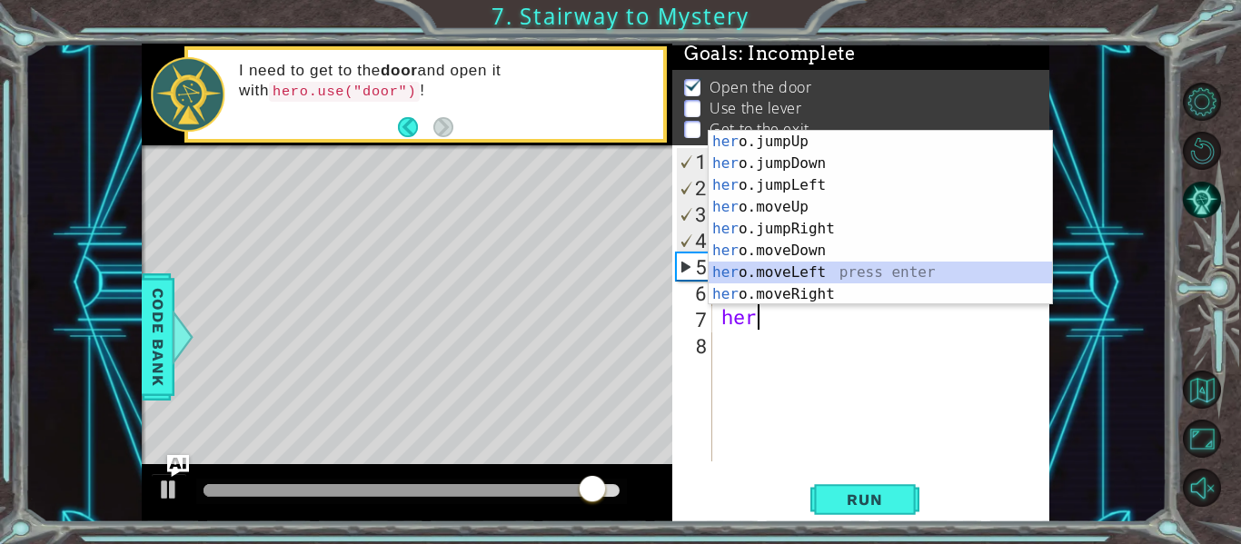
click at [773, 276] on div "her o.jumpUp press enter her o.jumpDown press enter her o.jumpLeft press enter …" at bounding box center [881, 240] width 344 height 218
type textarea "hero.moveLeft(1)"
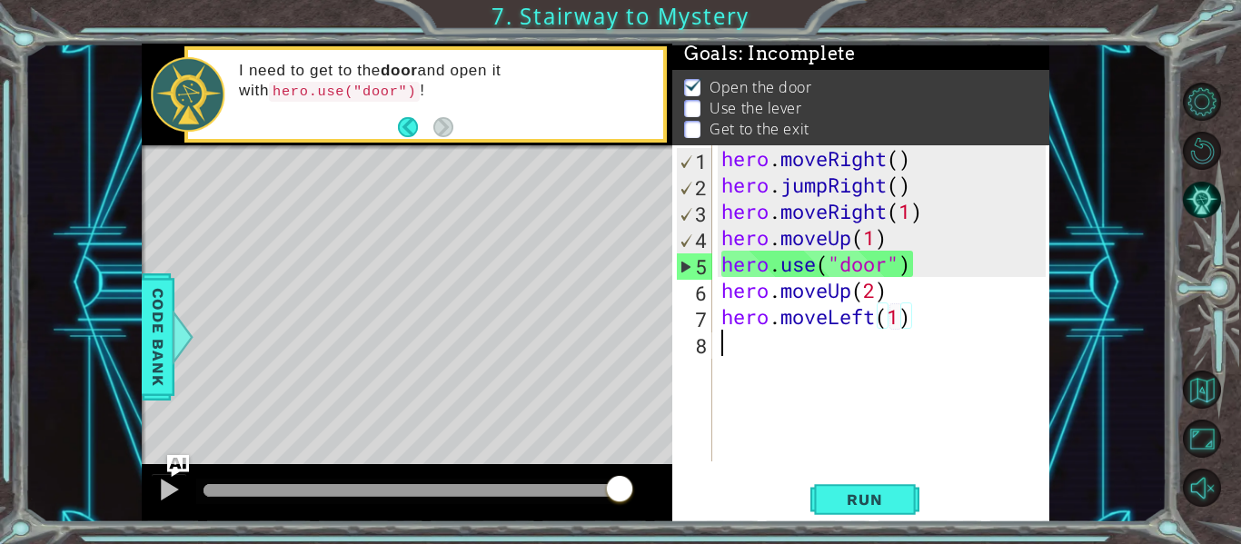
click at [731, 354] on div "hero . moveRight ( ) hero . jumpRight ( ) hero . moveRight ( 1 ) hero . moveUp …" at bounding box center [886, 329] width 337 height 369
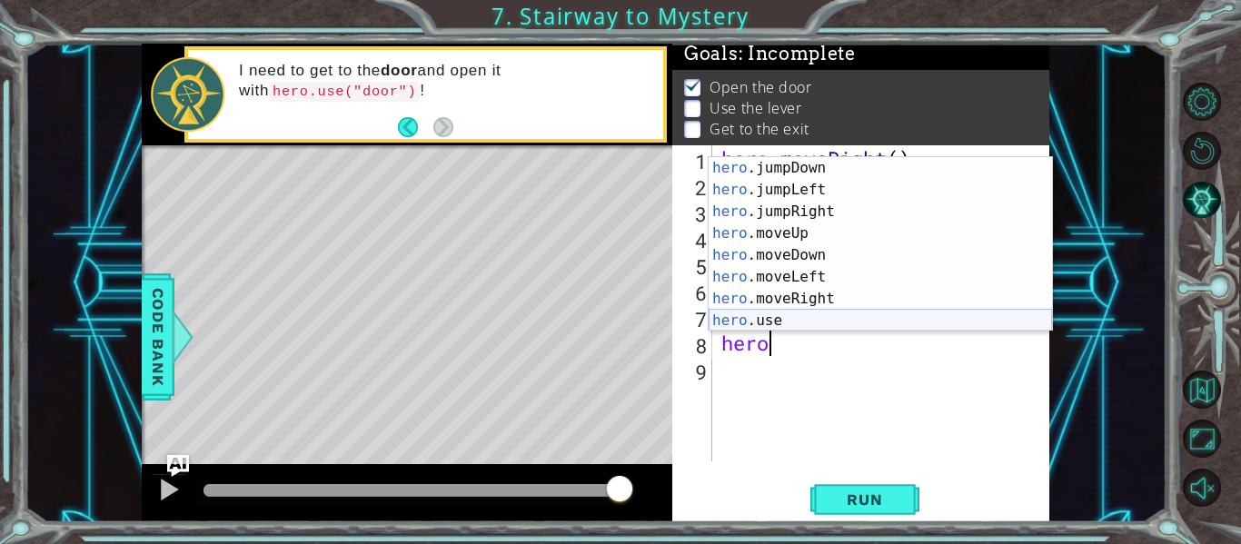
scroll to position [22, 0]
click at [758, 314] on div "hero .jumpDown press enter hero .jumpLeft press enter hero .jumpRight press ent…" at bounding box center [881, 266] width 344 height 218
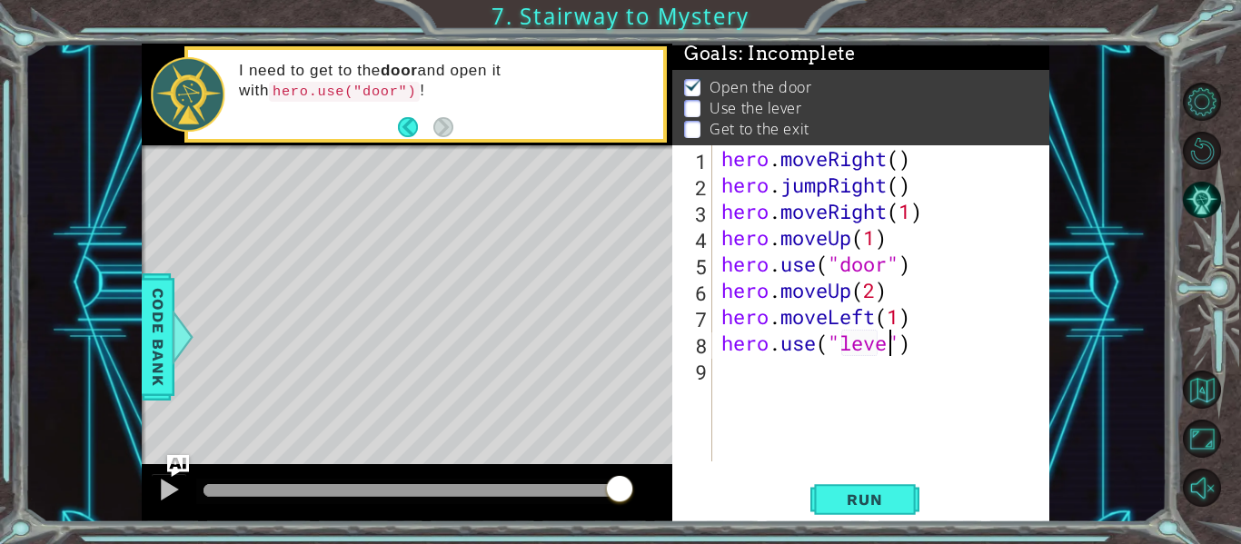
scroll to position [0, 8]
type textarea "hero.use("lever")"
click at [720, 371] on div "hero . moveRight ( ) hero . jumpRight ( ) hero . moveRight ( 1 ) hero . moveUp …" at bounding box center [886, 329] width 337 height 369
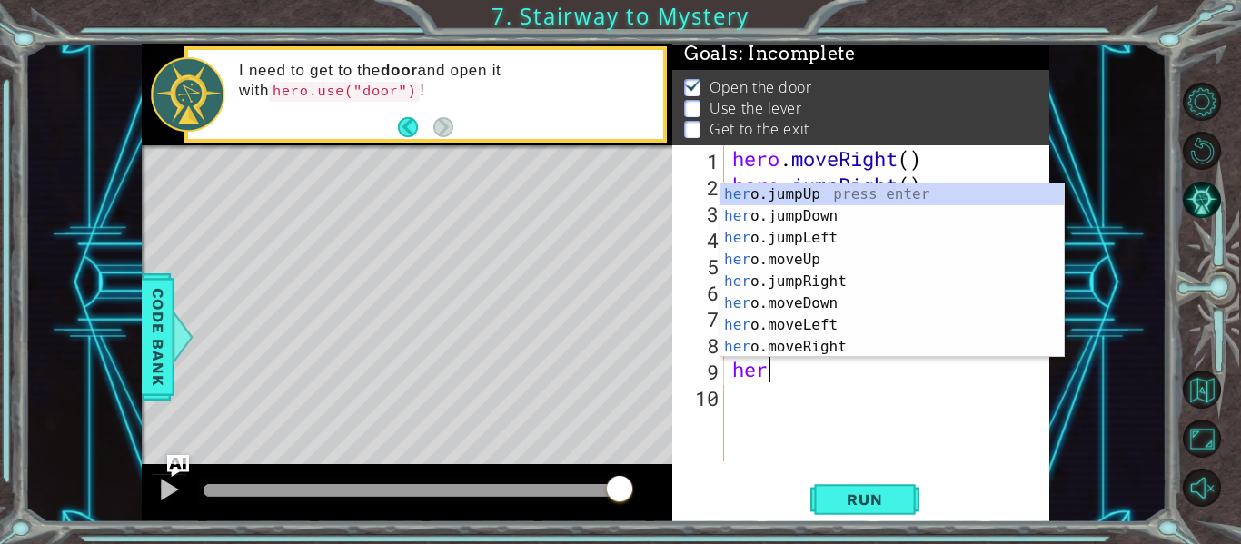
scroll to position [0, 1]
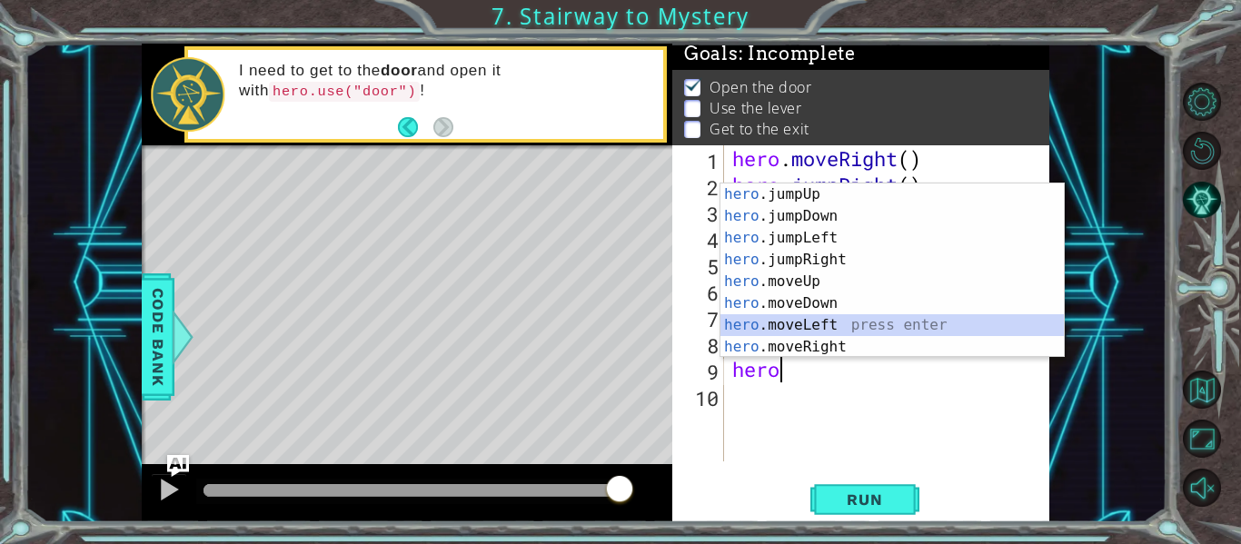
click at [790, 323] on div "hero .jumpUp press enter hero .jumpDown press enter hero .jumpLeft press enter …" at bounding box center [893, 293] width 344 height 218
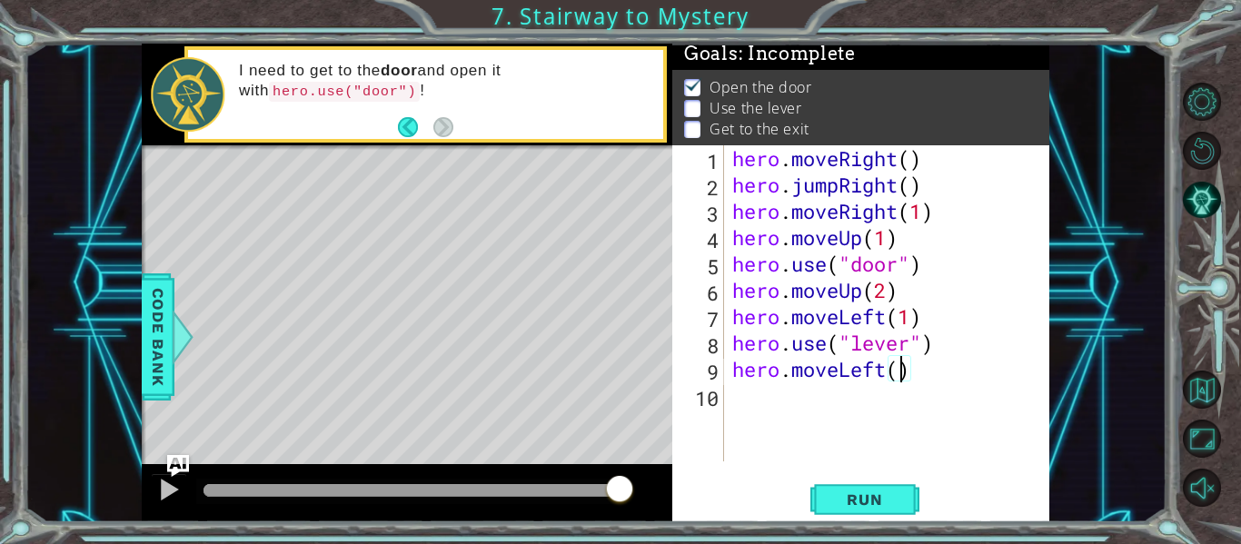
type textarea "hero.moveLeft(2)"
click at [746, 403] on div "hero . moveRight ( ) hero . jumpRight ( ) hero . moveRight ( 1 ) hero . moveUp …" at bounding box center [892, 329] width 326 height 369
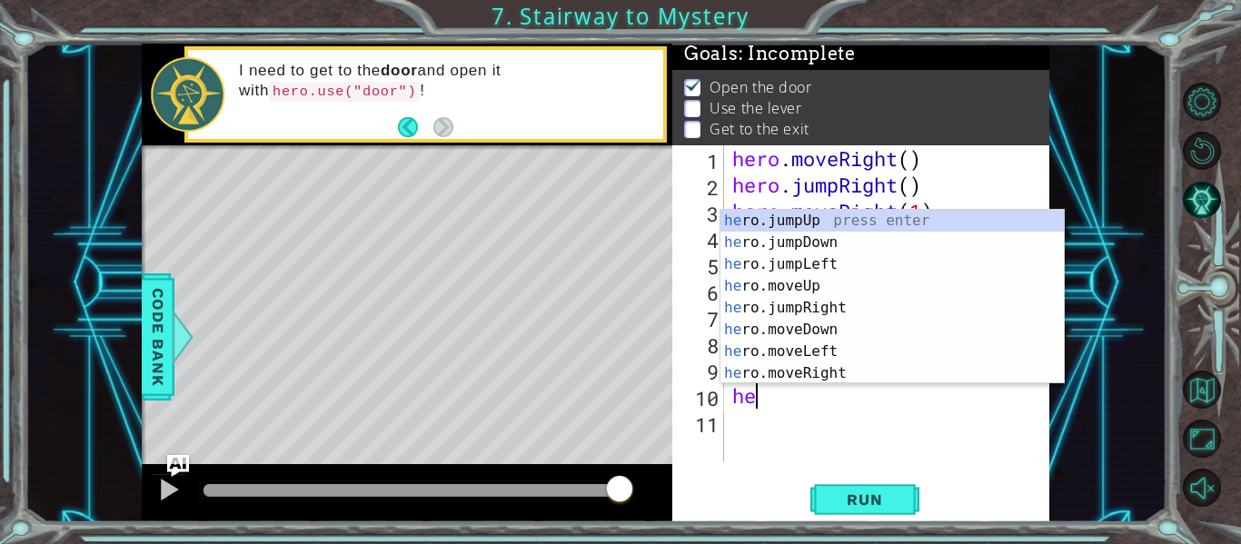
scroll to position [0, 1]
type textarea "hero"
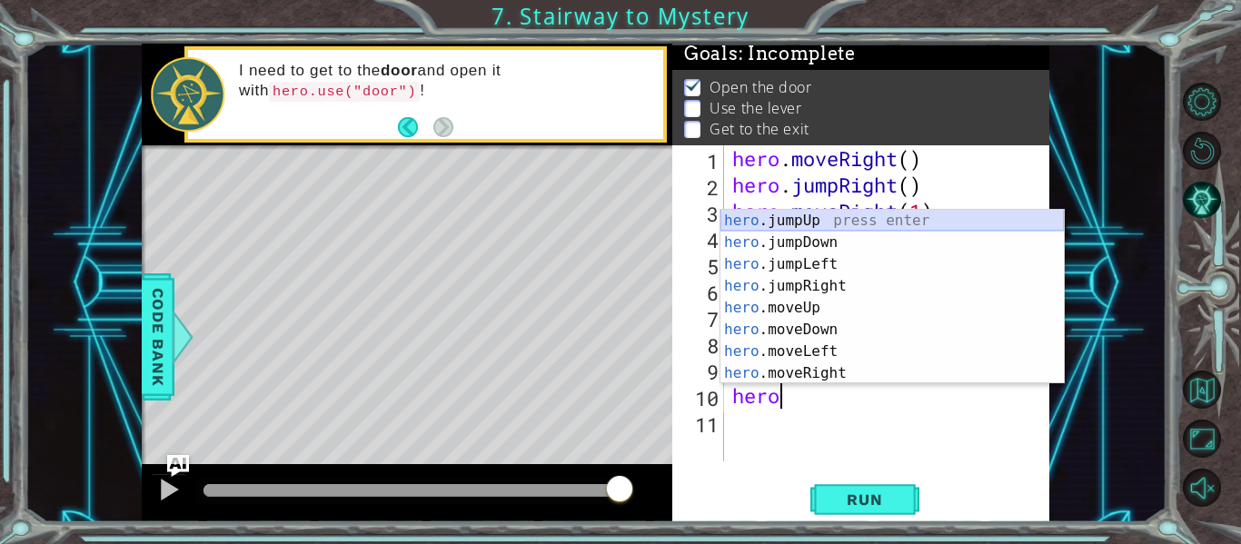
click at [778, 222] on div "hero .jumpUp press enter hero .jumpDown press enter hero .jumpLeft press enter …" at bounding box center [893, 319] width 344 height 218
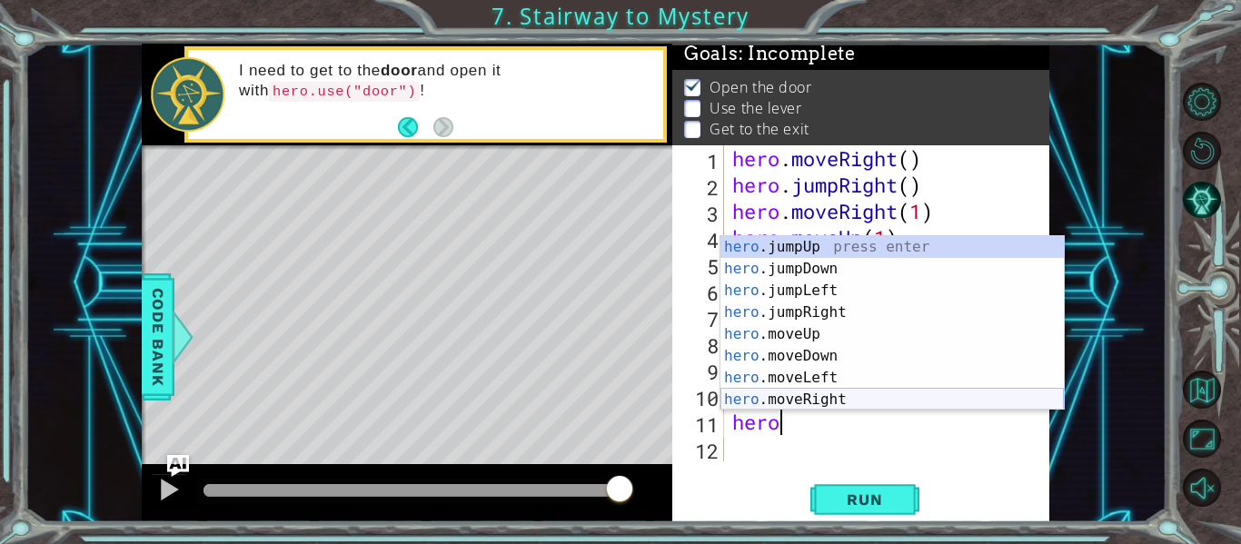
click at [754, 396] on div "hero .jumpUp press enter hero .jumpDown press enter hero .jumpLeft press enter …" at bounding box center [893, 345] width 344 height 218
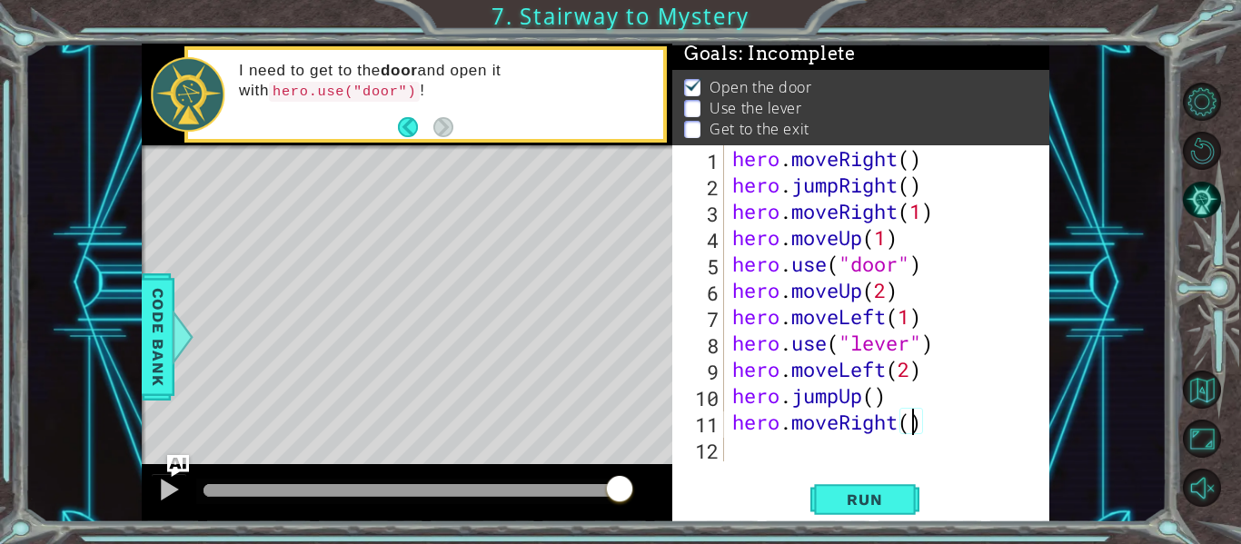
scroll to position [0, 8]
type textarea "hero.moveRight(2)"
click at [878, 495] on span "Run" at bounding box center [865, 500] width 72 height 18
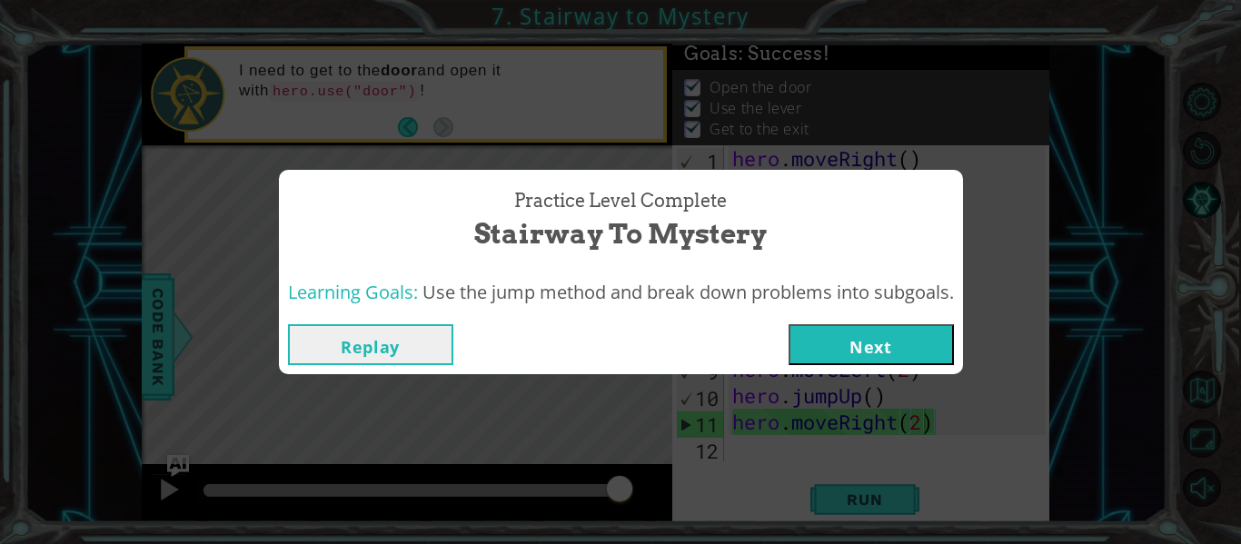
click at [872, 353] on button "Next" at bounding box center [871, 344] width 165 height 41
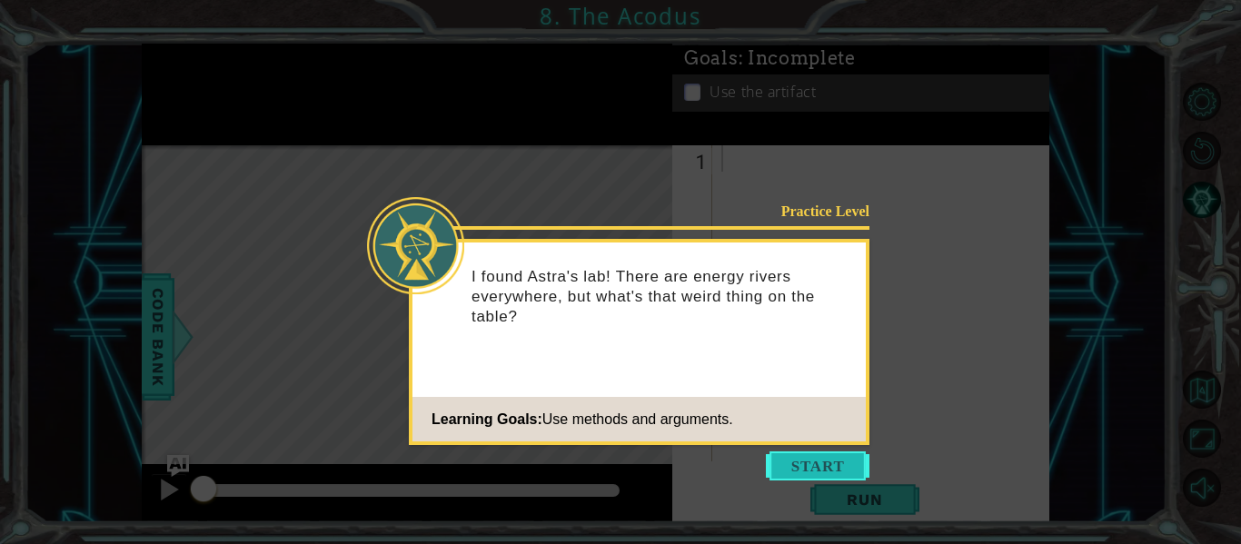
click at [789, 458] on button "Start" at bounding box center [818, 466] width 104 height 29
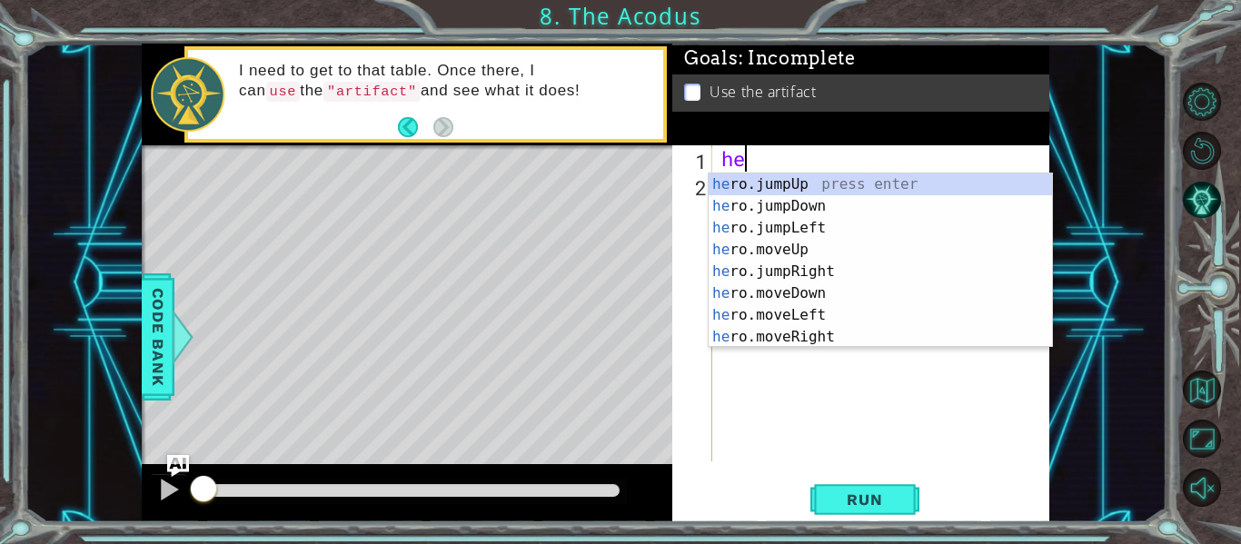
scroll to position [0, 1]
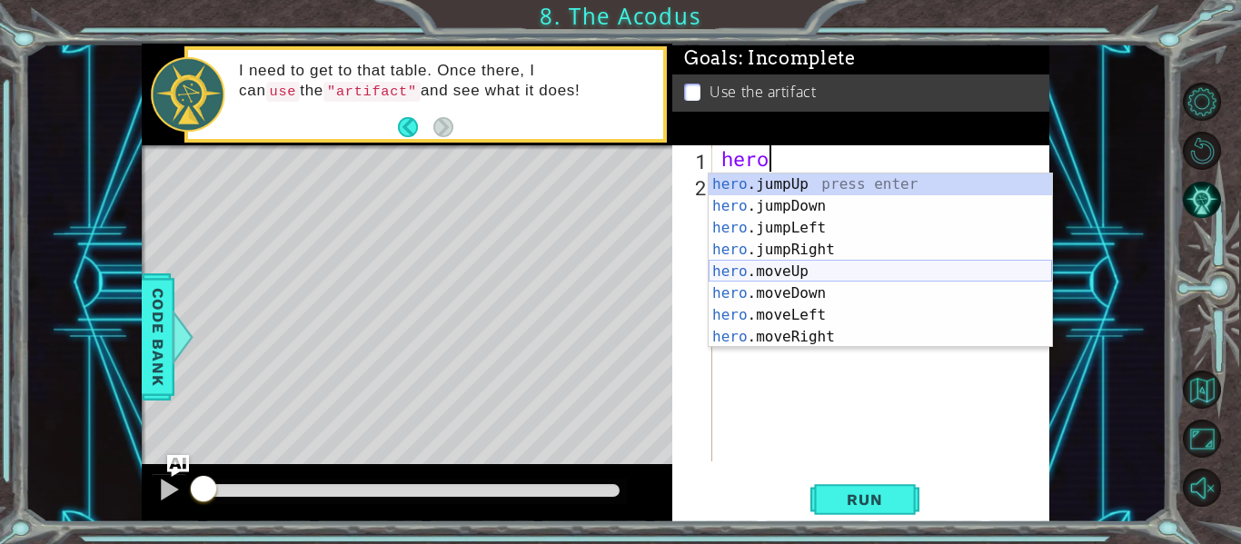
click at [779, 271] on div "hero .jumpUp press enter hero .jumpDown press enter hero .jumpLeft press enter …" at bounding box center [881, 283] width 344 height 218
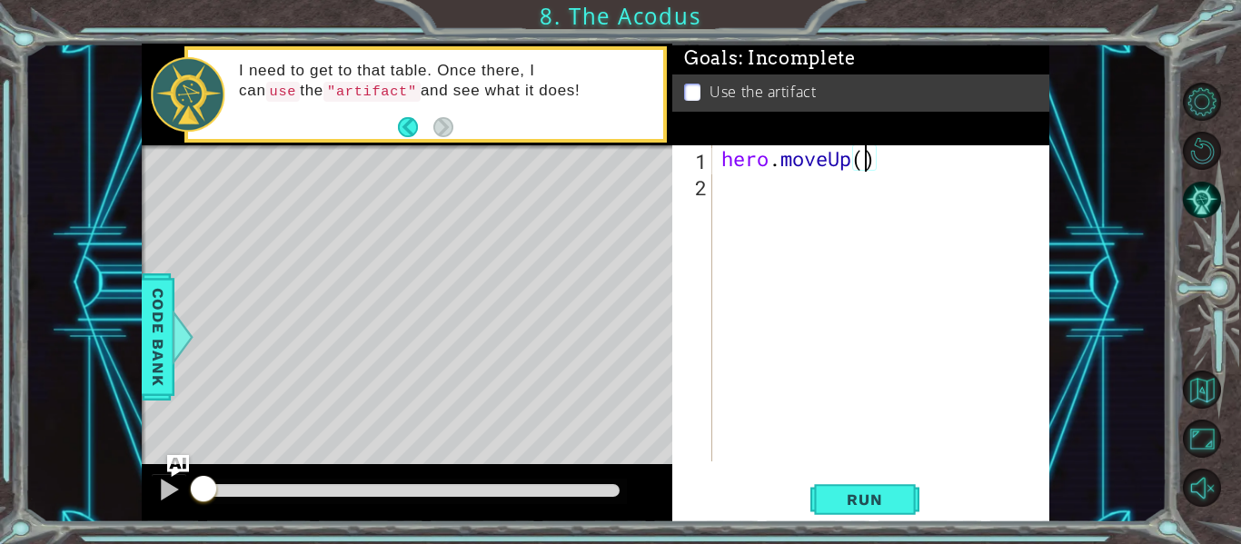
type textarea "hero.moveUp(2)"
click at [723, 182] on div "hero . moveUp ( 2 )" at bounding box center [886, 329] width 337 height 369
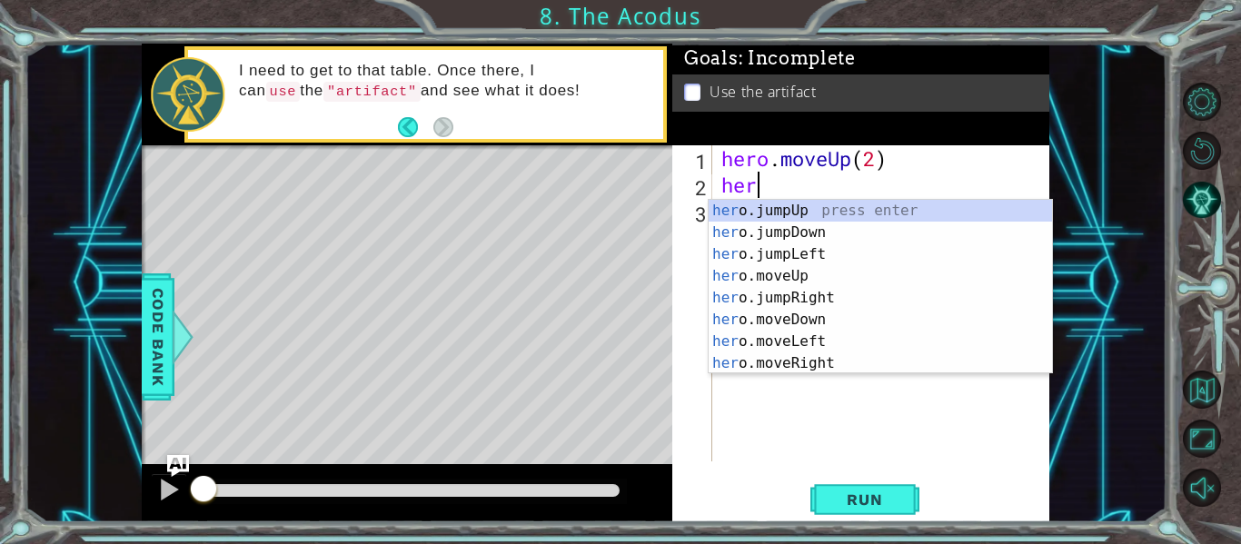
scroll to position [0, 1]
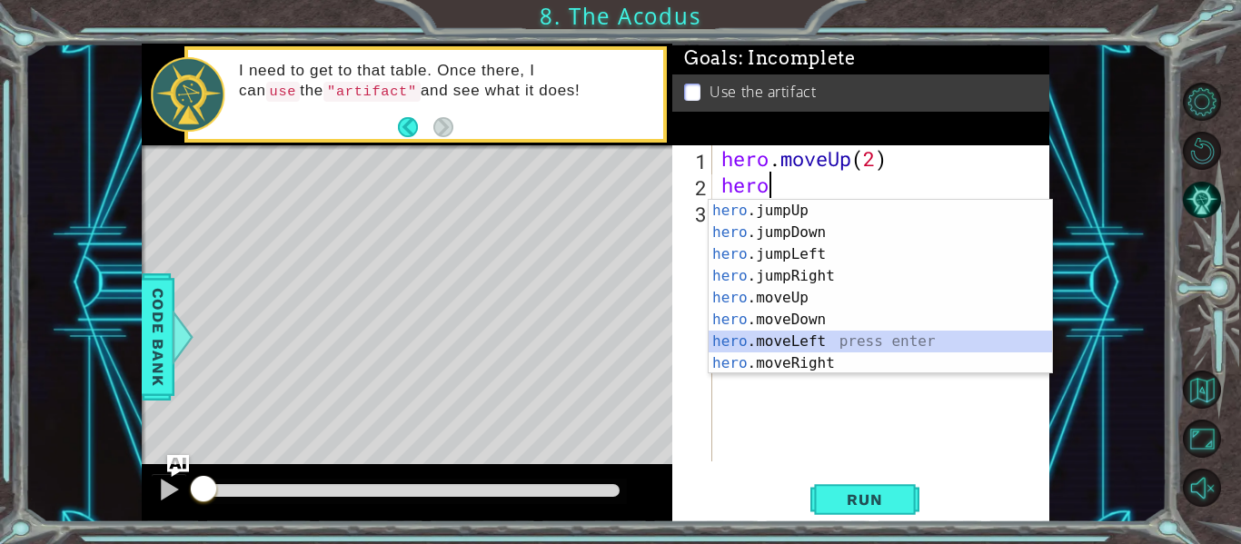
click at [824, 335] on div "hero .jumpUp press enter hero .jumpDown press enter hero .jumpLeft press enter …" at bounding box center [881, 309] width 344 height 218
type textarea "hero.moveLeft(1)"
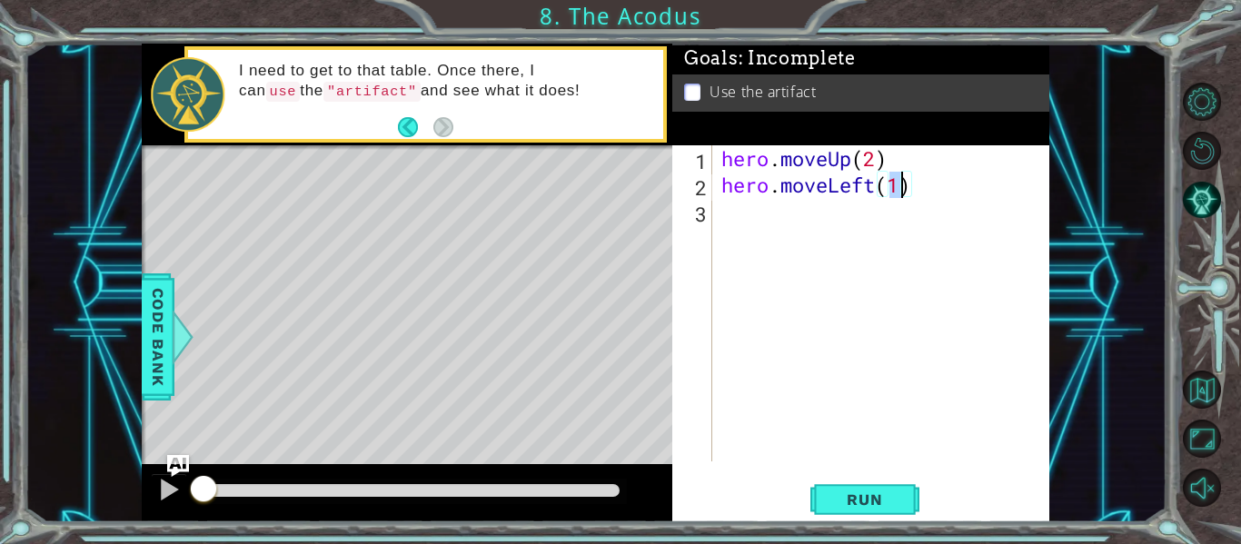
click at [764, 217] on div "hero . moveUp ( 2 ) hero . moveLeft ( 1 )" at bounding box center [886, 329] width 337 height 369
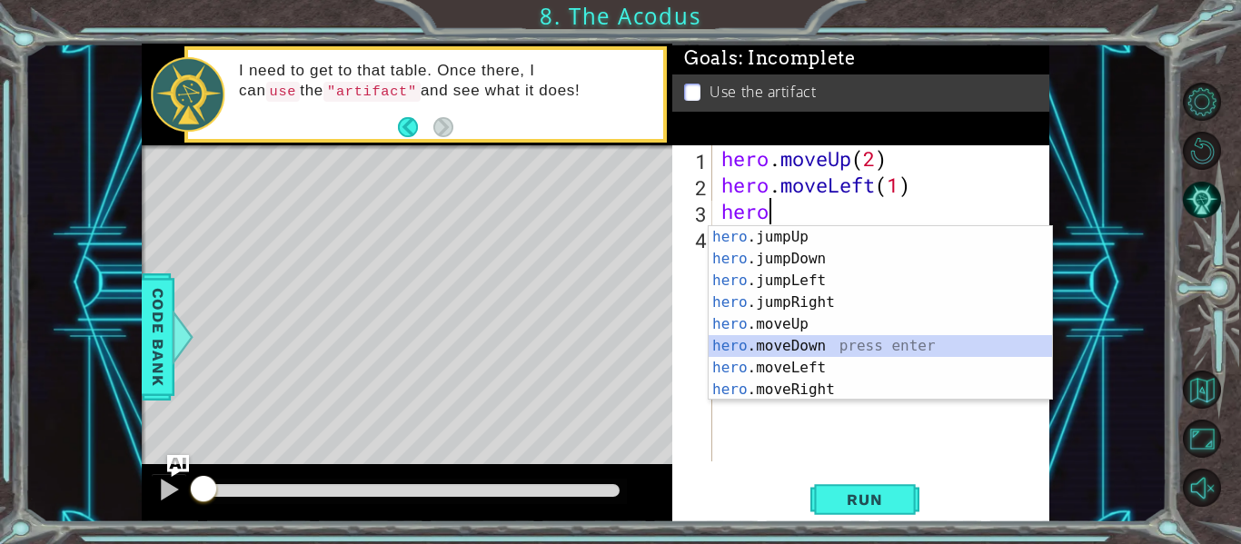
click at [775, 346] on div "hero .jumpUp press enter hero .jumpDown press enter hero .jumpLeft press enter …" at bounding box center [881, 335] width 344 height 218
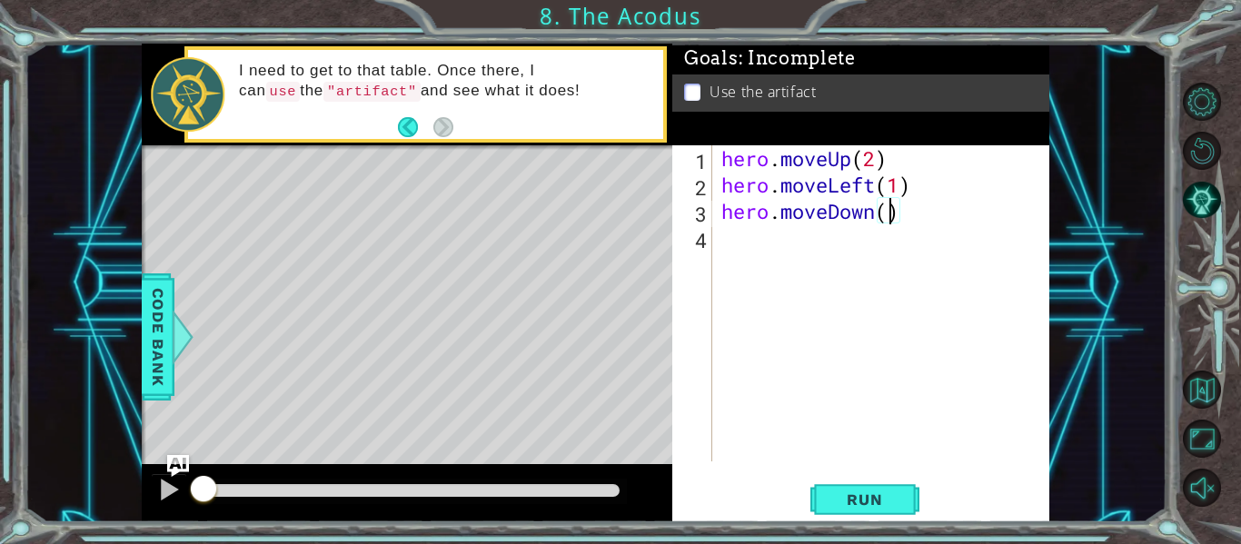
type textarea "hero.moveDown(2)"
click at [735, 242] on div "hero . moveUp ( 2 ) hero . moveLeft ( 1 ) hero . moveDown ( 2 )" at bounding box center [886, 329] width 337 height 369
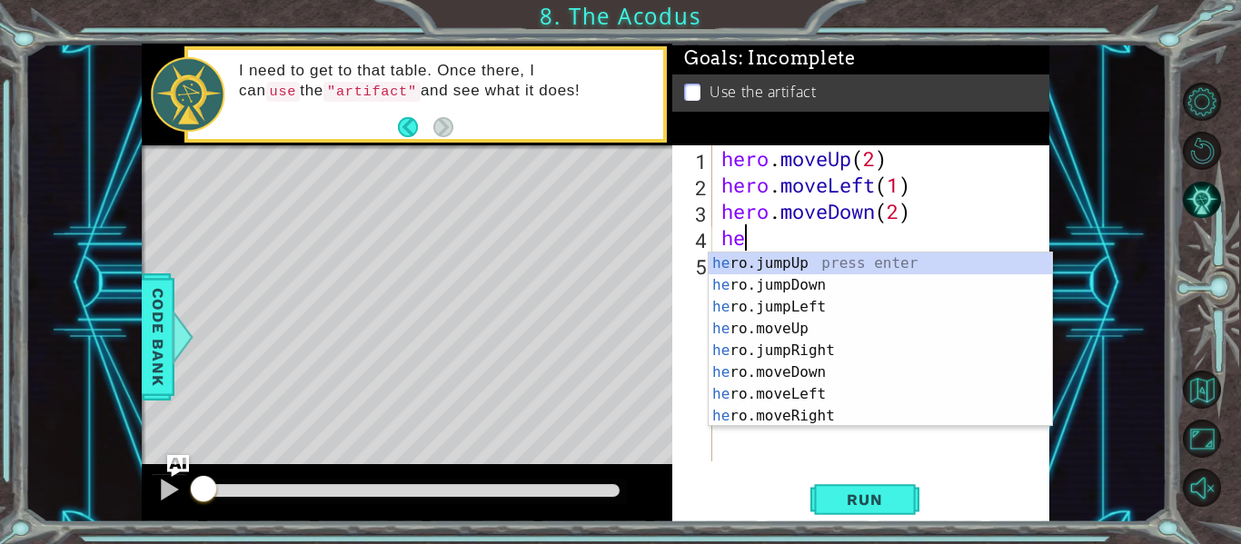
scroll to position [0, 1]
type textarea "hero"
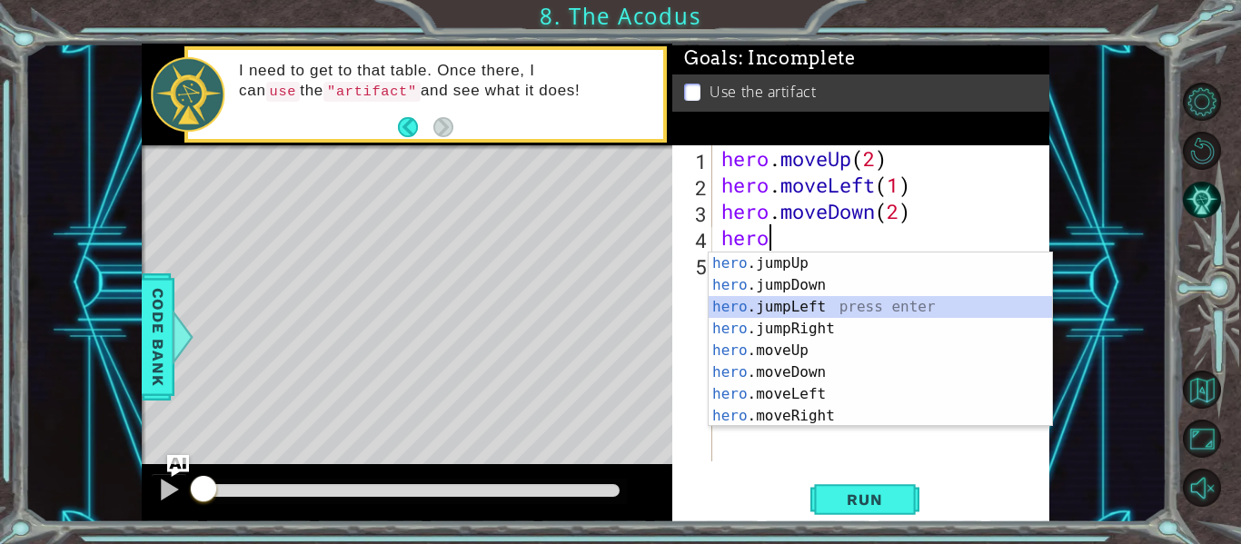
click at [824, 306] on div "hero .jumpUp press enter hero .jumpDown press enter hero .jumpLeft press enter …" at bounding box center [881, 362] width 344 height 218
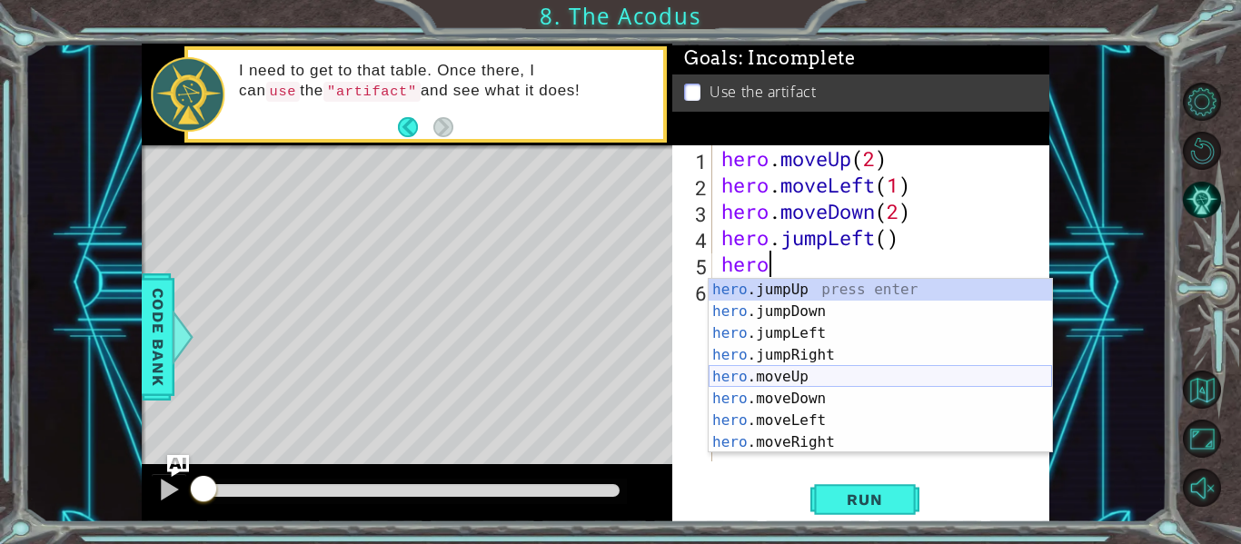
click at [782, 379] on div "hero .jumpUp press enter hero .jumpDown press enter hero .jumpLeft press enter …" at bounding box center [881, 388] width 344 height 218
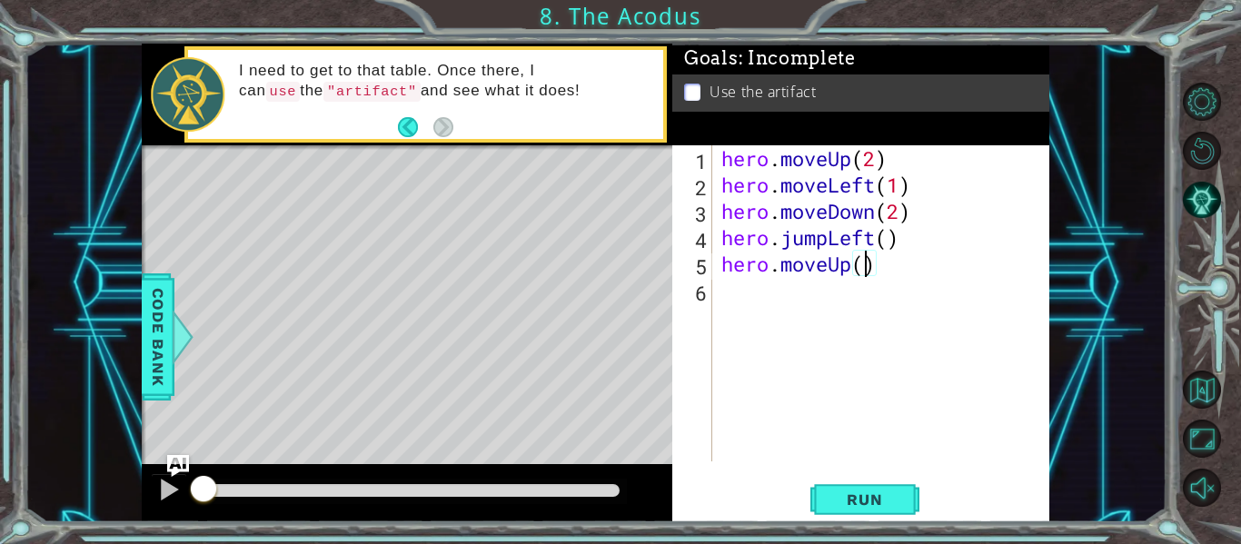
type textarea "hero.moveUp(2)"
click at [752, 300] on div "hero . moveUp ( 2 ) hero . moveLeft ( 1 ) hero . moveDown ( 2 ) hero . jumpLeft…" at bounding box center [886, 329] width 337 height 369
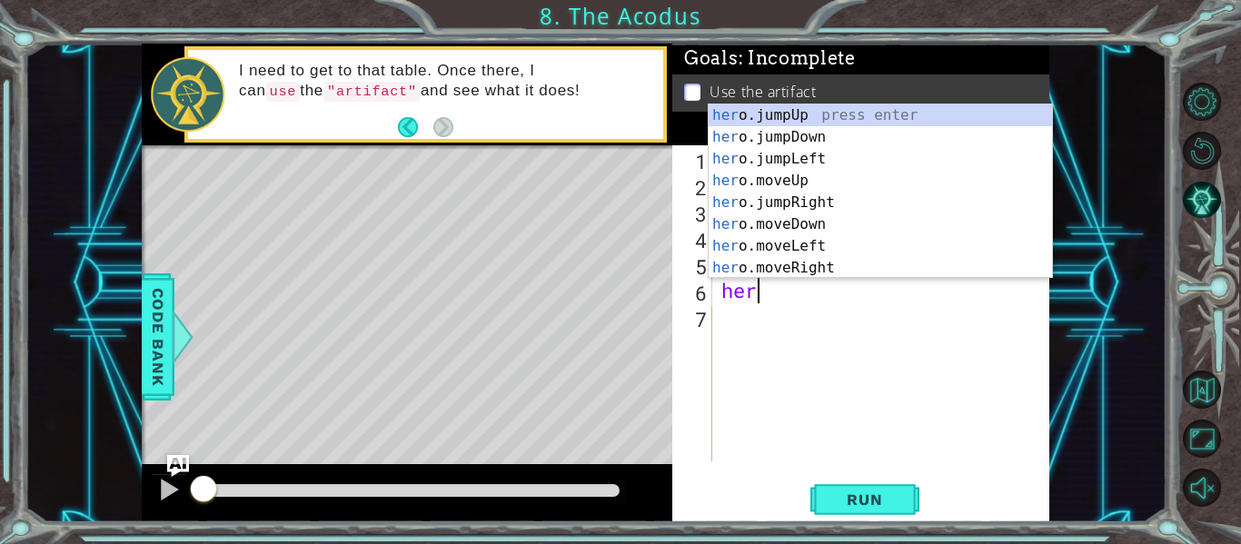
scroll to position [0, 1]
click at [794, 271] on div "hero .jumpUp press enter hero .jumpDown press enter hero .jumpLeft press enter …" at bounding box center [881, 214] width 344 height 218
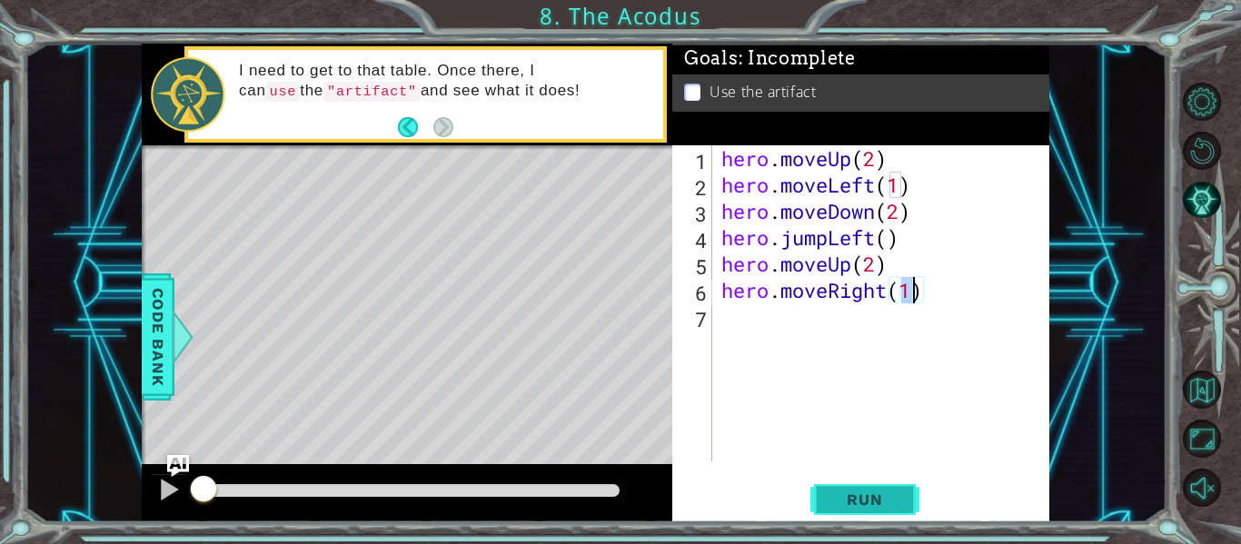
type textarea "hero.moveRight(1)"
click at [887, 496] on span "Run" at bounding box center [865, 500] width 72 height 18
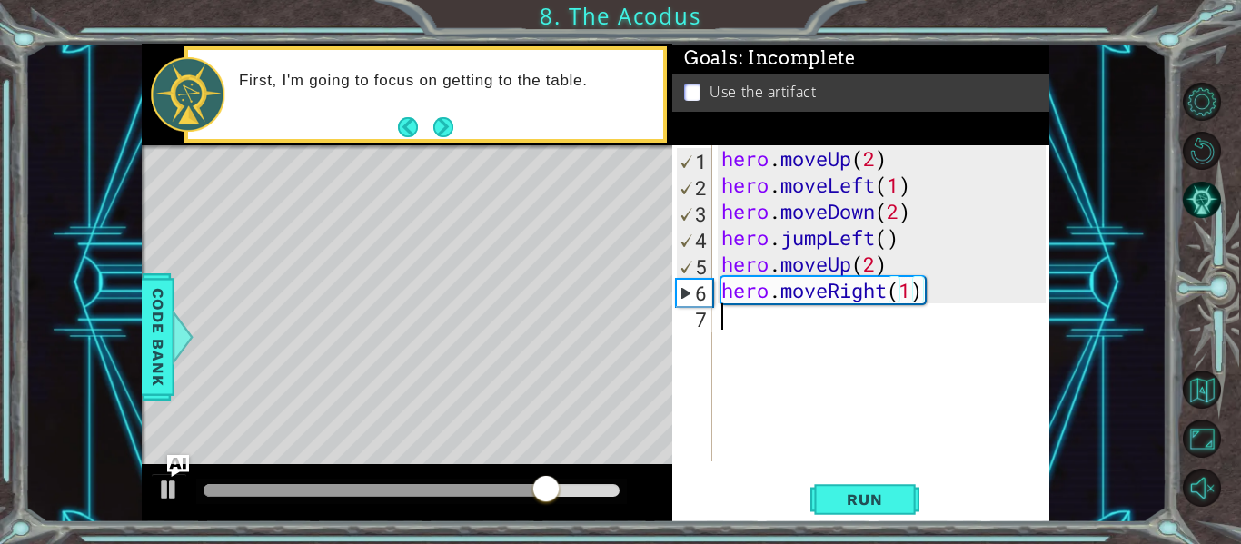
click at [748, 327] on div "hero . moveUp ( 2 ) hero . moveLeft ( 1 ) hero . moveDown ( 2 ) hero . jumpLeft…" at bounding box center [886, 329] width 337 height 369
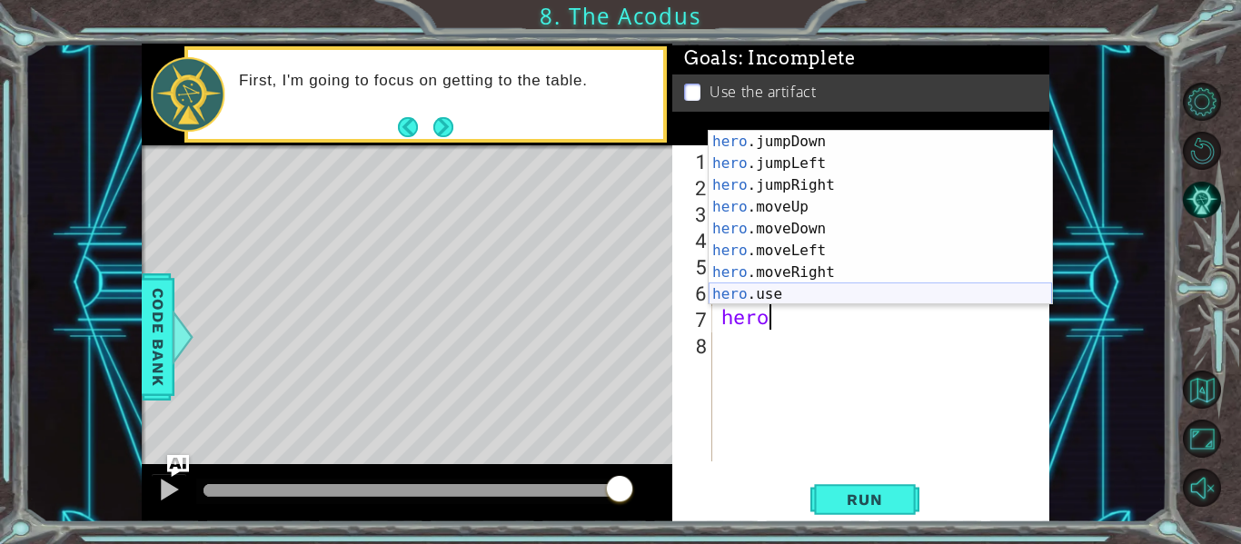
scroll to position [22, 0]
click at [774, 287] on div "hero .jumpDown press enter hero .jumpLeft press enter hero .jumpRight press ent…" at bounding box center [881, 240] width 344 height 218
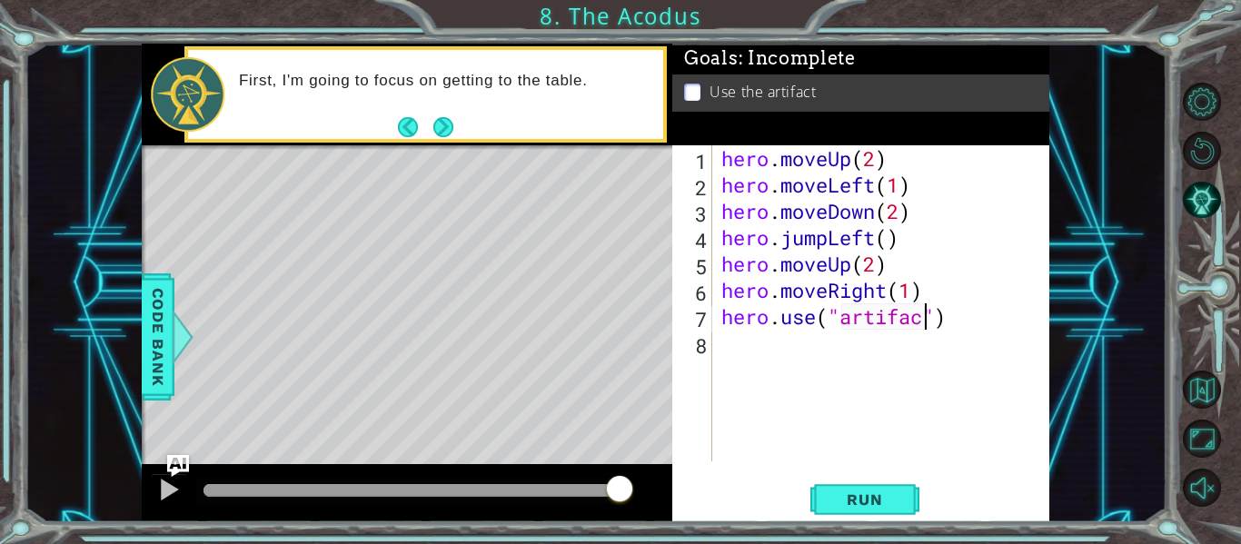
scroll to position [0, 10]
type textarea "hero.use("artifact")"
click at [882, 508] on span "Run" at bounding box center [865, 500] width 72 height 18
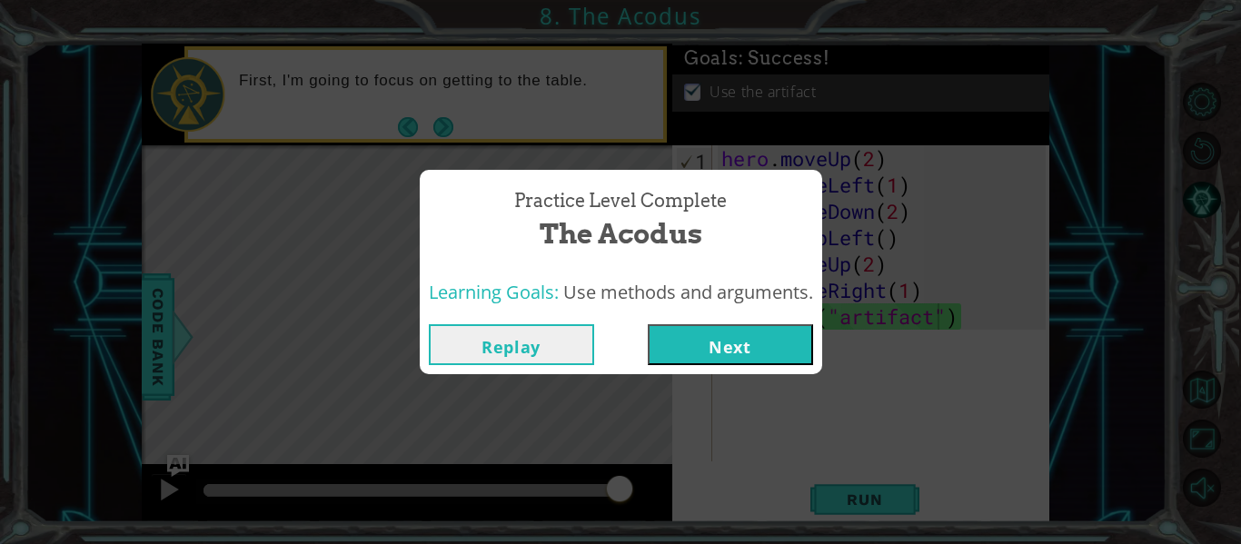
click at [719, 344] on button "Next" at bounding box center [730, 344] width 165 height 41
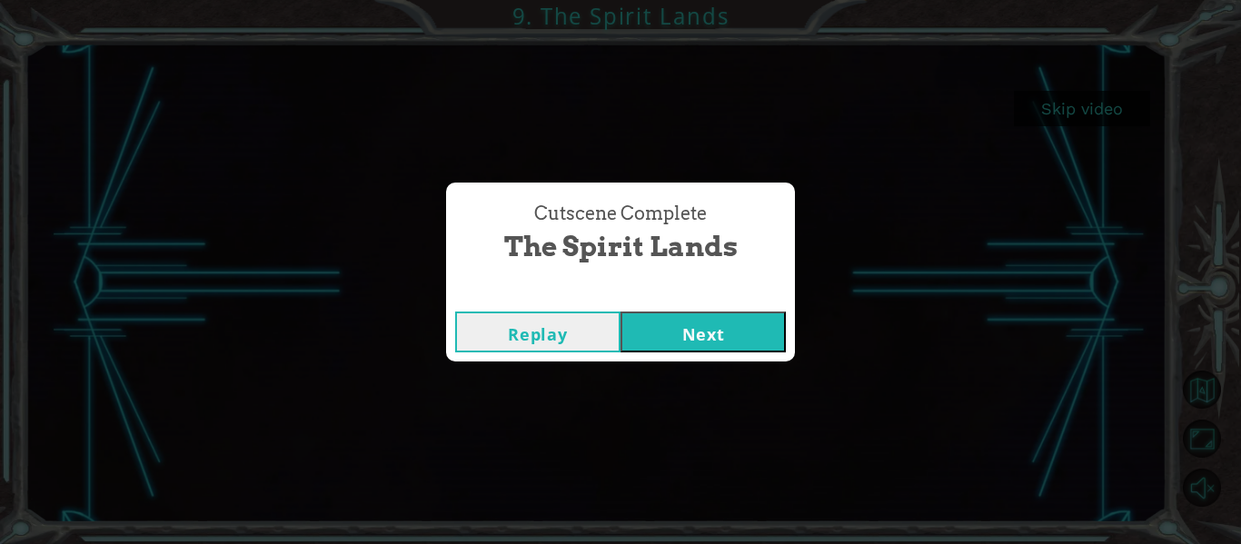
click at [753, 331] on button "Next" at bounding box center [703, 332] width 165 height 41
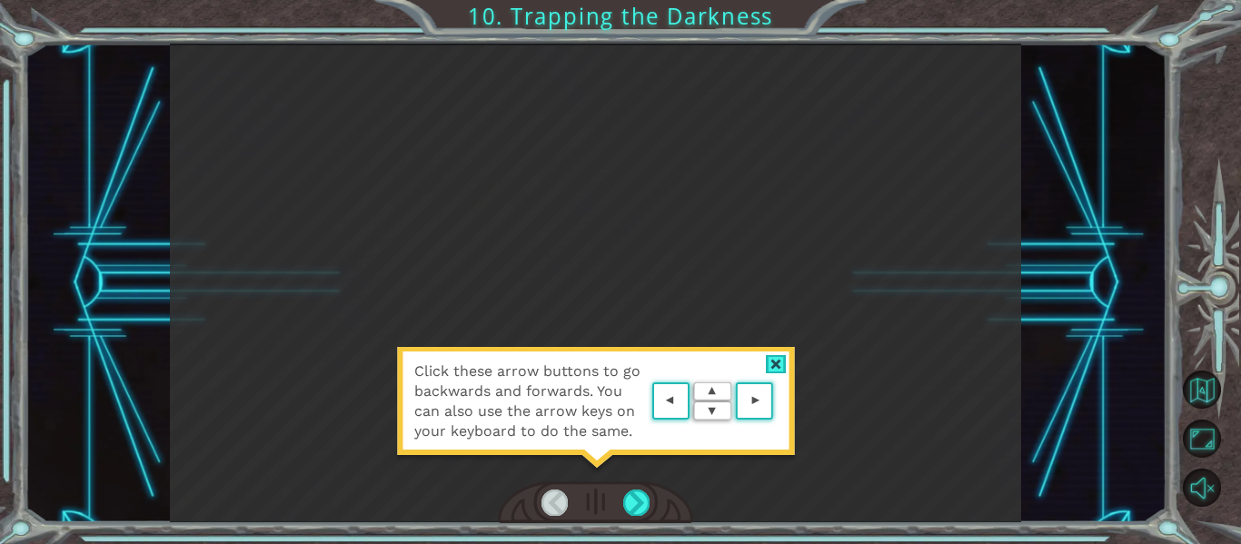
click at [778, 402] on area at bounding box center [778, 402] width 0 height 0
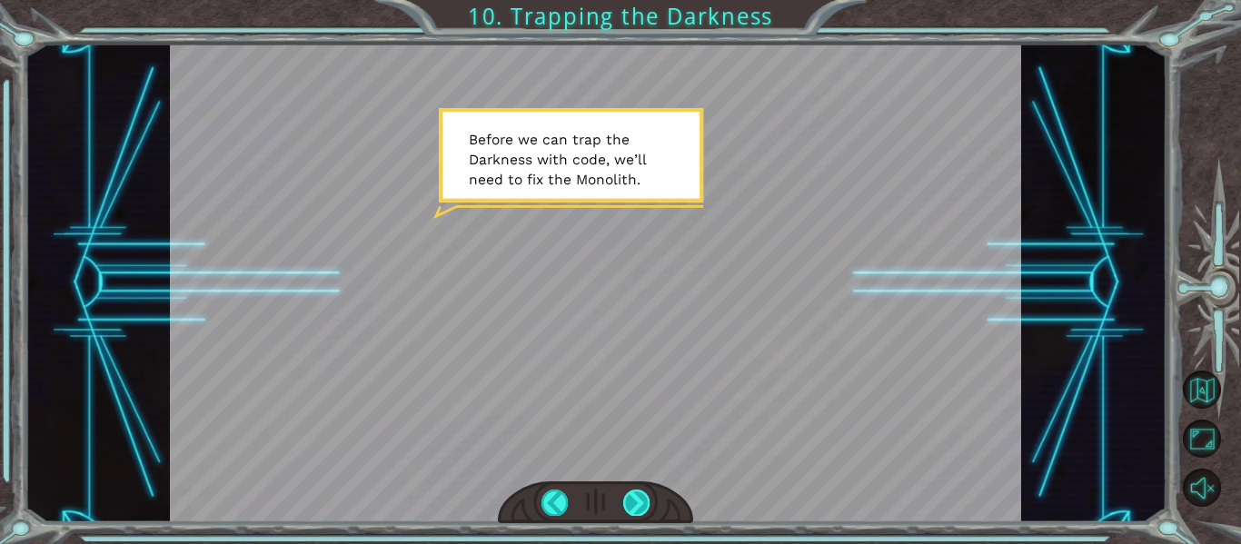
click at [630, 511] on div at bounding box center [636, 502] width 26 height 25
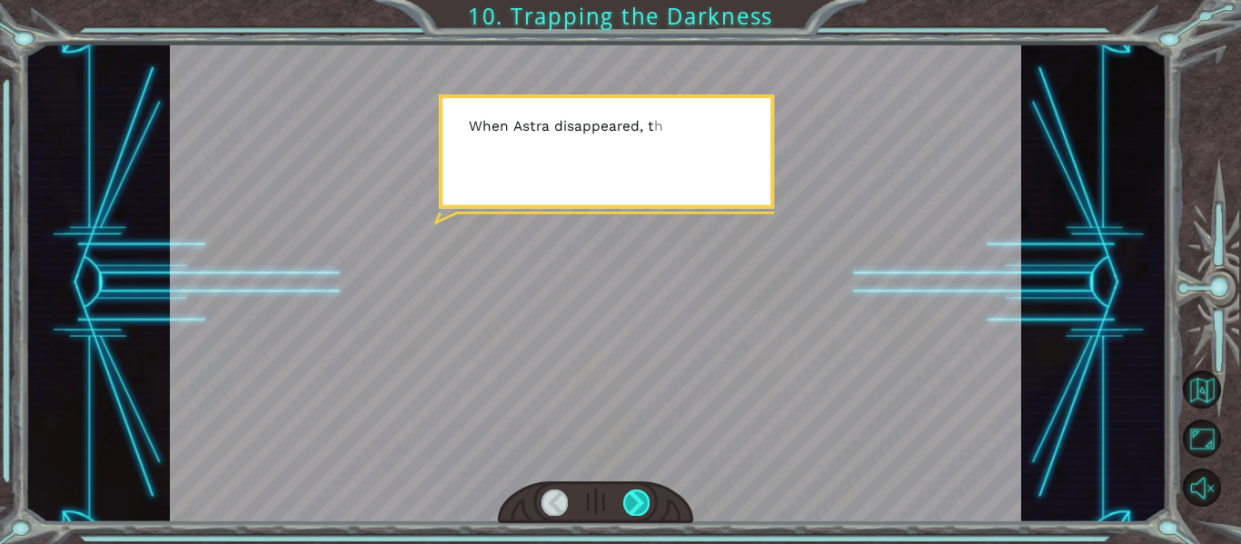
click at [630, 512] on div at bounding box center [636, 502] width 26 height 25
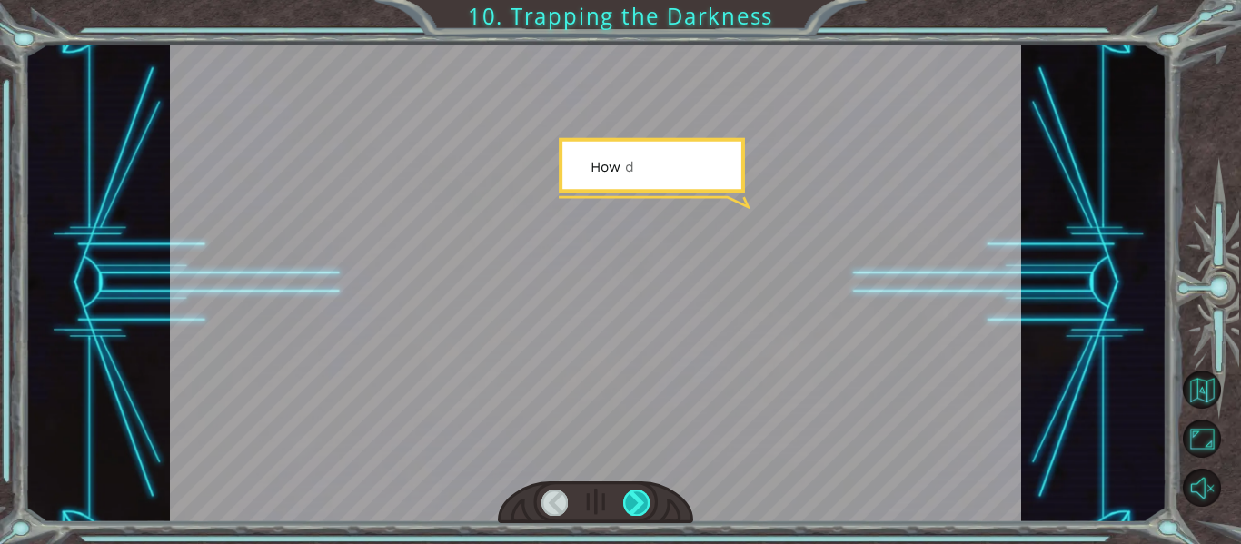
click at [630, 512] on div at bounding box center [636, 502] width 26 height 25
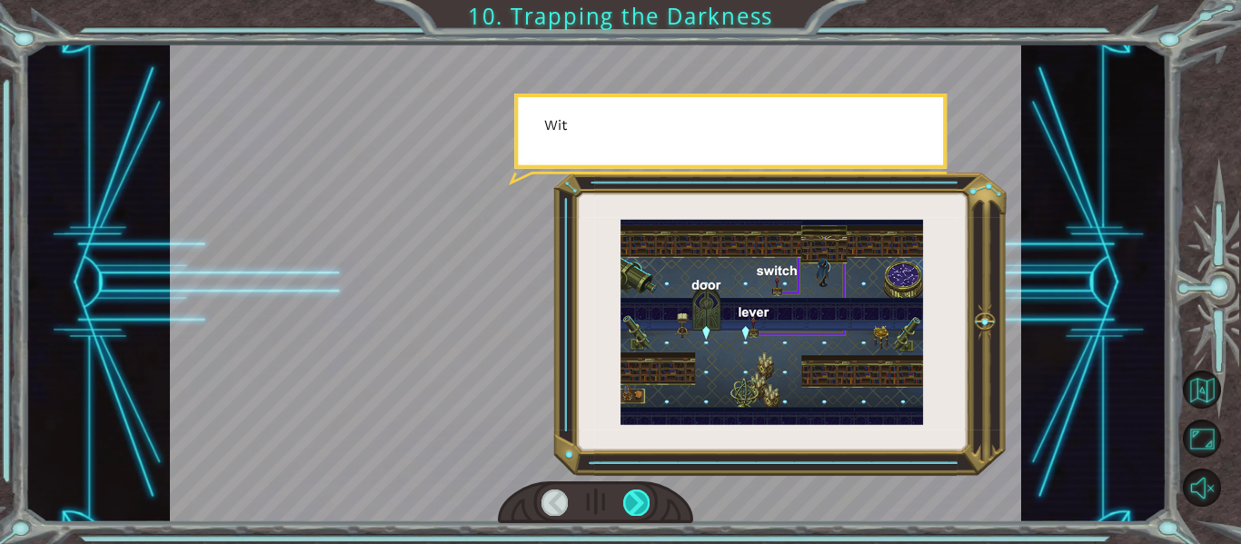
click at [630, 512] on div at bounding box center [636, 502] width 26 height 25
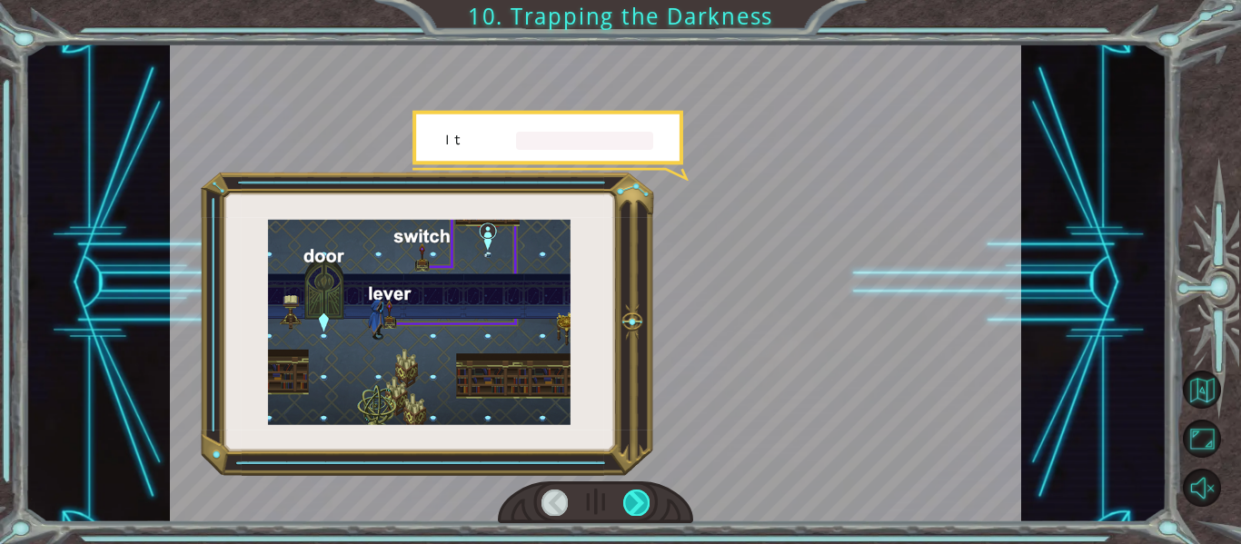
click at [630, 512] on div at bounding box center [636, 502] width 26 height 25
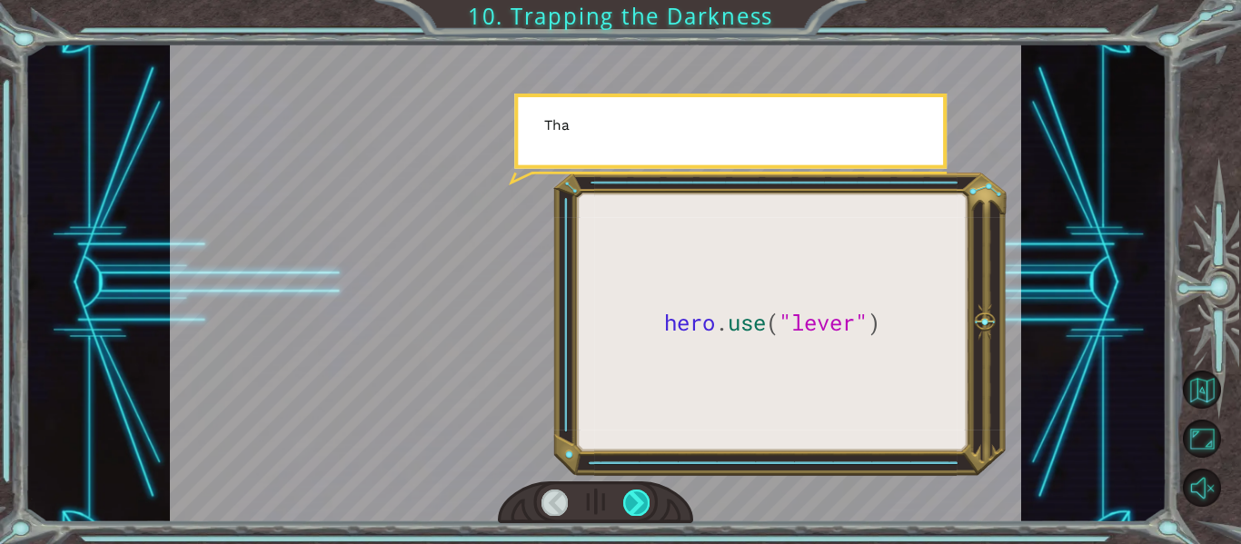
click at [630, 512] on div at bounding box center [636, 502] width 26 height 25
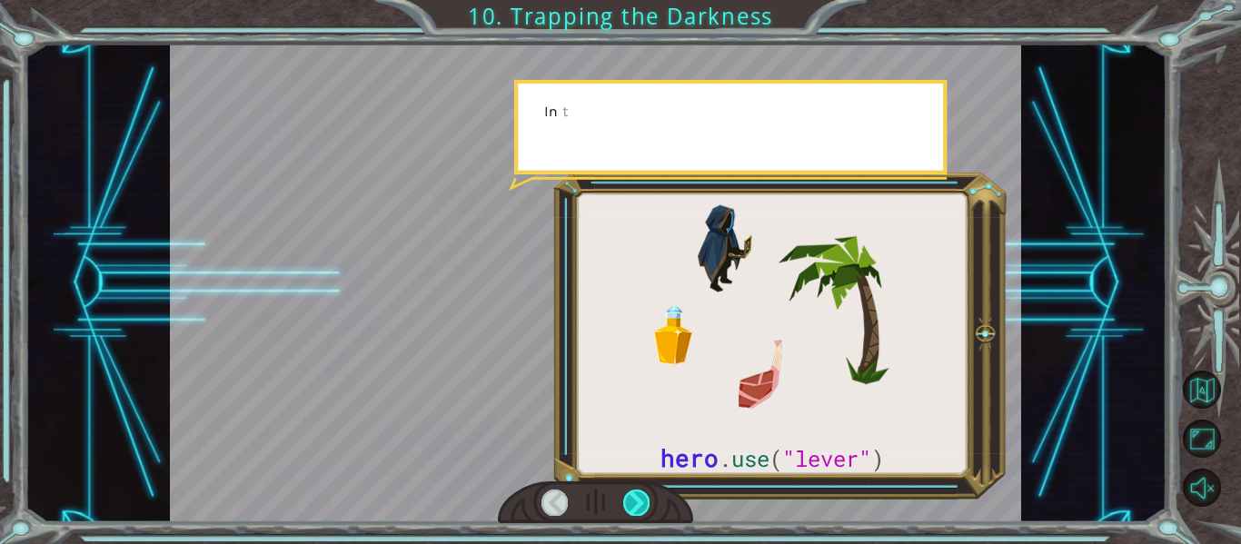
click at [630, 512] on div at bounding box center [636, 502] width 26 height 25
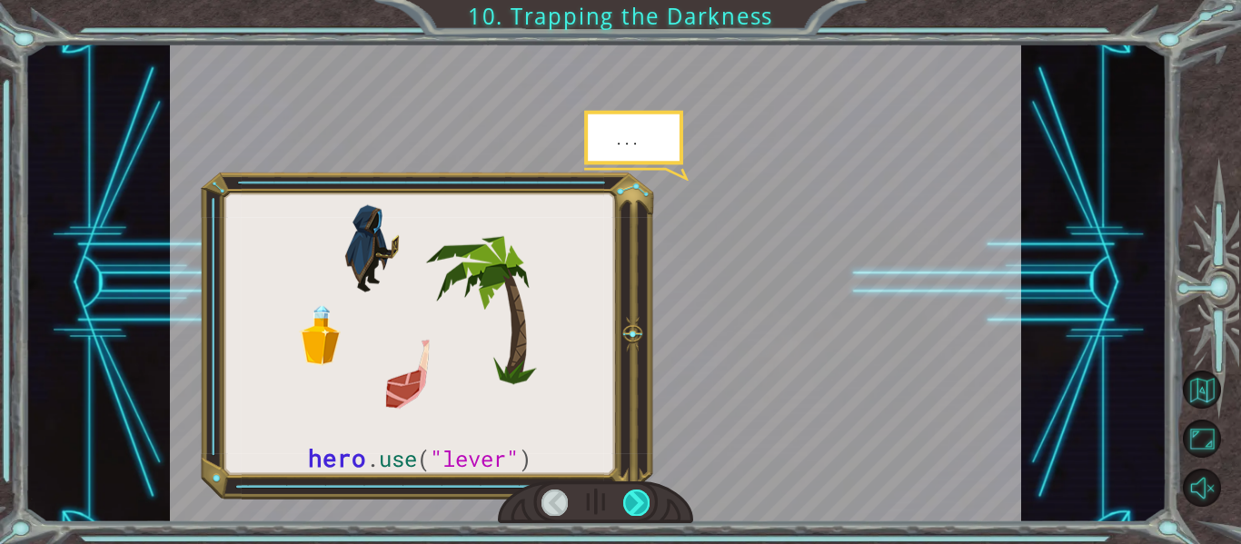
click at [630, 512] on div at bounding box center [636, 502] width 26 height 25
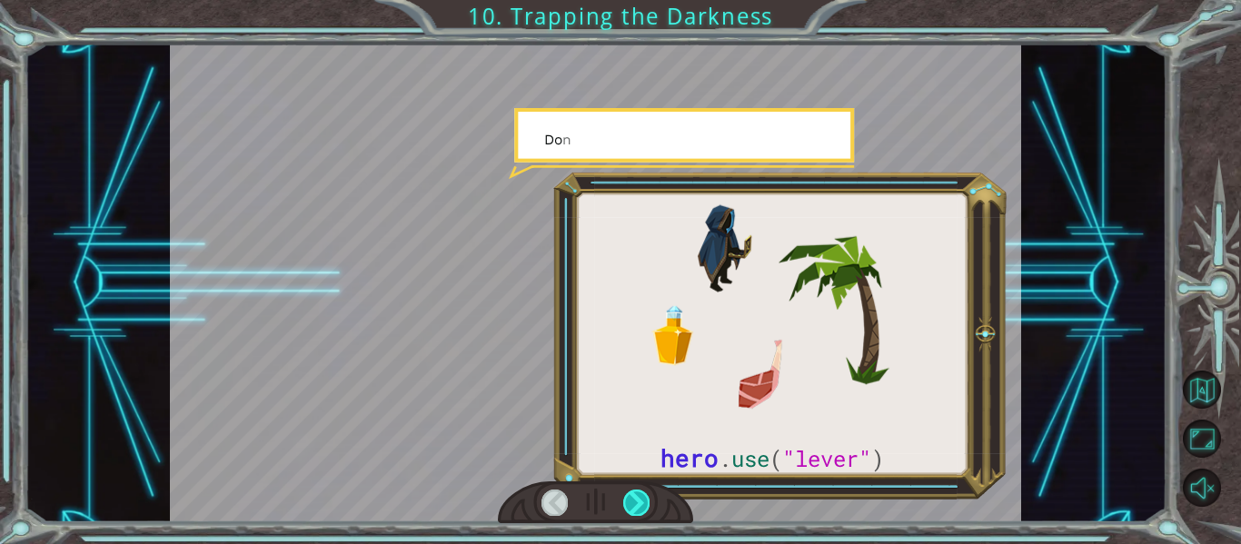
click at [630, 512] on div at bounding box center [636, 502] width 26 height 25
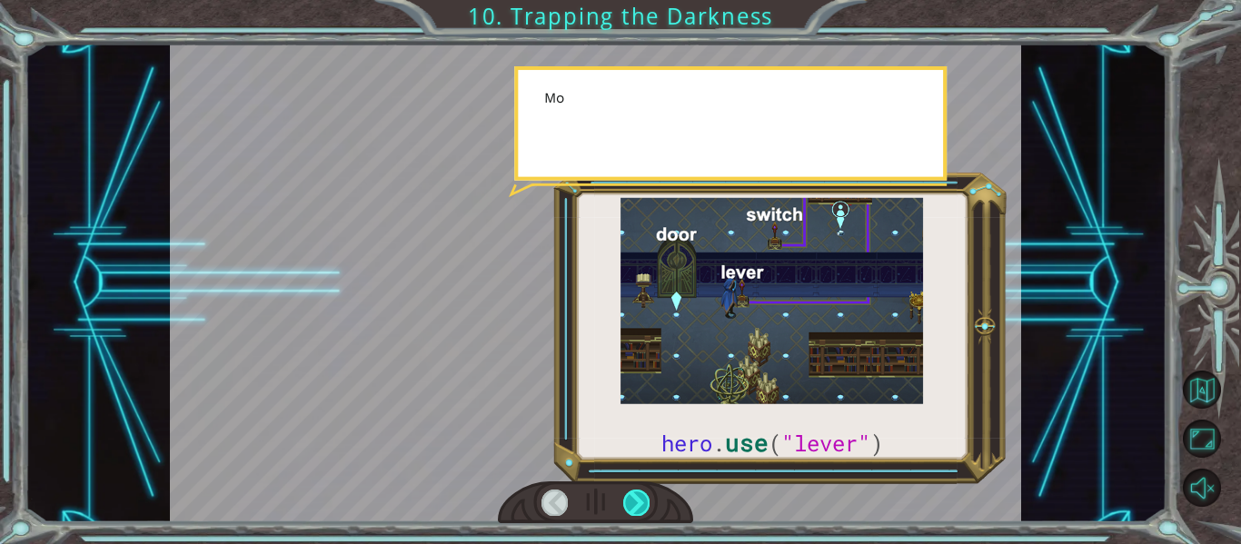
click at [630, 512] on div at bounding box center [636, 502] width 26 height 25
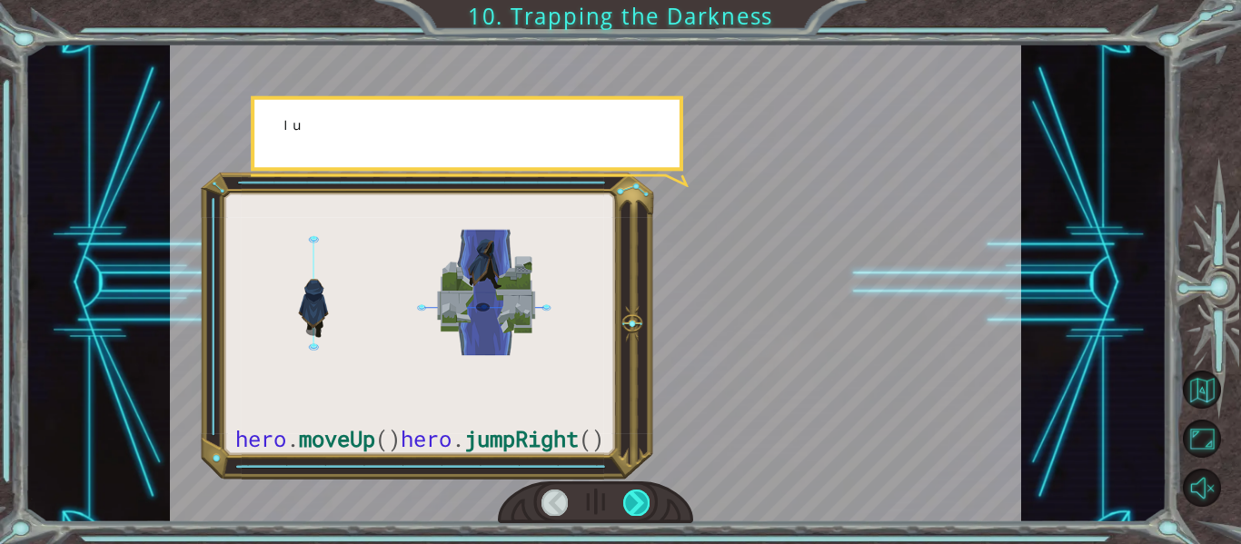
click at [630, 512] on div at bounding box center [636, 502] width 26 height 25
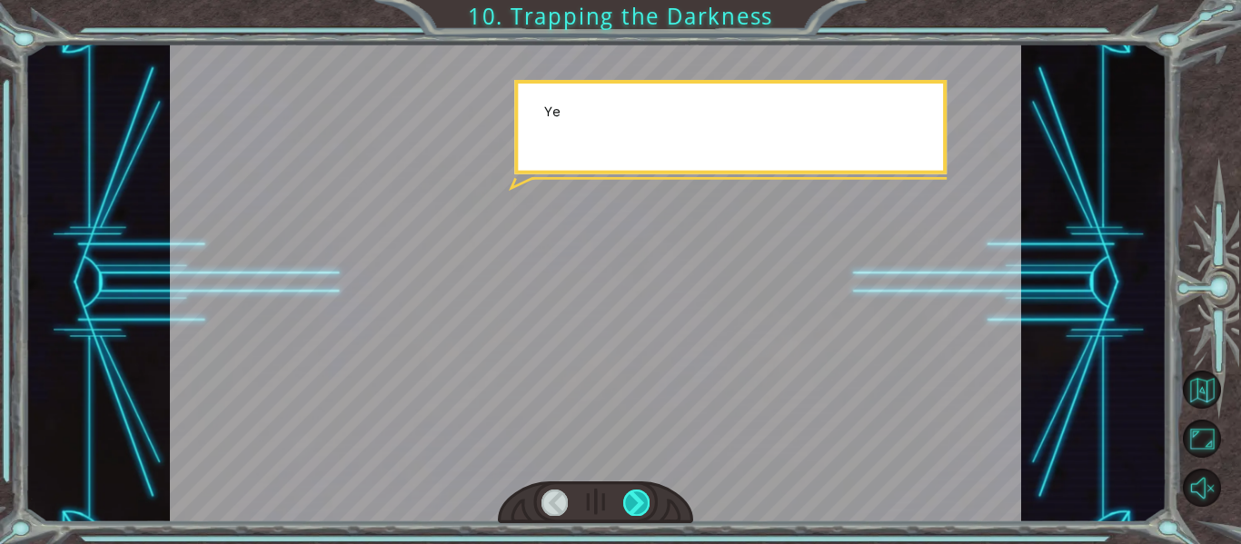
click at [630, 512] on div at bounding box center [636, 502] width 26 height 25
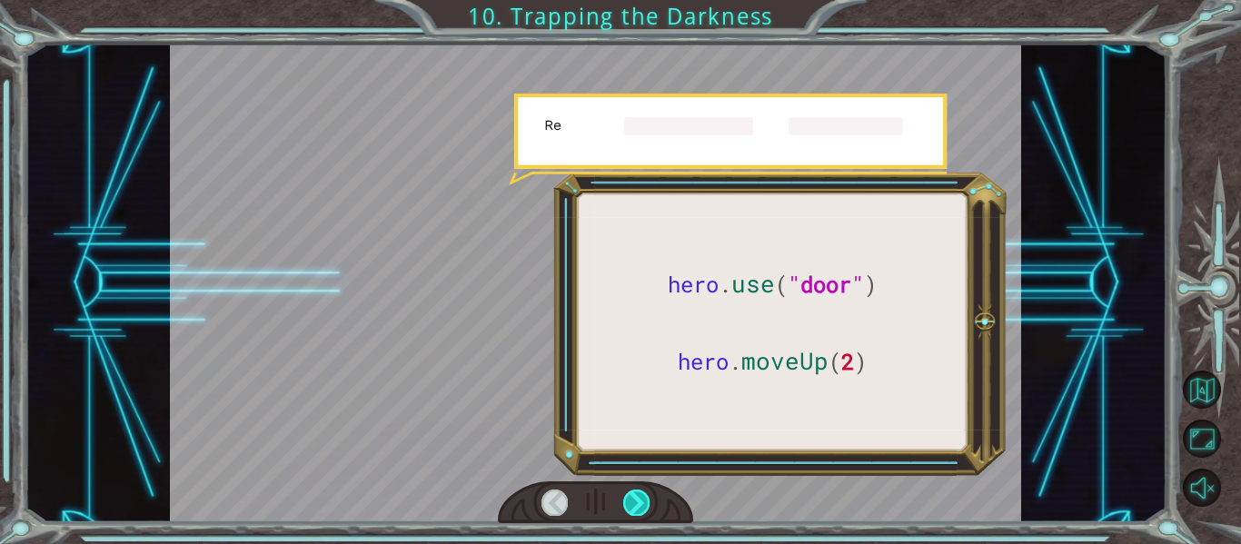
click at [630, 512] on div at bounding box center [636, 502] width 26 height 25
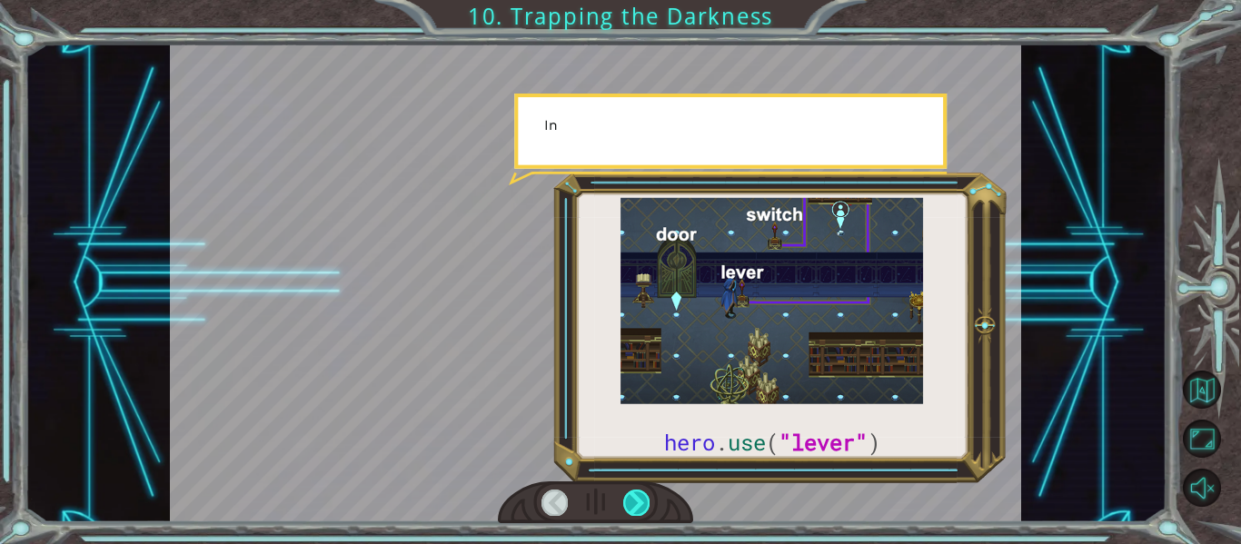
click at [630, 512] on div at bounding box center [636, 502] width 26 height 25
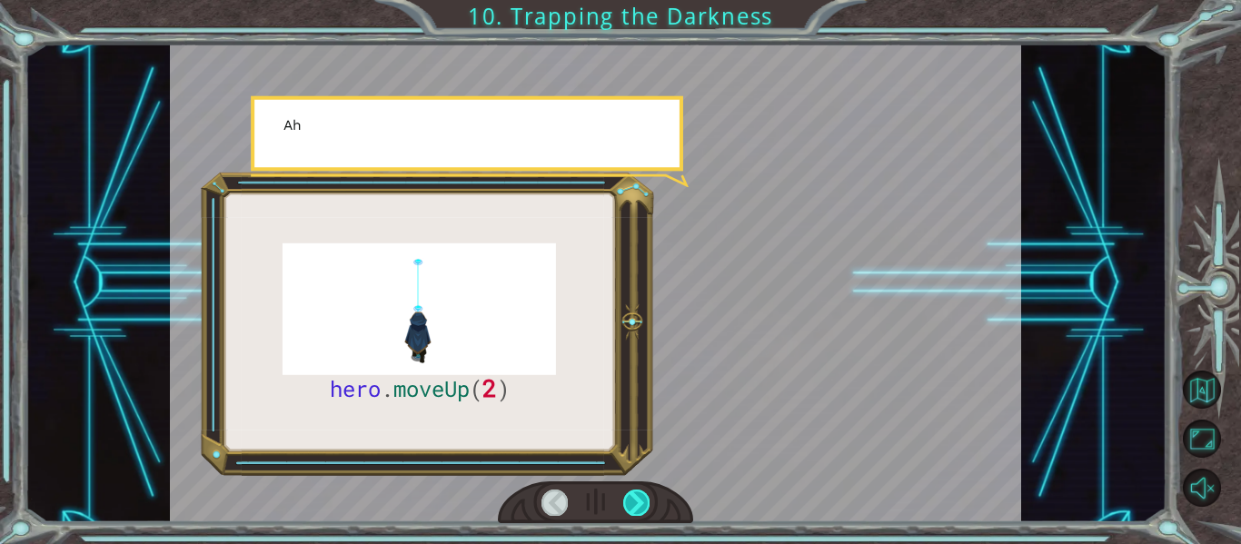
click at [630, 512] on div at bounding box center [636, 502] width 26 height 25
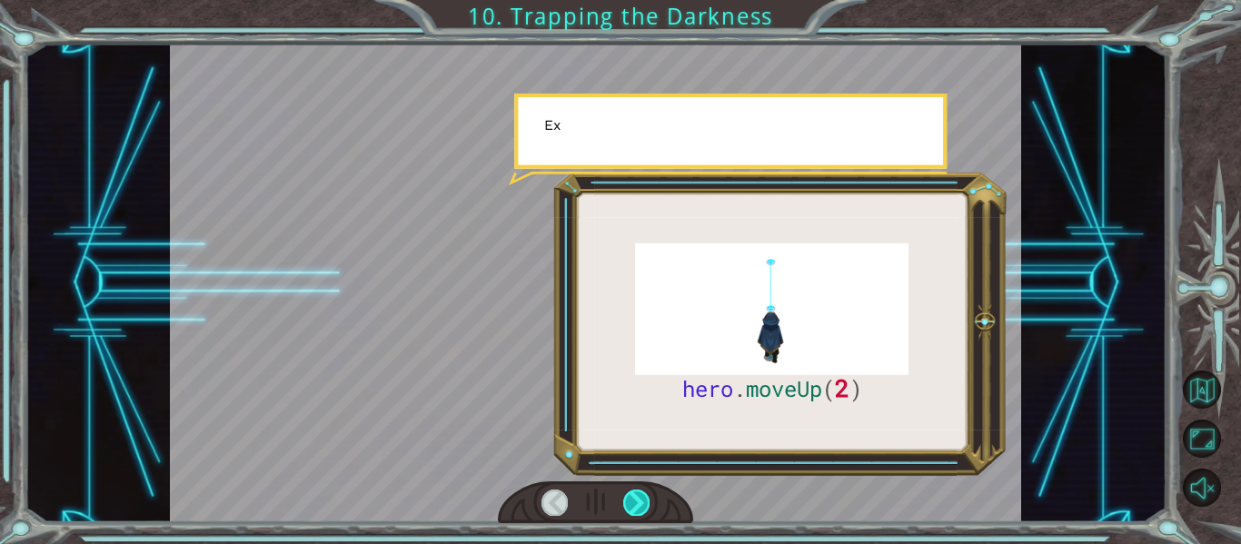
click at [630, 512] on div at bounding box center [636, 502] width 26 height 25
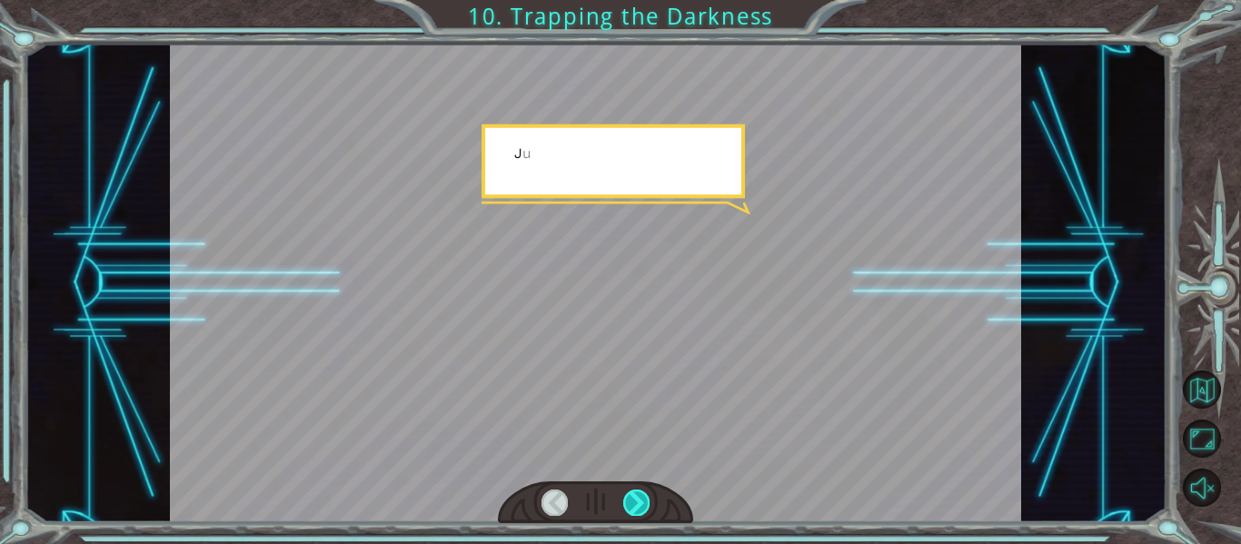
click at [630, 512] on div at bounding box center [636, 502] width 26 height 25
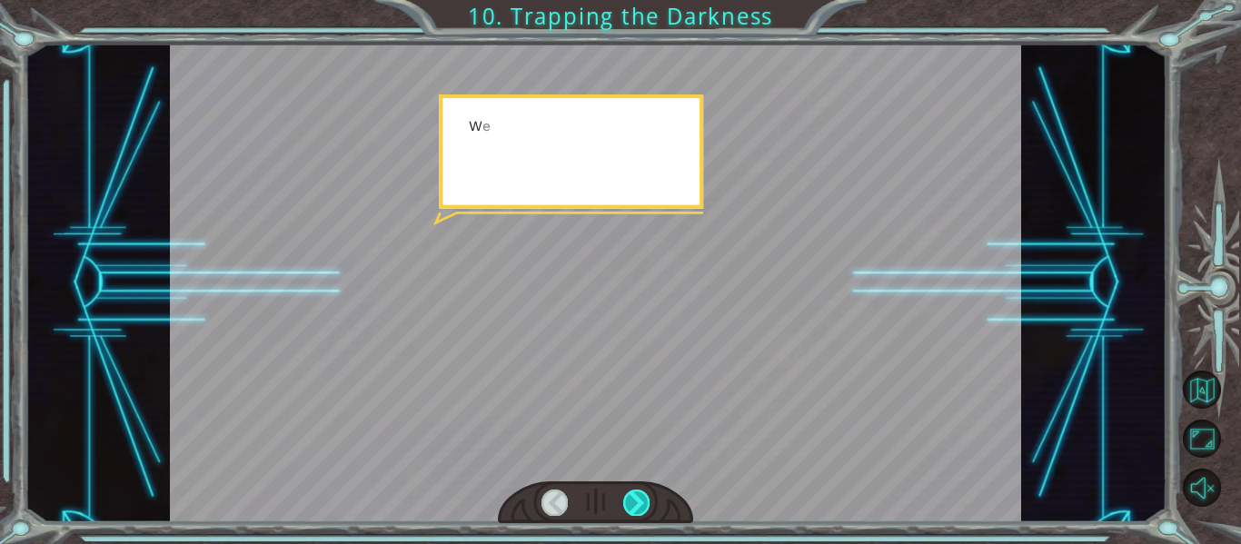
click at [630, 512] on div at bounding box center [636, 502] width 26 height 25
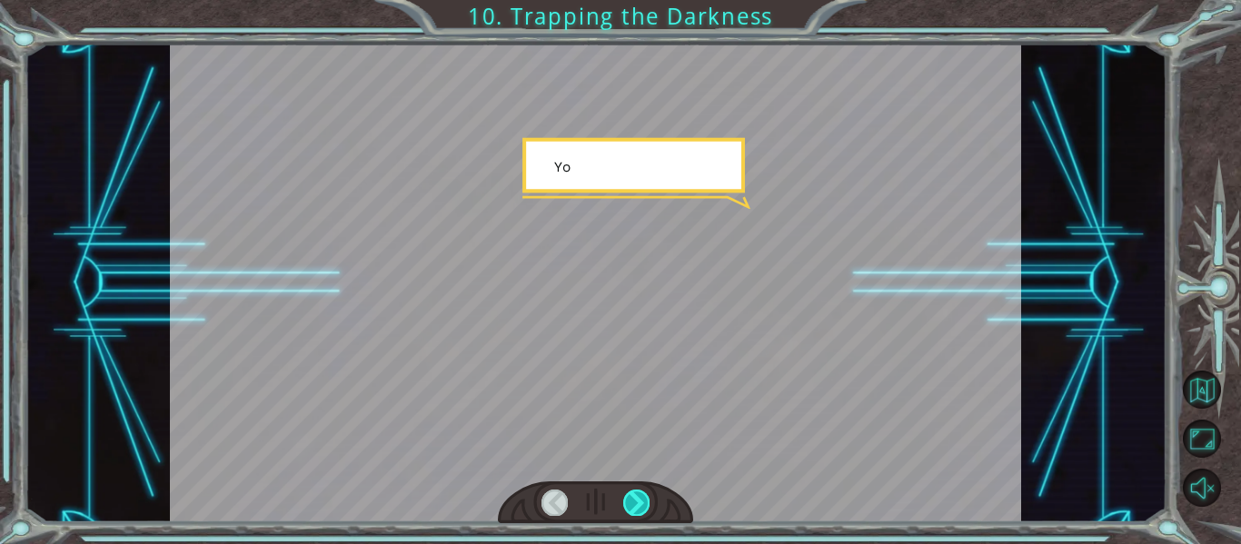
click at [630, 512] on div at bounding box center [636, 502] width 26 height 25
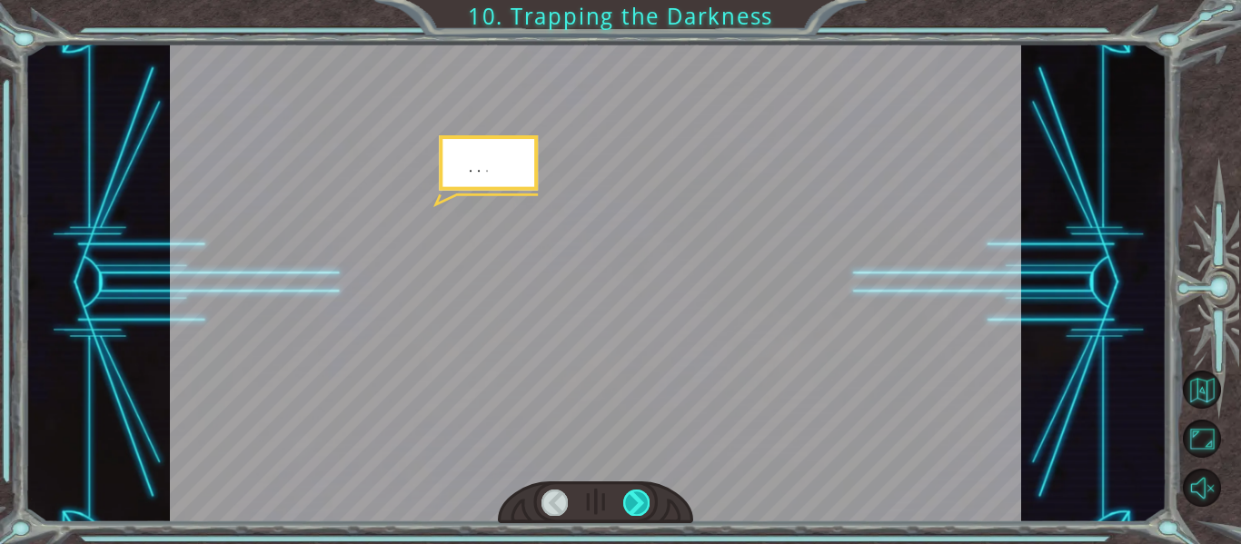
click at [630, 512] on div at bounding box center [636, 502] width 26 height 25
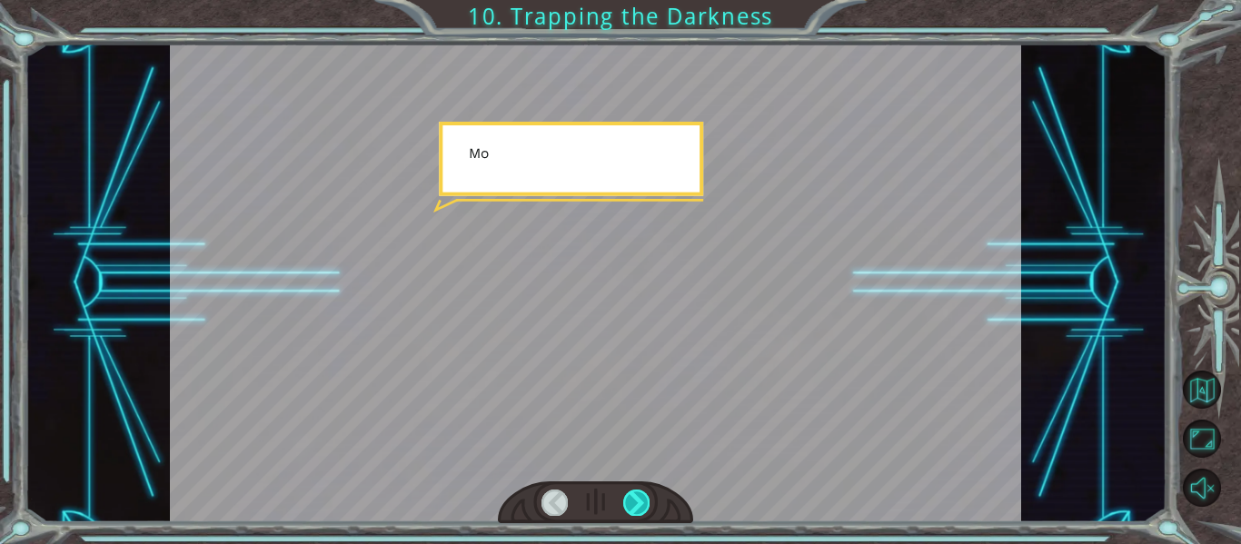
click at [630, 512] on div at bounding box center [636, 502] width 26 height 25
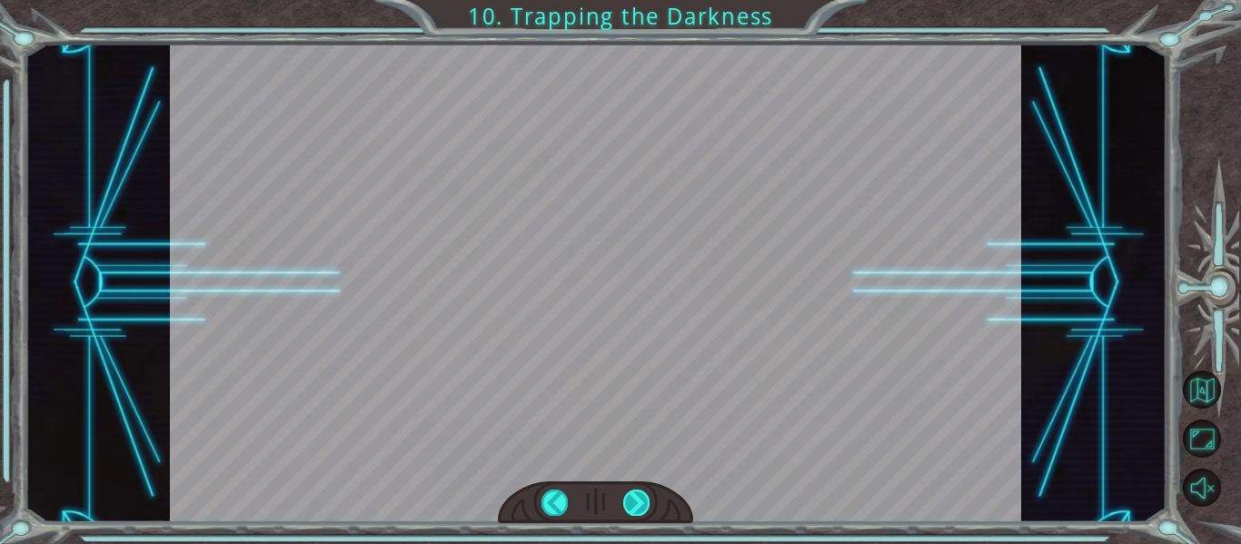
click at [630, 0] on div "hero . moveUp ( 2 ) B e f o r e w e c a n t r a p t h e D a r k n e s s w i t h…" at bounding box center [620, 0] width 1241 height 0
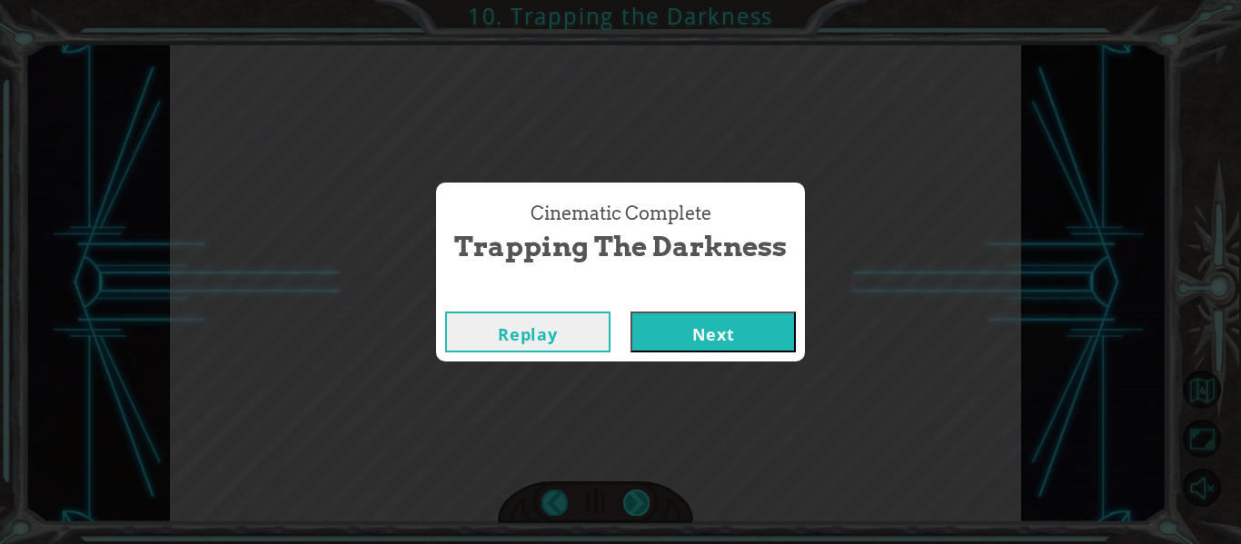
click at [630, 512] on div "Cinematic Complete Trapping the Darkness Replay Next" at bounding box center [620, 272] width 1241 height 544
click at [700, 358] on div "Replay Next" at bounding box center [620, 332] width 369 height 59
click at [677, 329] on button "Next" at bounding box center [713, 332] width 165 height 41
